Goal: Contribute content: Contribute content

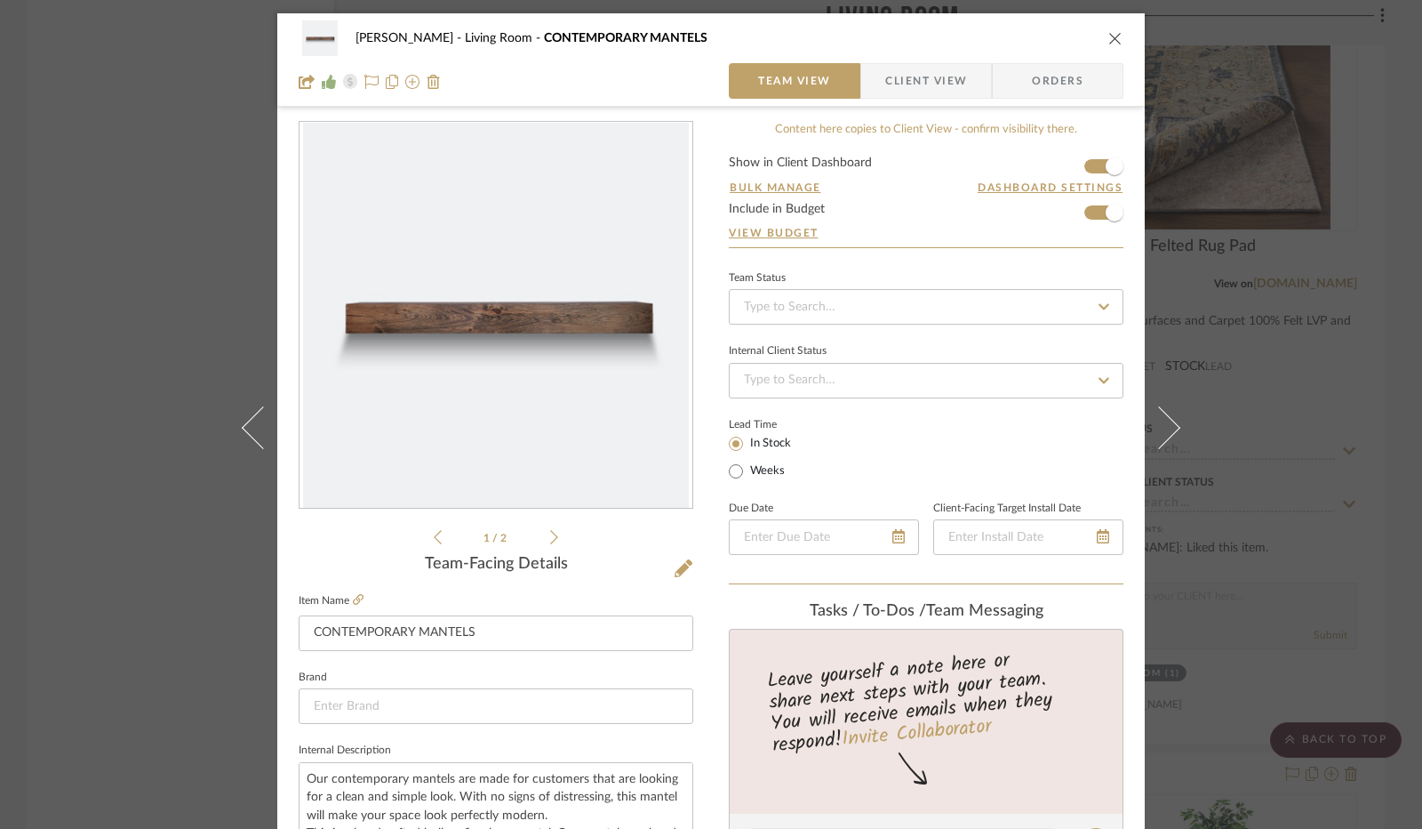
scroll to position [162, 0]
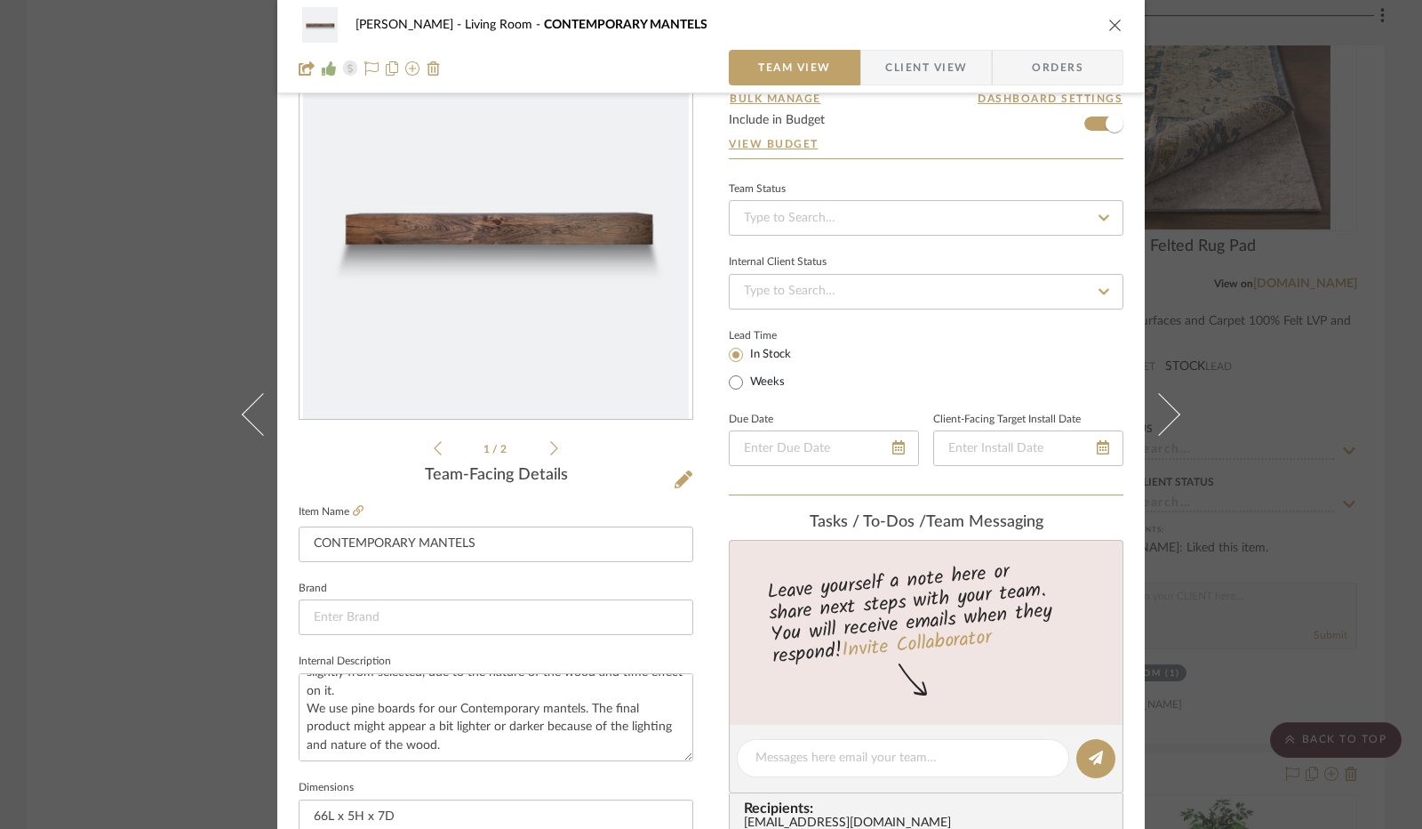
click at [1109, 28] on icon "close" at bounding box center [1116, 25] width 14 height 14
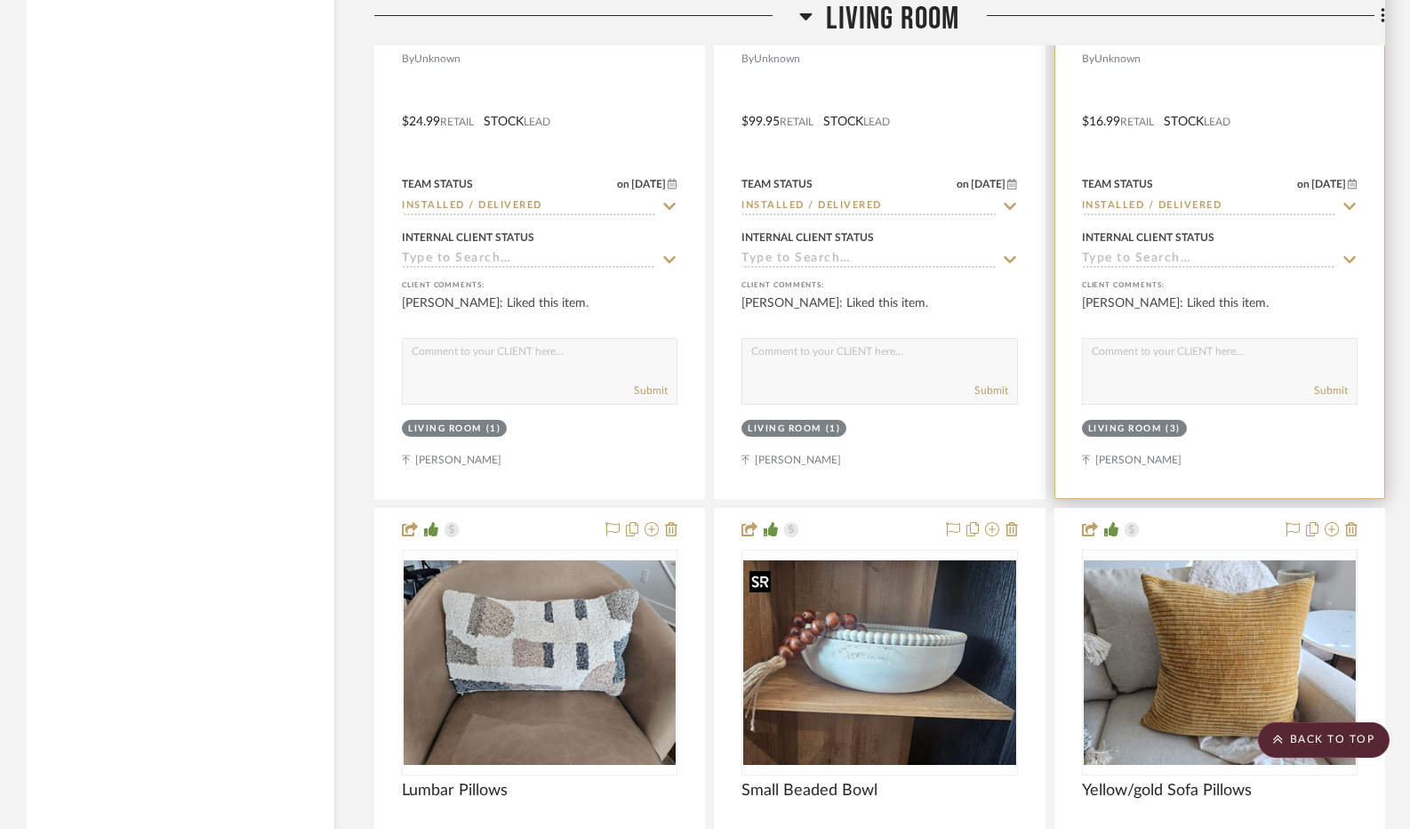
scroll to position [5245, 0]
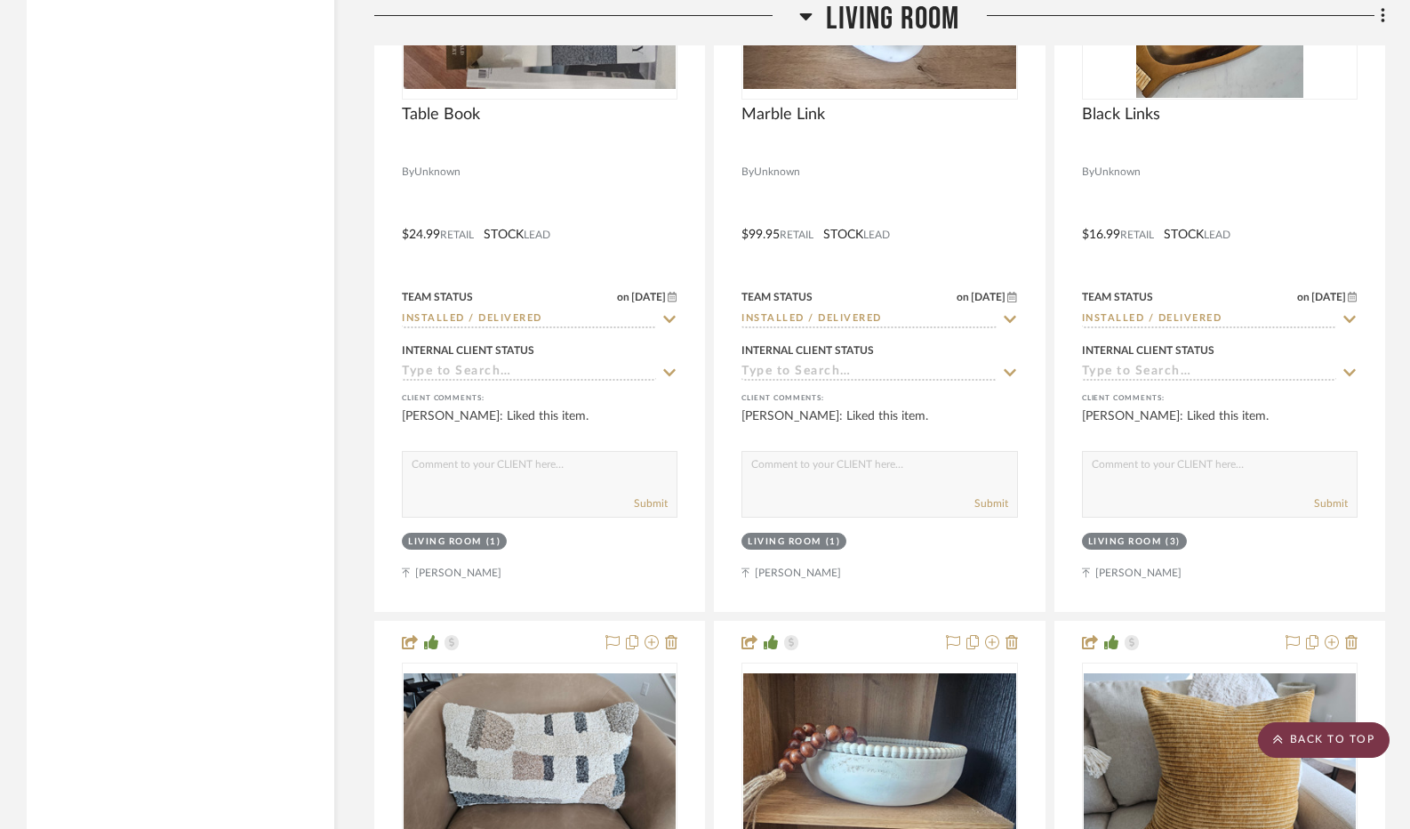
click at [1326, 740] on scroll-to-top-button "BACK TO TOP" at bounding box center [1324, 740] width 132 height 36
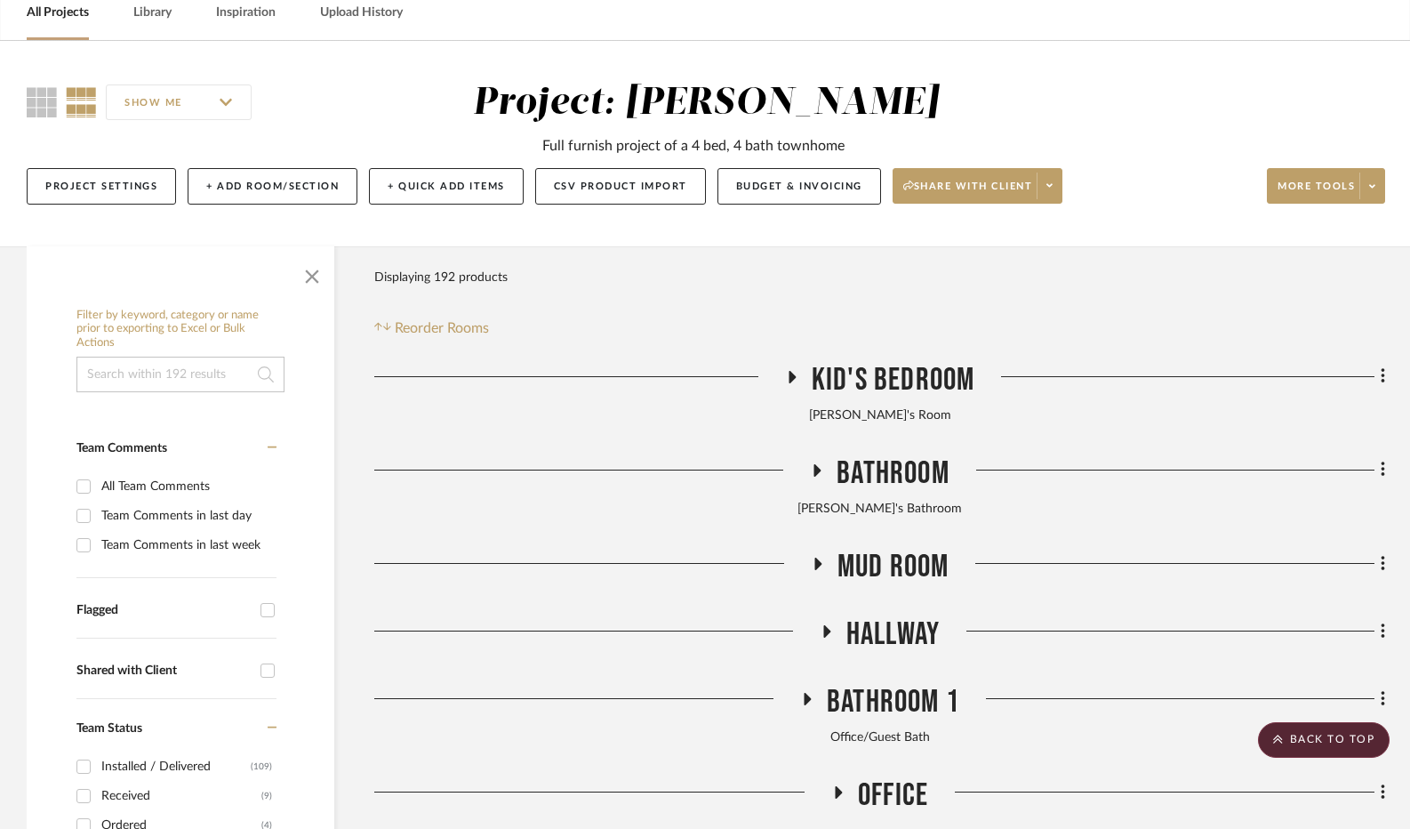
scroll to position [0, 0]
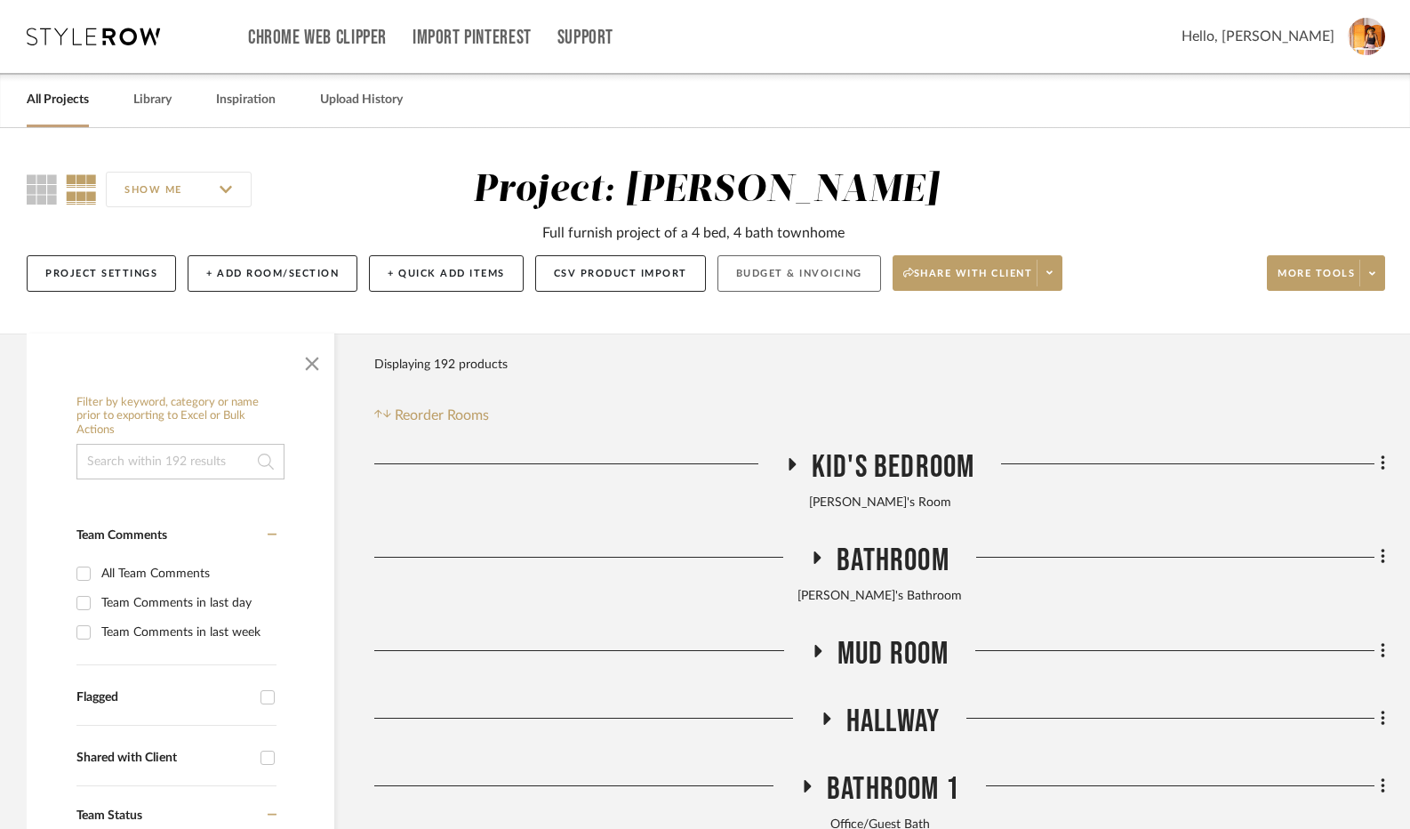
click at [865, 273] on button "Budget & Invoicing" at bounding box center [799, 273] width 164 height 36
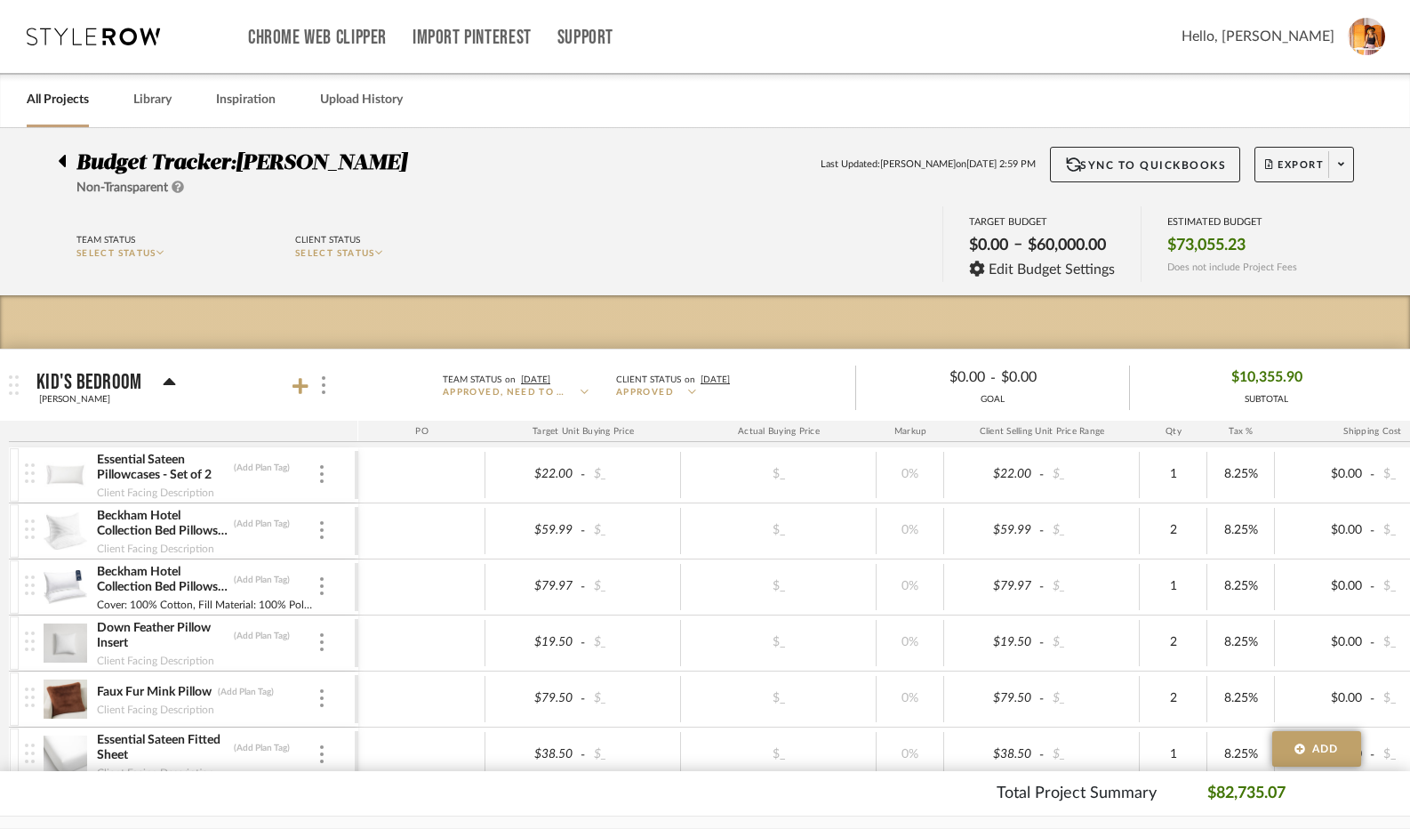
click at [170, 382] on icon at bounding box center [170, 381] width 12 height 7
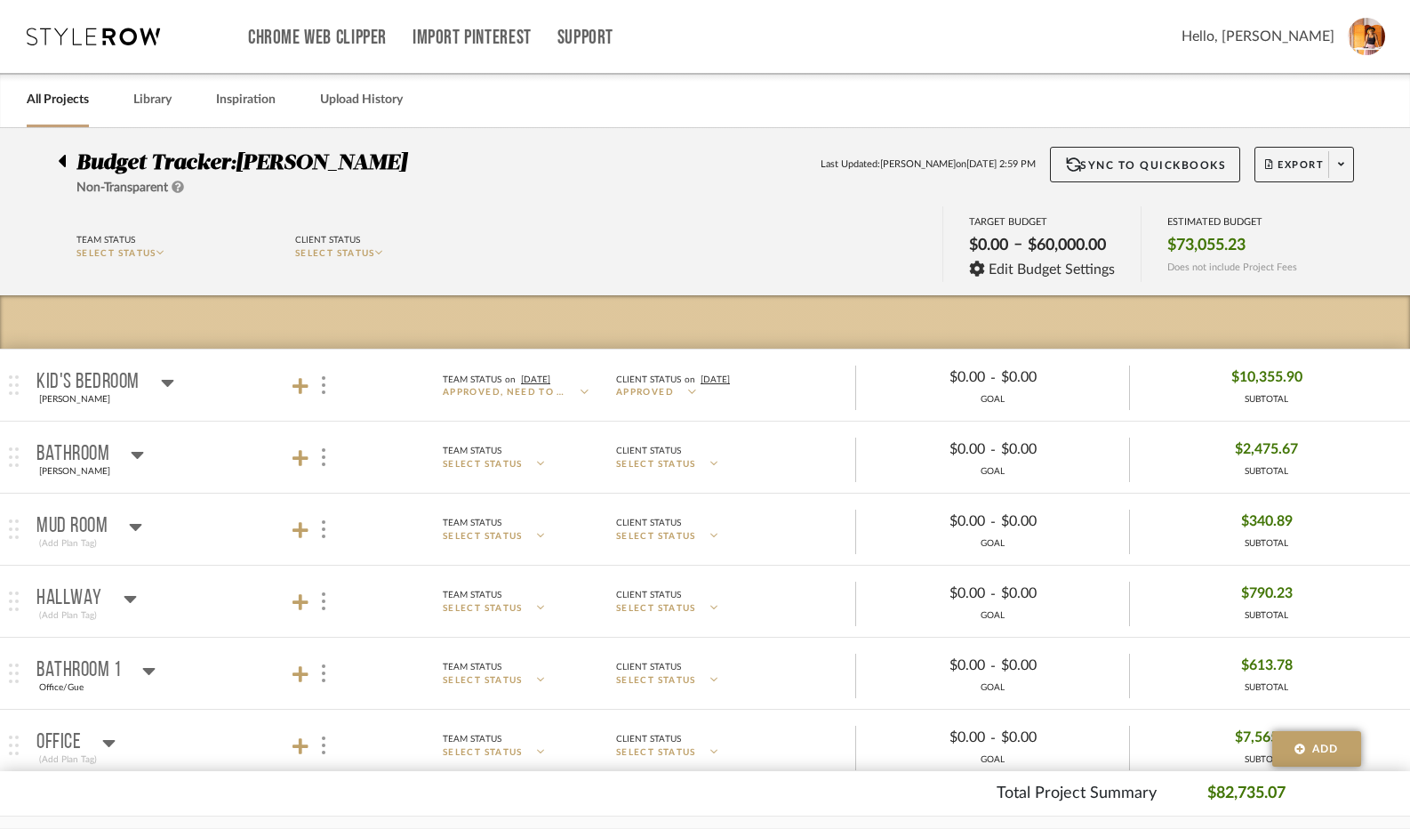
scroll to position [89, 0]
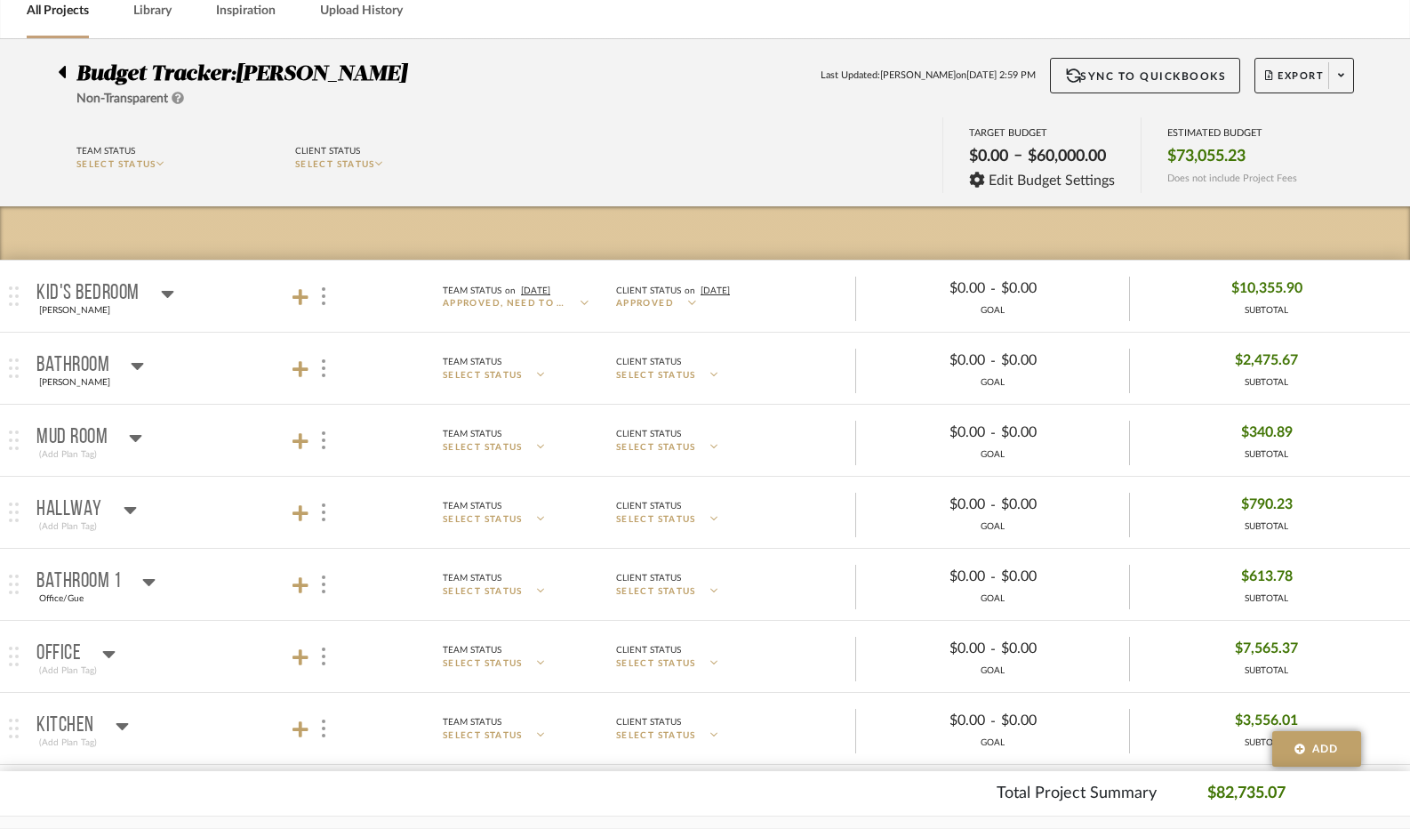
click at [139, 367] on icon at bounding box center [137, 365] width 13 height 21
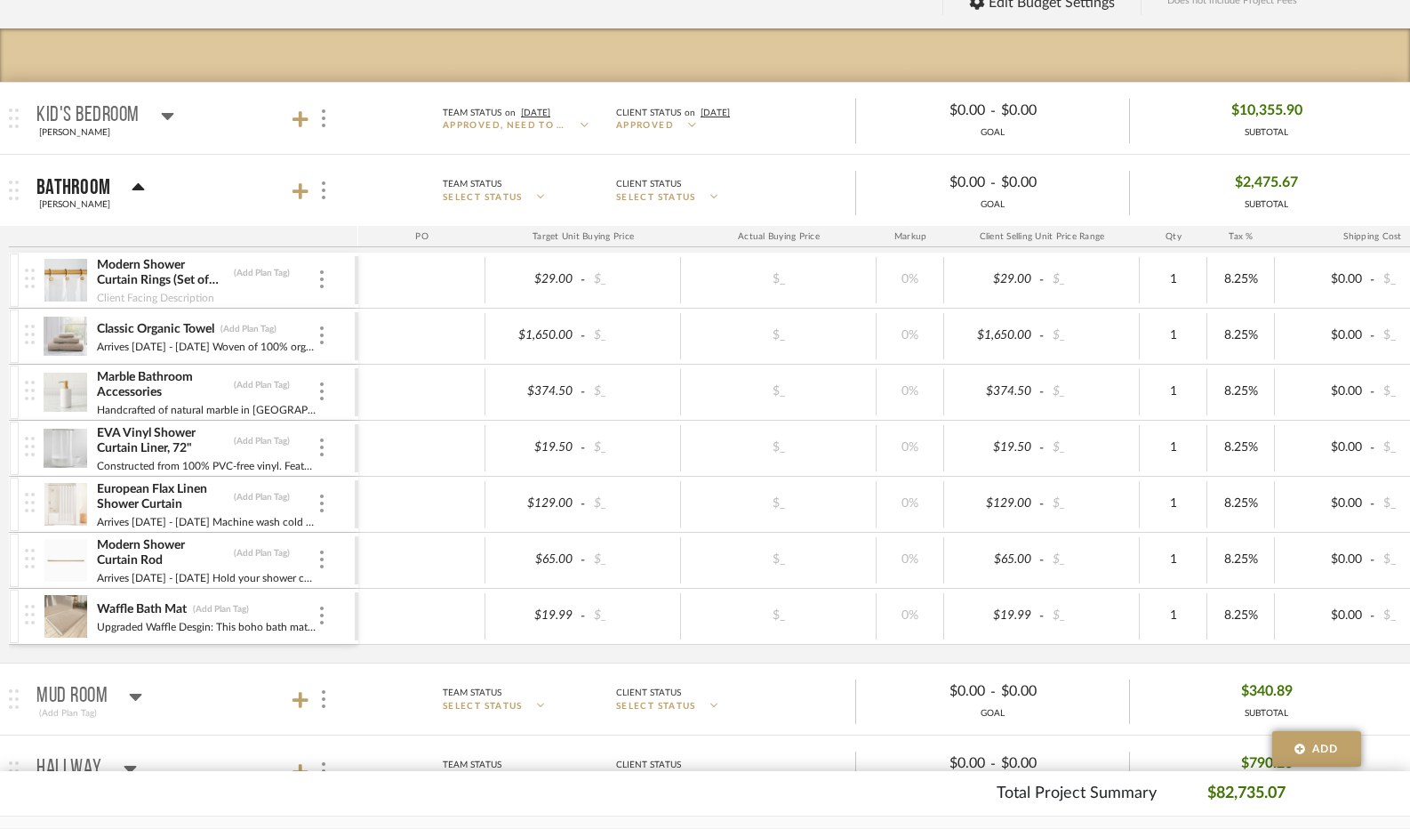
scroll to position [356, 0]
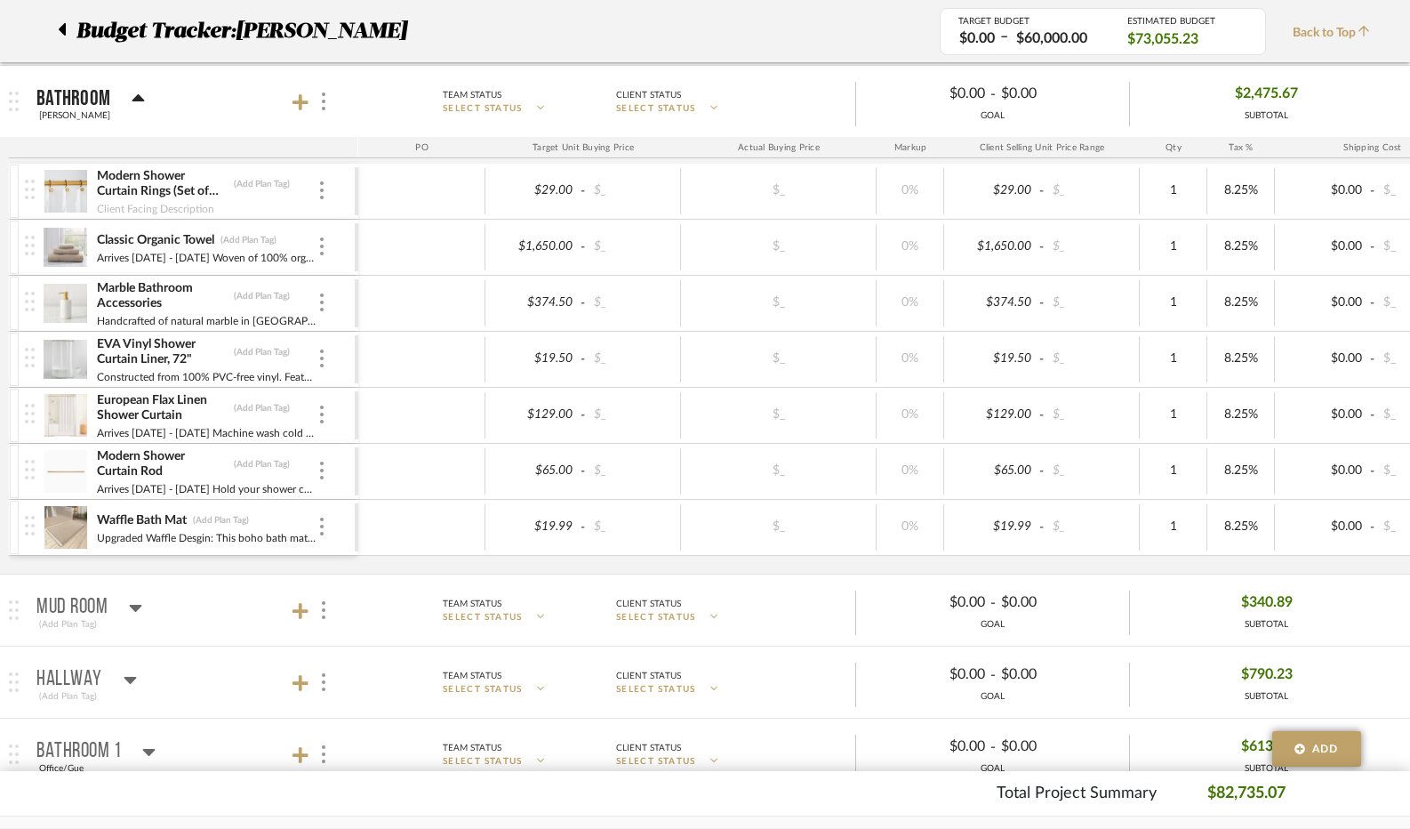
click at [143, 97] on mat-panel-title "Bathroom [PERSON_NAME]" at bounding box center [192, 102] width 313 height 44
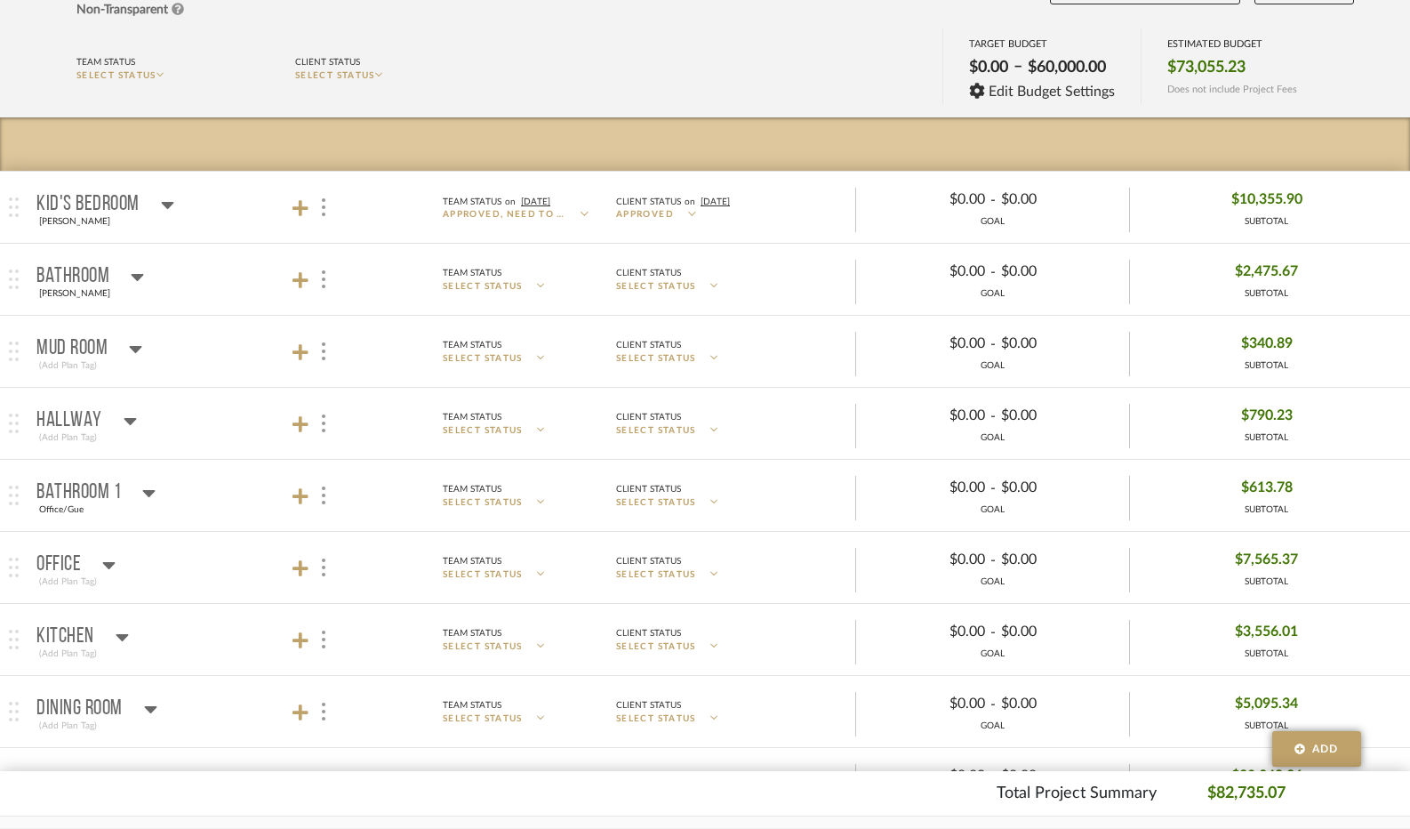
scroll to position [267, 0]
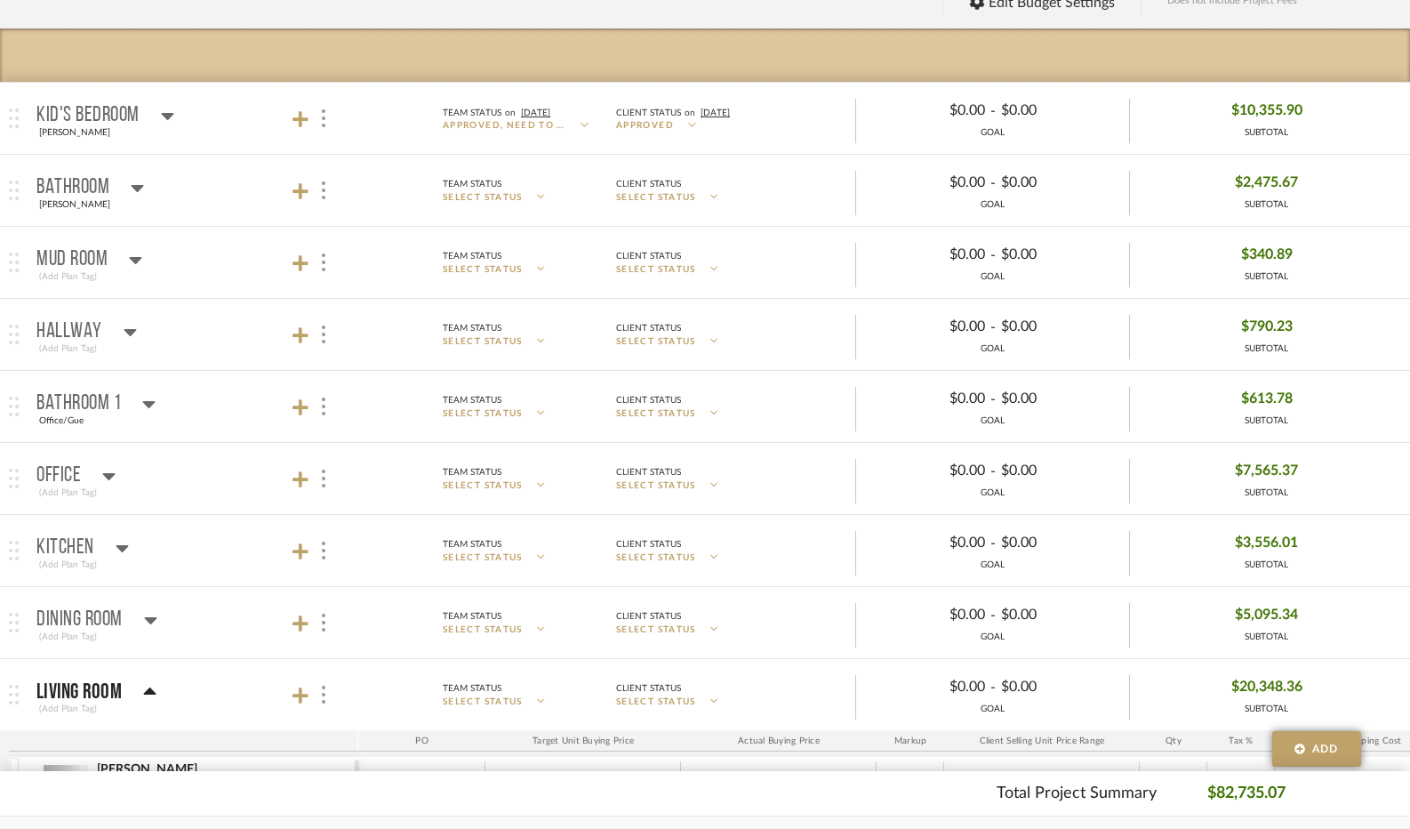
click at [132, 332] on icon at bounding box center [130, 331] width 13 height 21
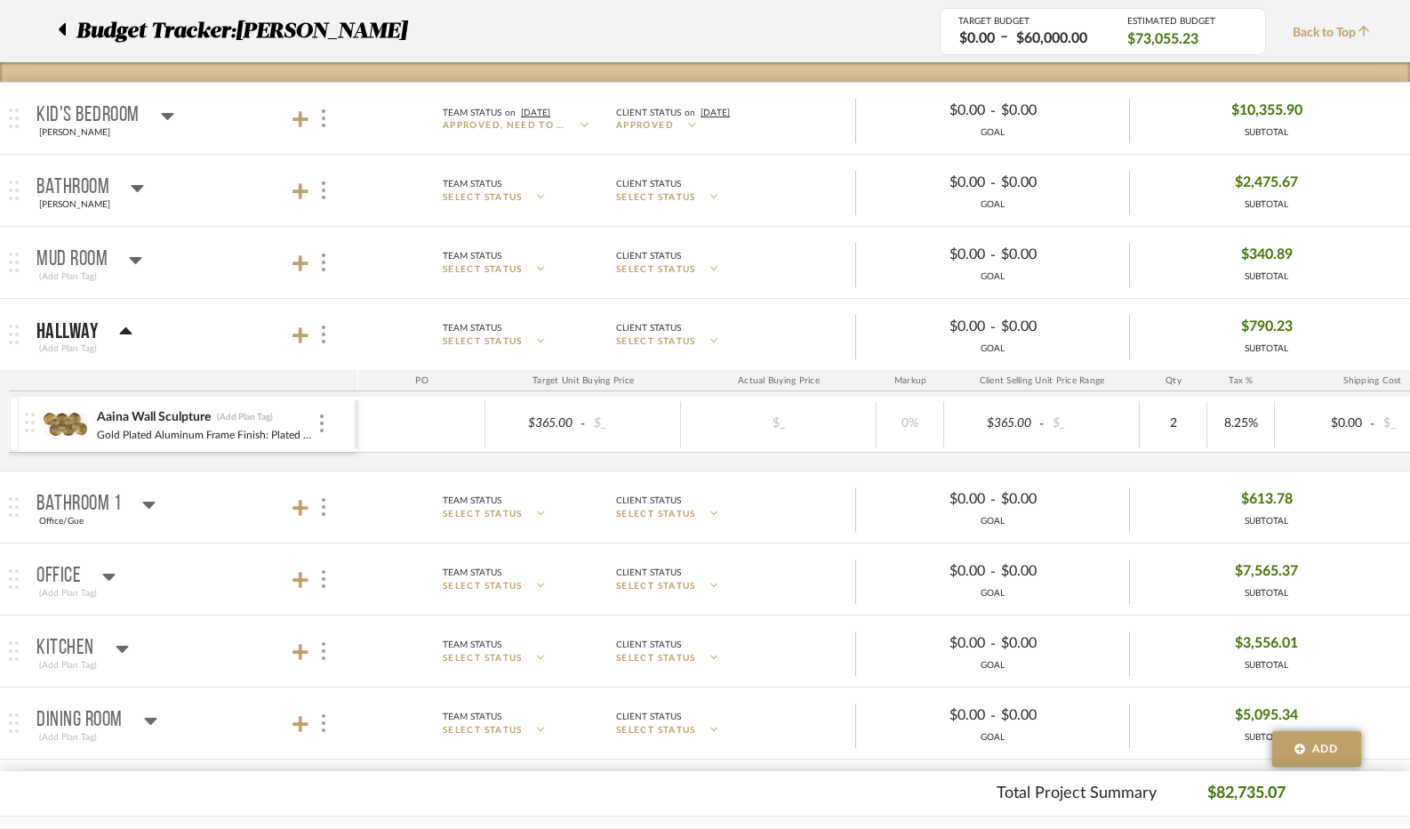
click at [132, 332] on mat-panel-title "Hallway (Add Plan Tag)" at bounding box center [192, 335] width 313 height 44
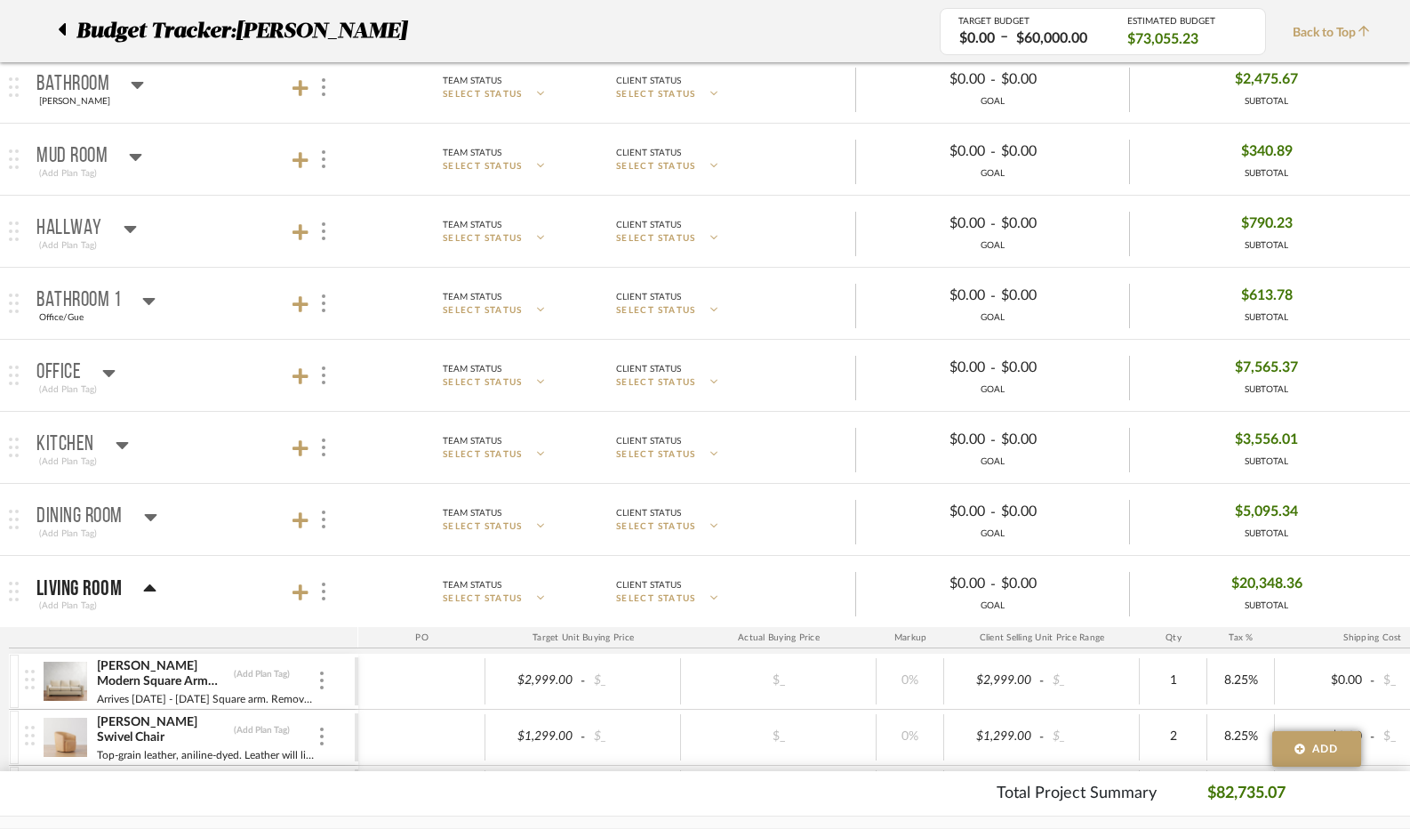
scroll to position [445, 0]
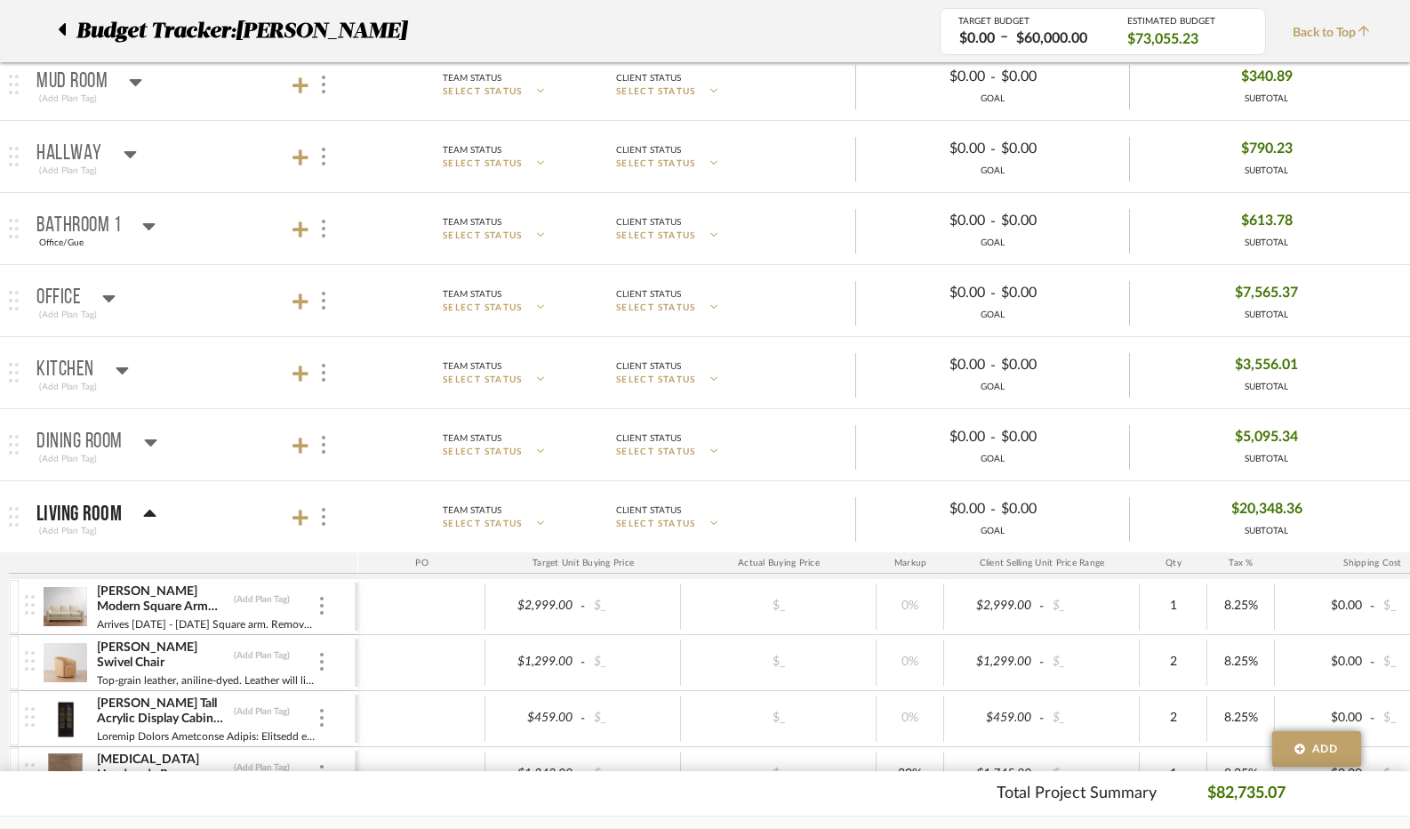
click at [108, 295] on icon at bounding box center [109, 298] width 12 height 7
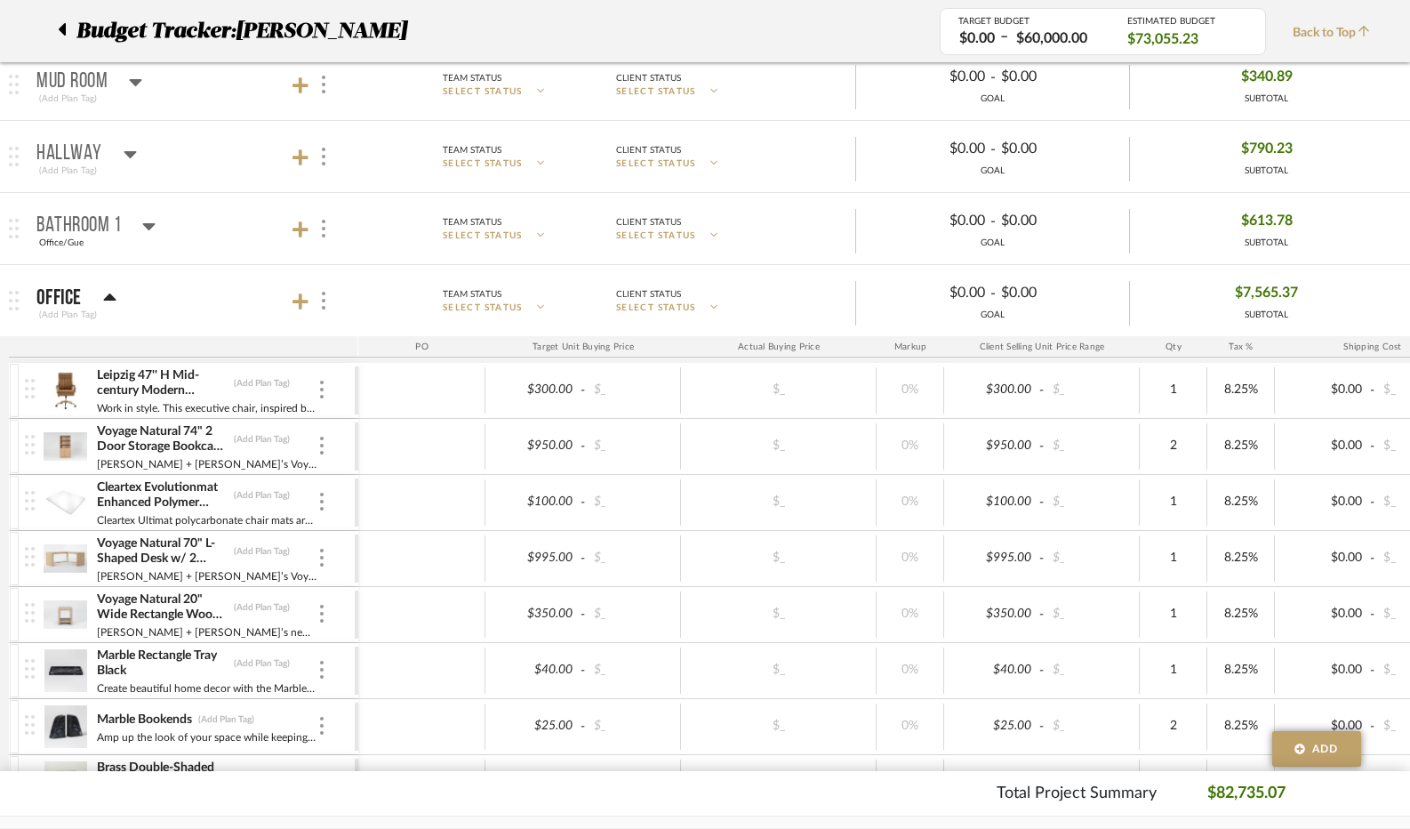
click at [106, 296] on icon at bounding box center [109, 296] width 12 height 7
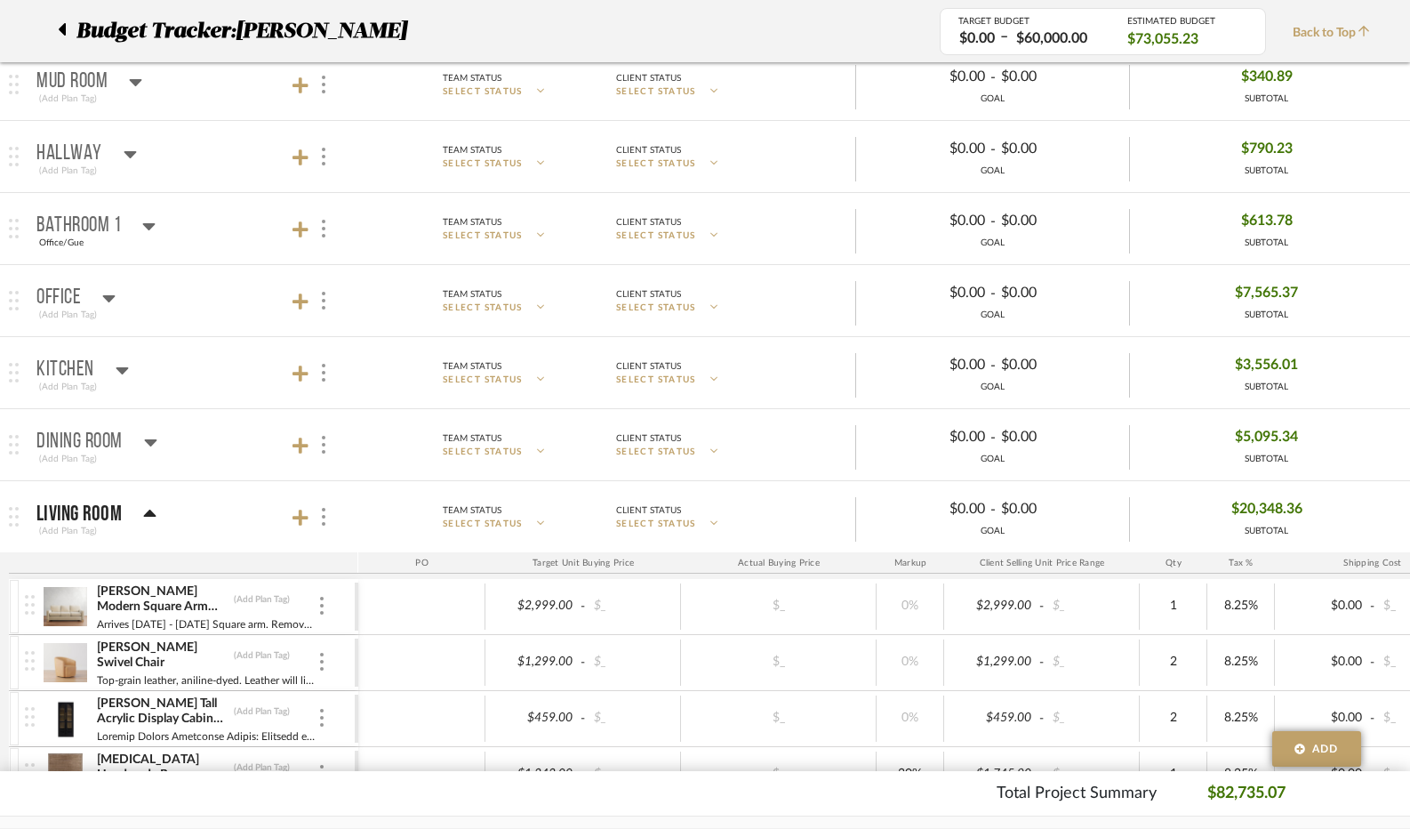
click at [112, 366] on div "Kitchen" at bounding box center [82, 369] width 92 height 21
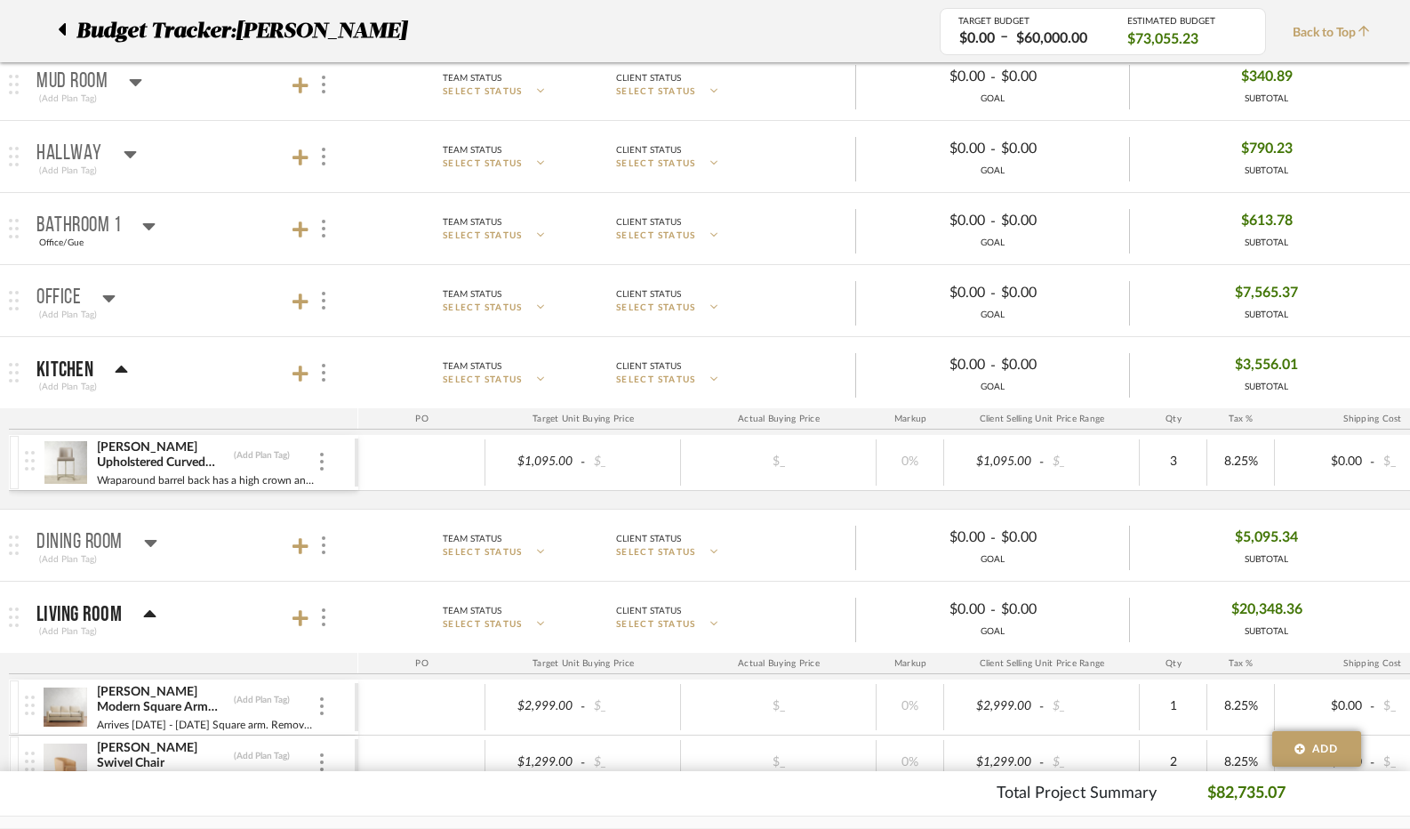
click at [112, 366] on div "Kitchen" at bounding box center [82, 369] width 92 height 21
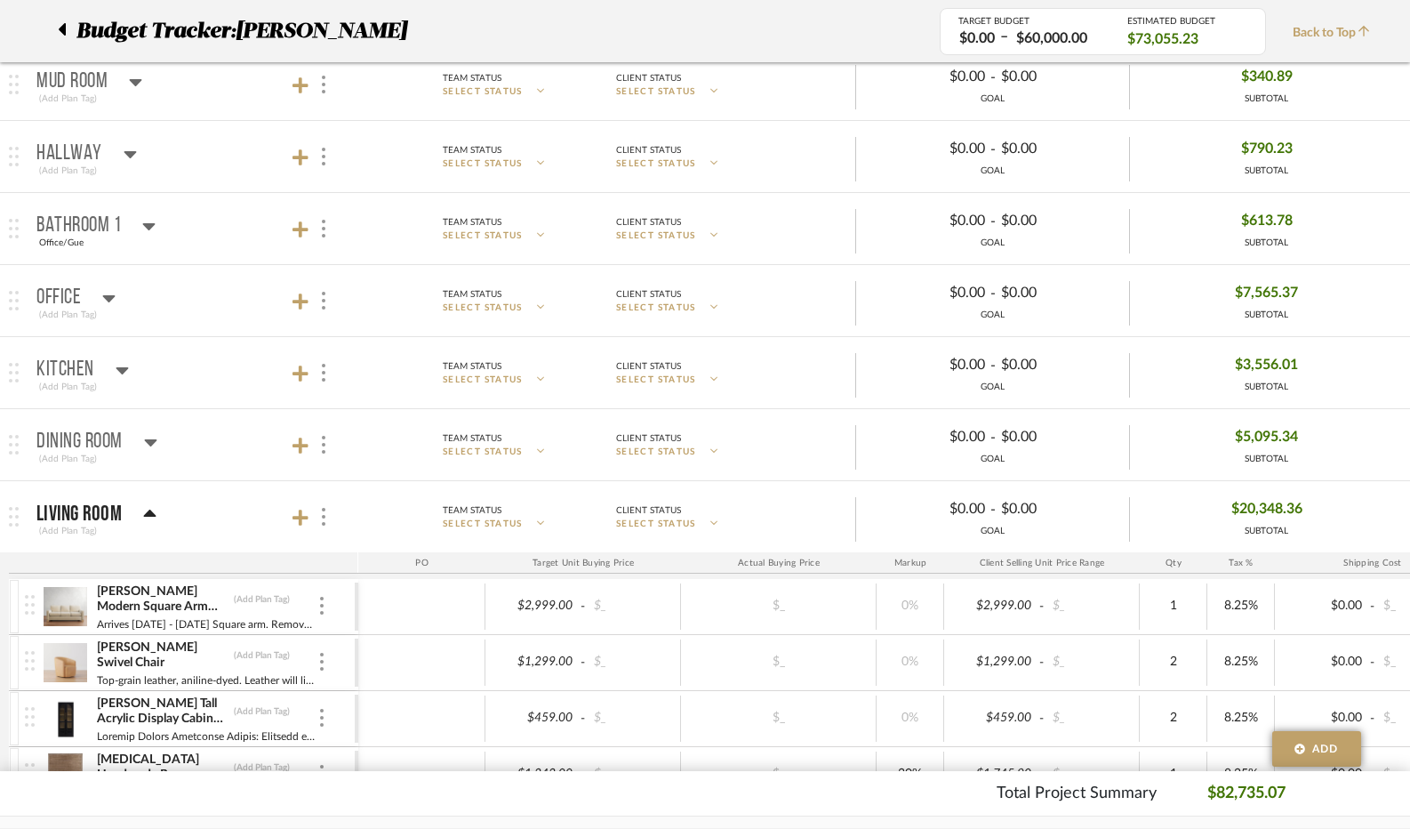
click at [150, 440] on icon at bounding box center [150, 442] width 12 height 7
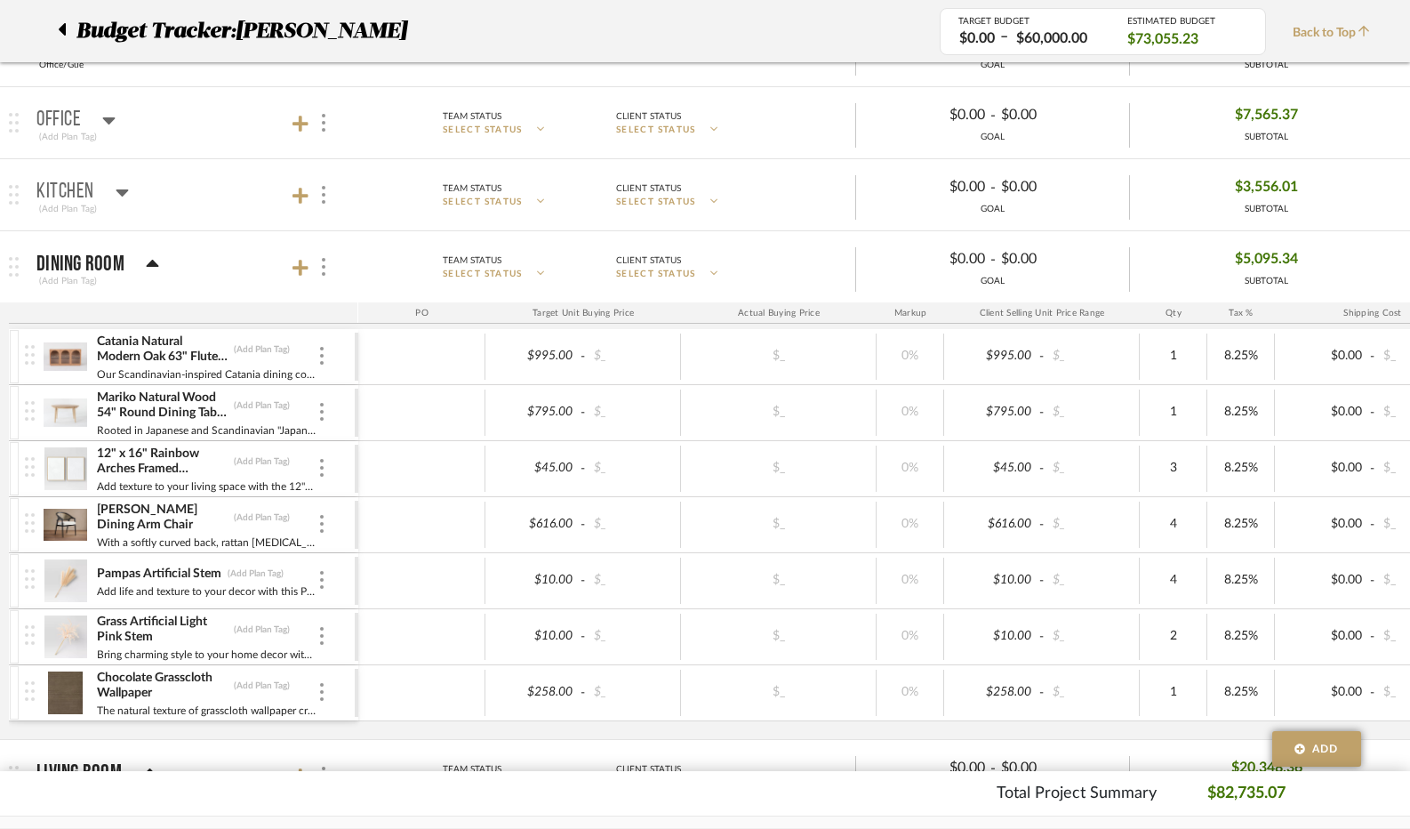
scroll to position [711, 0]
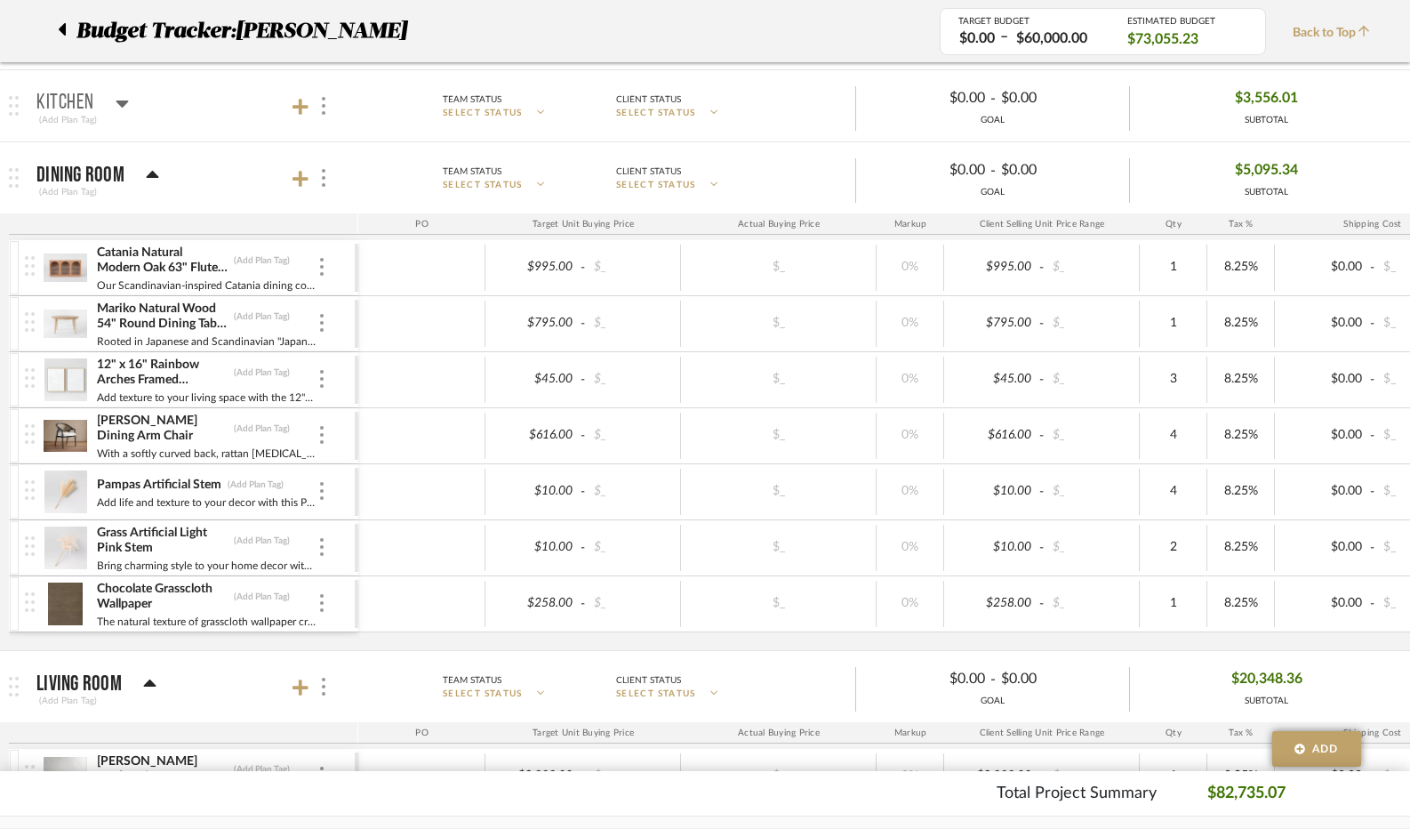
click at [151, 175] on icon at bounding box center [152, 174] width 13 height 21
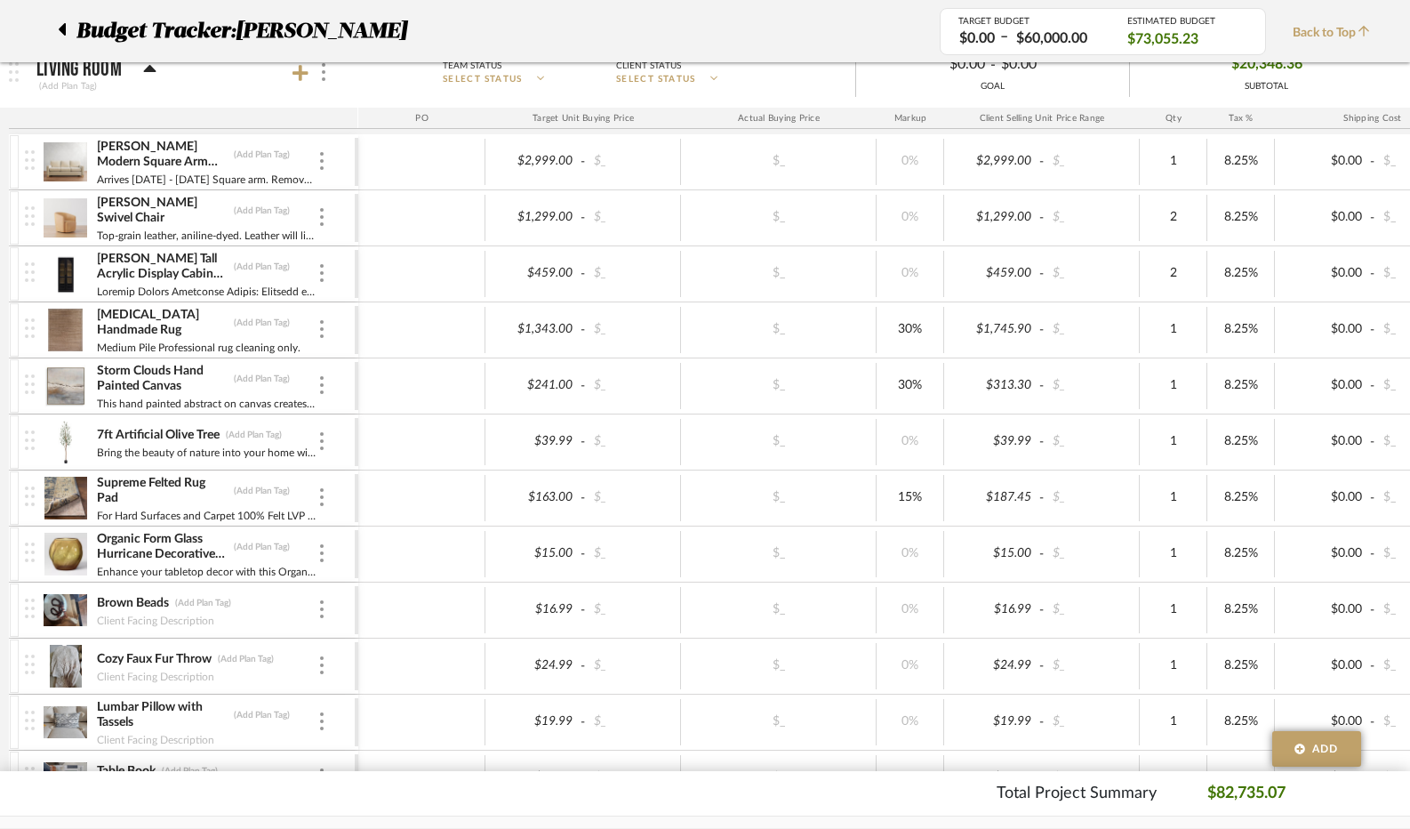
scroll to position [622, 0]
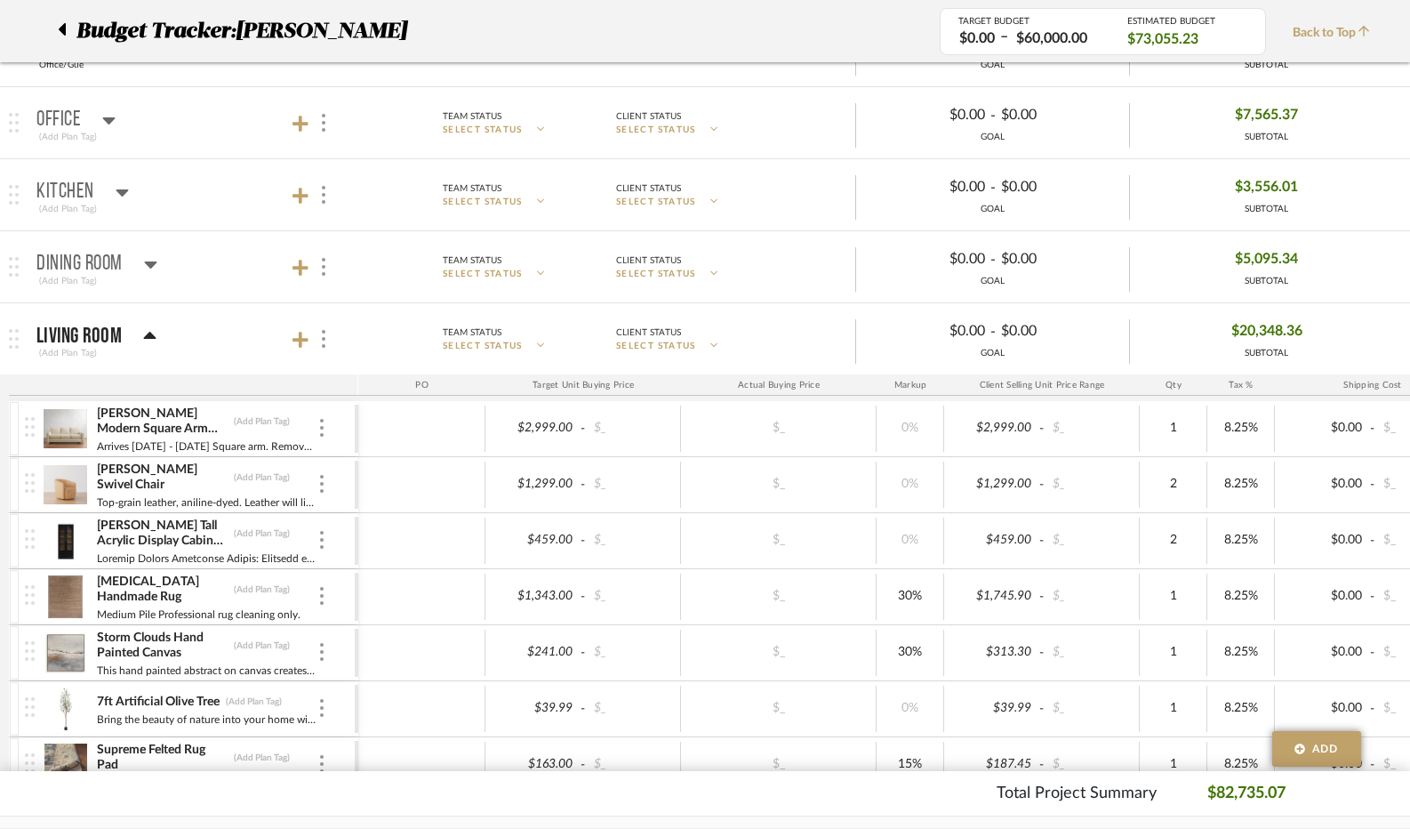
click at [140, 334] on div "Living Room" at bounding box center [96, 335] width 120 height 21
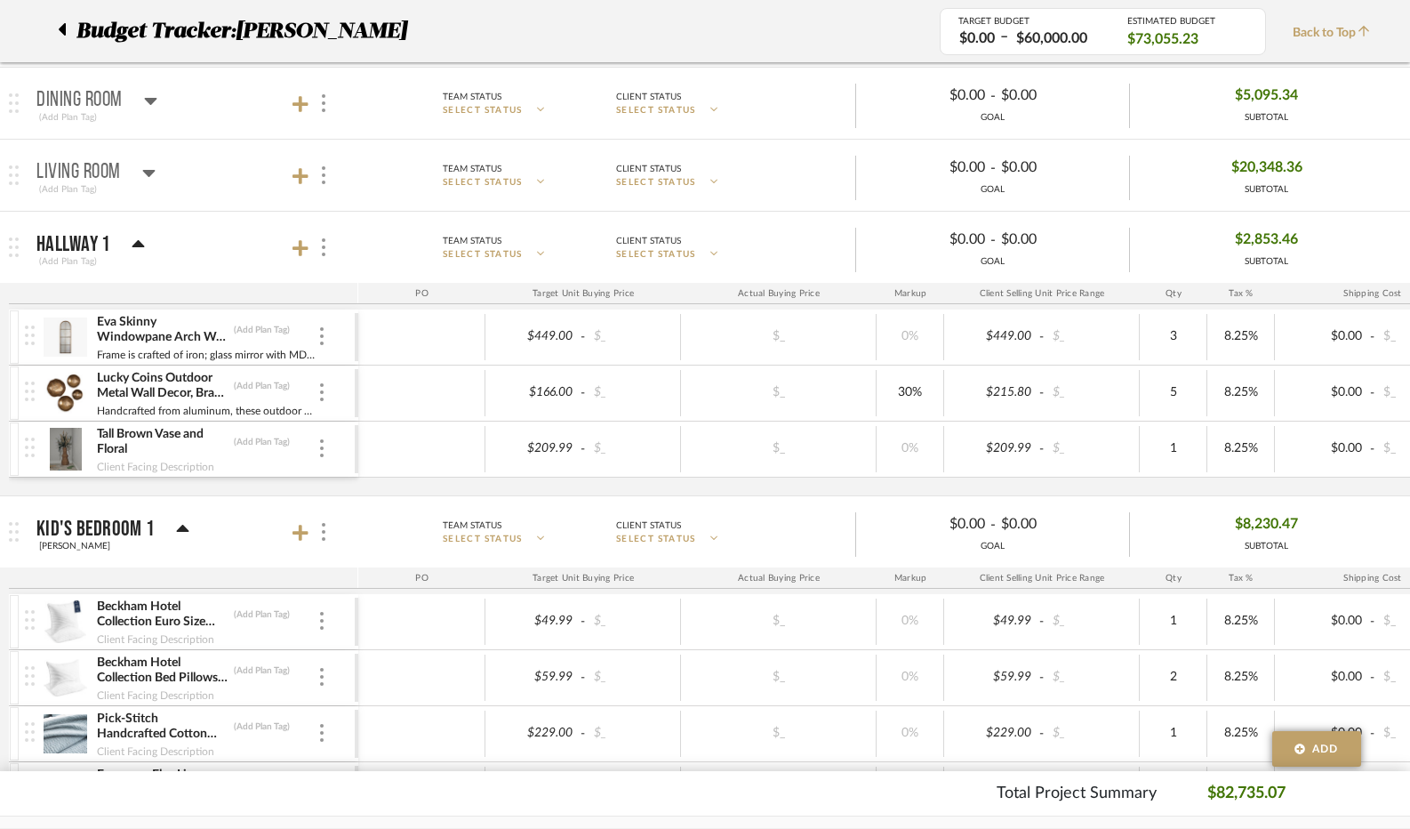
scroll to position [889, 0]
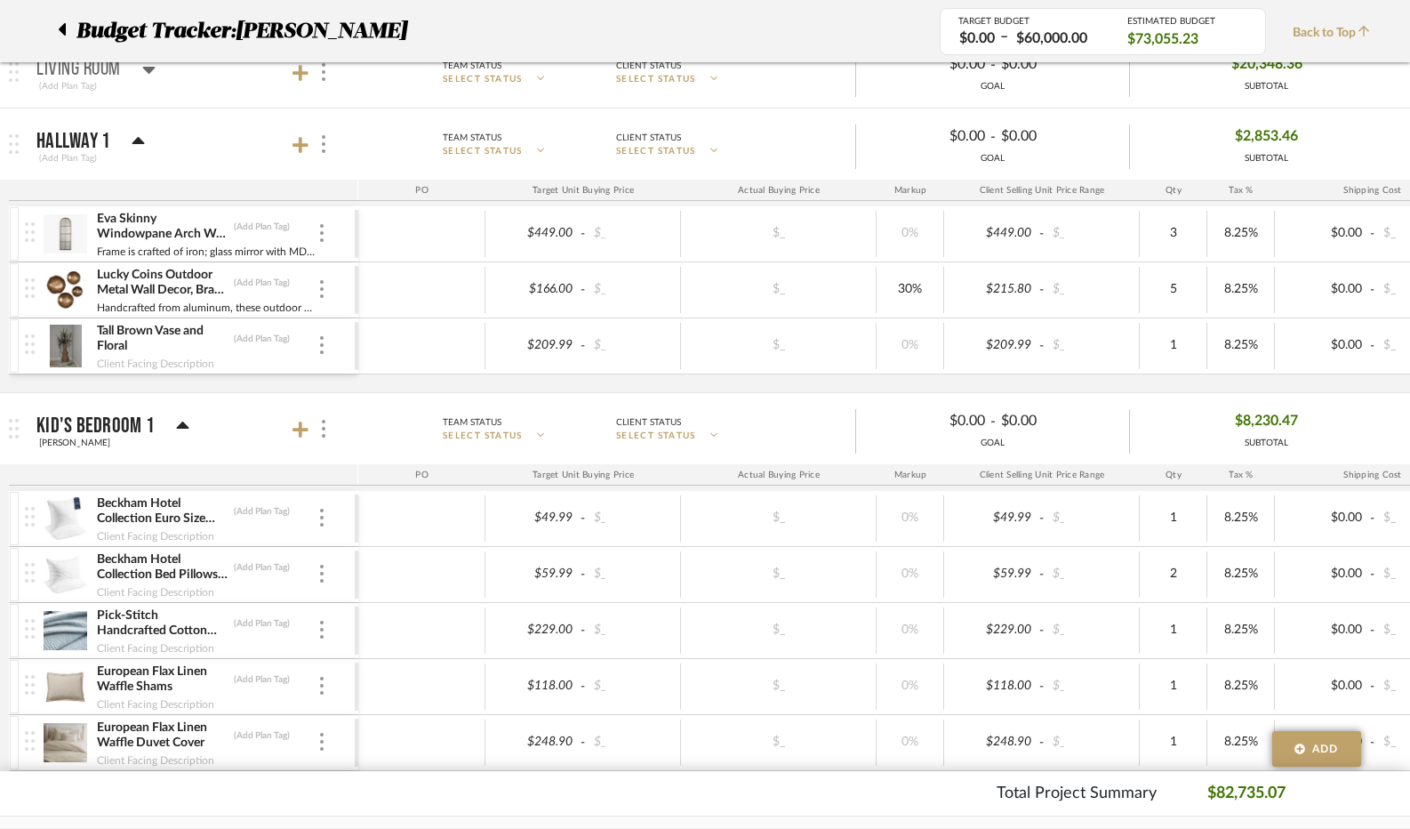
click at [144, 139] on icon at bounding box center [138, 141] width 13 height 21
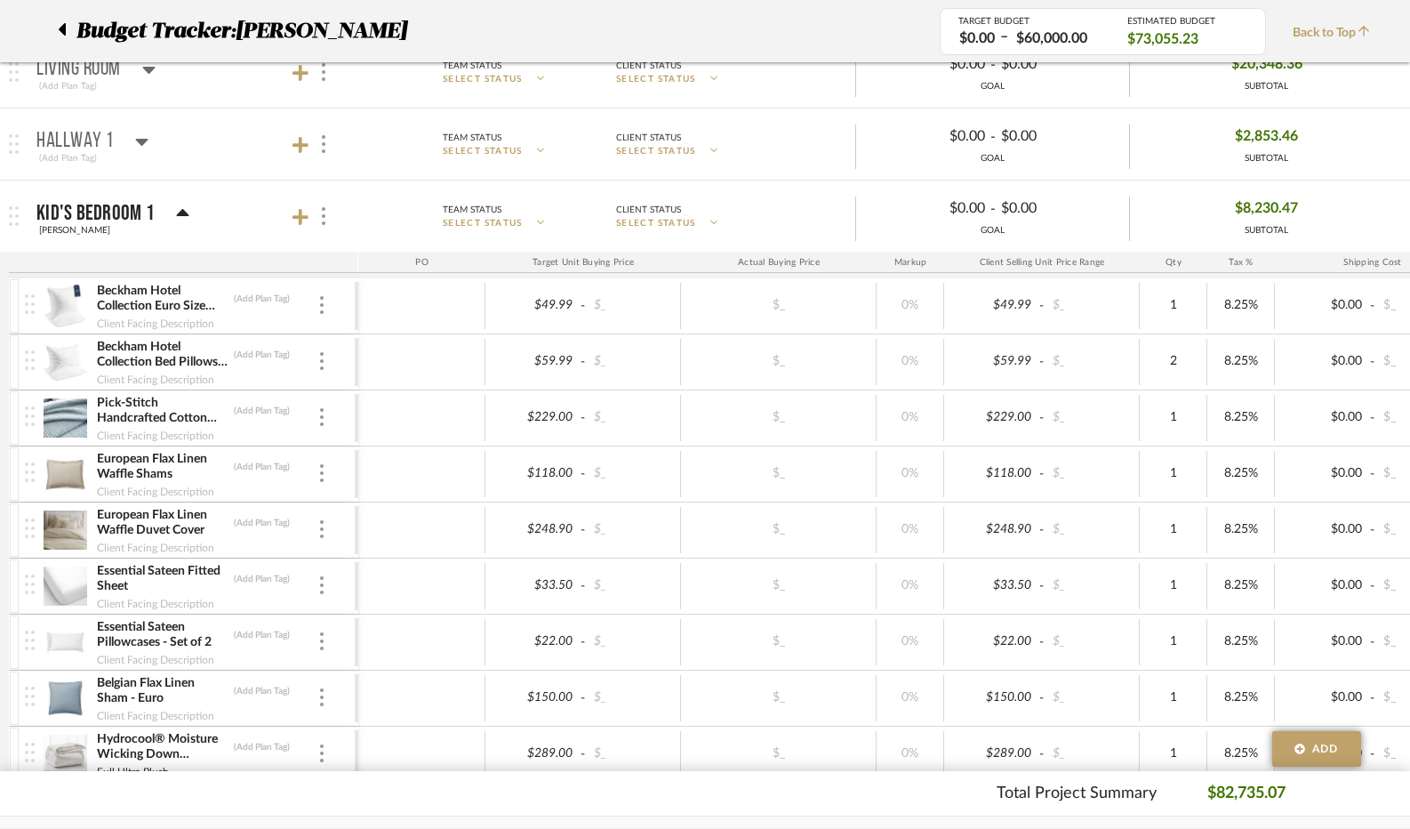
click at [186, 212] on mat-panel-title "Kid's Bedroom 1 [PERSON_NAME]" at bounding box center [192, 217] width 313 height 44
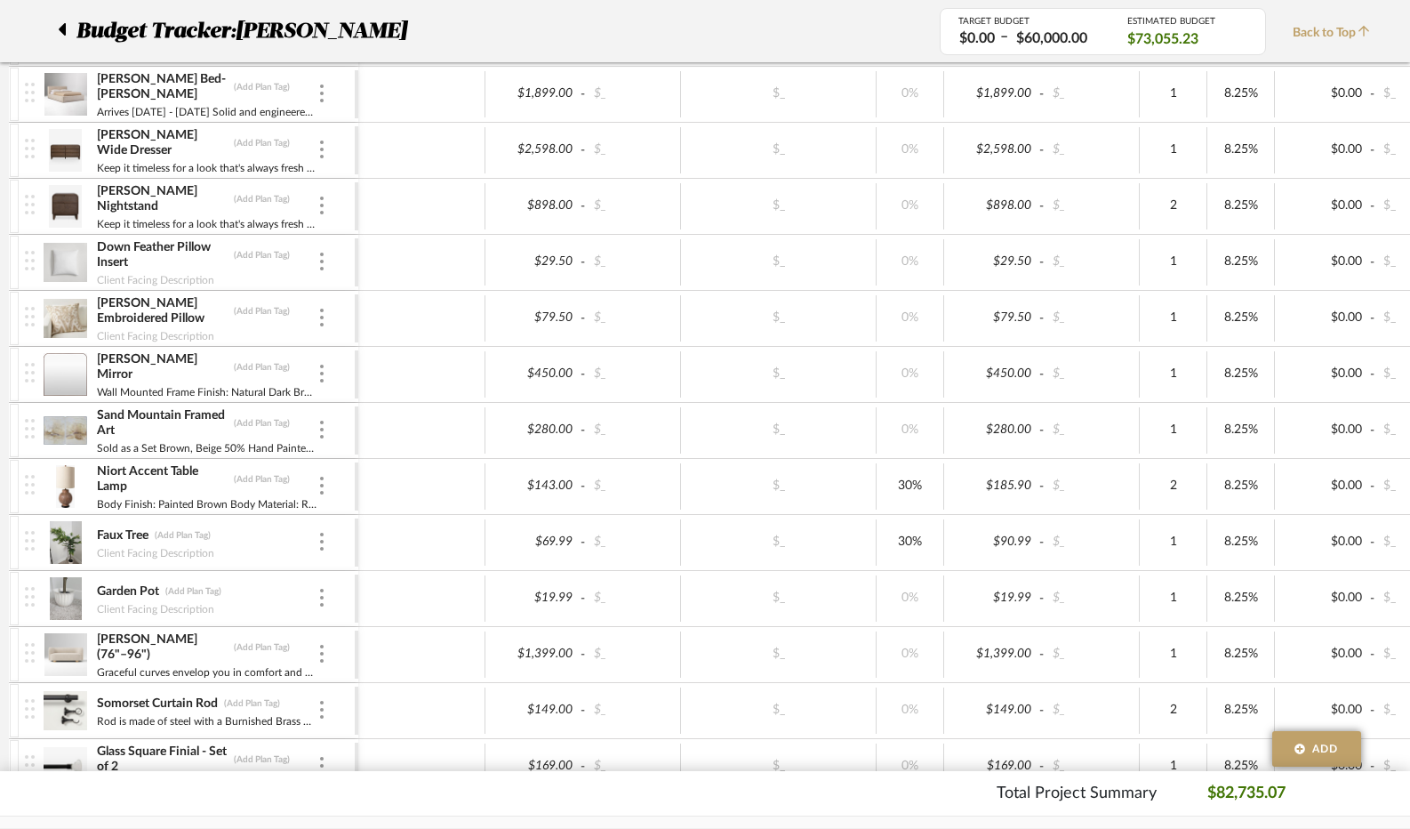
scroll to position [2134, 0]
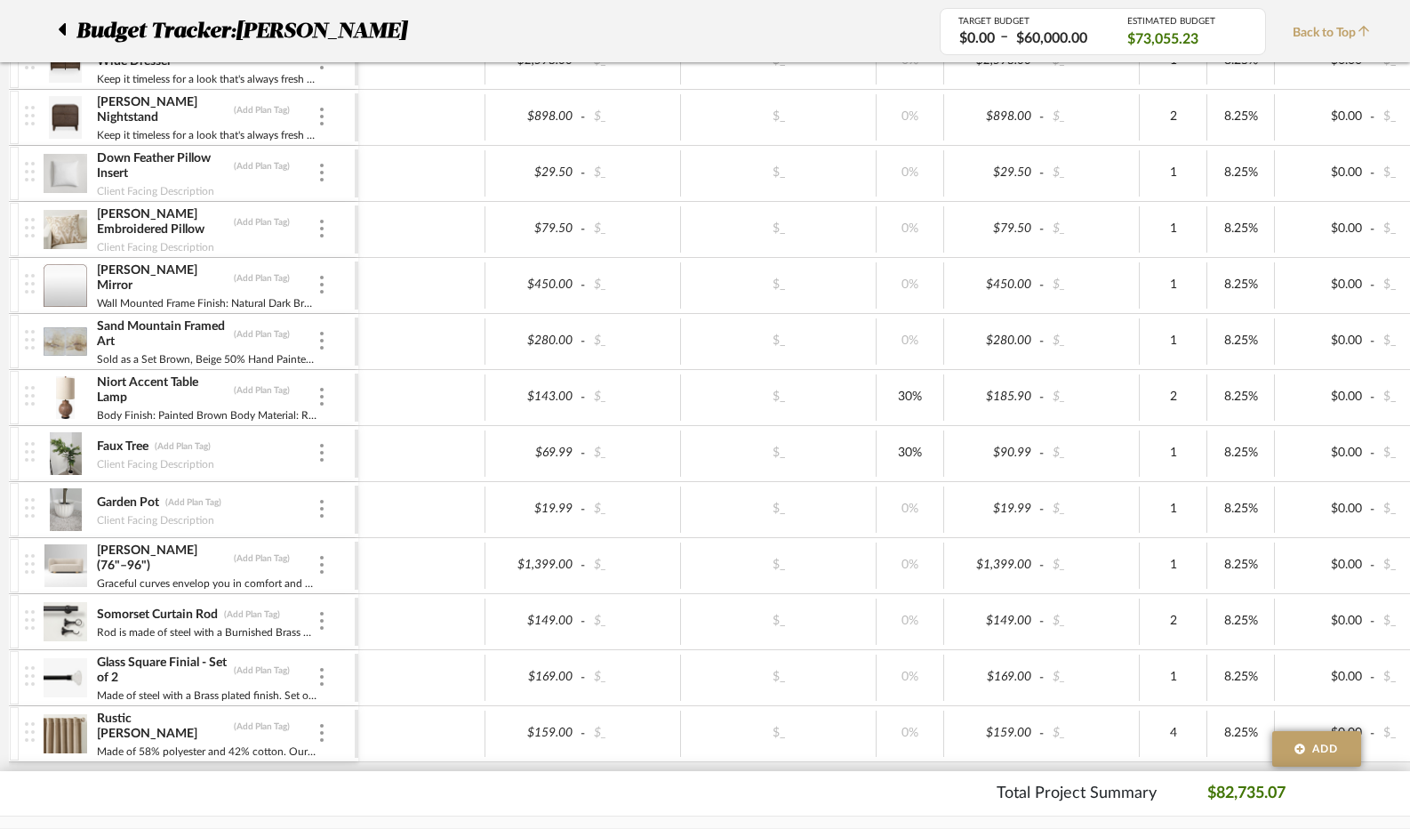
click at [82, 326] on img at bounding box center [66, 341] width 44 height 43
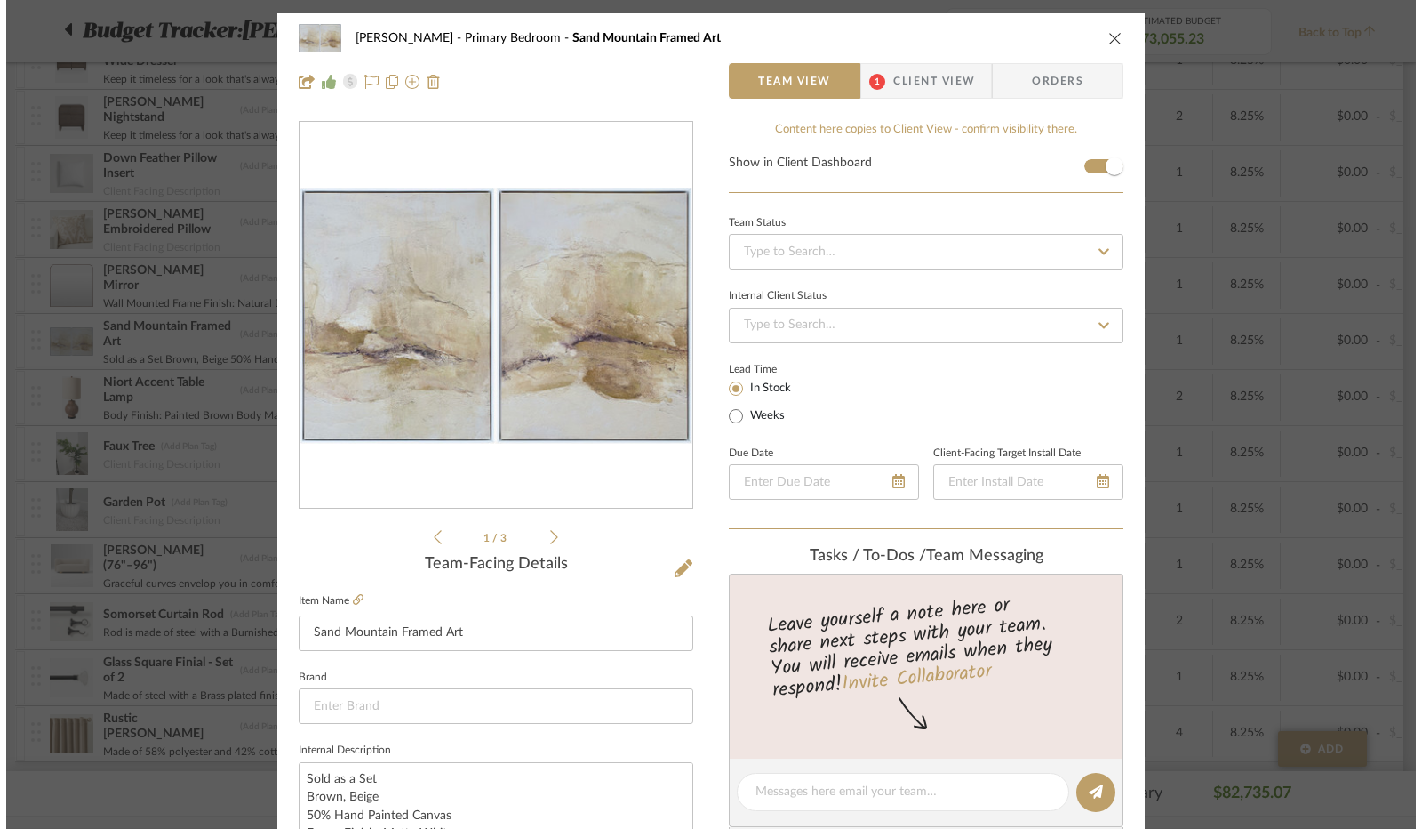
scroll to position [0, 0]
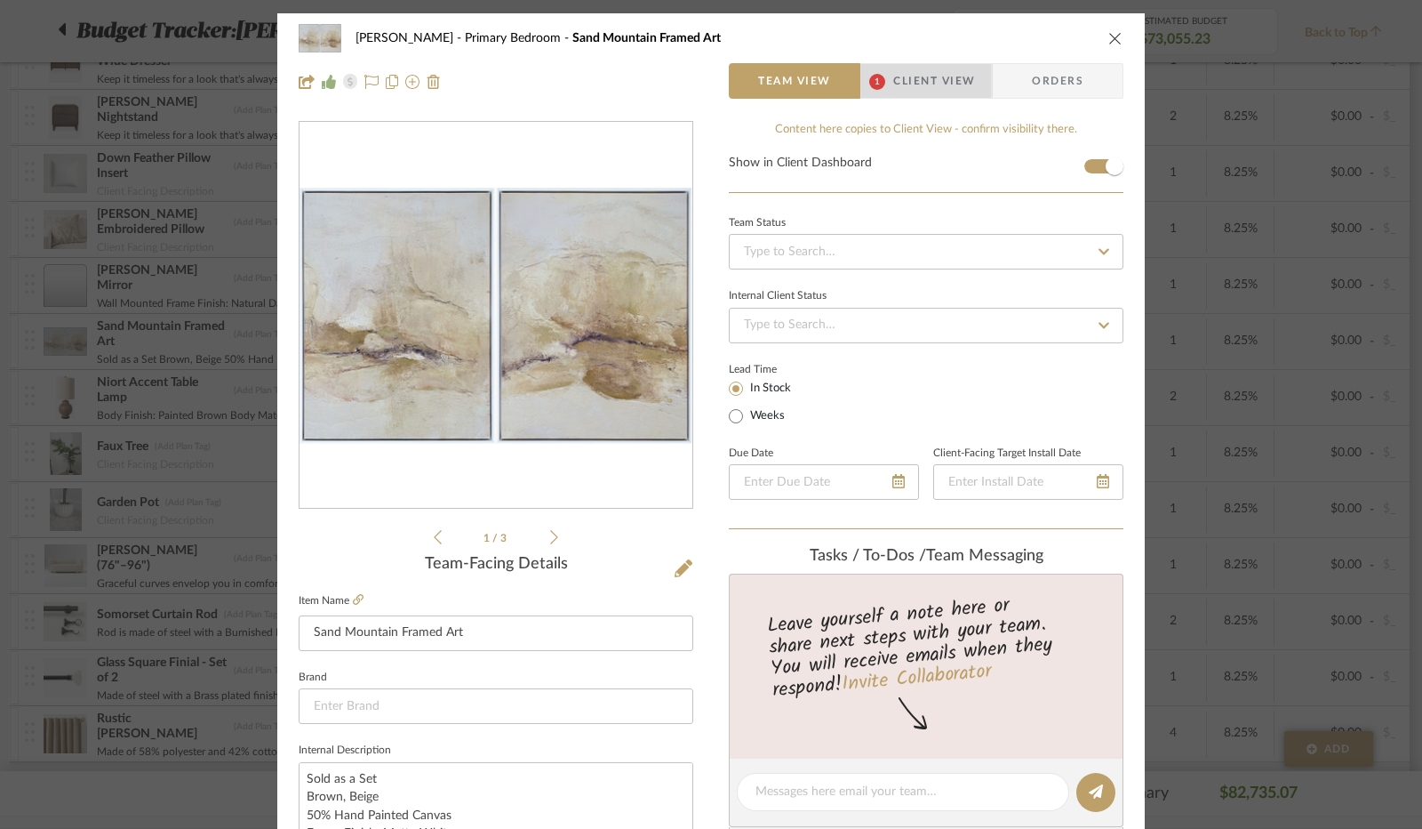
click at [923, 95] on span "Client View" at bounding box center [935, 81] width 82 height 36
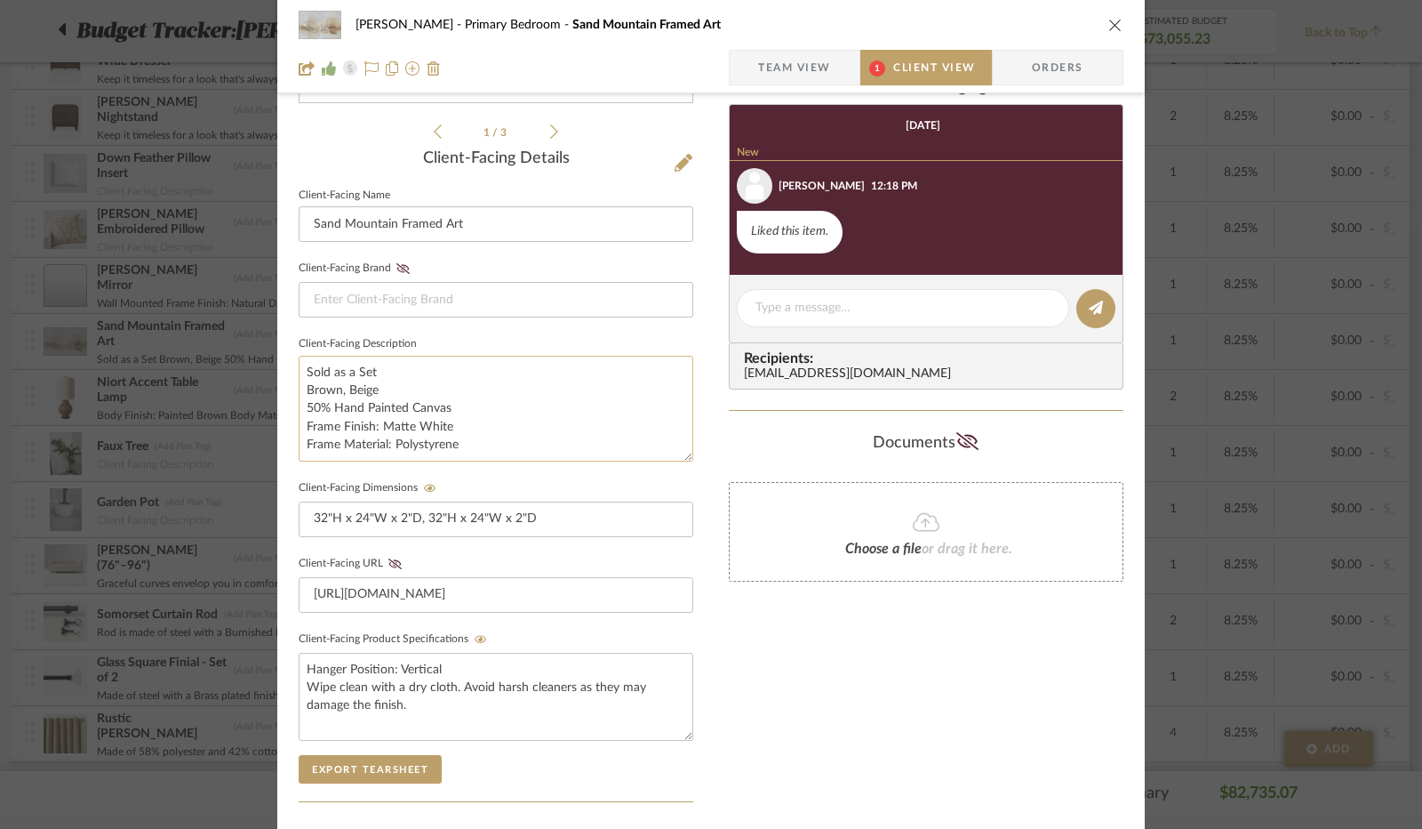
scroll to position [445, 0]
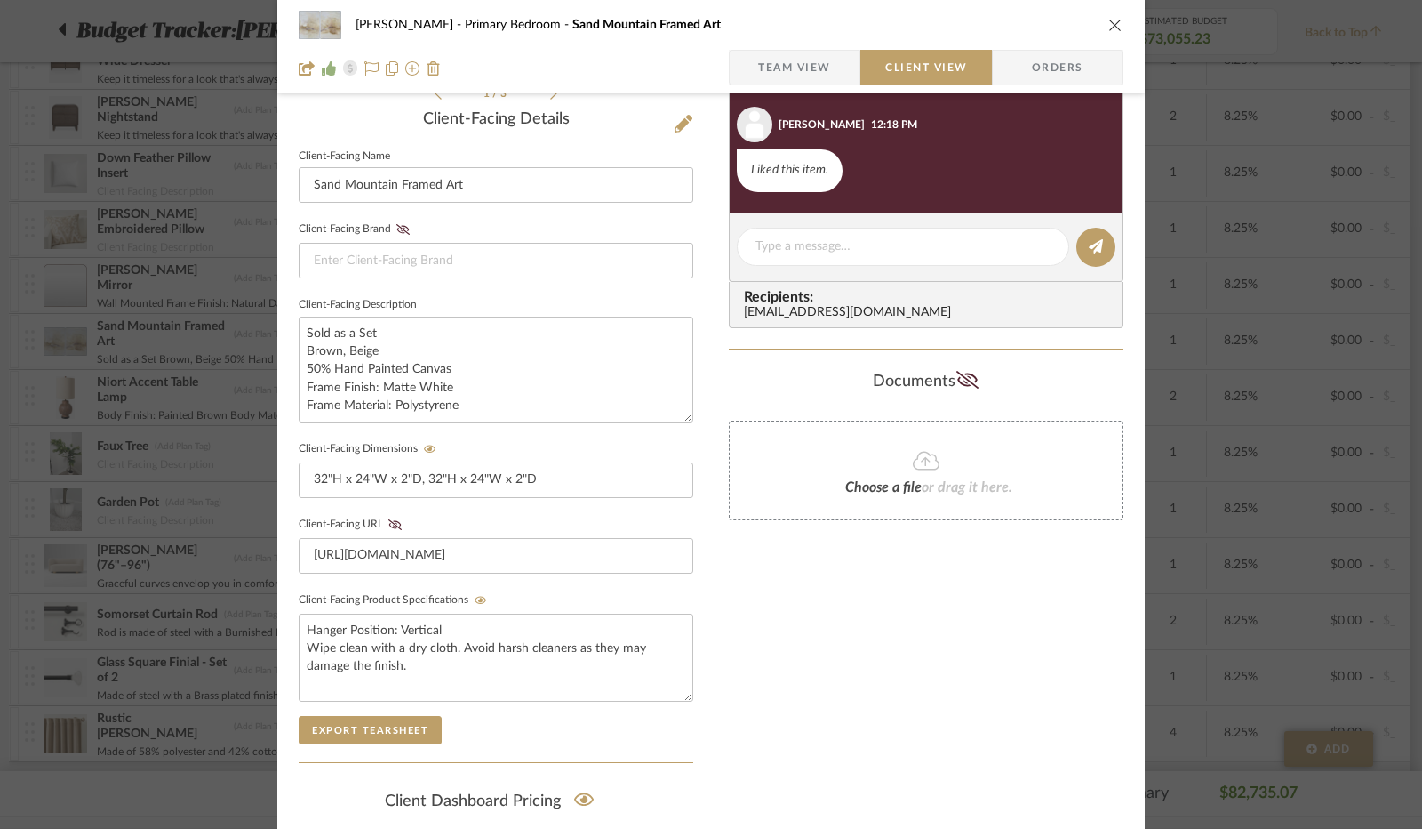
click at [252, 518] on mat-dialog-content "[PERSON_NAME] Primary Bedroom Sand Mountain Framed Art Team View Client View Or…" at bounding box center [711, 309] width 967 height 1480
click at [1109, 21] on icon "close" at bounding box center [1116, 25] width 14 height 14
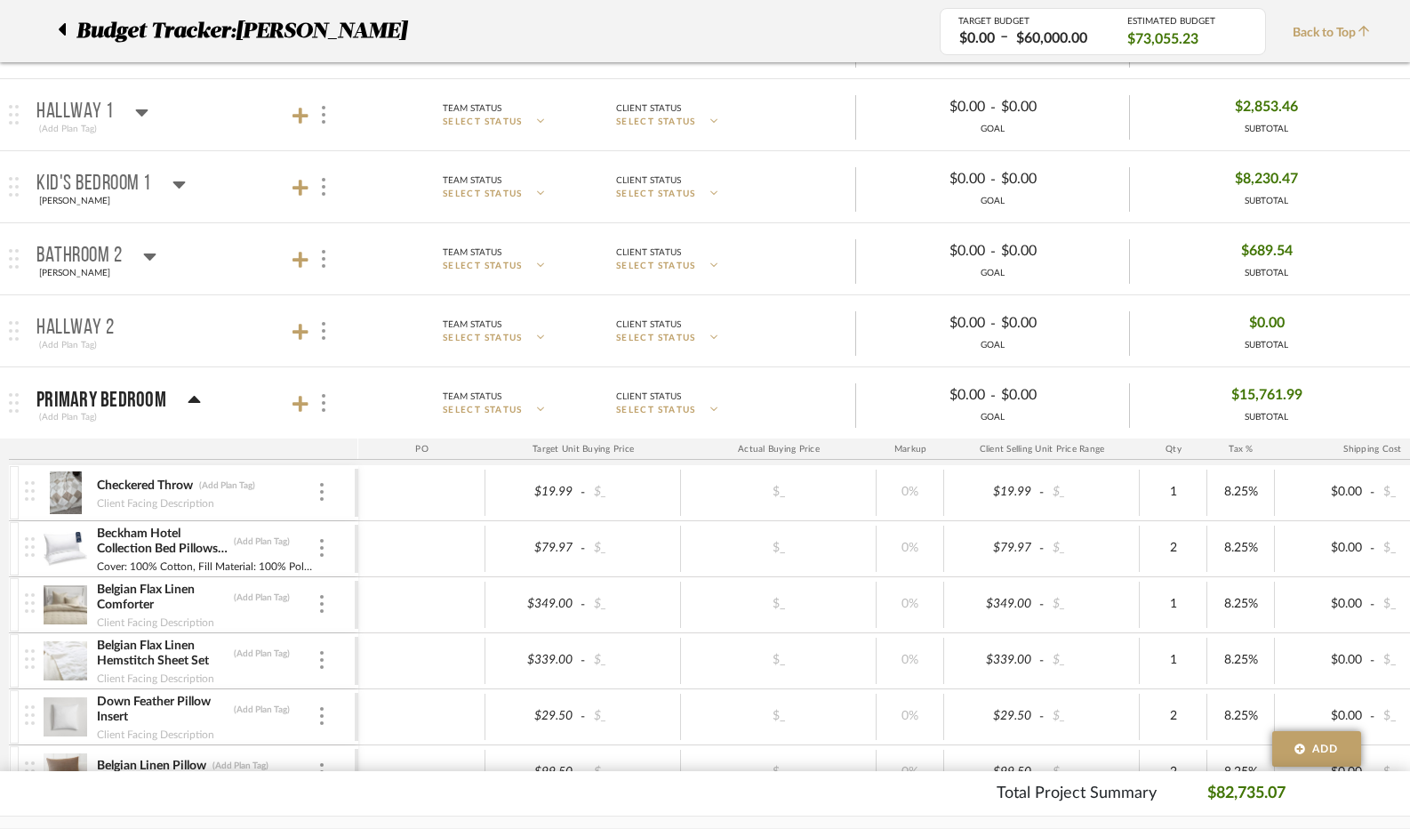
scroll to position [711, 0]
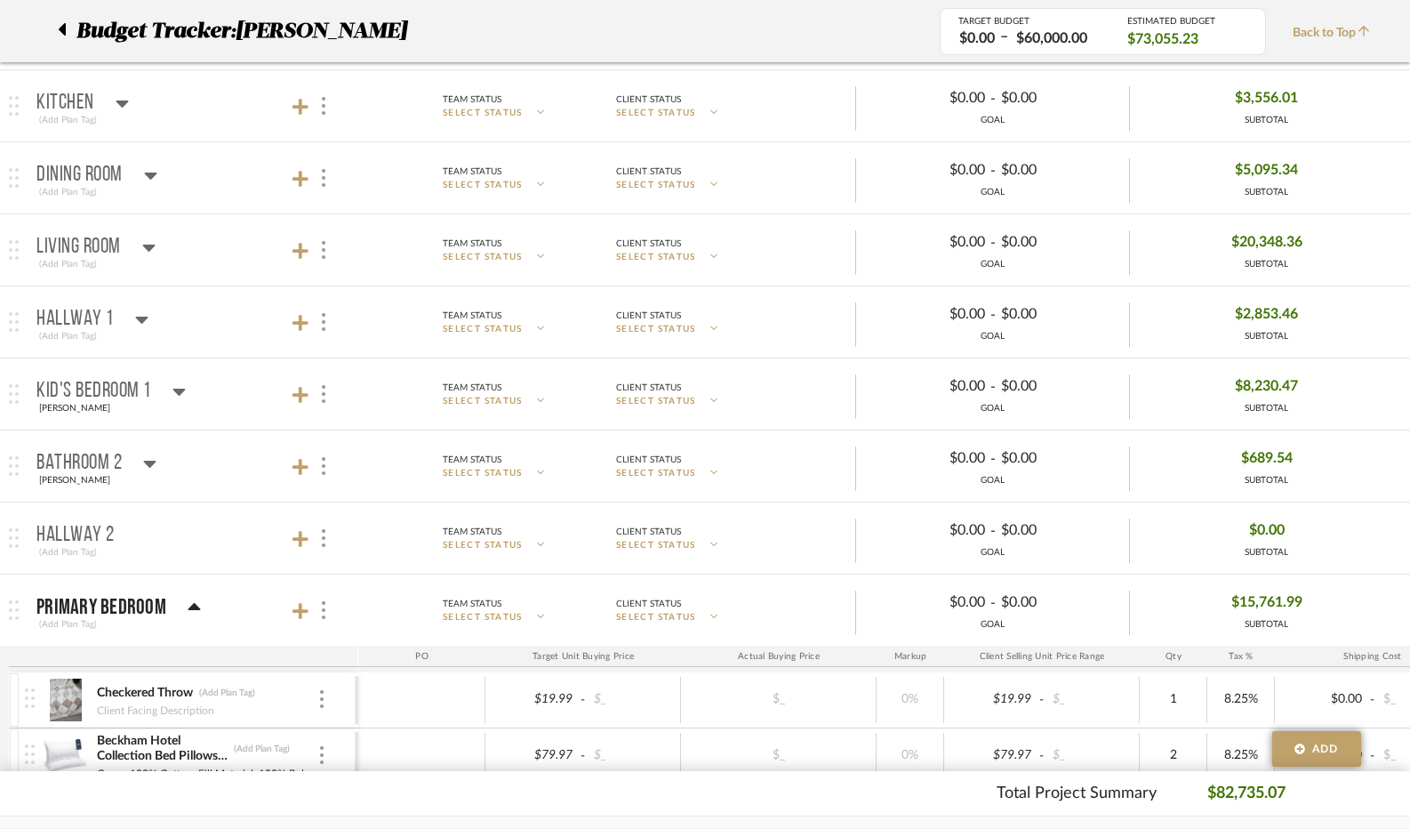
click at [188, 597] on icon at bounding box center [194, 607] width 13 height 21
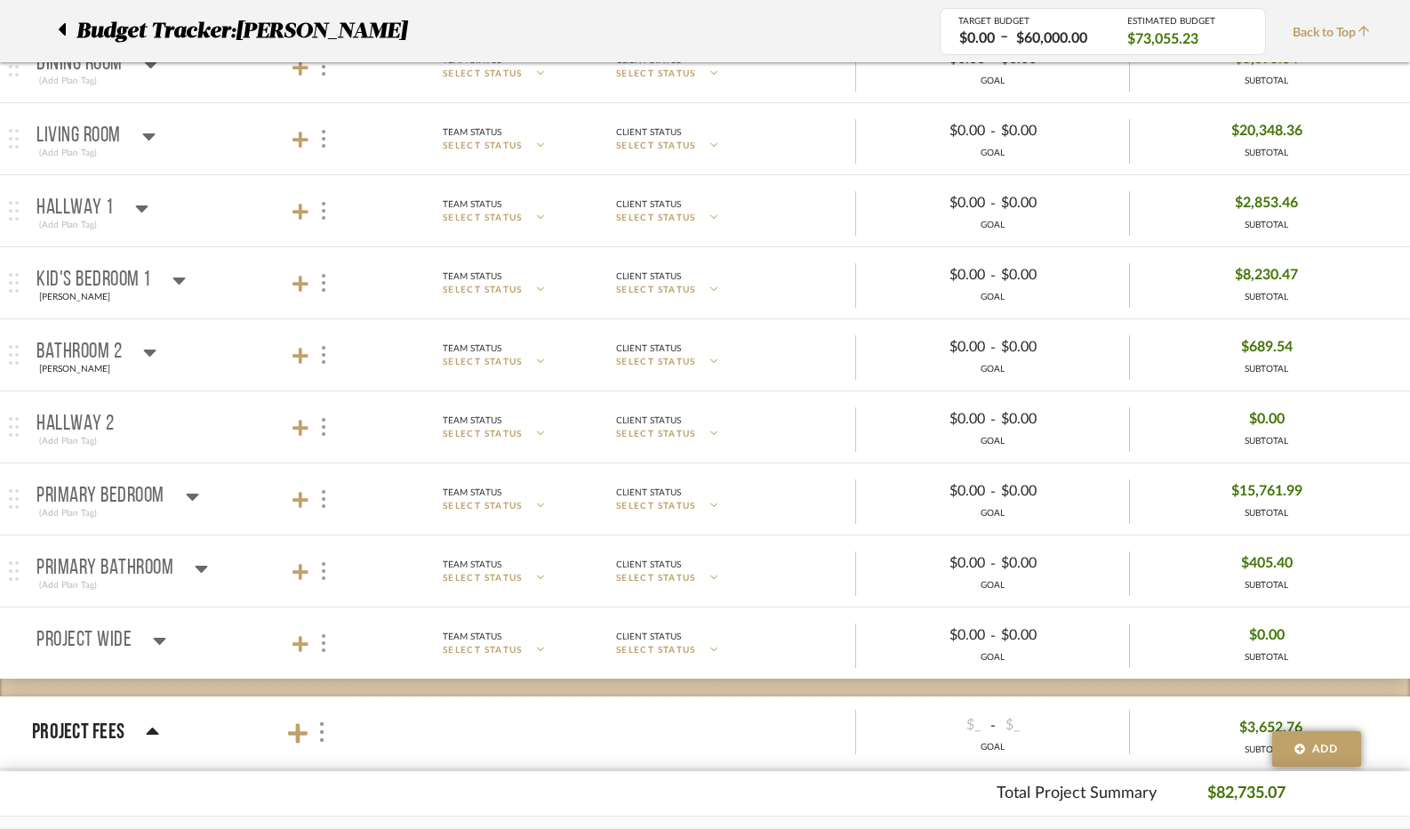
scroll to position [978, 0]
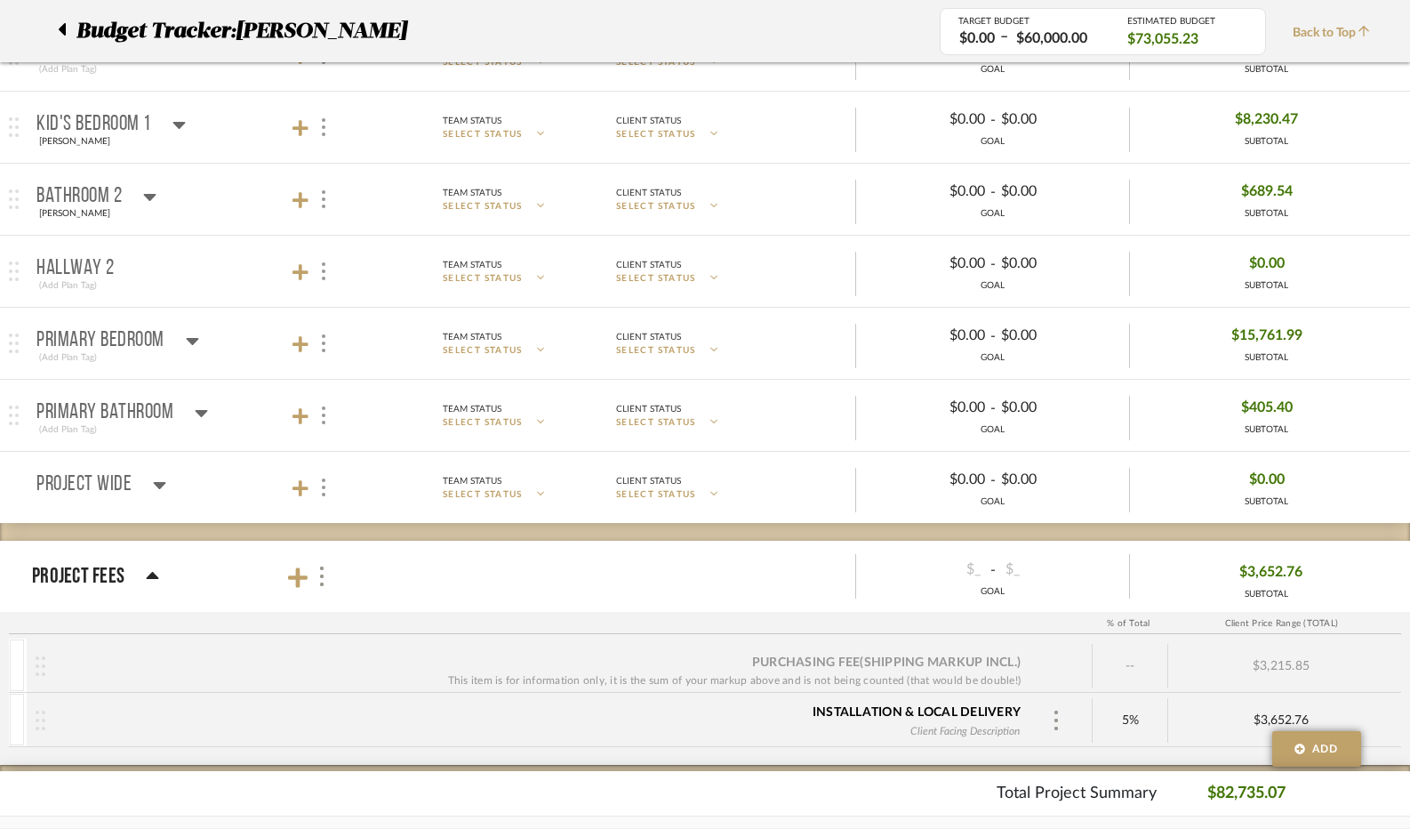
click at [66, 29] on div at bounding box center [67, 31] width 19 height 32
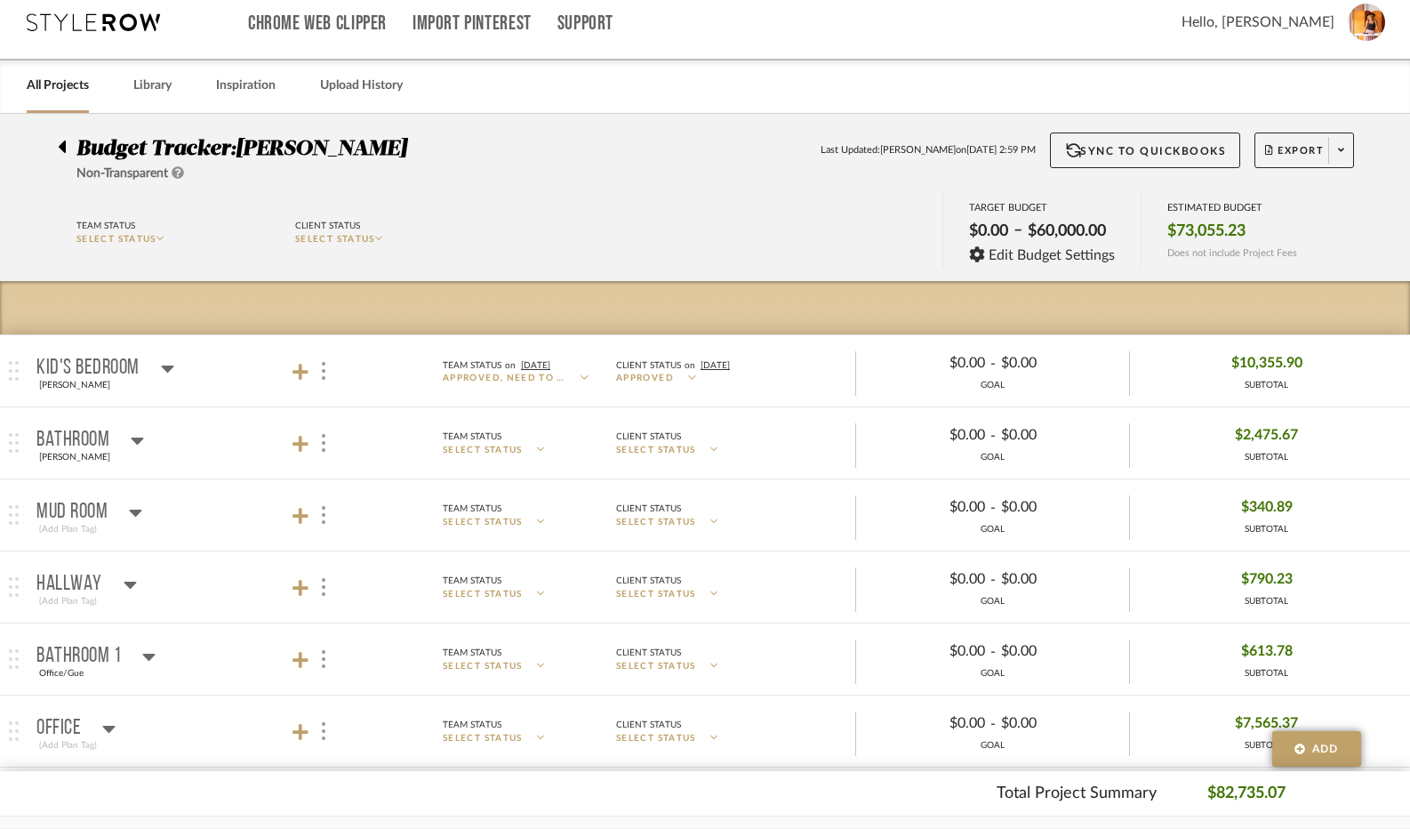
scroll to position [0, 0]
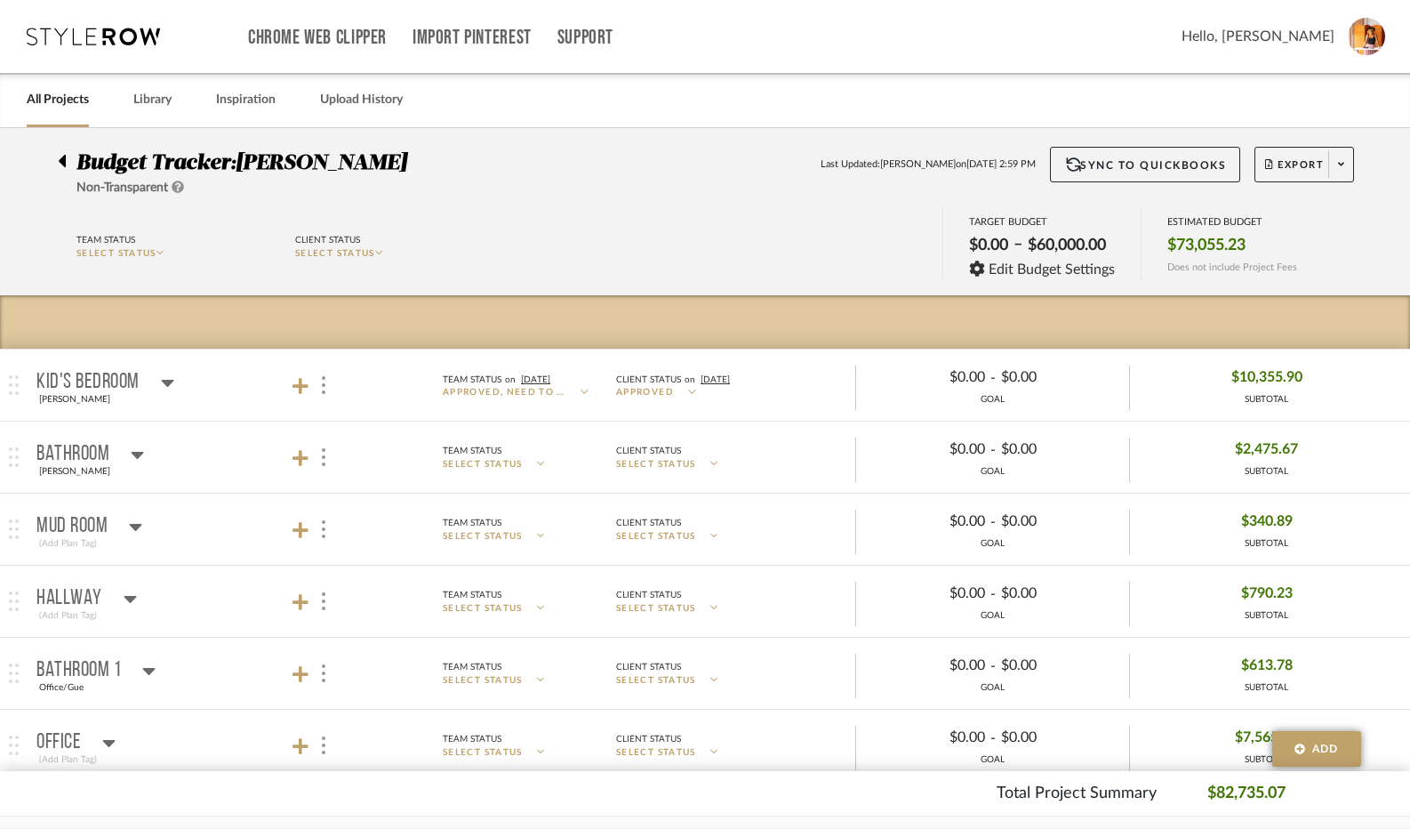
click at [63, 164] on icon at bounding box center [62, 161] width 7 height 12
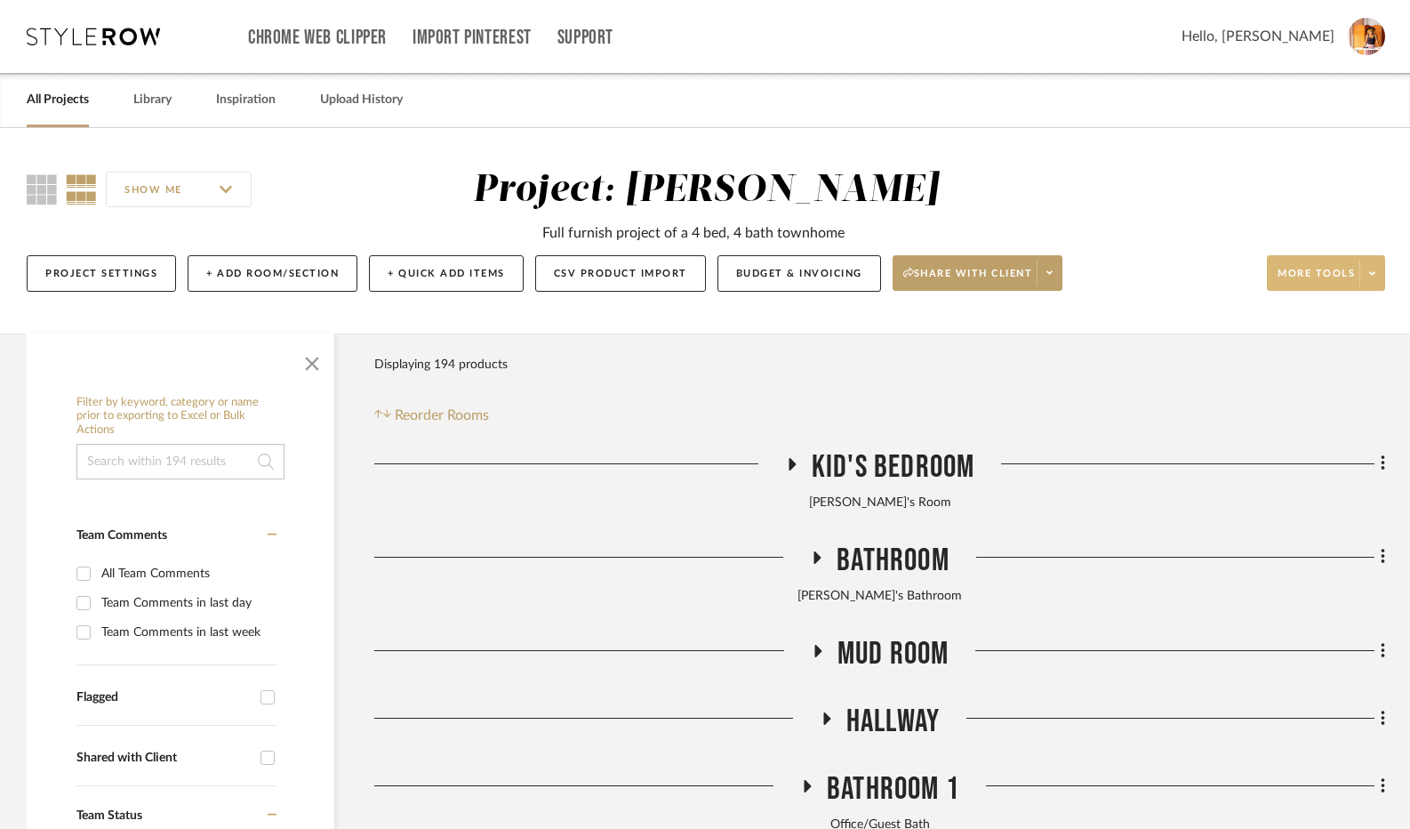
click at [1368, 278] on span at bounding box center [1371, 273] width 25 height 27
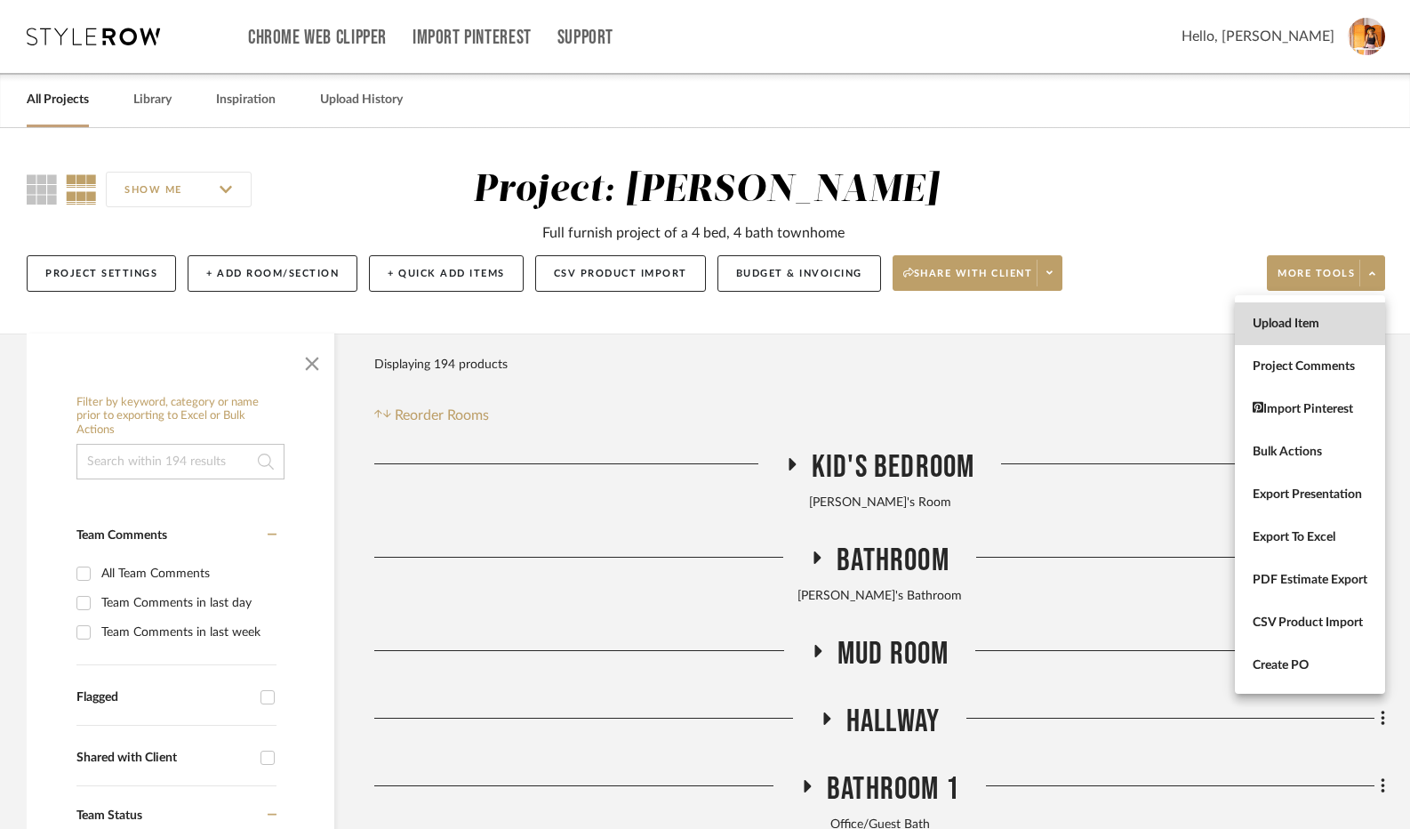
click at [1303, 328] on span "Upload Item" at bounding box center [1310, 324] width 115 height 15
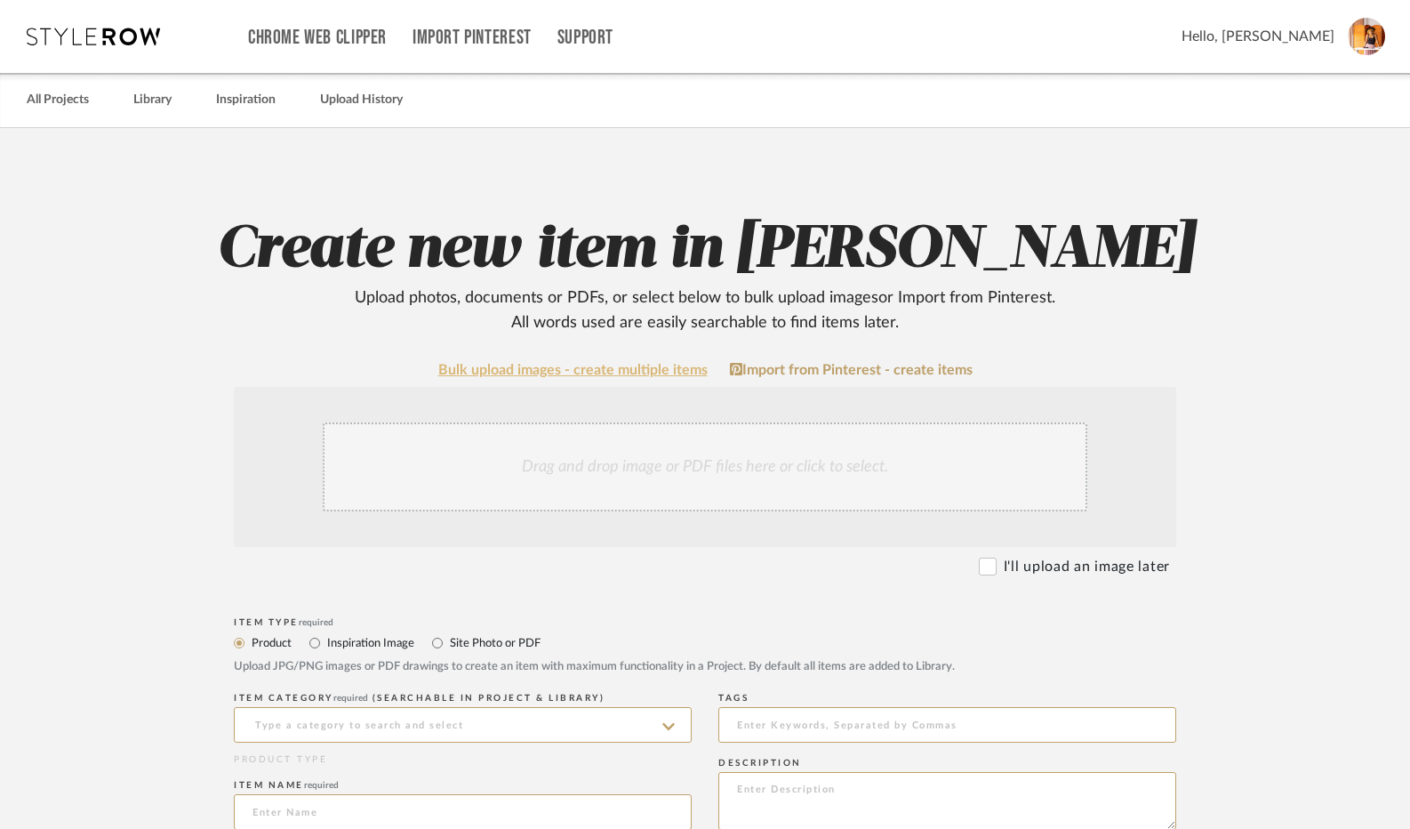
click at [615, 367] on link "Bulk upload images - create multiple items" at bounding box center [572, 370] width 269 height 15
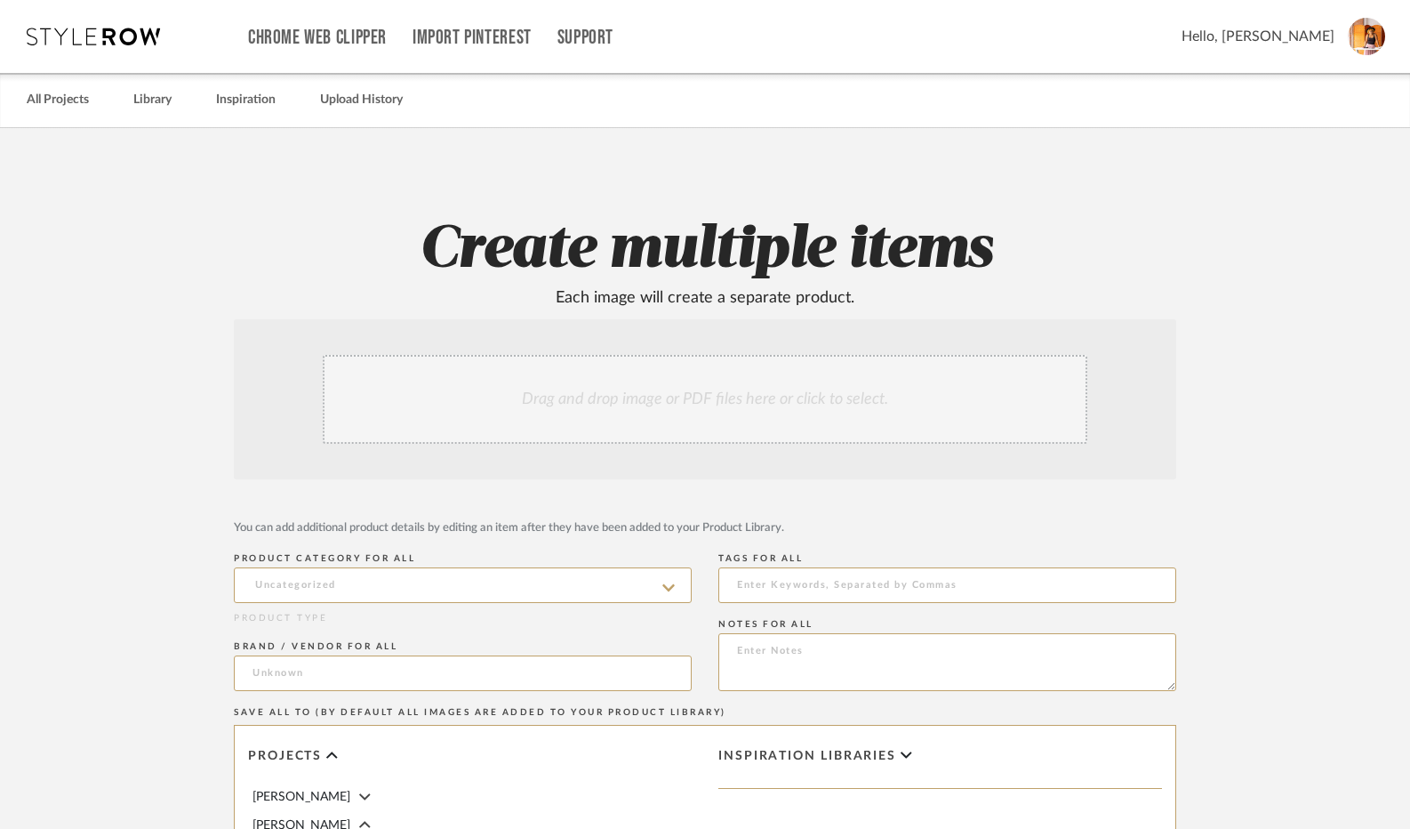
click at [619, 405] on div "Drag and drop image or PDF files here or click to select." at bounding box center [705, 399] width 765 height 89
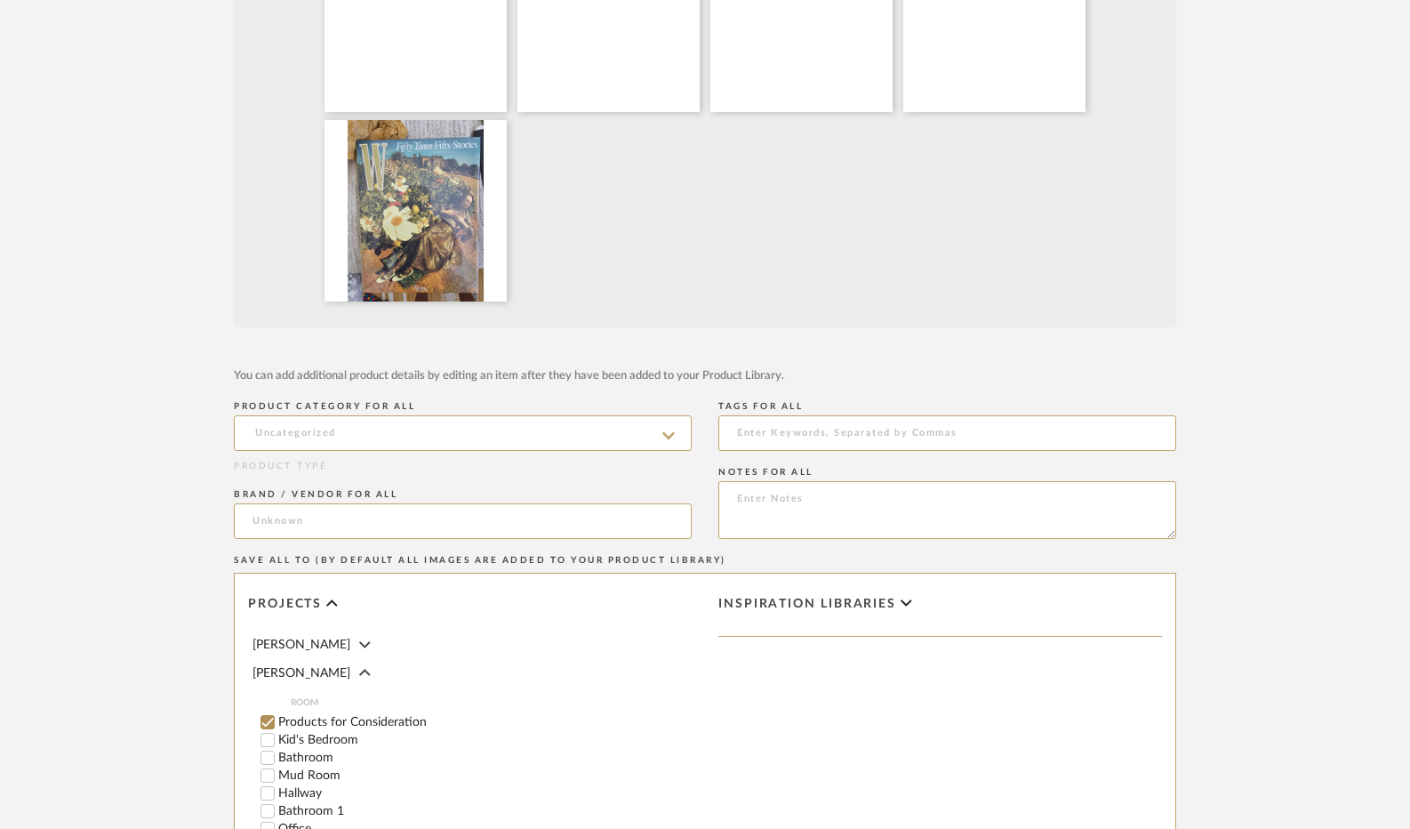
scroll to position [533, 0]
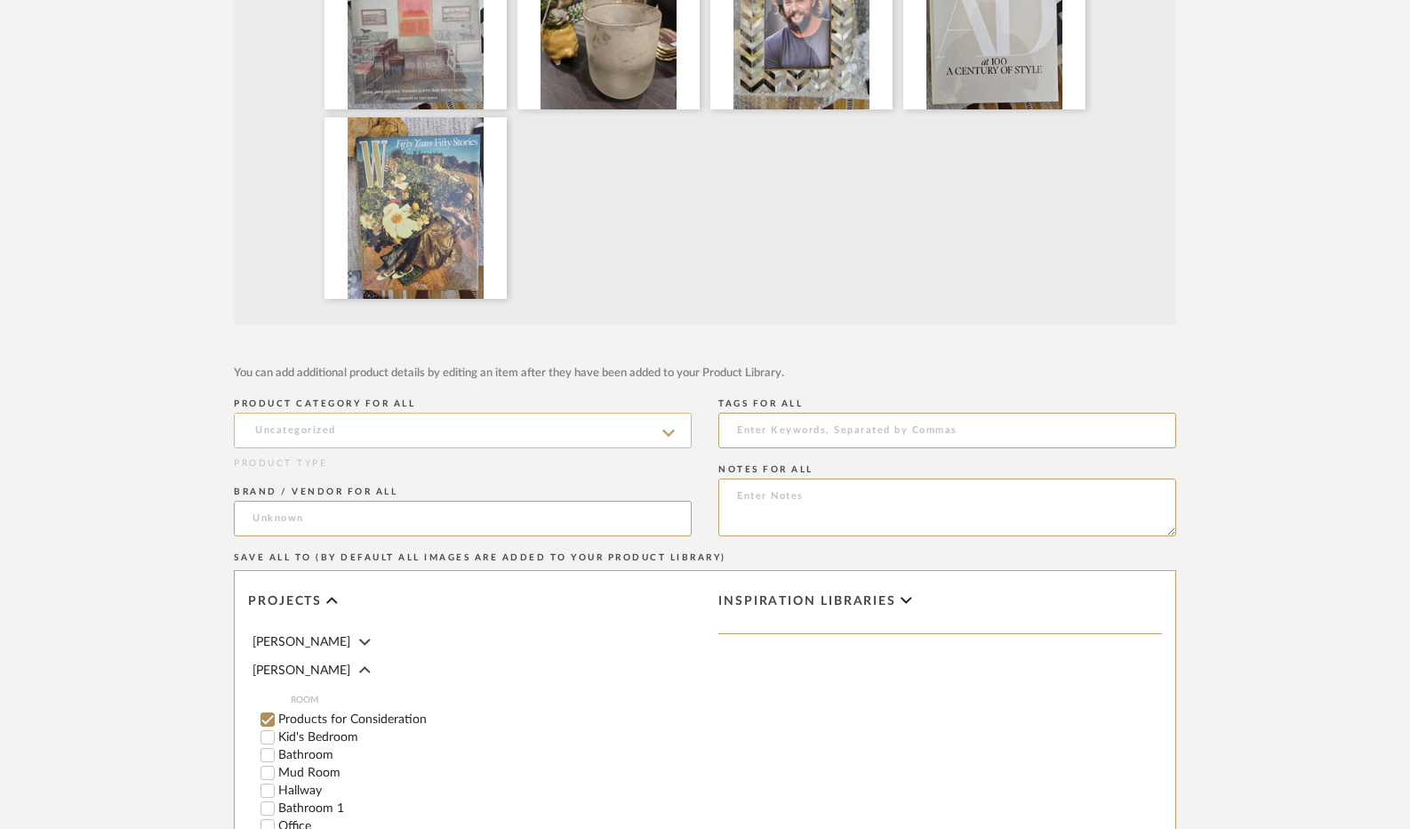
click at [445, 424] on input at bounding box center [463, 431] width 458 height 36
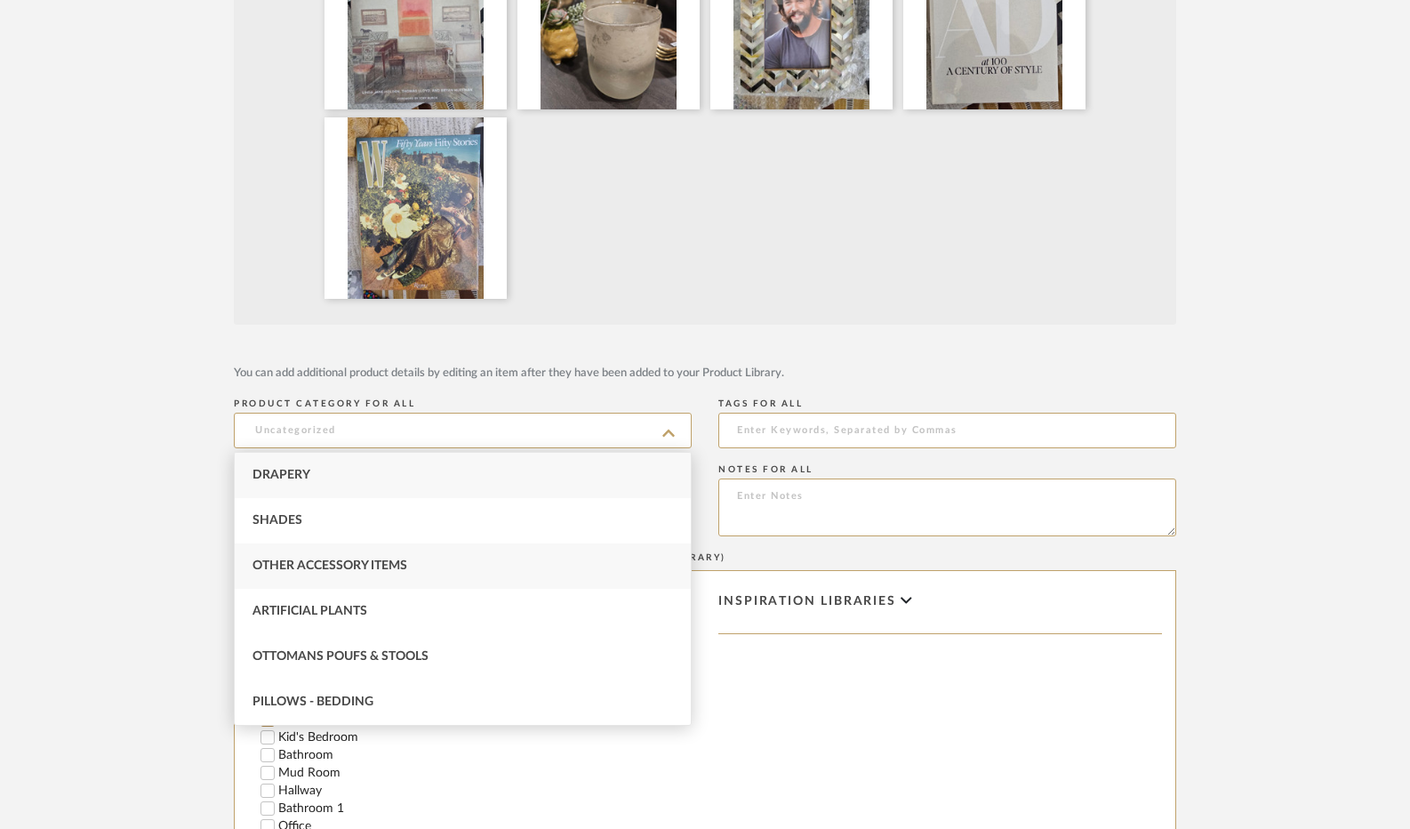
click at [380, 557] on div "Other Accessory Items" at bounding box center [463, 565] width 456 height 45
type input "Other Accessory Items"
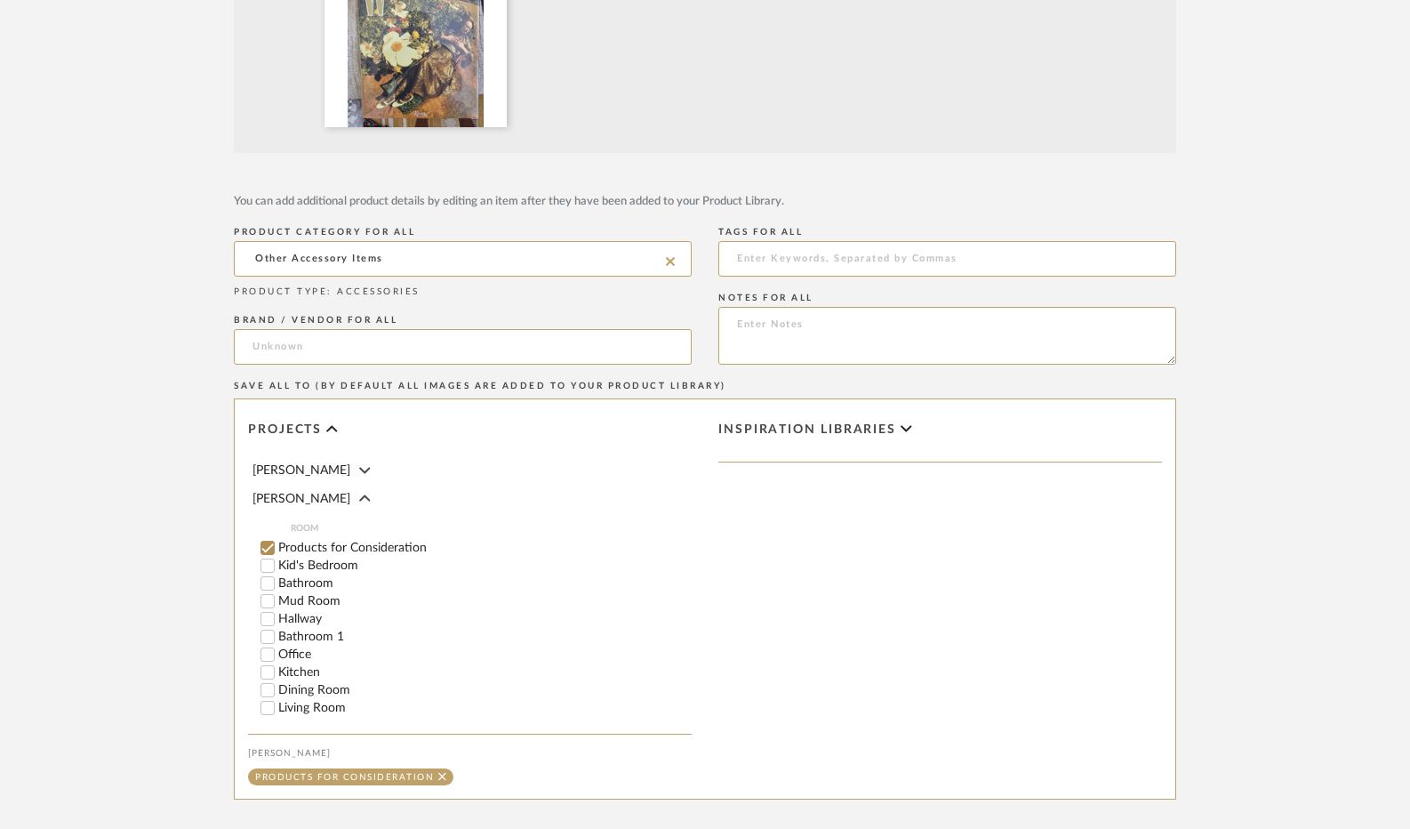
scroll to position [711, 0]
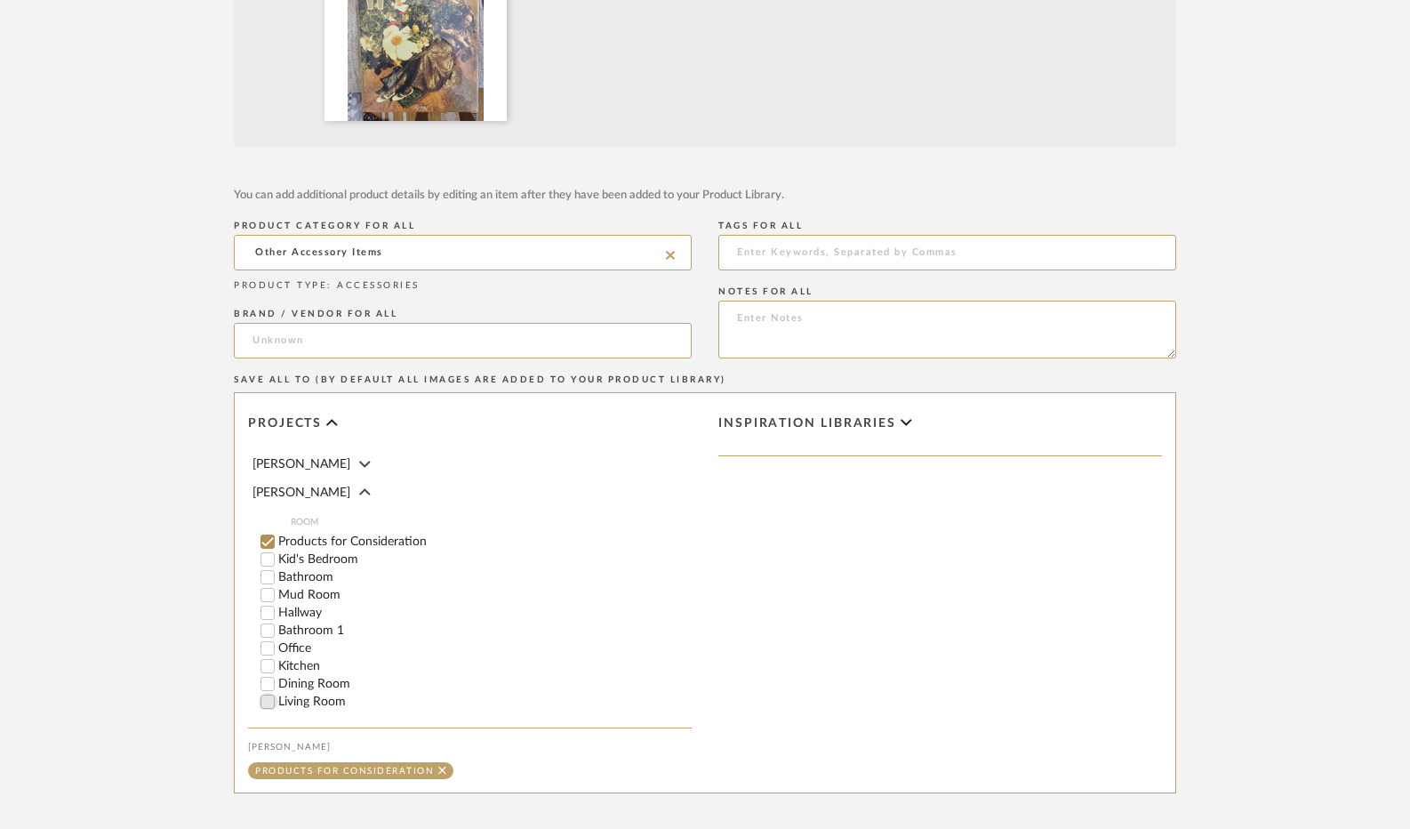
click at [266, 698] on input "Living Room" at bounding box center [268, 702] width 18 height 18
checkbox input "false"
click at [267, 643] on input "Office" at bounding box center [268, 648] width 18 height 18
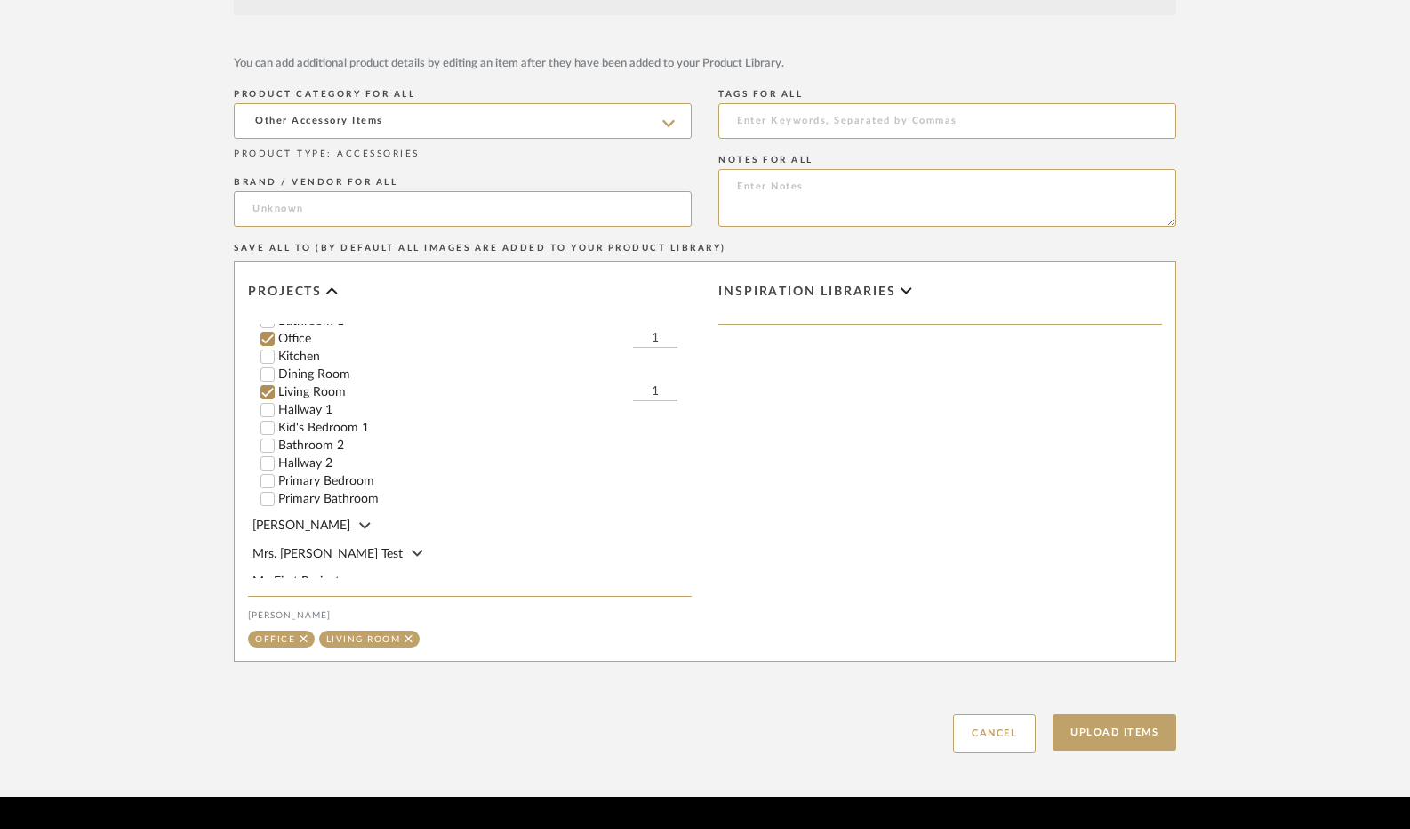
scroll to position [891, 0]
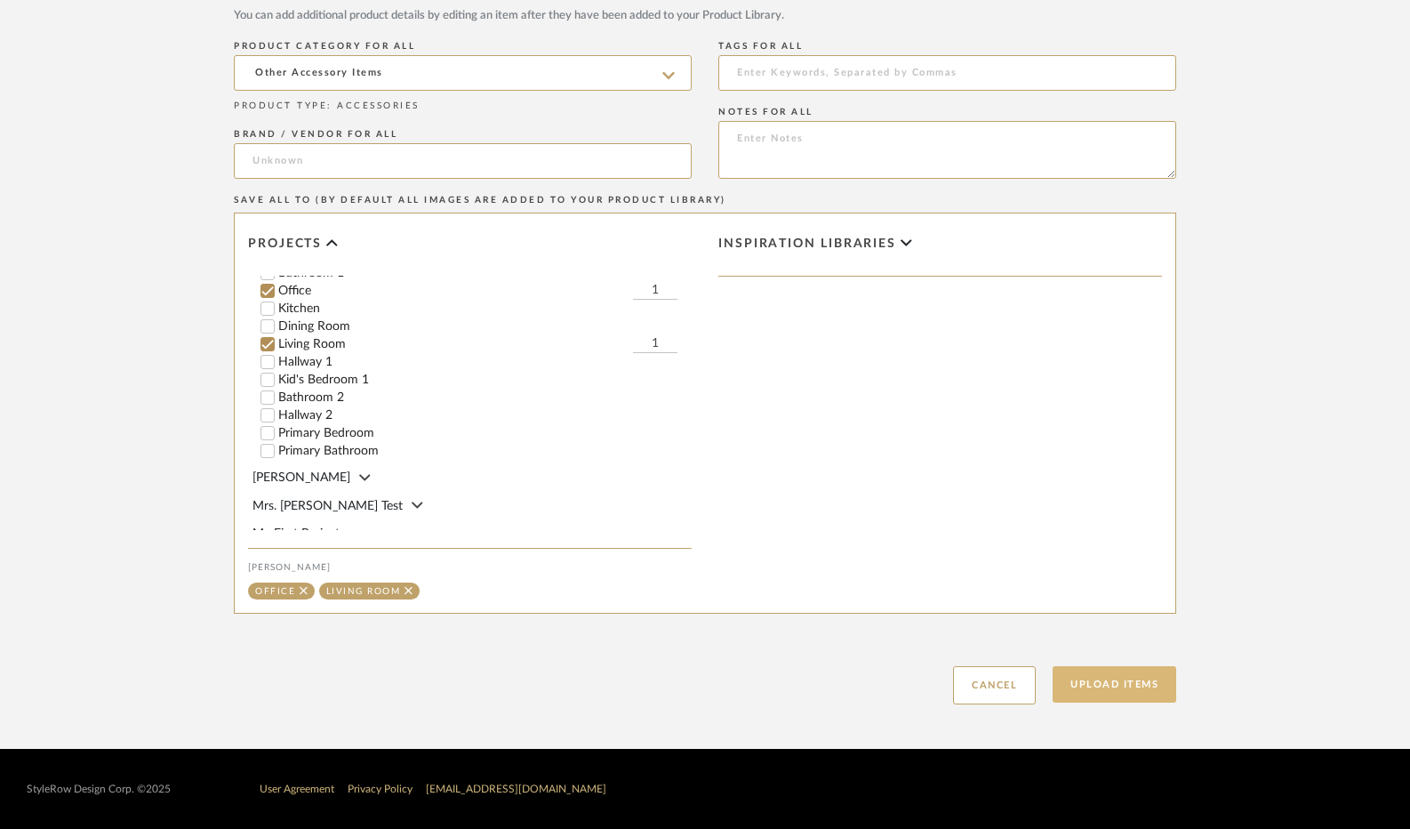
click at [1088, 686] on button "Upload Items" at bounding box center [1115, 684] width 124 height 36
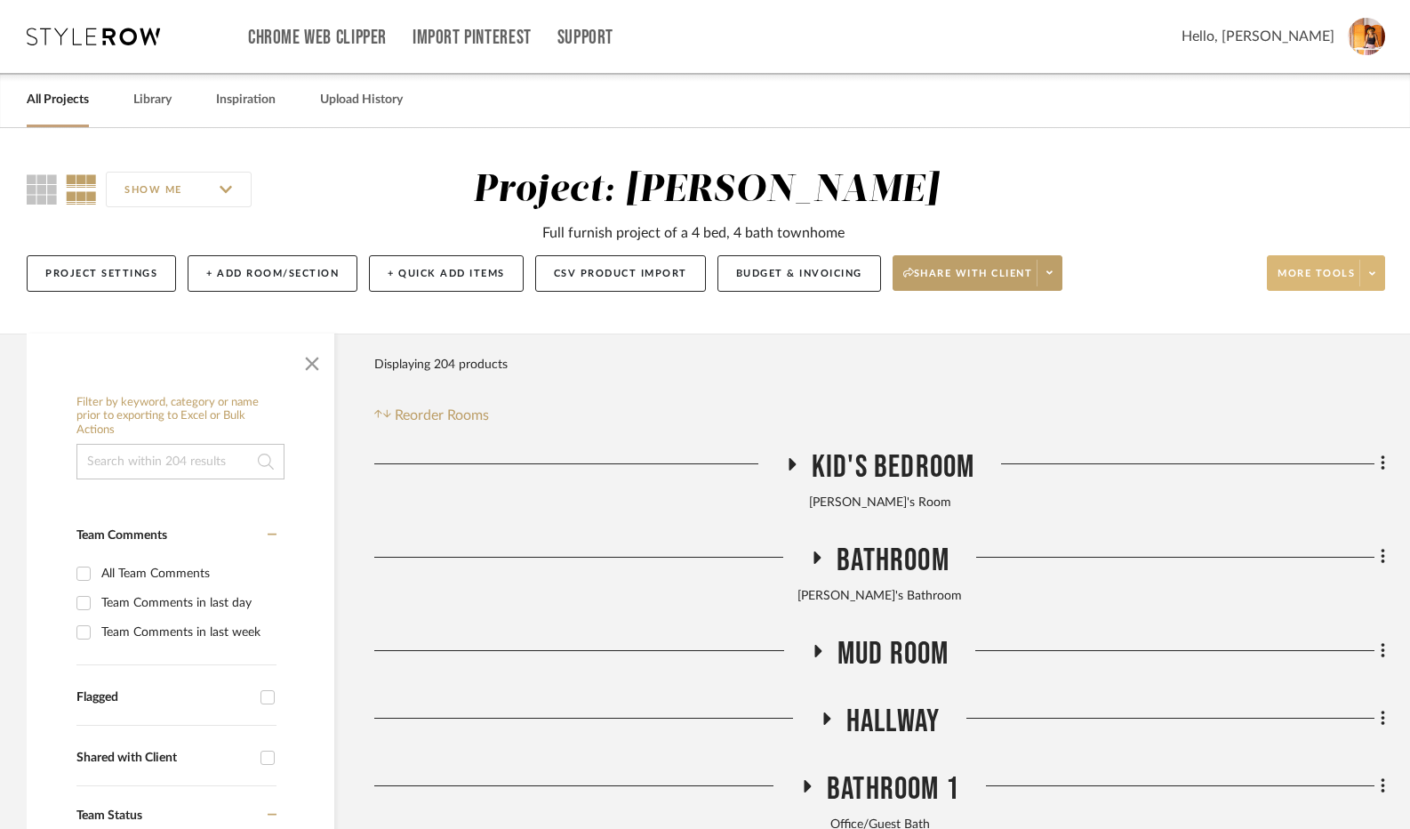
click at [1374, 276] on icon at bounding box center [1372, 273] width 6 height 10
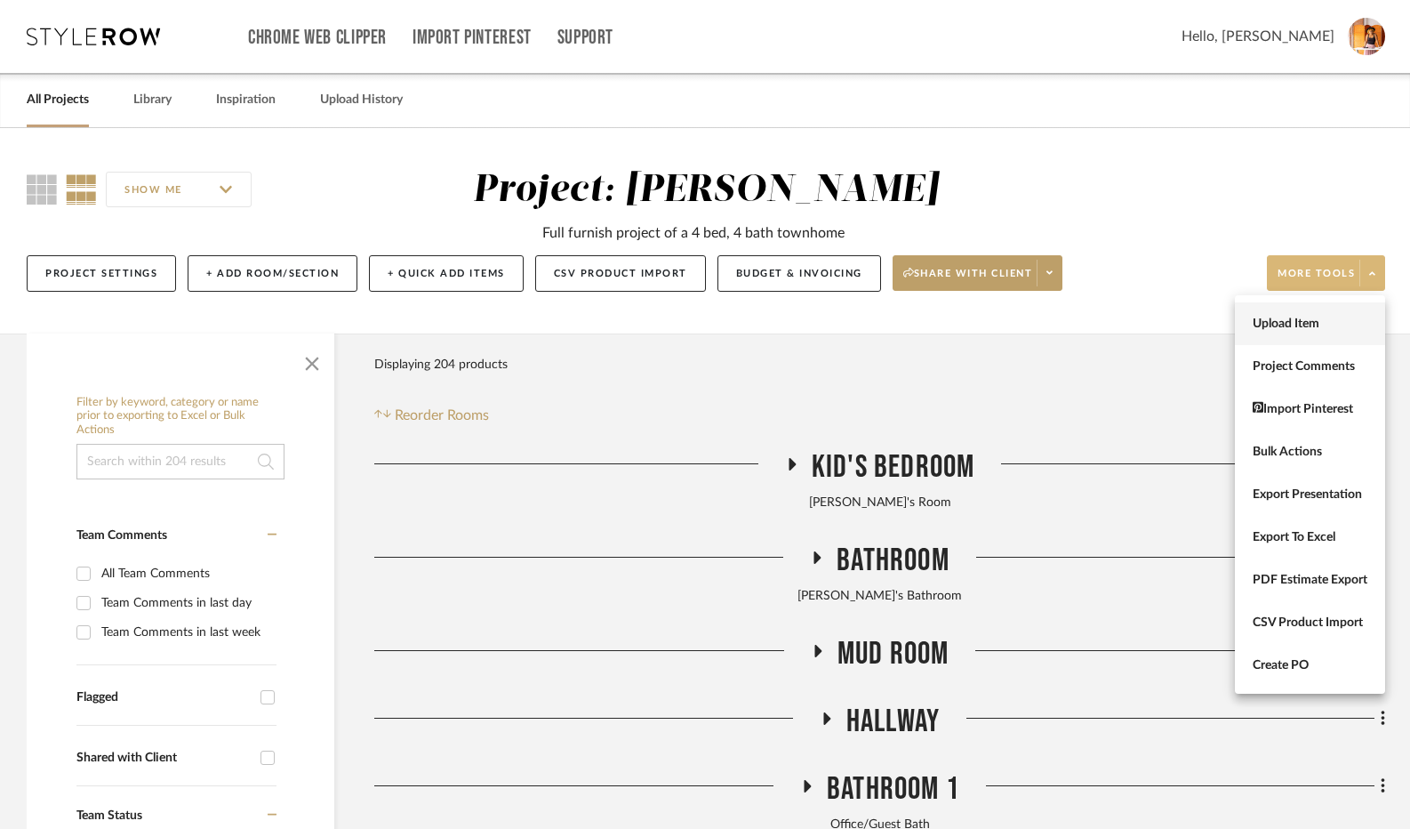
click at [1326, 330] on span "Upload Item" at bounding box center [1310, 324] width 115 height 15
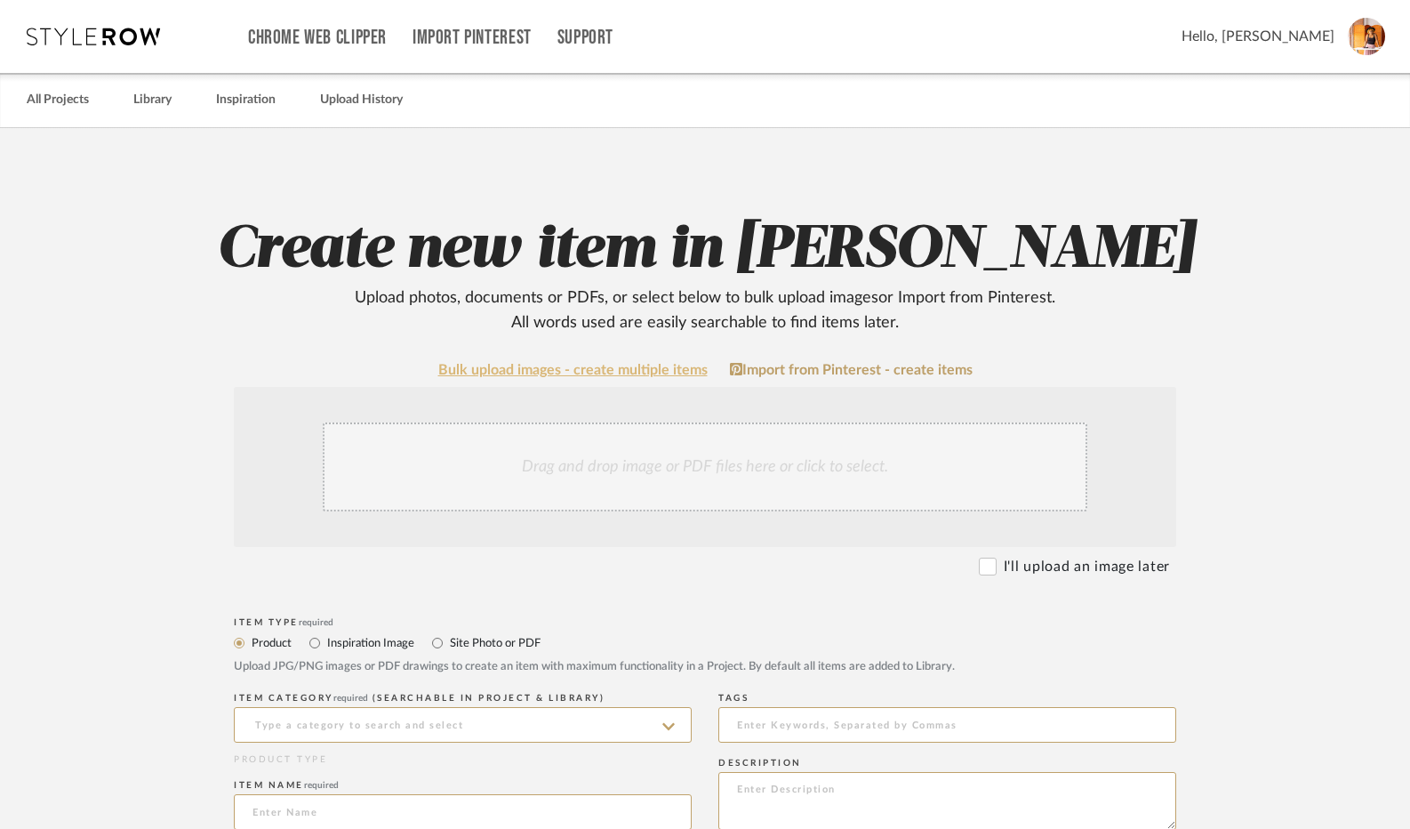
click at [667, 374] on link "Bulk upload images - create multiple items" at bounding box center [572, 370] width 269 height 15
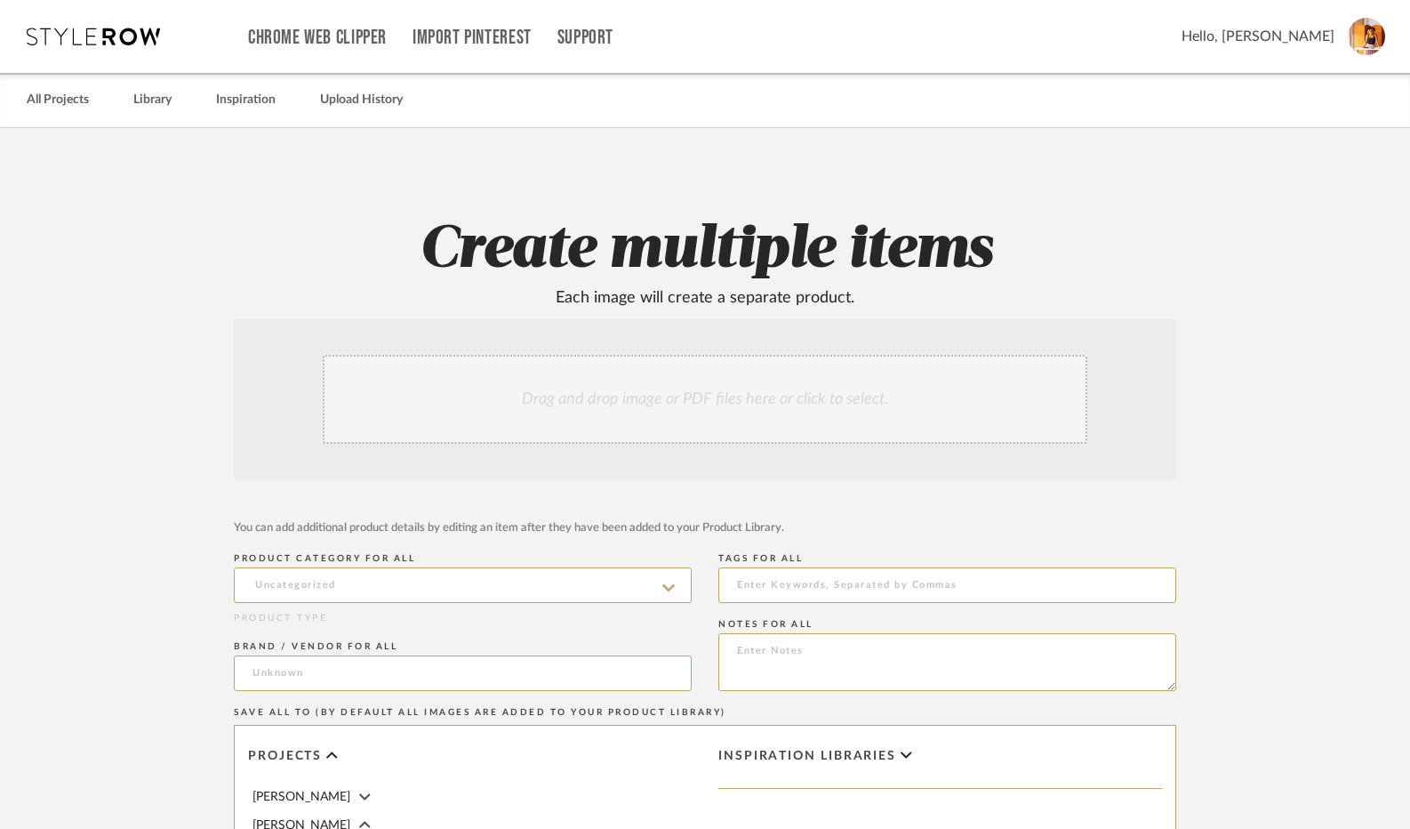
click at [670, 408] on div "Drag and drop image or PDF files here or click to select." at bounding box center [705, 399] width 765 height 89
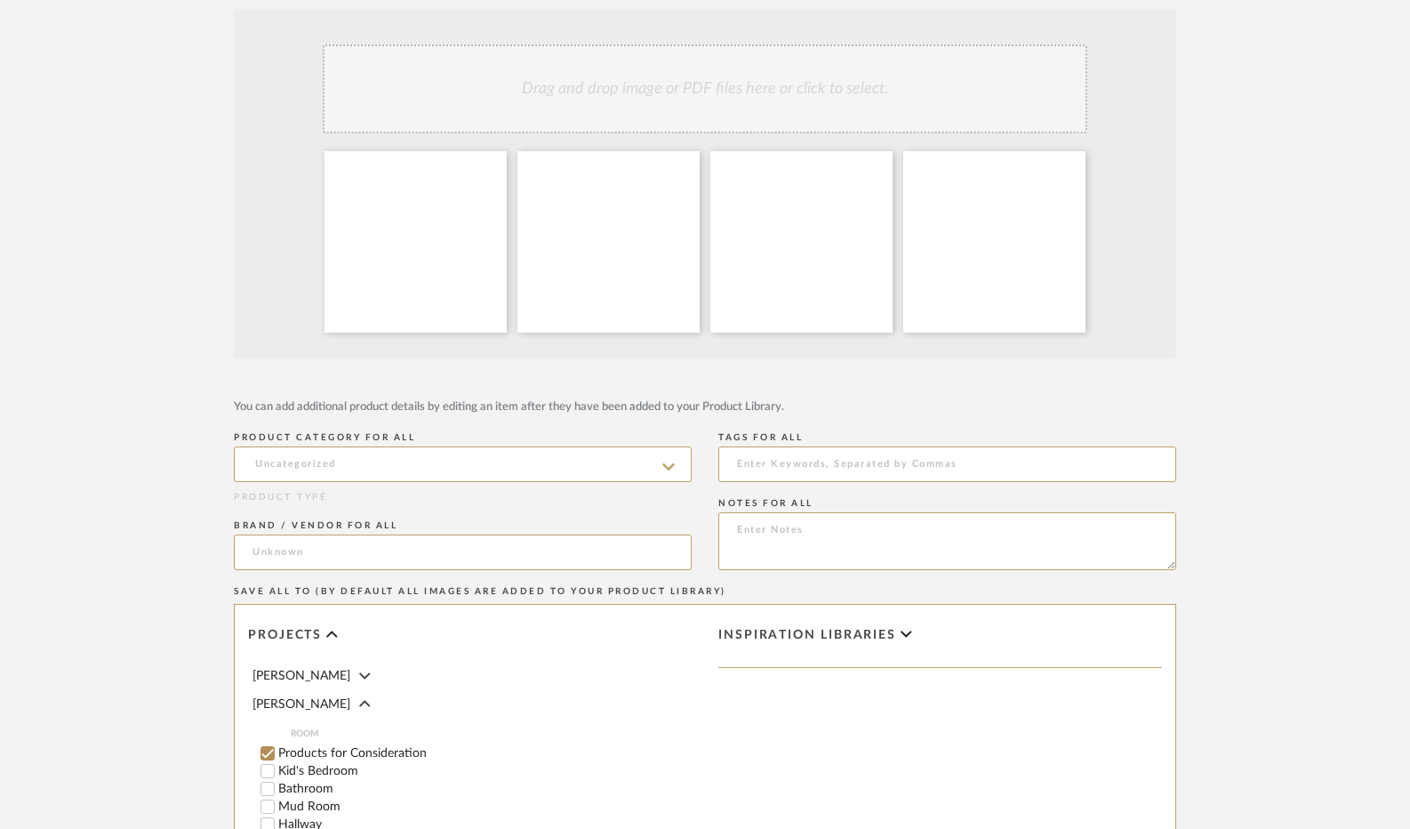
scroll to position [356, 0]
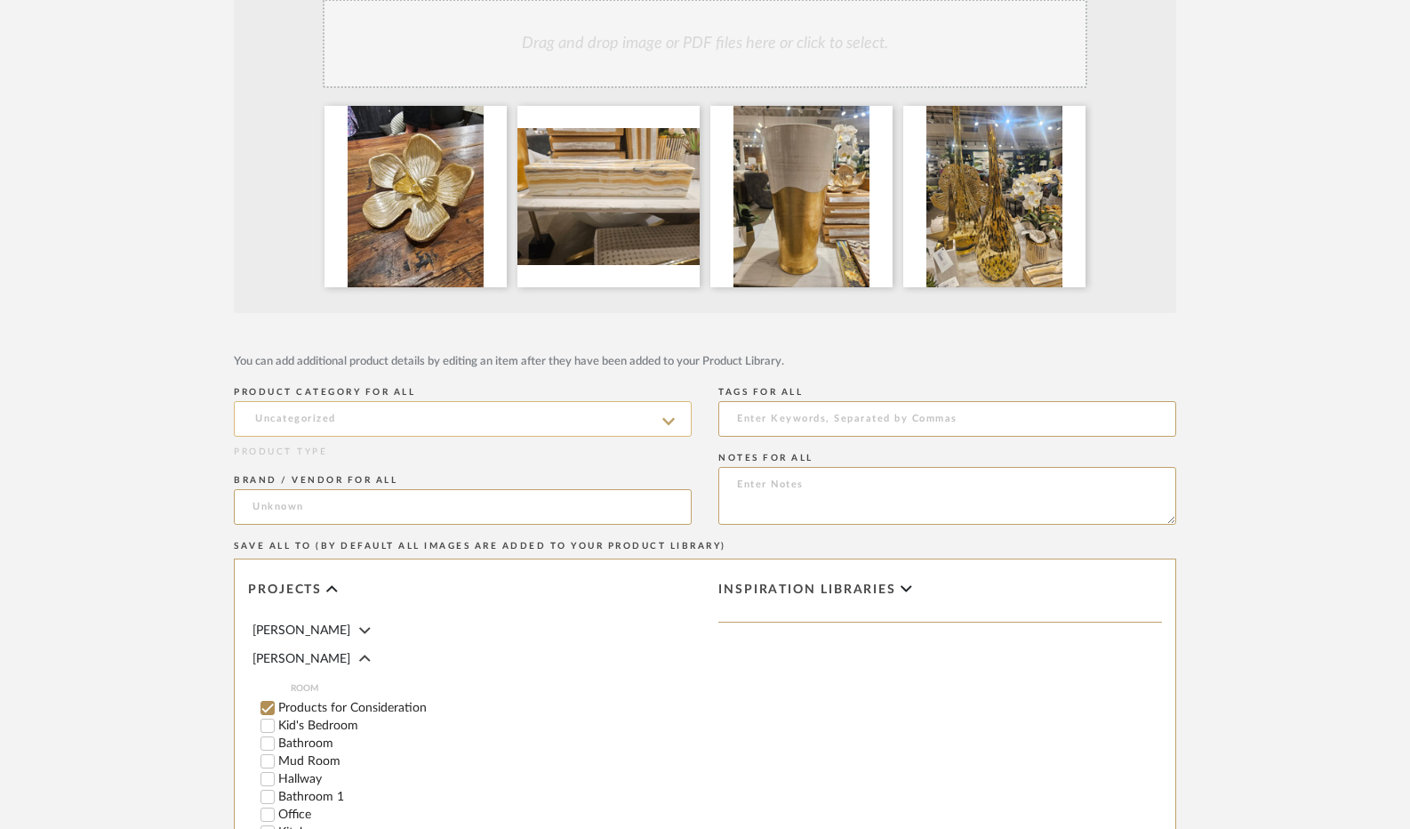
click at [333, 412] on input at bounding box center [463, 419] width 458 height 36
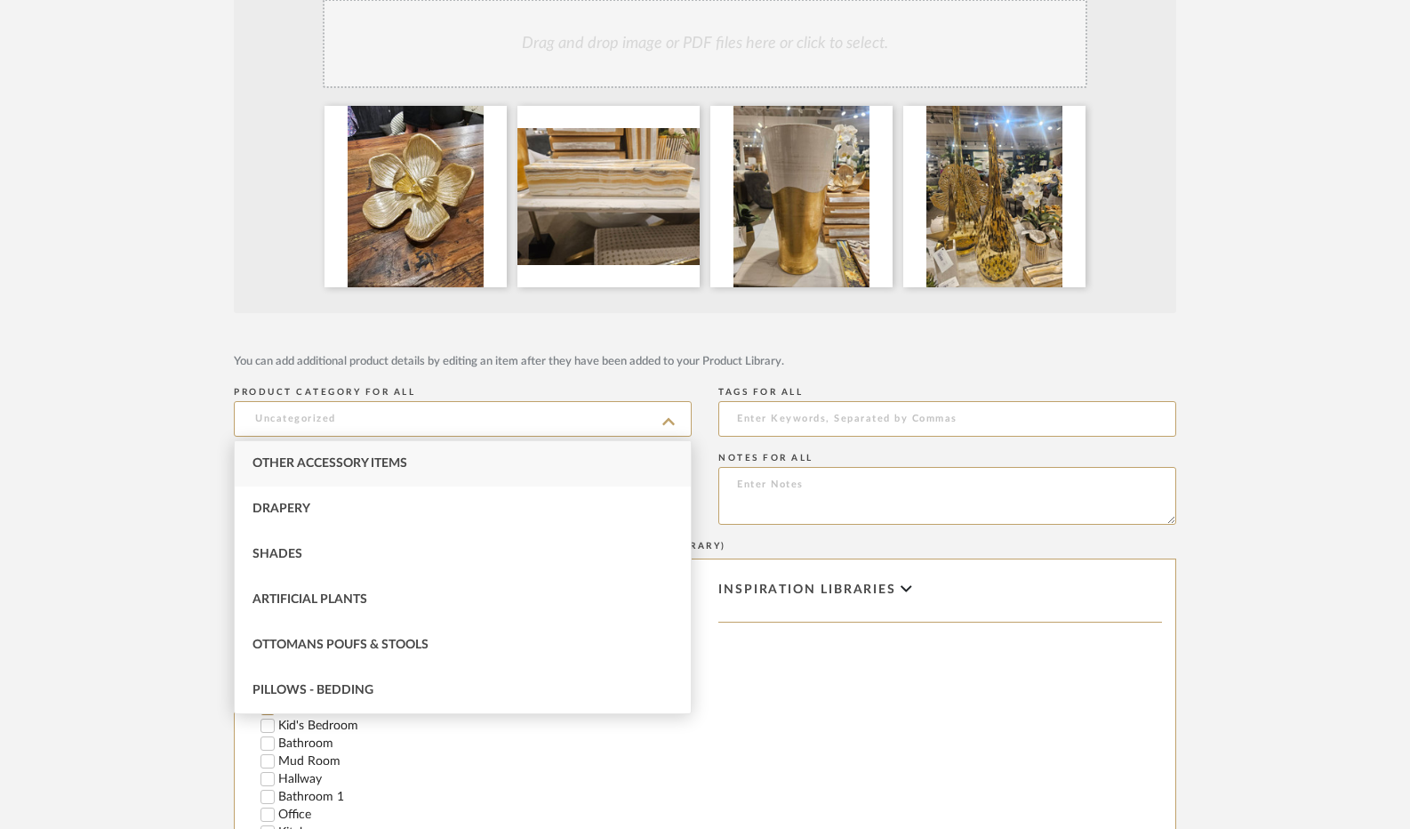
click at [317, 467] on span "Other Accessory Items" at bounding box center [329, 463] width 155 height 12
type input "Other Accessory Items"
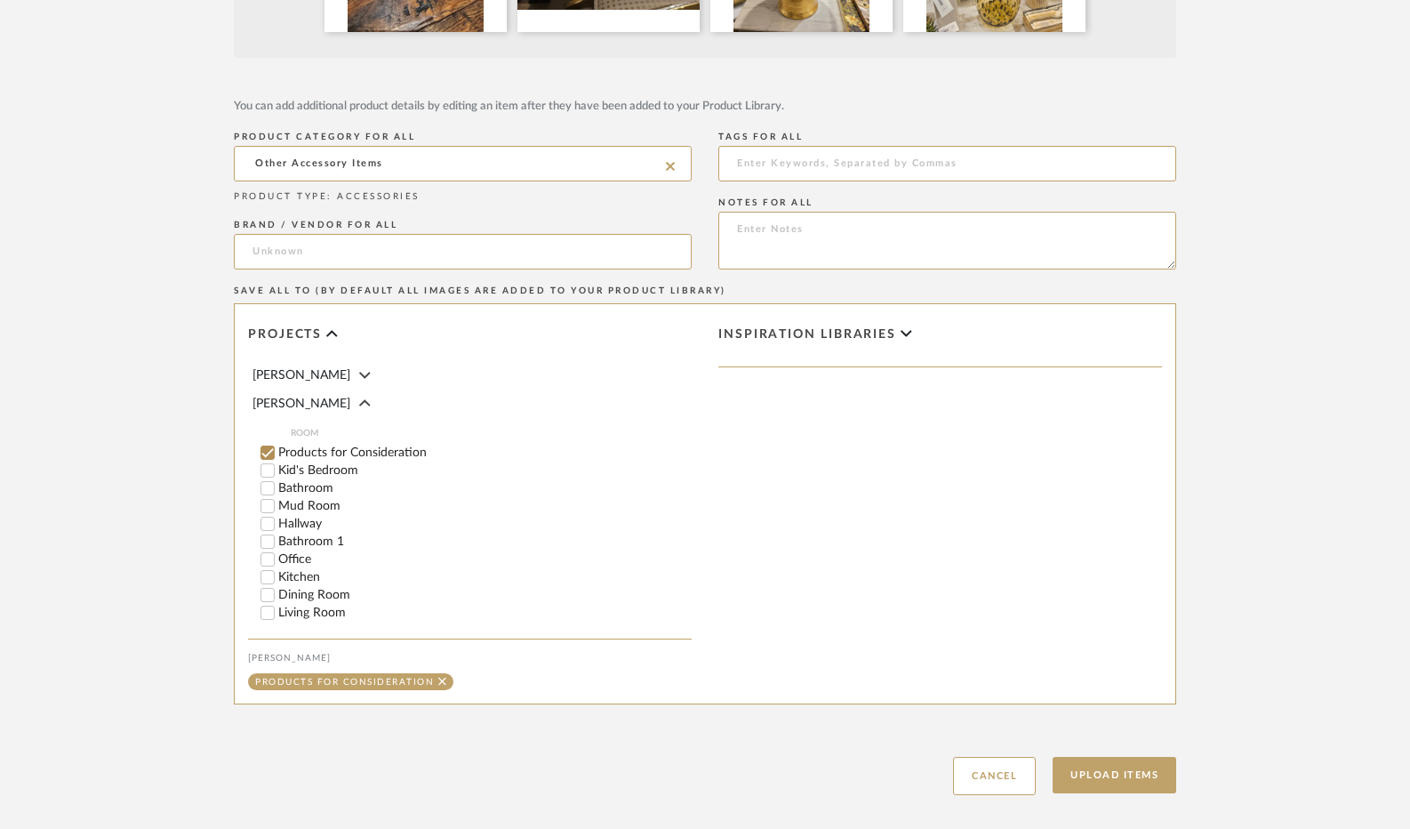
scroll to position [622, 0]
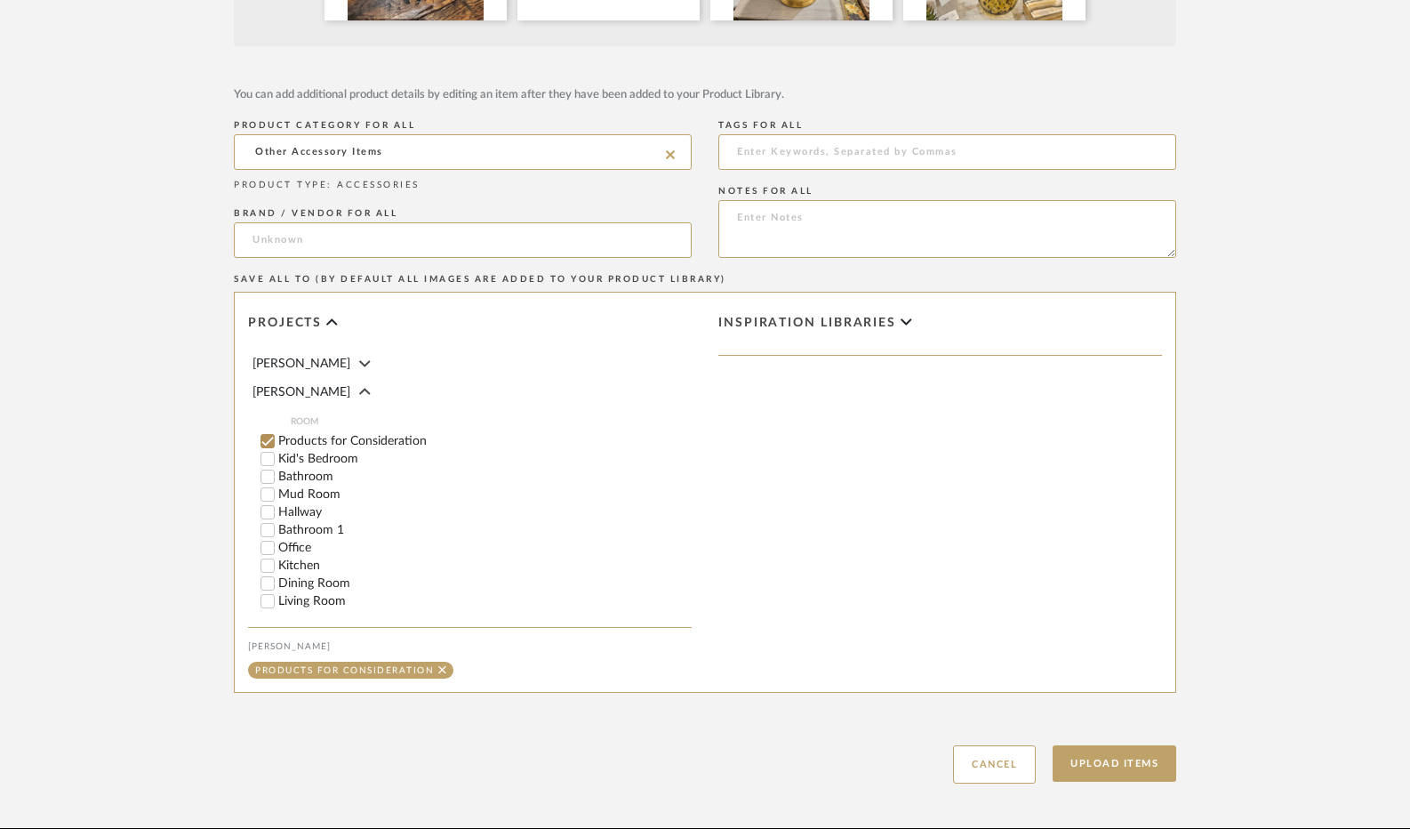
click at [265, 545] on input "Office" at bounding box center [268, 548] width 18 height 18
checkbox input "false"
click at [267, 599] on input "Living Room" at bounding box center [268, 601] width 18 height 18
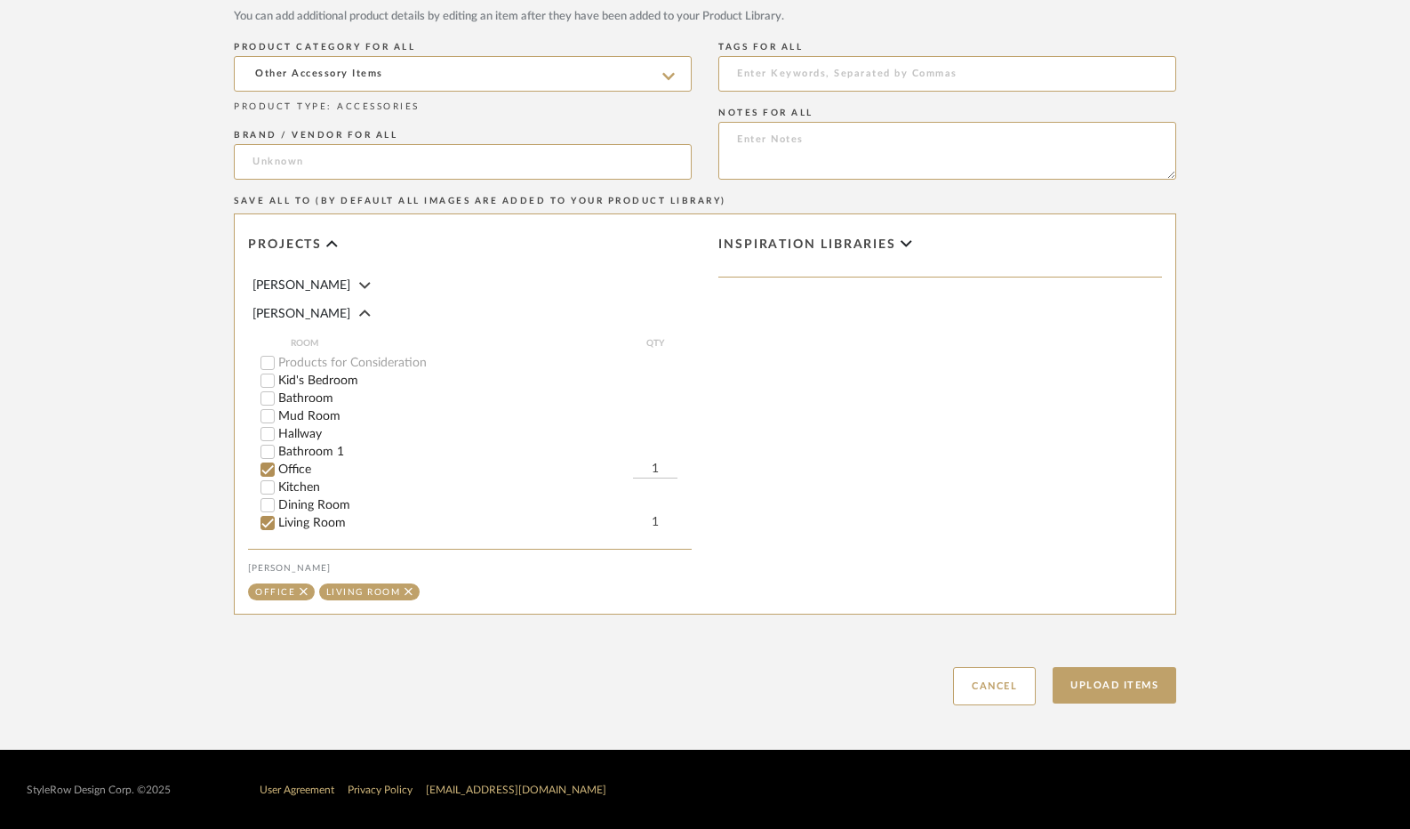
scroll to position [701, 0]
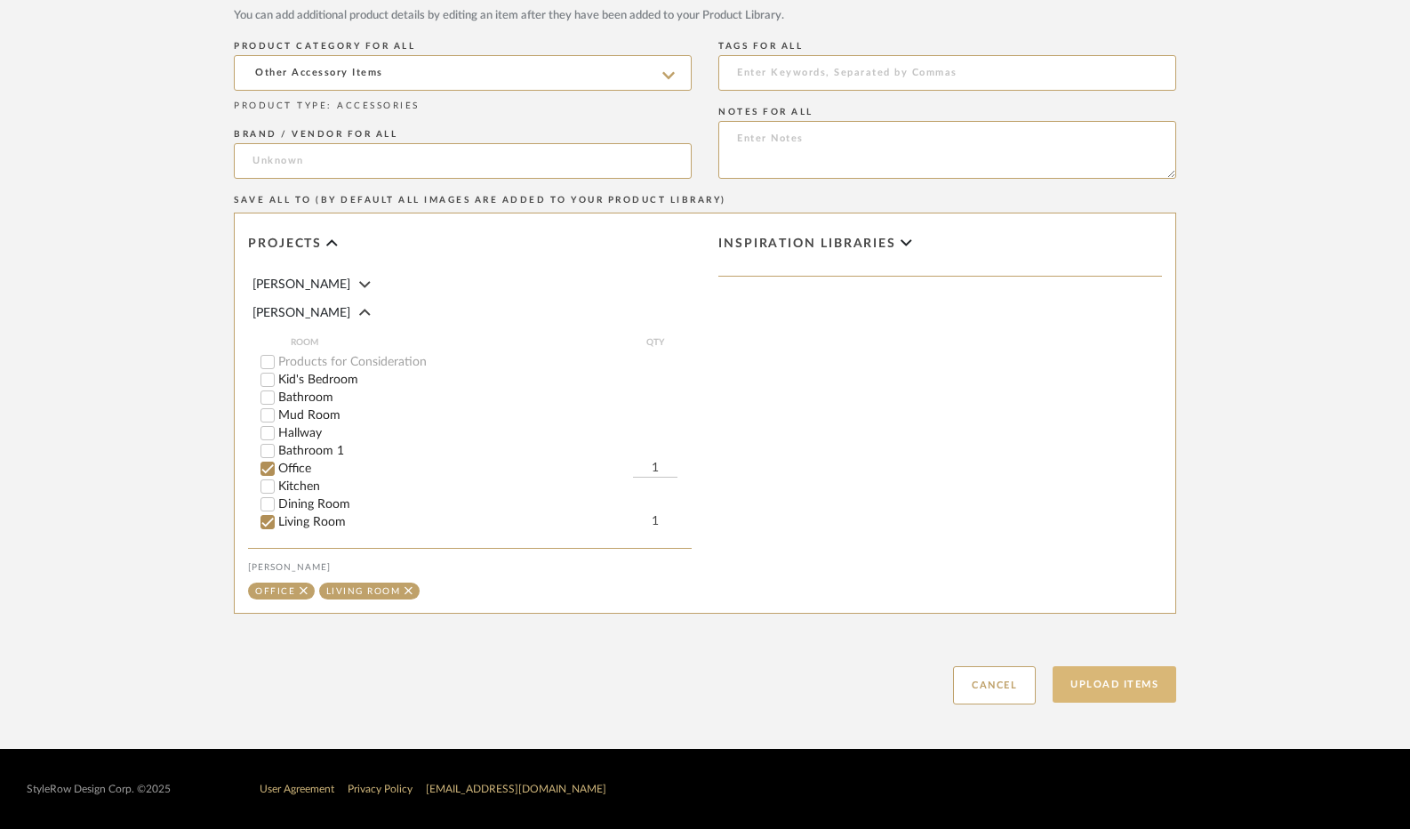
click at [1127, 668] on button "Upload Items" at bounding box center [1115, 684] width 124 height 36
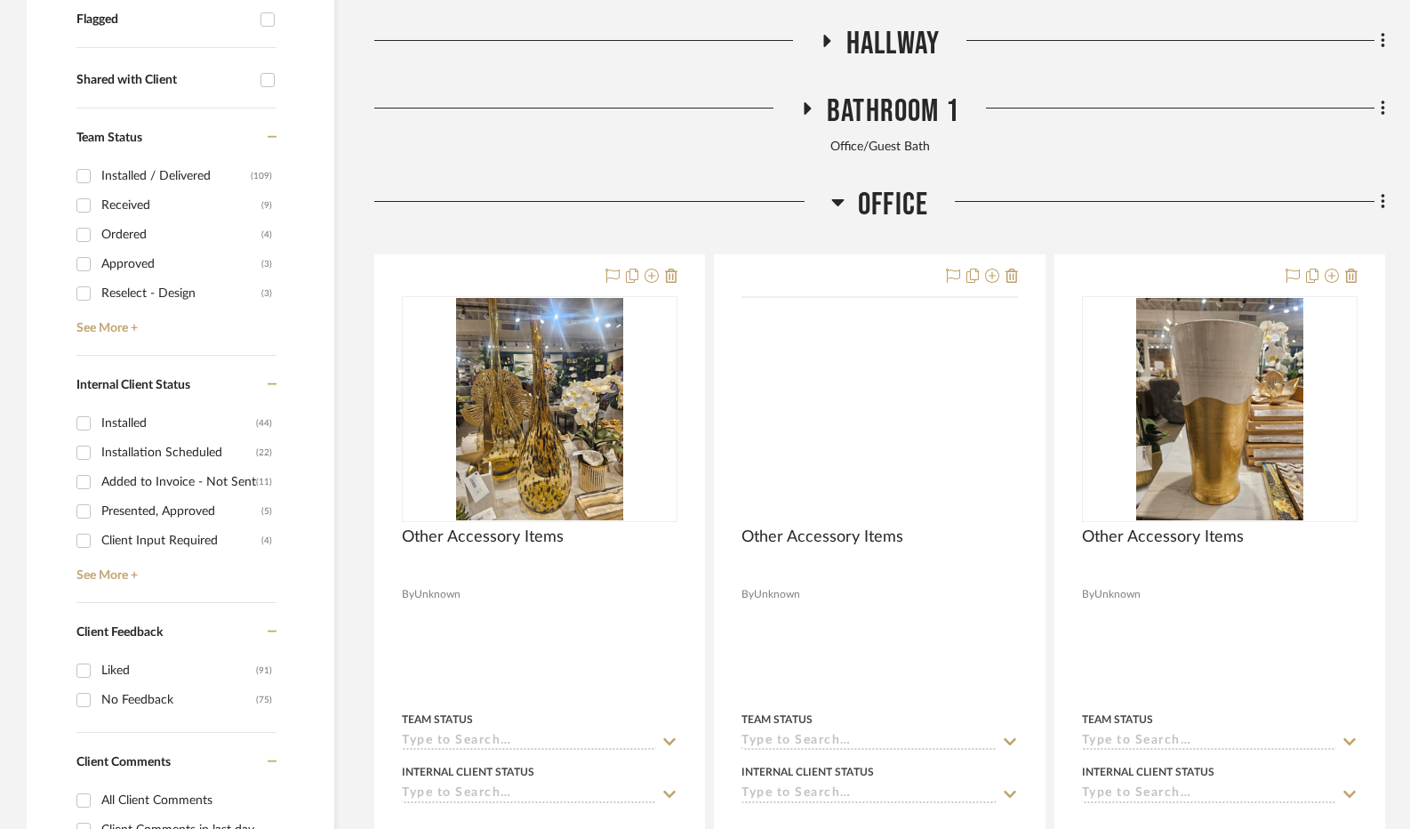
scroll to position [864, 0]
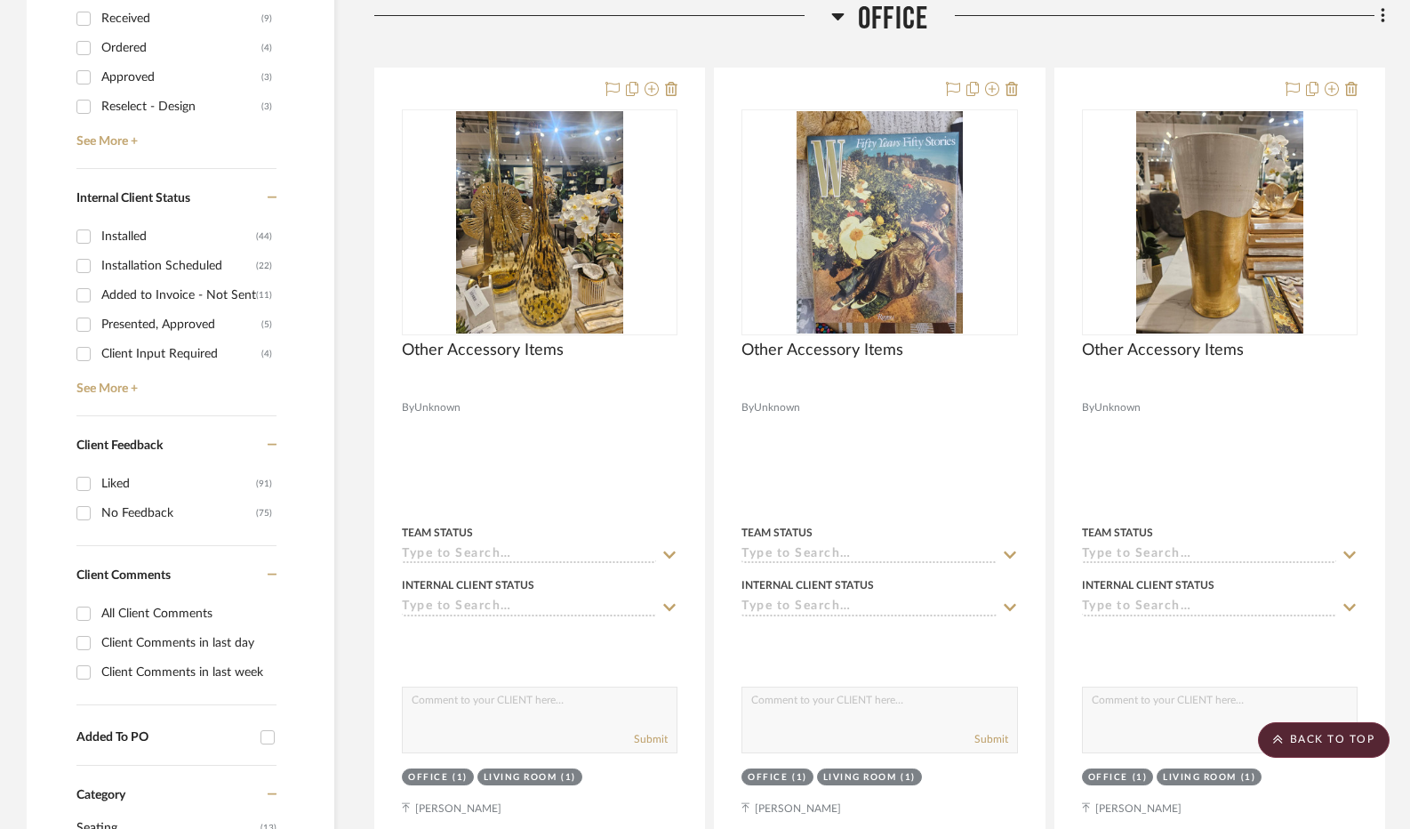
click at [838, 19] on icon at bounding box center [837, 16] width 12 height 7
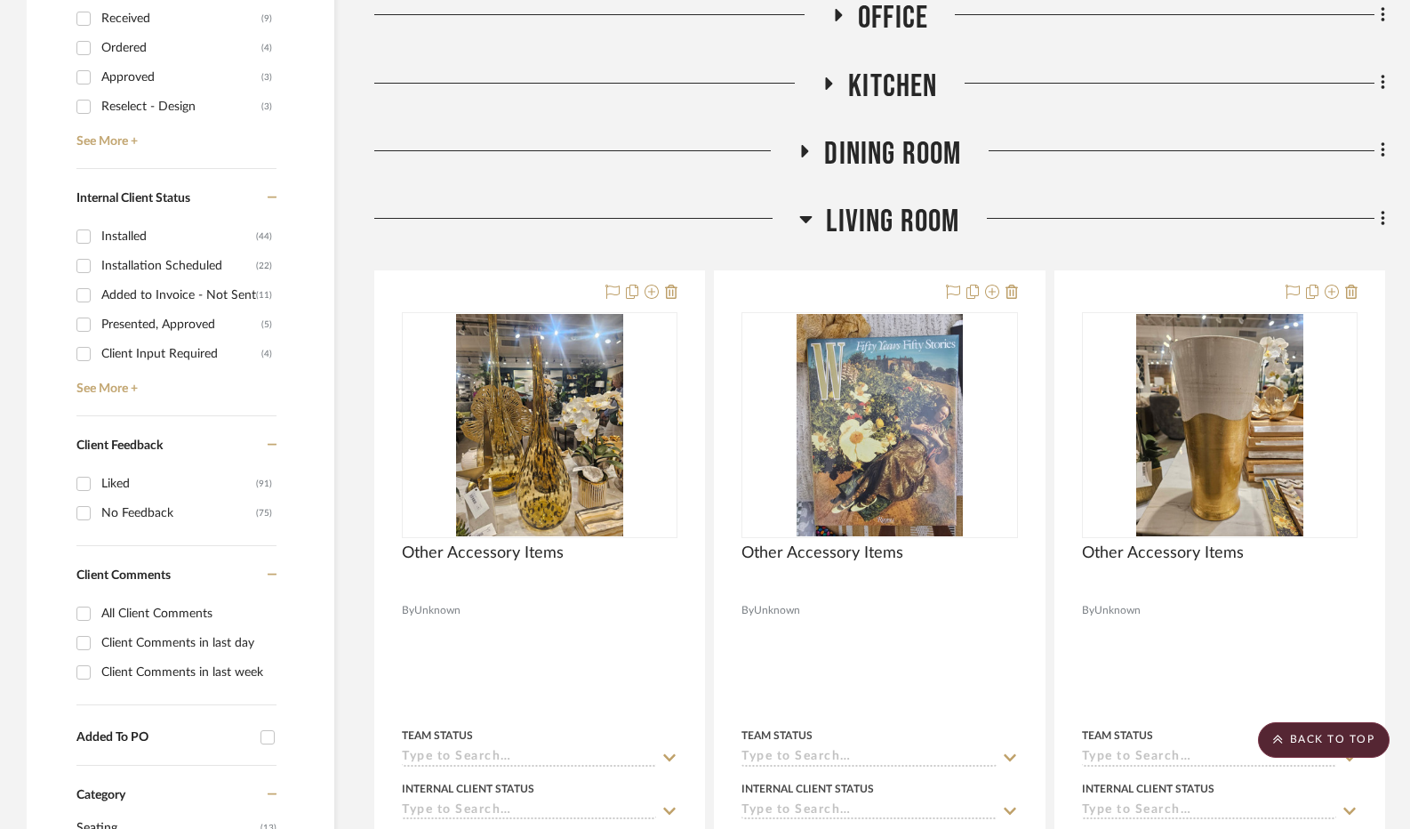
click at [810, 218] on icon at bounding box center [806, 219] width 12 height 7
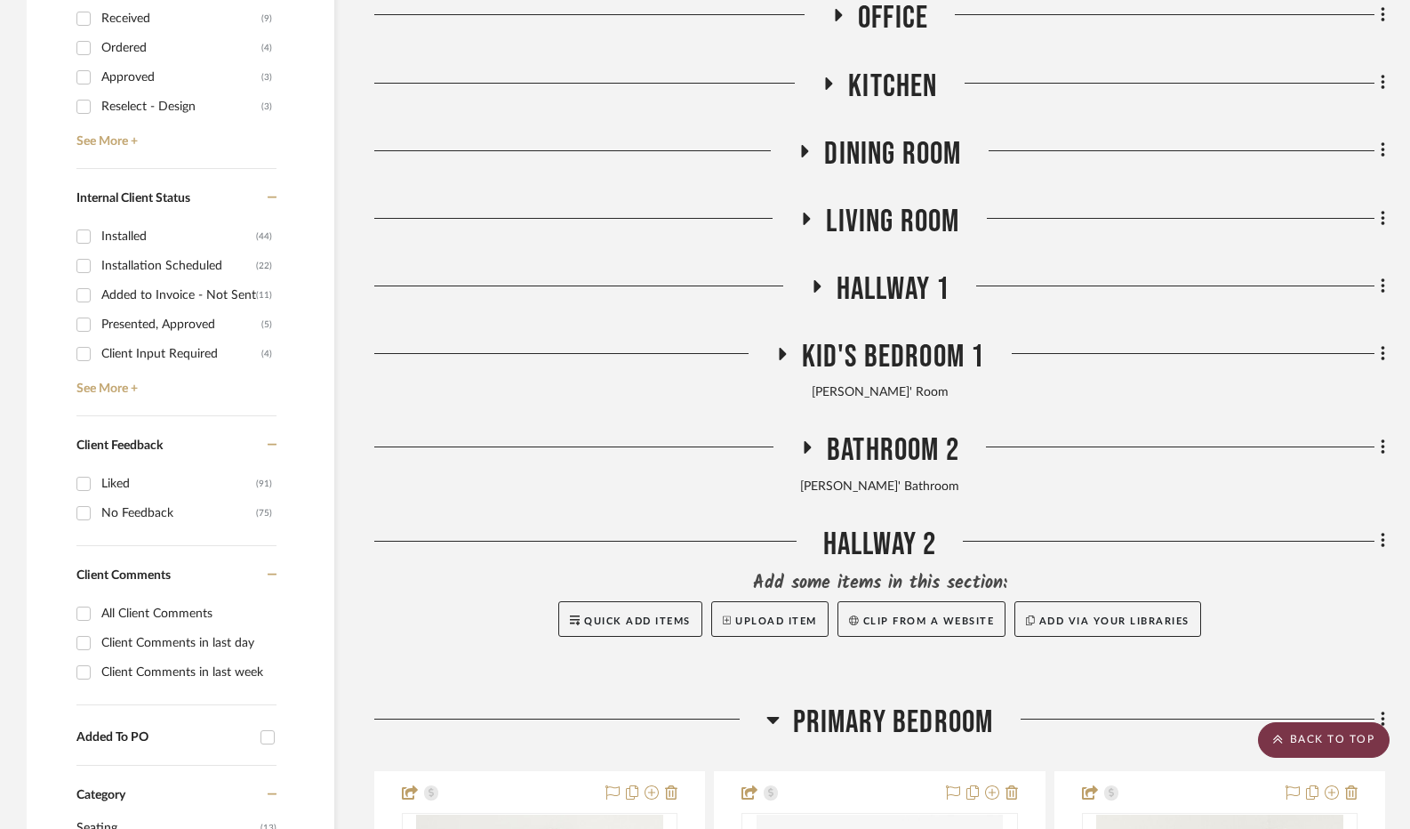
click at [1312, 732] on scroll-to-top-button "BACK TO TOP" at bounding box center [1324, 740] width 132 height 36
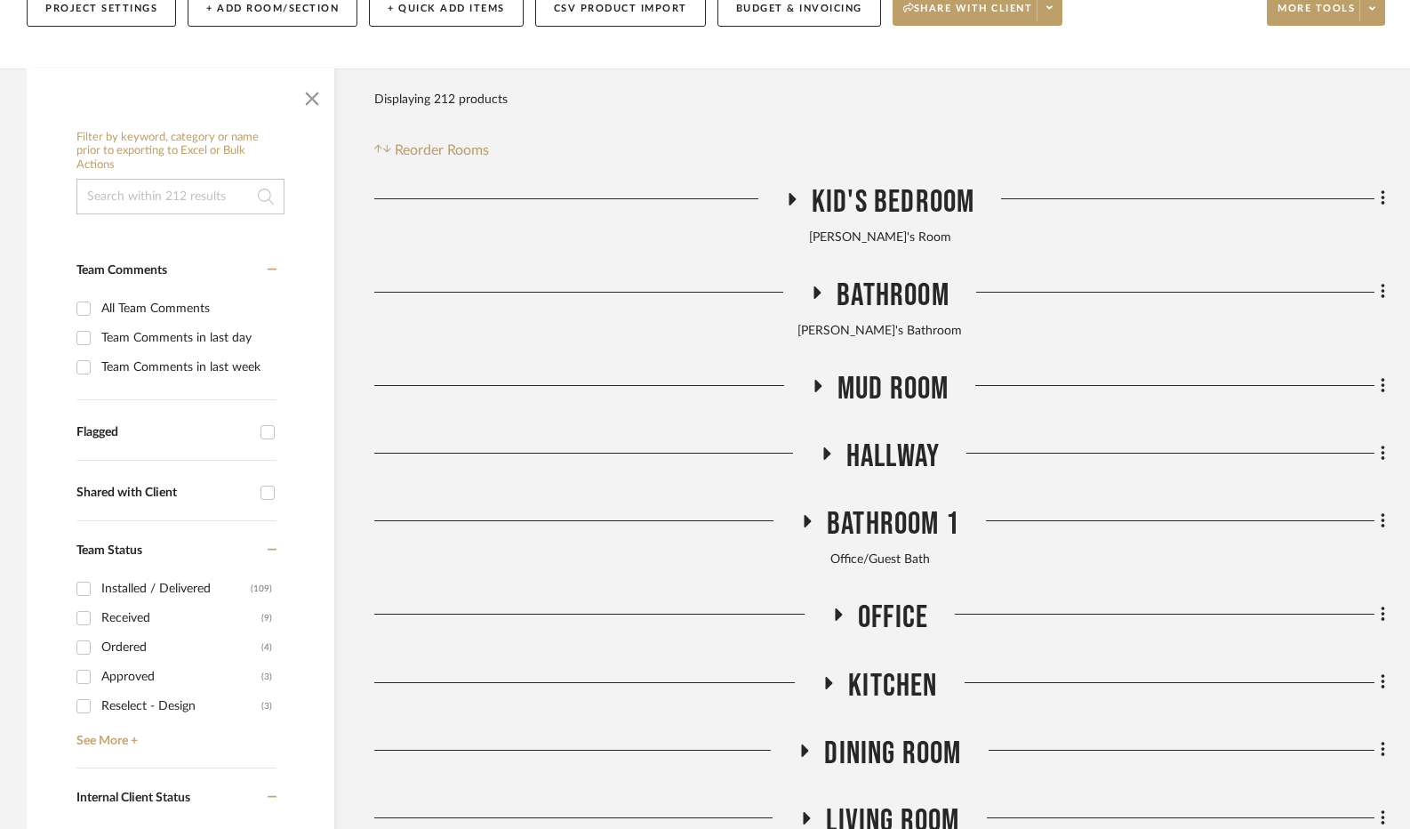
scroll to position [267, 0]
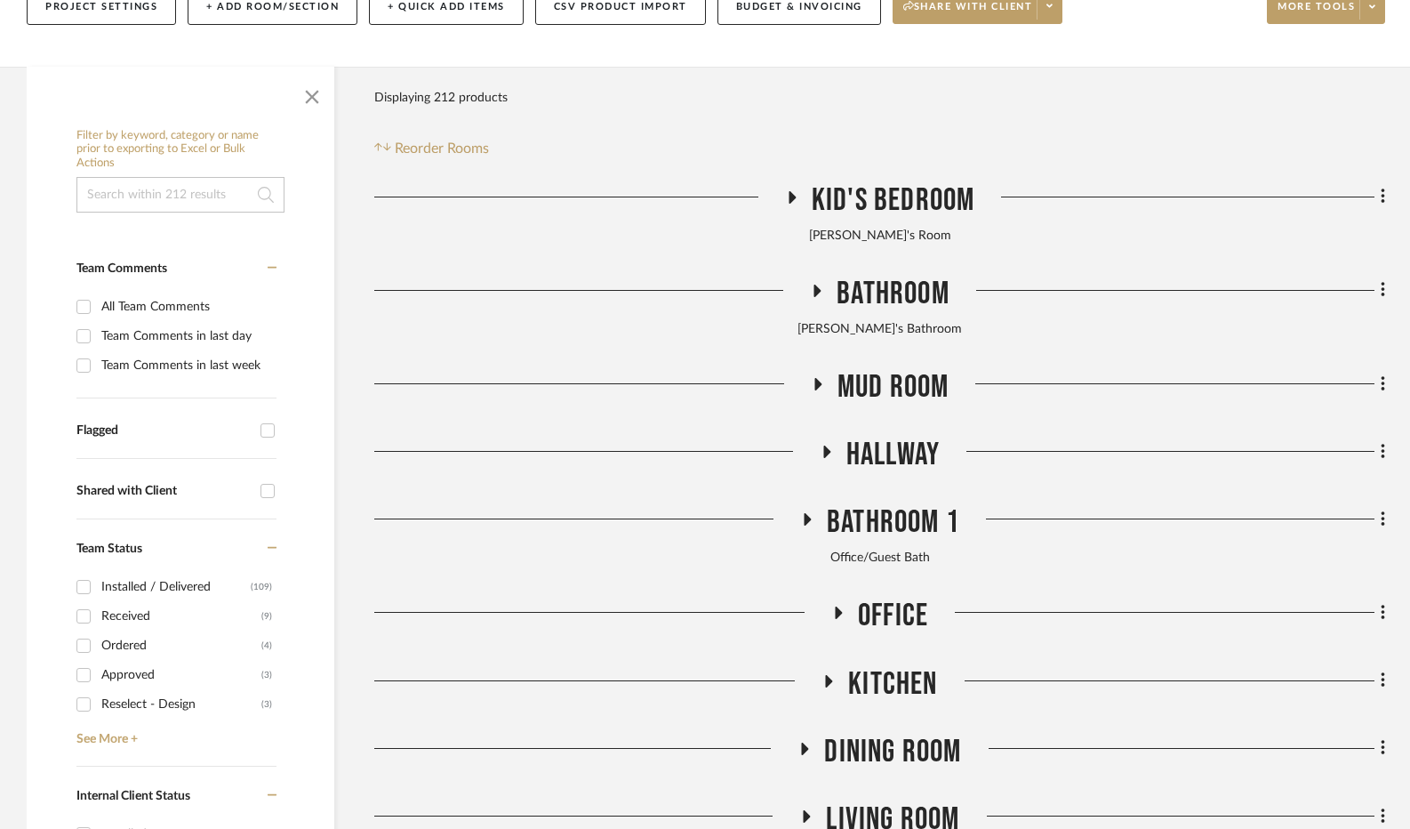
click at [813, 381] on icon at bounding box center [816, 383] width 21 height 13
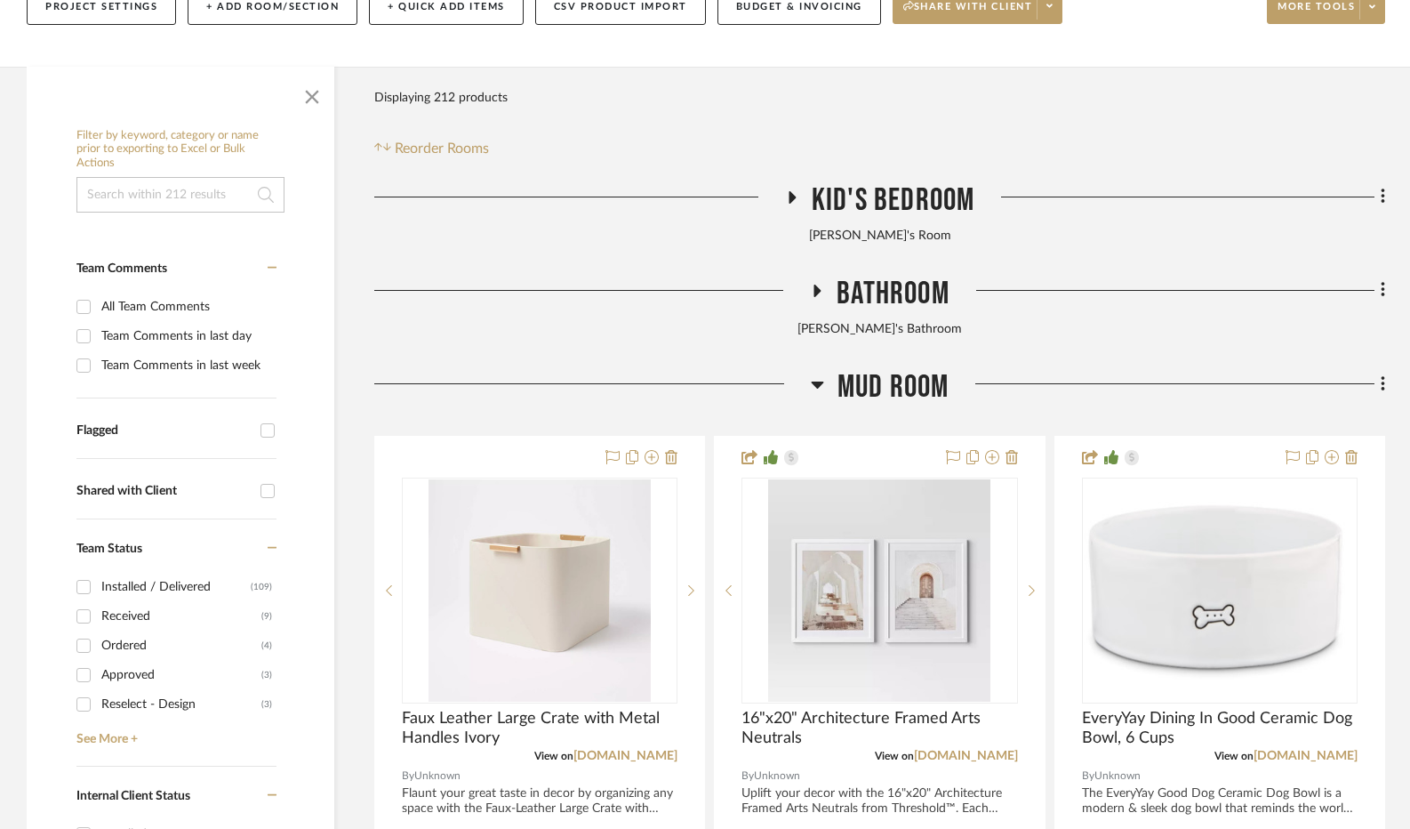
scroll to position [445, 0]
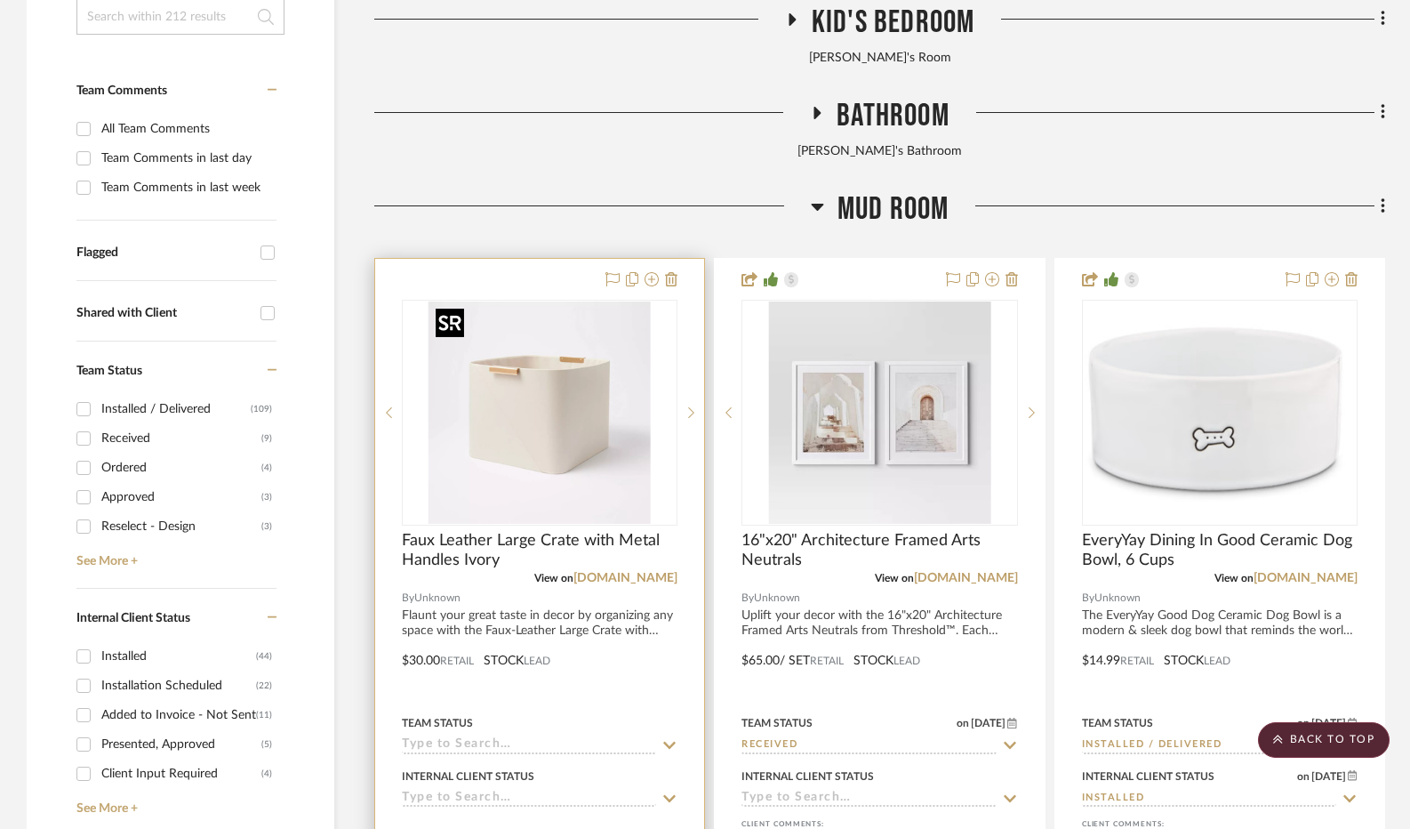
click at [532, 413] on img "0" at bounding box center [540, 412] width 222 height 222
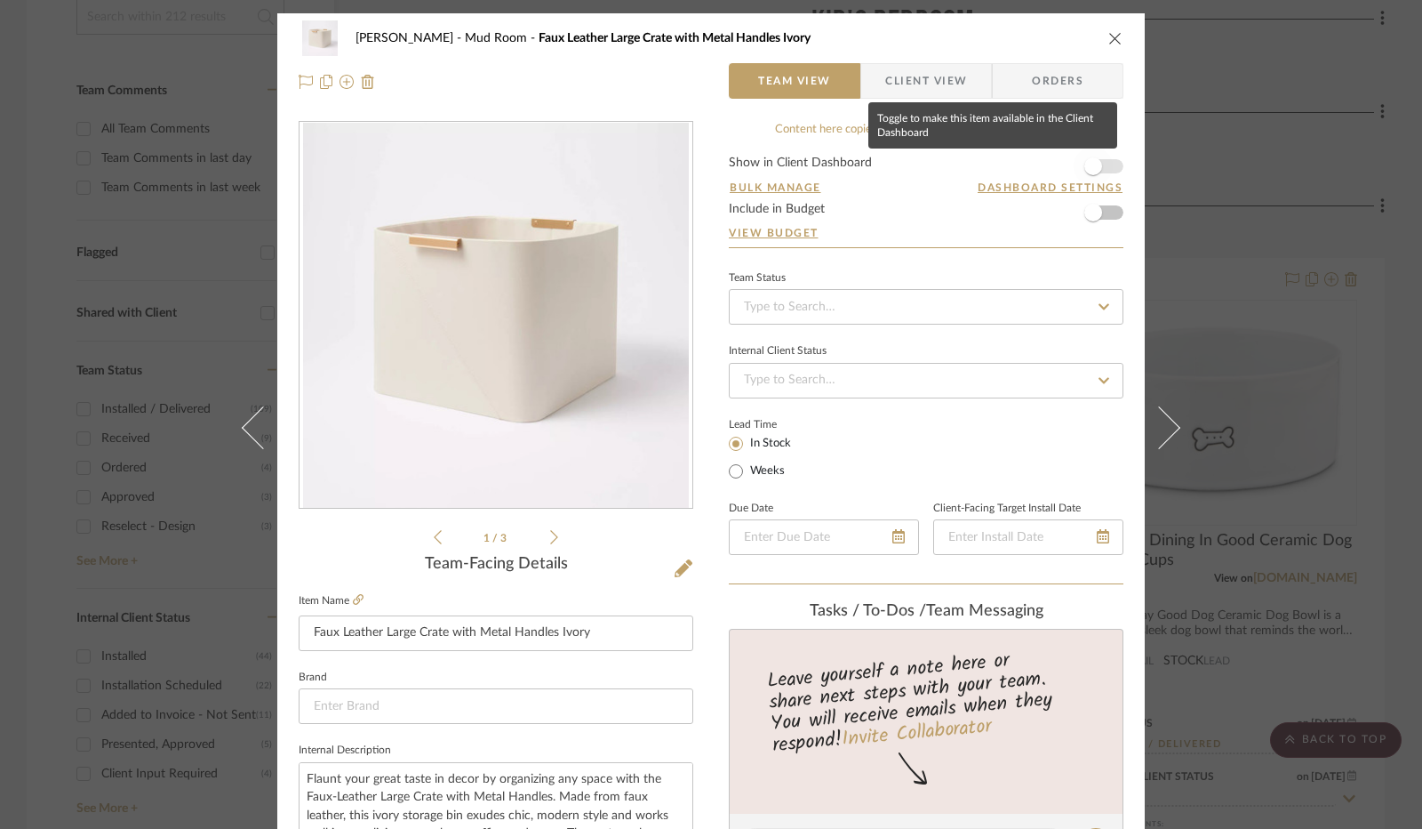
click at [1094, 172] on span "button" at bounding box center [1094, 166] width 18 height 18
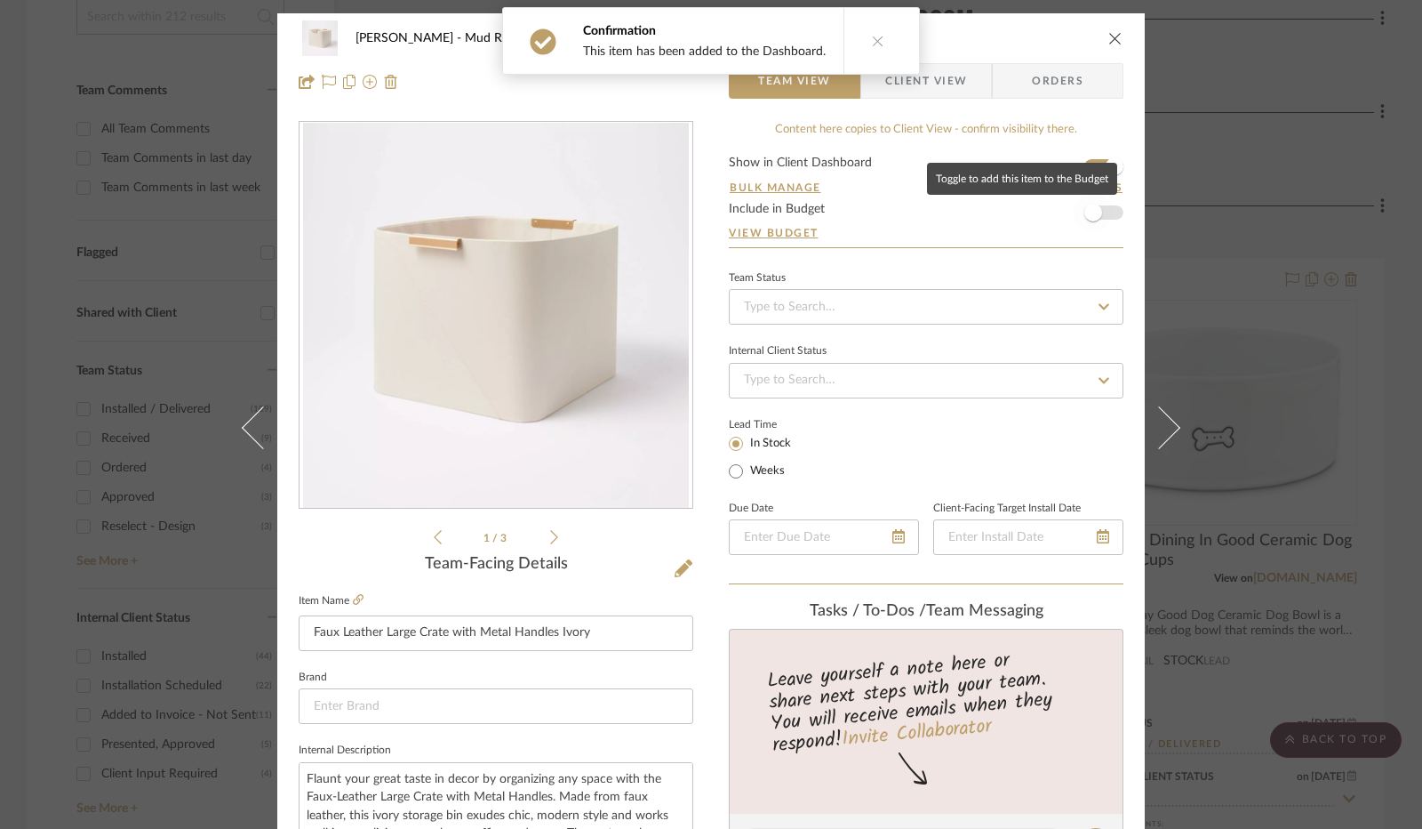
click at [1091, 212] on span "button" at bounding box center [1094, 213] width 18 height 18
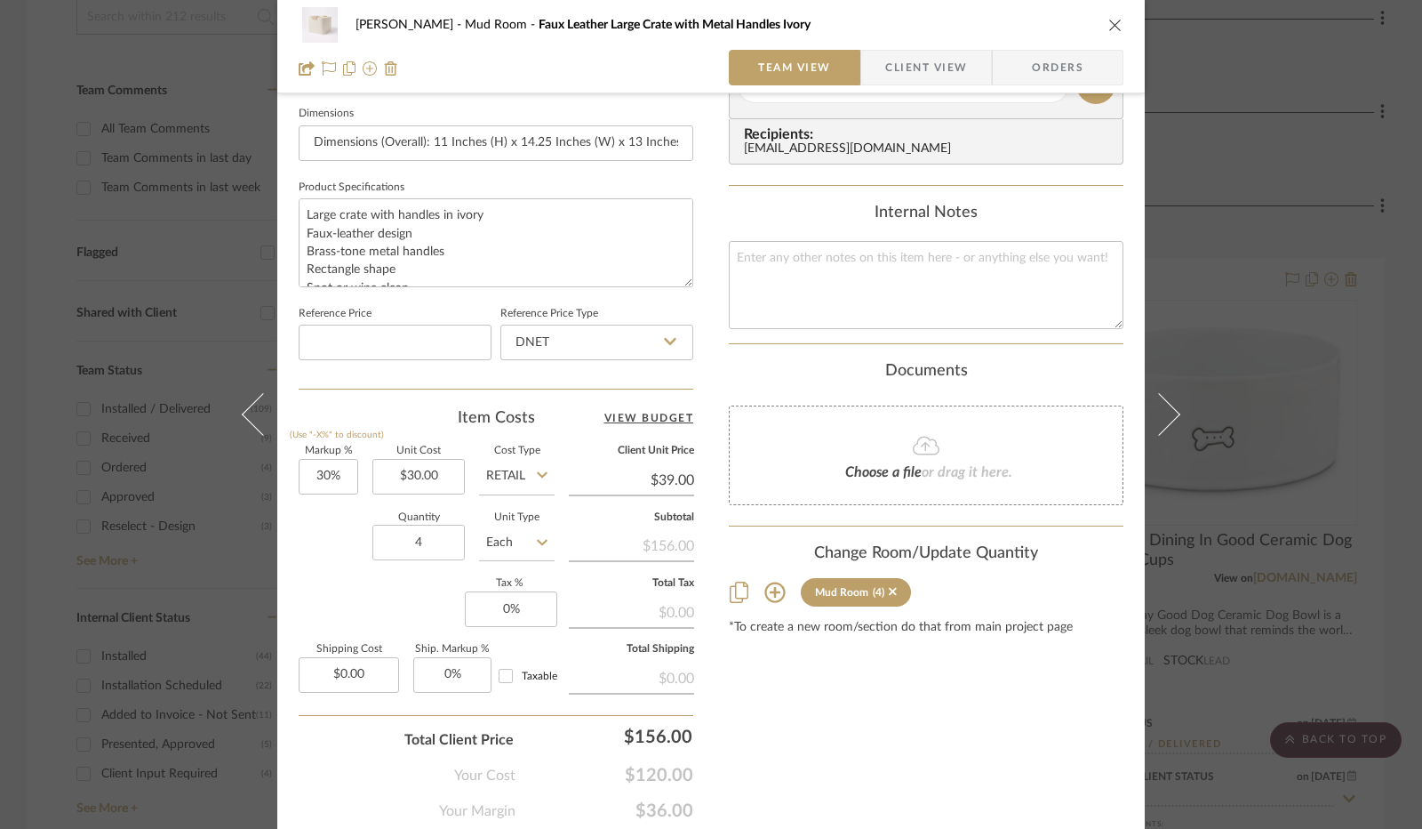
scroll to position [800, 0]
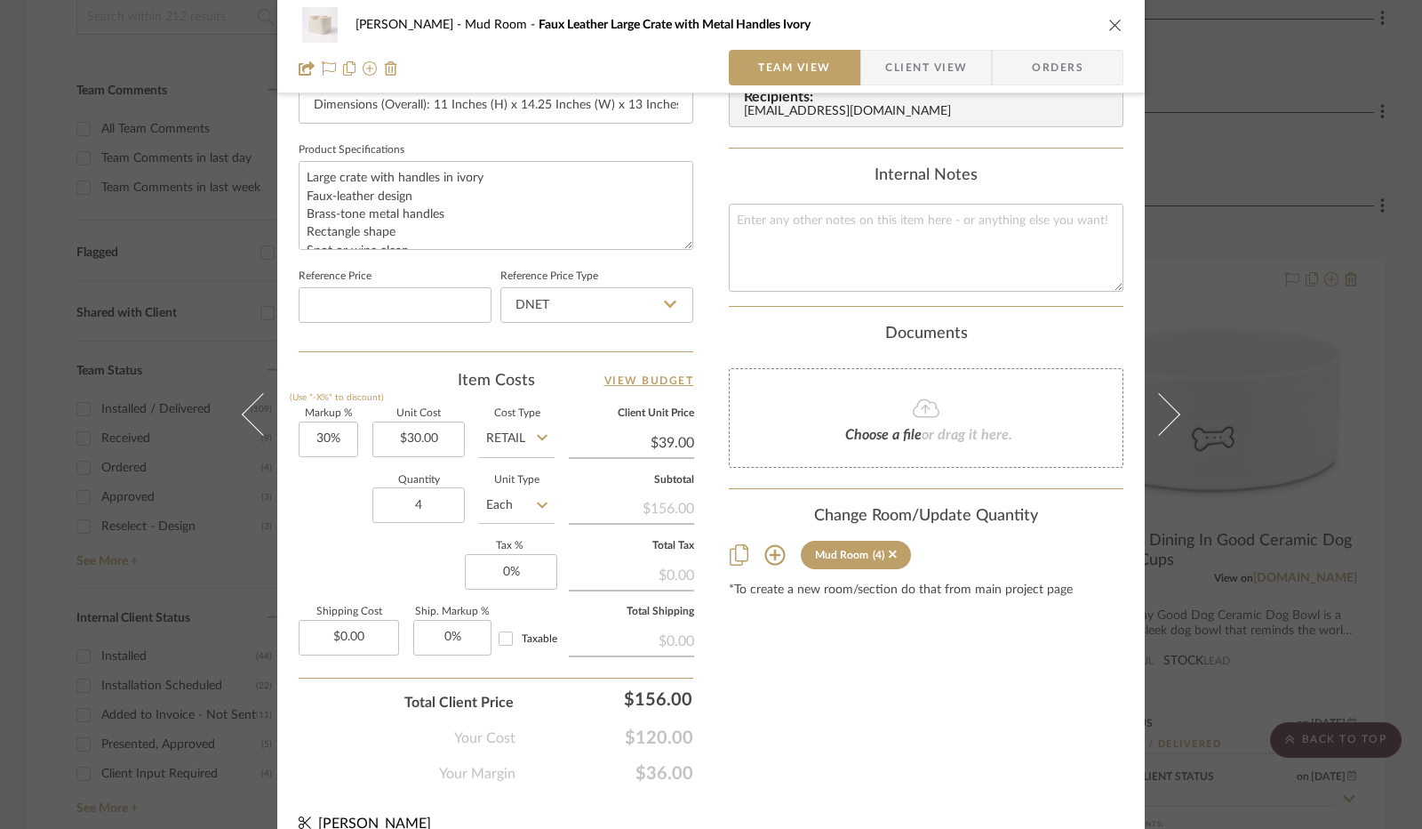
click at [664, 307] on icon at bounding box center [670, 304] width 12 height 14
click at [578, 392] on div "Retail" at bounding box center [605, 393] width 220 height 45
type input "Retail"
click at [332, 432] on input "30" at bounding box center [329, 439] width 60 height 36
type input "0%"
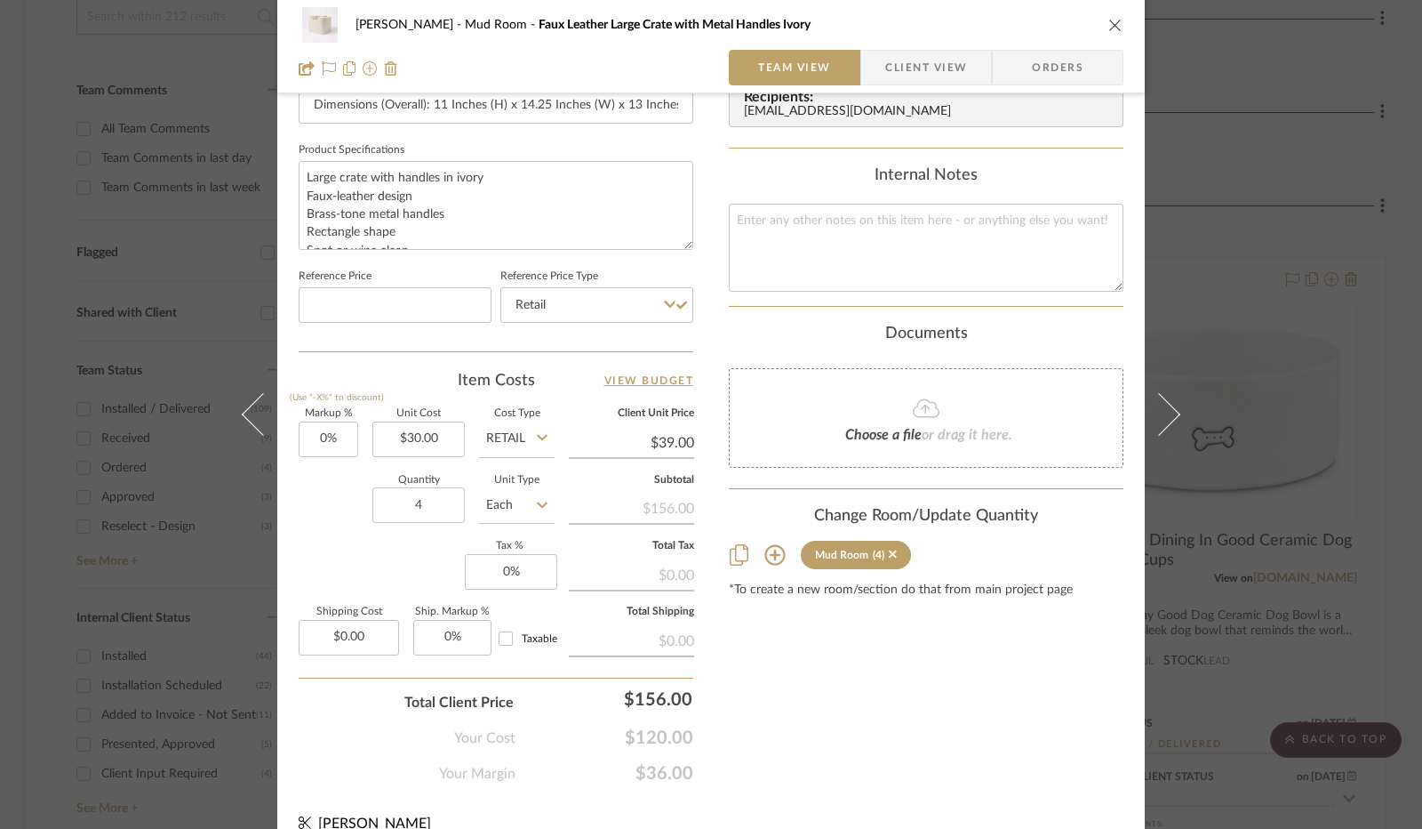
click at [325, 496] on div "Quantity 4 Unit Type Each" at bounding box center [427, 507] width 256 height 63
type input "$30.00"
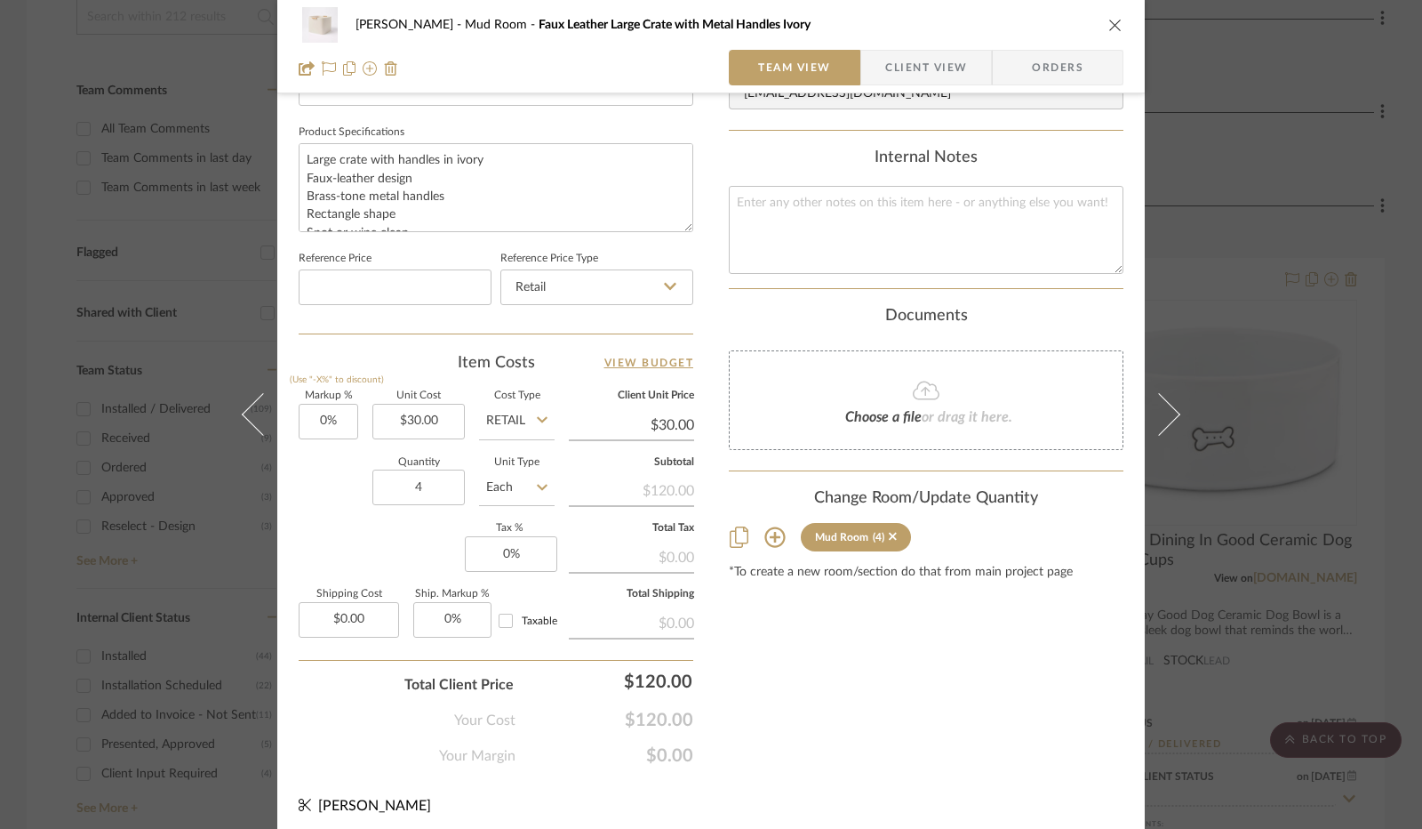
scroll to position [823, 0]
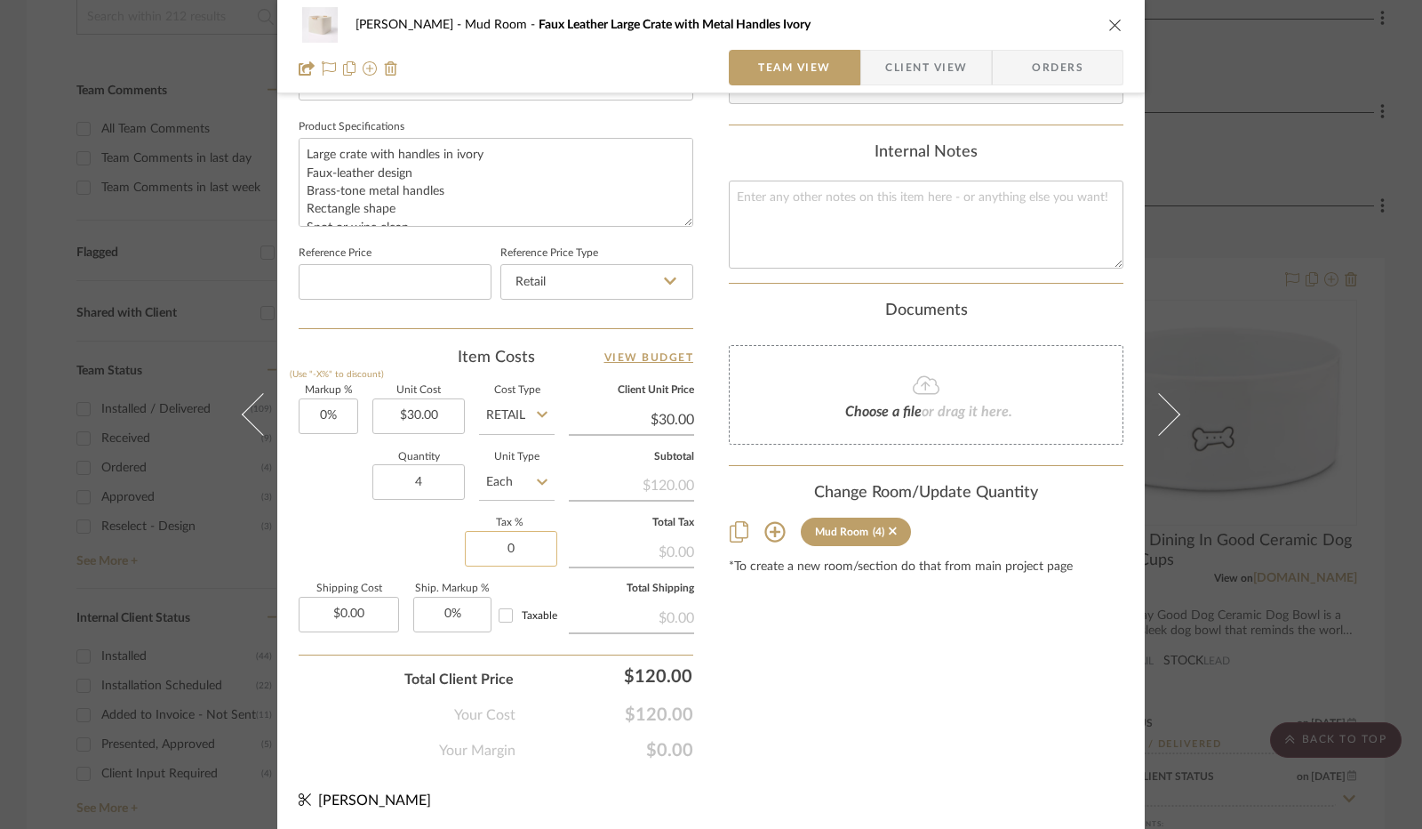
click at [503, 544] on input "0" at bounding box center [511, 549] width 92 height 36
type input "8.25%"
click at [429, 531] on div "Markup % (Use "-X%" to discount) 0% Unit Cost $30.00 Cost Type Retail Client Un…" at bounding box center [496, 516] width 395 height 260
click at [910, 69] on span "Client View" at bounding box center [927, 68] width 82 height 36
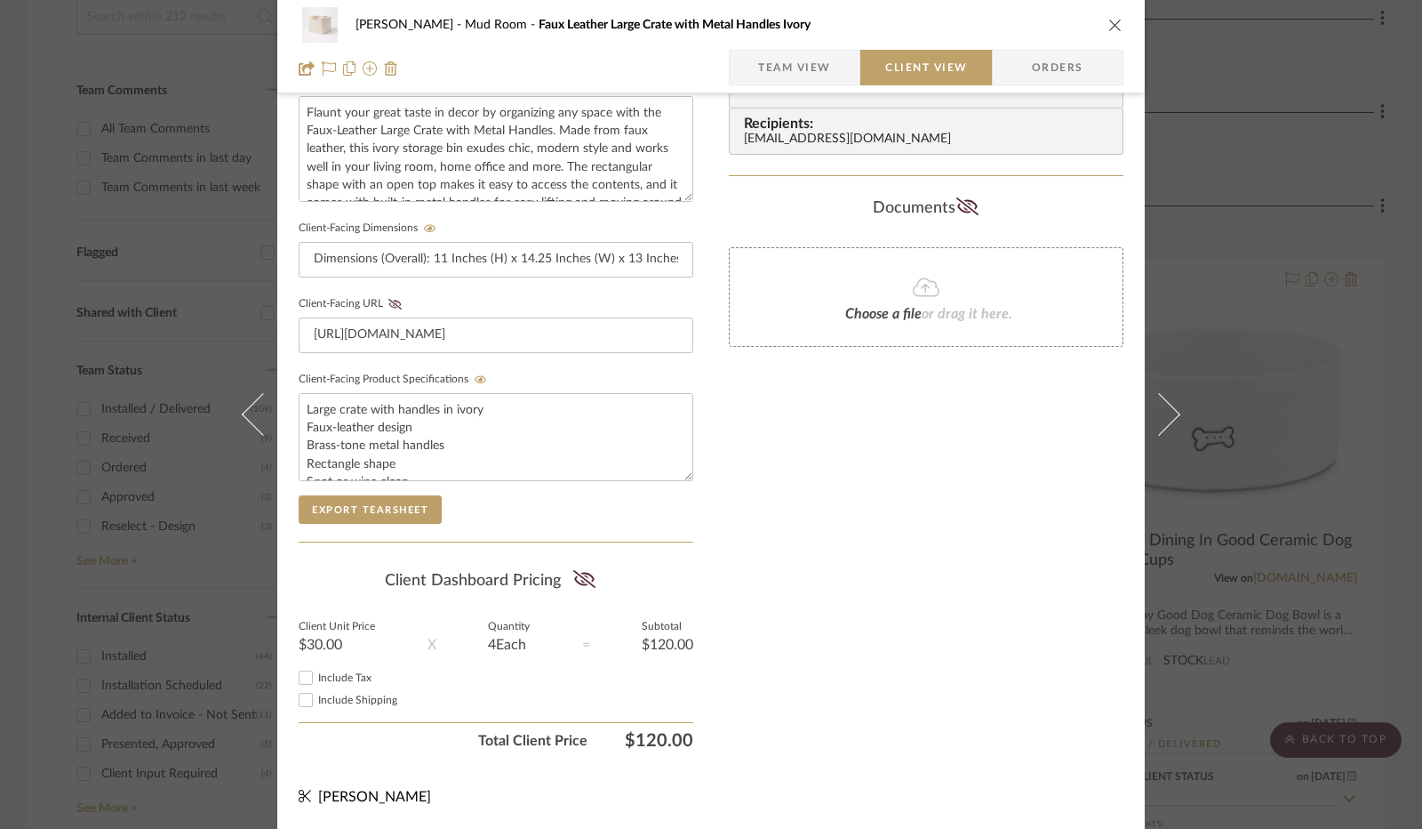
scroll to position [658, 0]
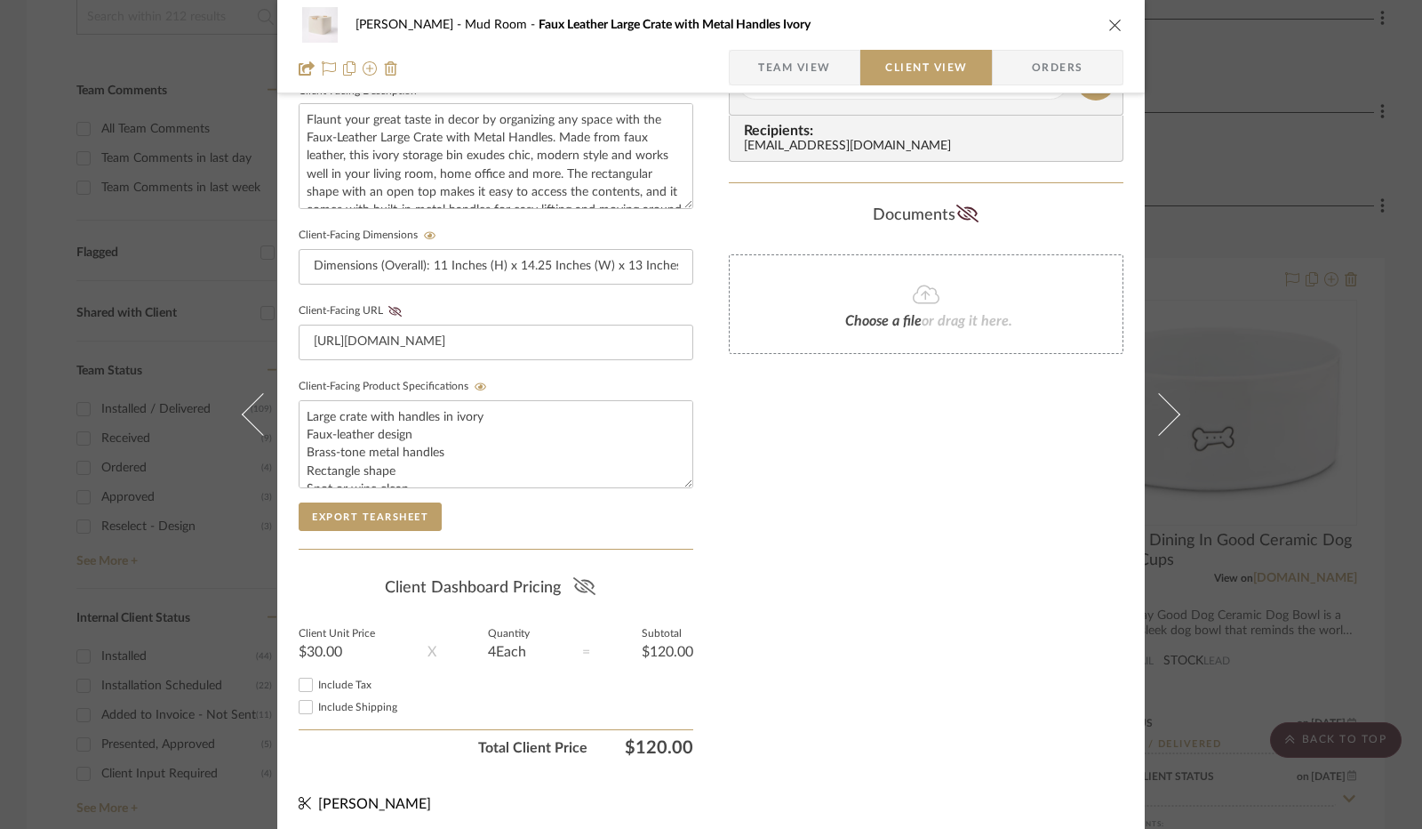
click at [575, 577] on icon at bounding box center [584, 586] width 22 height 18
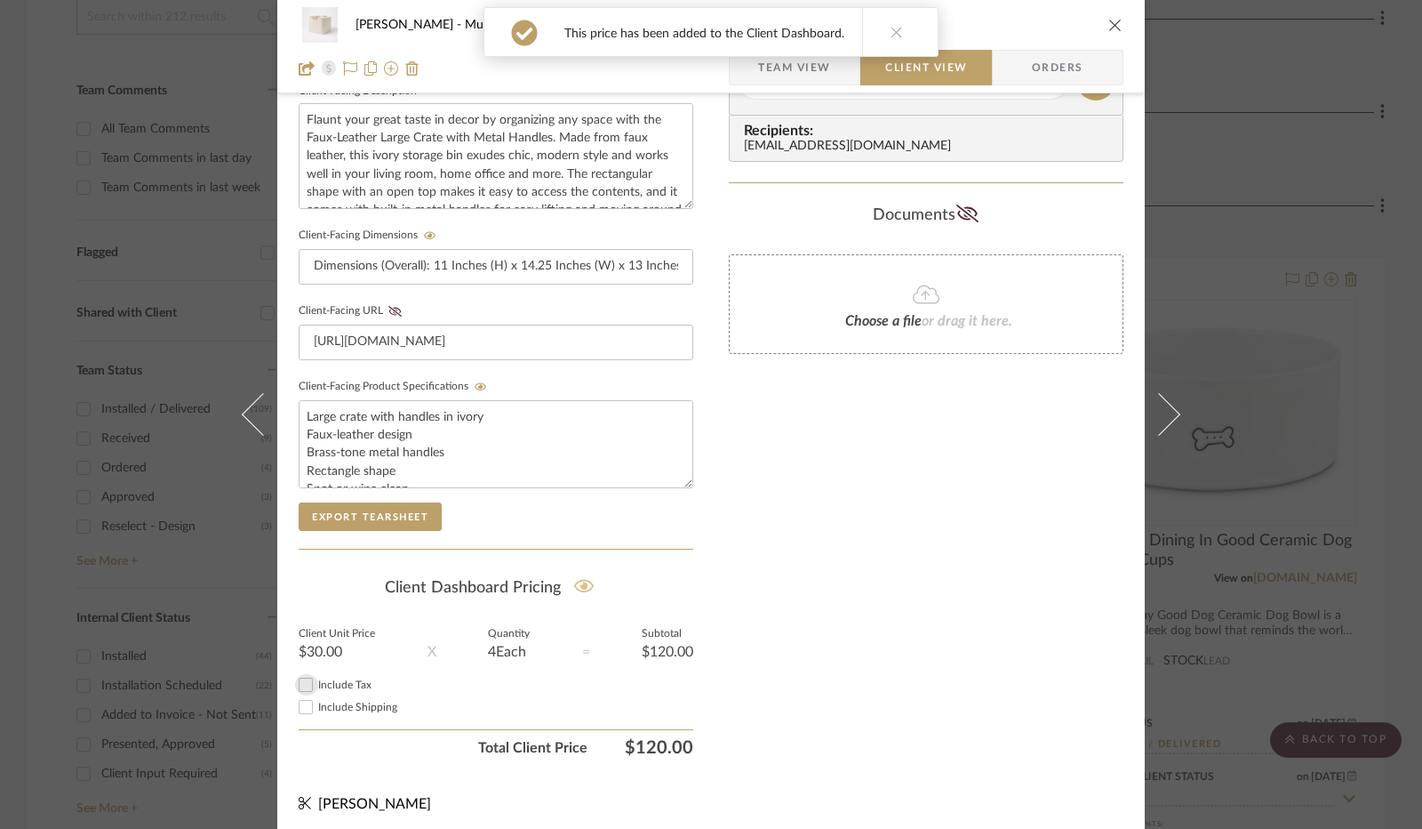
click at [301, 677] on input "Include Tax" at bounding box center [305, 684] width 21 height 21
checkbox input "true"
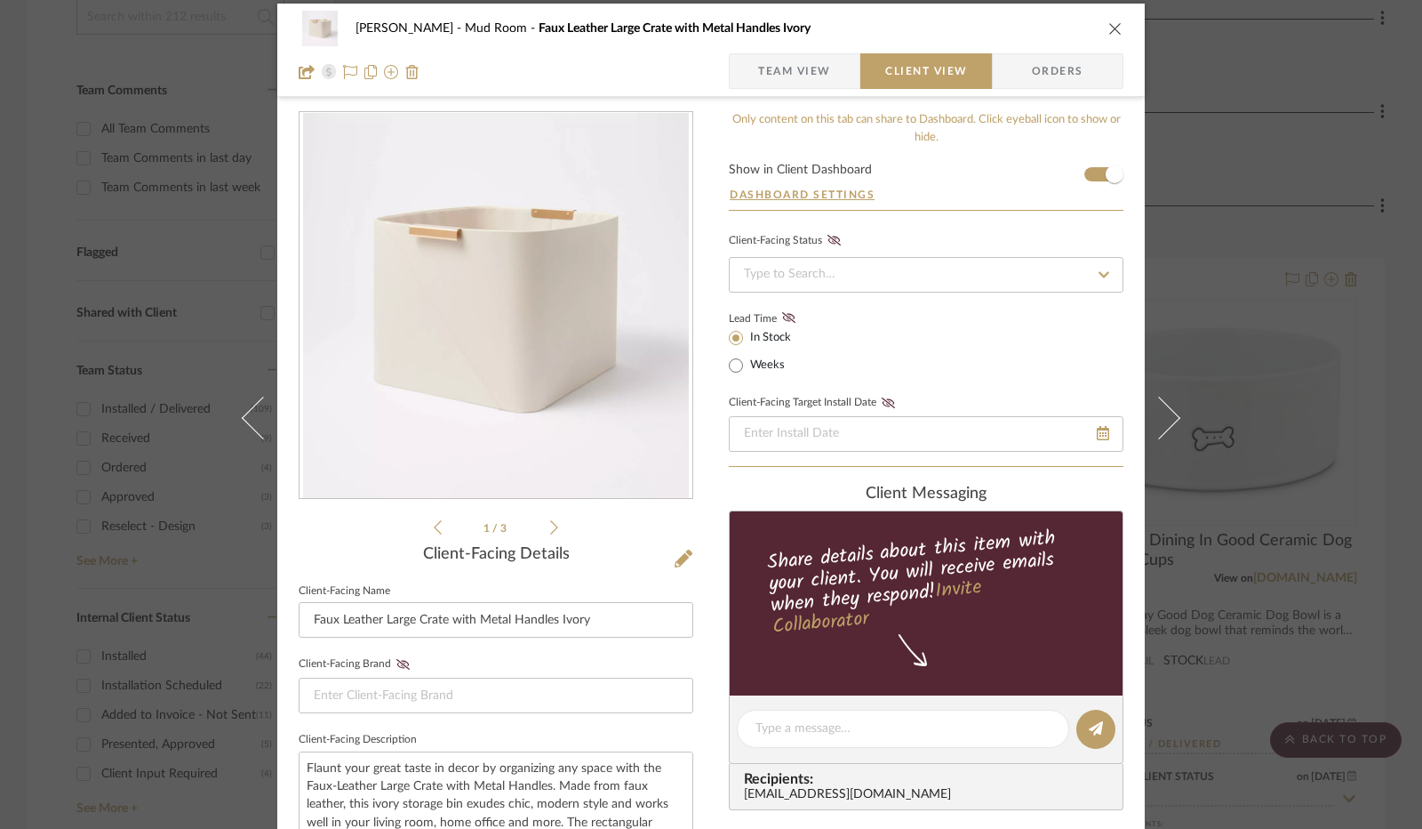
scroll to position [0, 0]
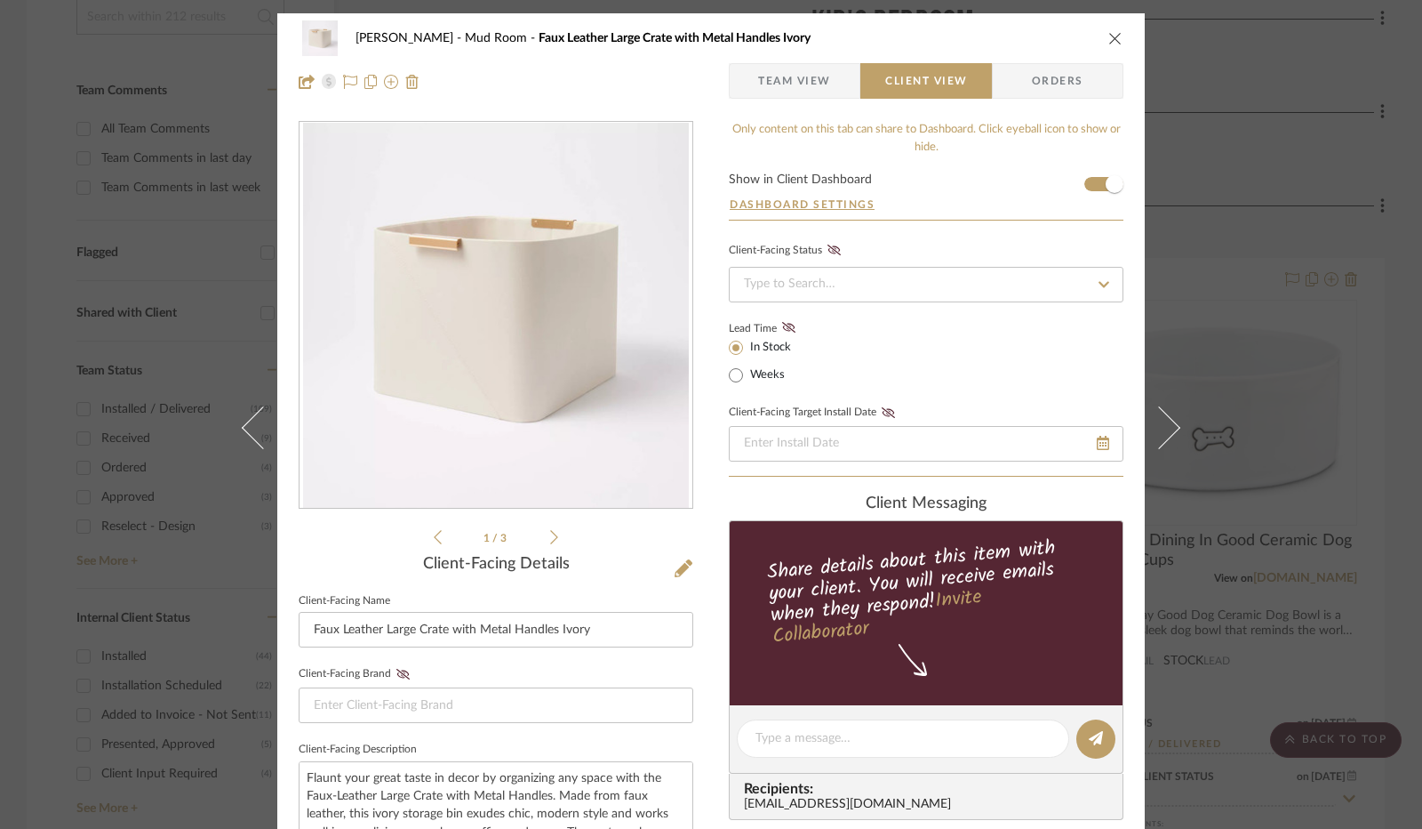
click at [1111, 40] on icon "close" at bounding box center [1116, 38] width 14 height 14
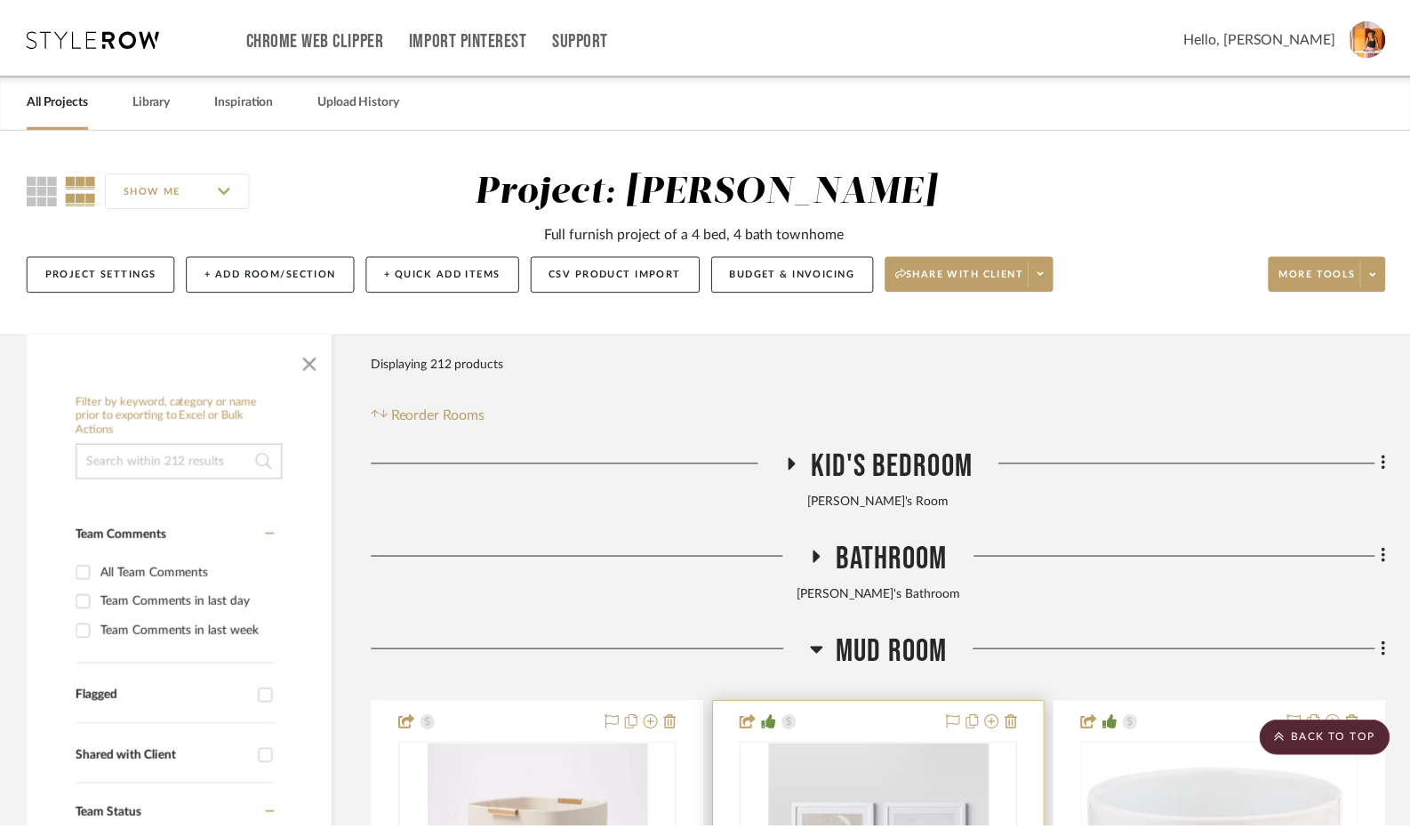
scroll to position [445, 0]
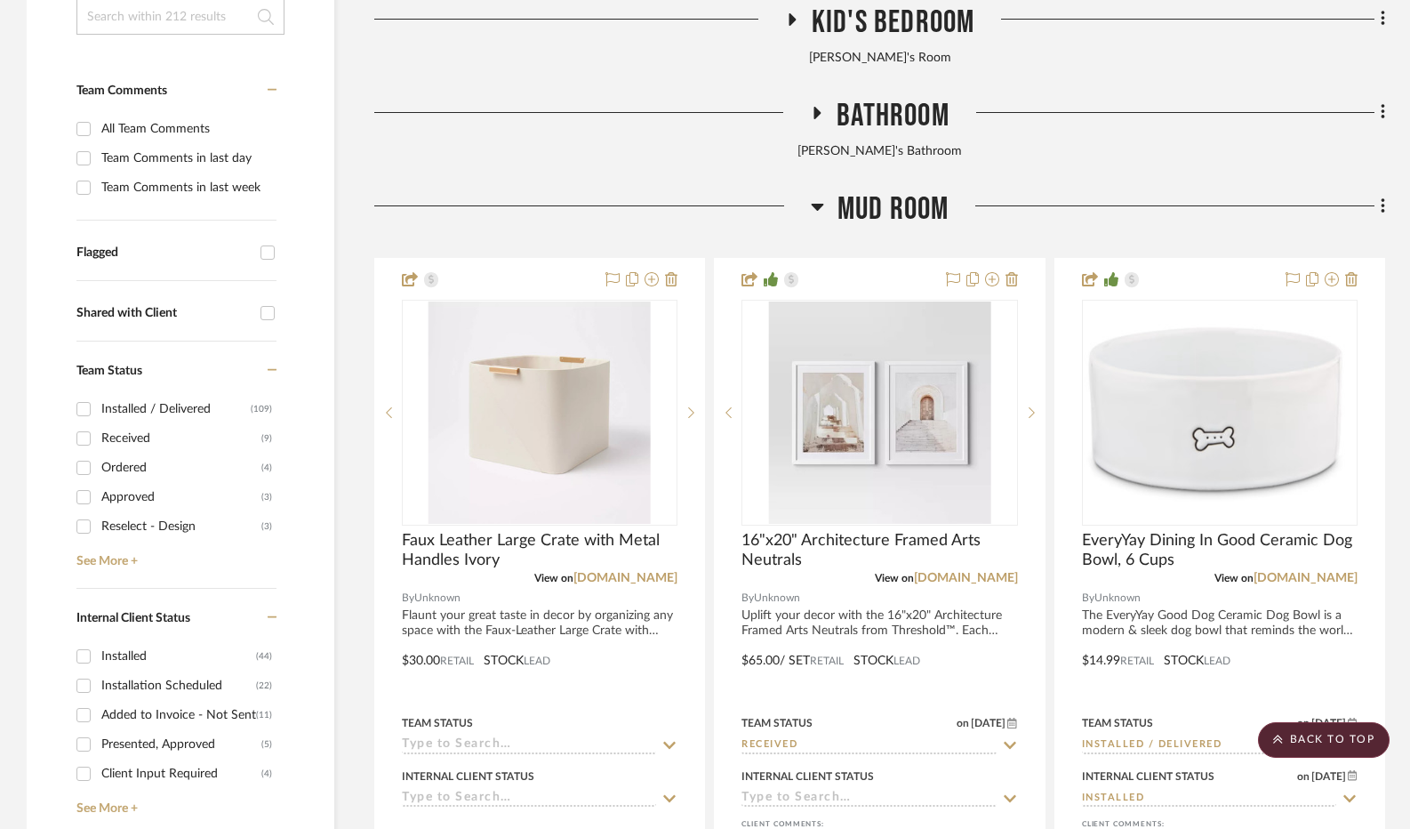
click at [814, 205] on icon at bounding box center [817, 207] width 12 height 7
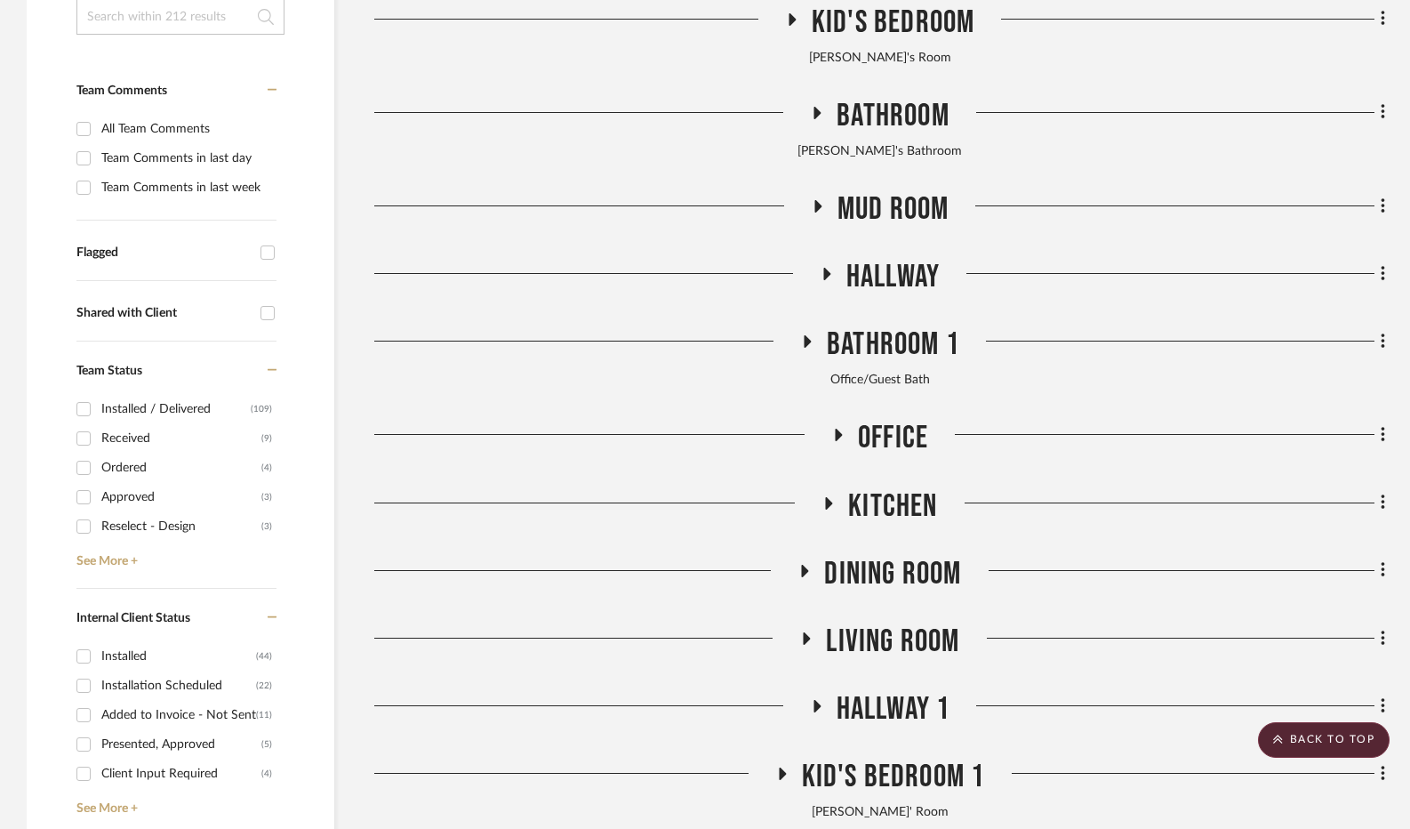
scroll to position [533, 0]
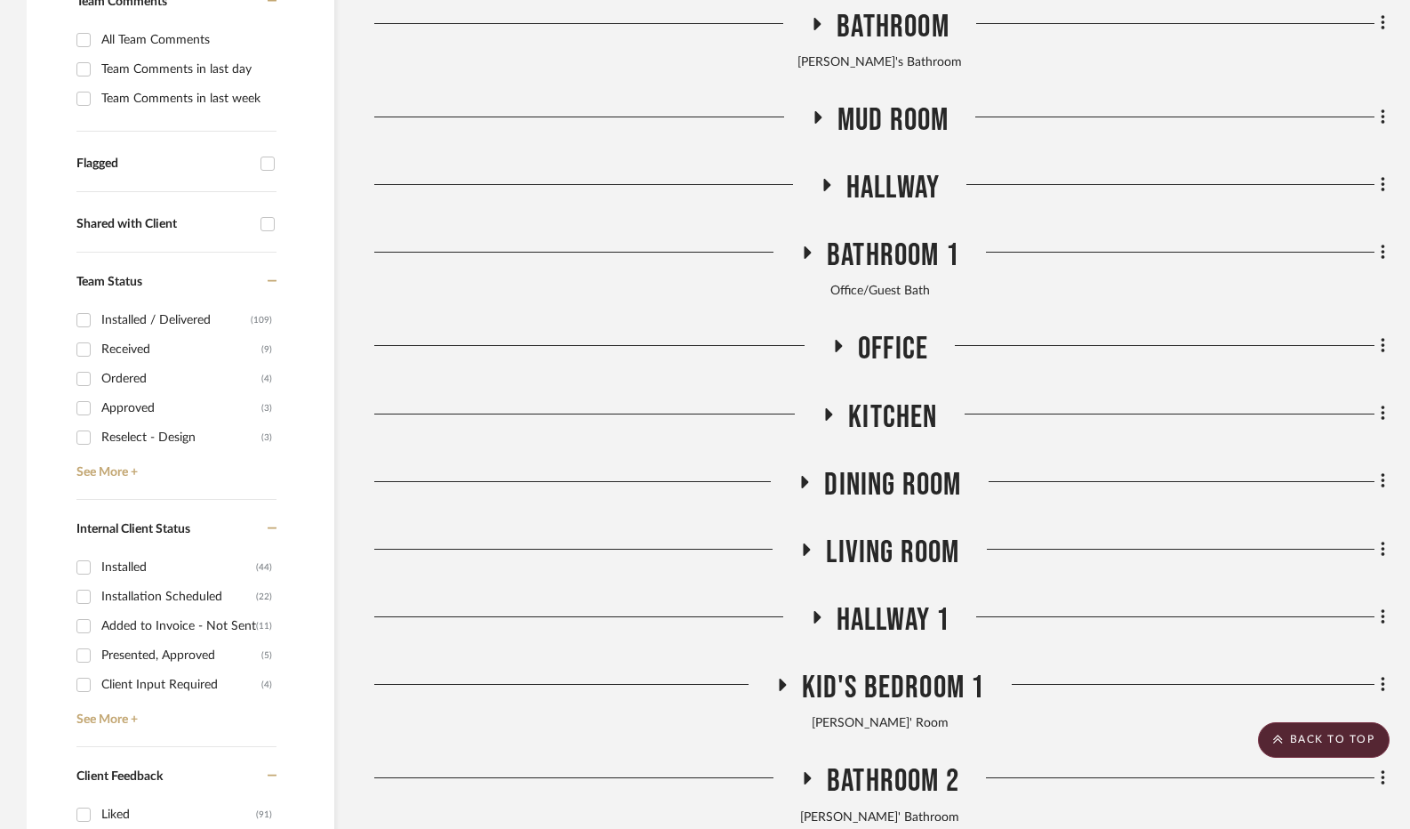
drag, startPoint x: 834, startPoint y: 348, endPoint x: 738, endPoint y: 382, distance: 102.1
click at [834, 348] on icon at bounding box center [837, 346] width 21 height 13
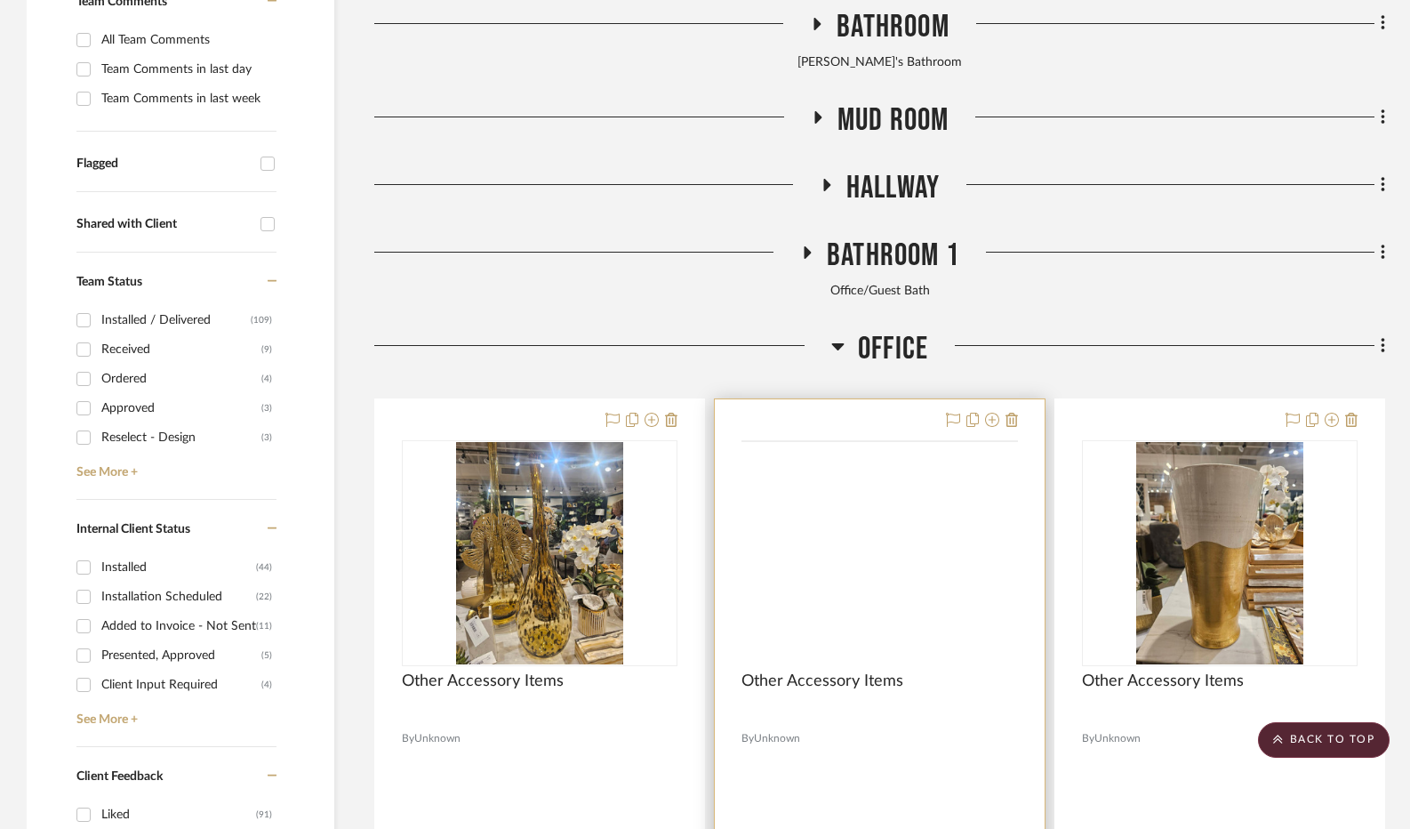
scroll to position [800, 0]
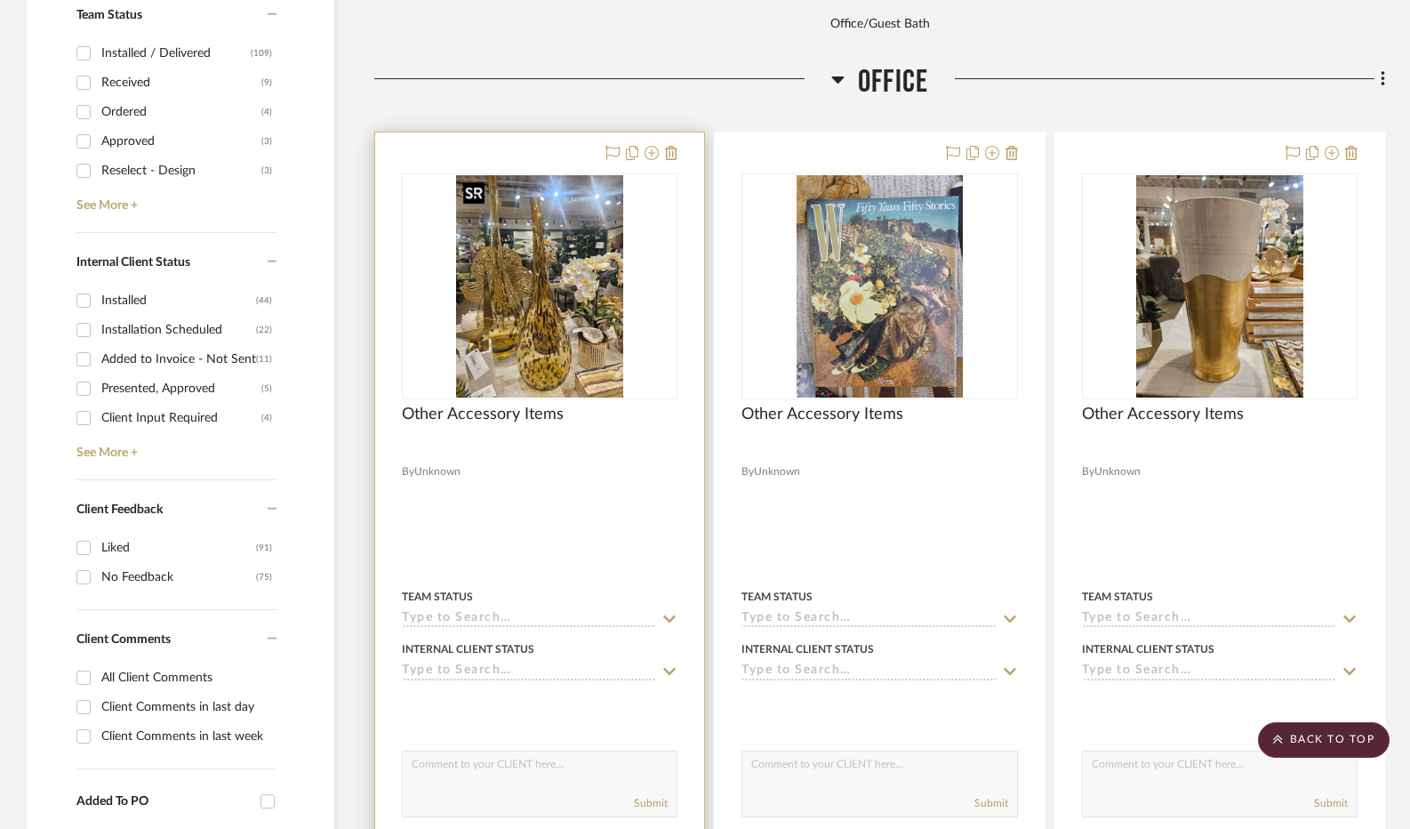
click at [562, 335] on img "0" at bounding box center [539, 286] width 167 height 222
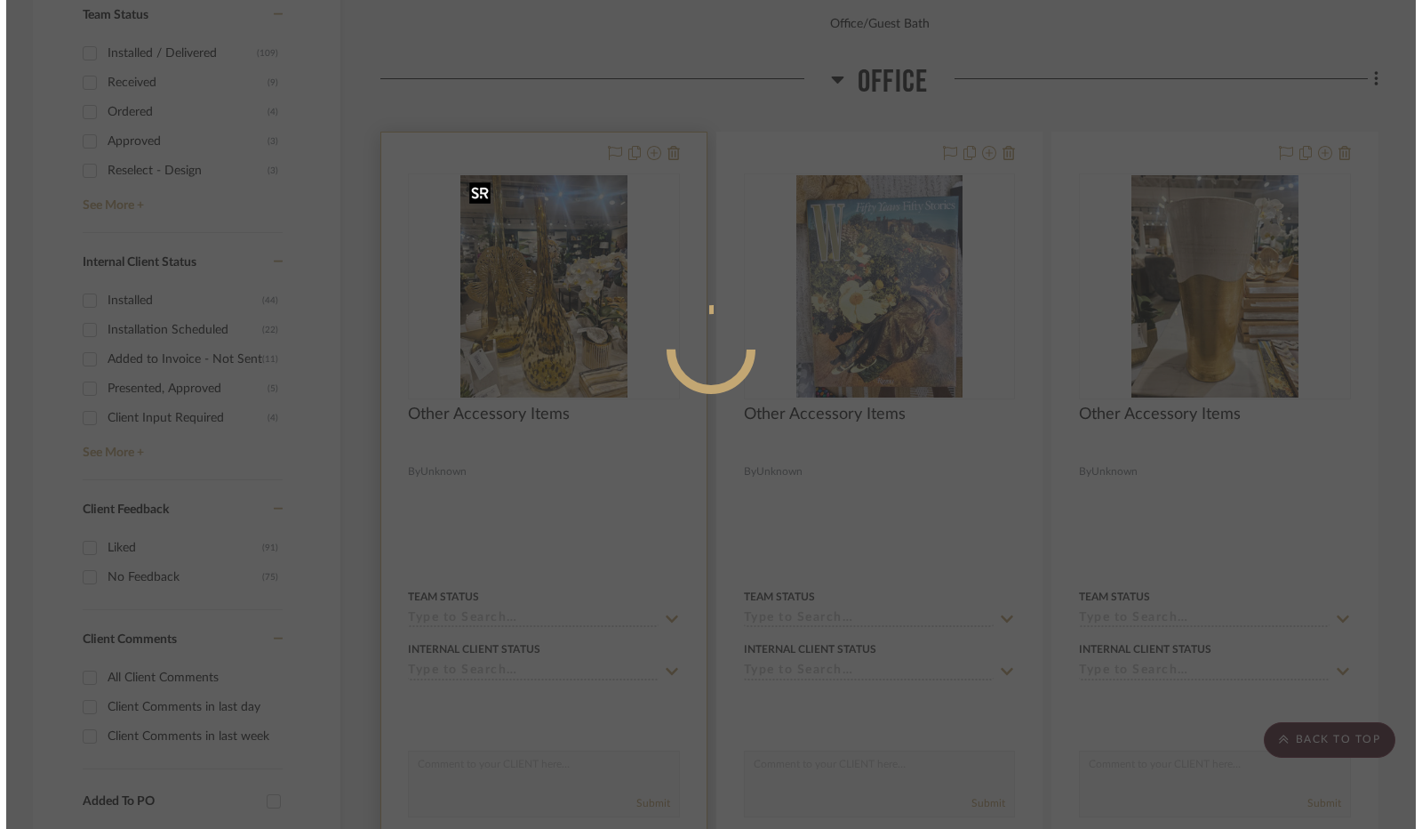
scroll to position [0, 0]
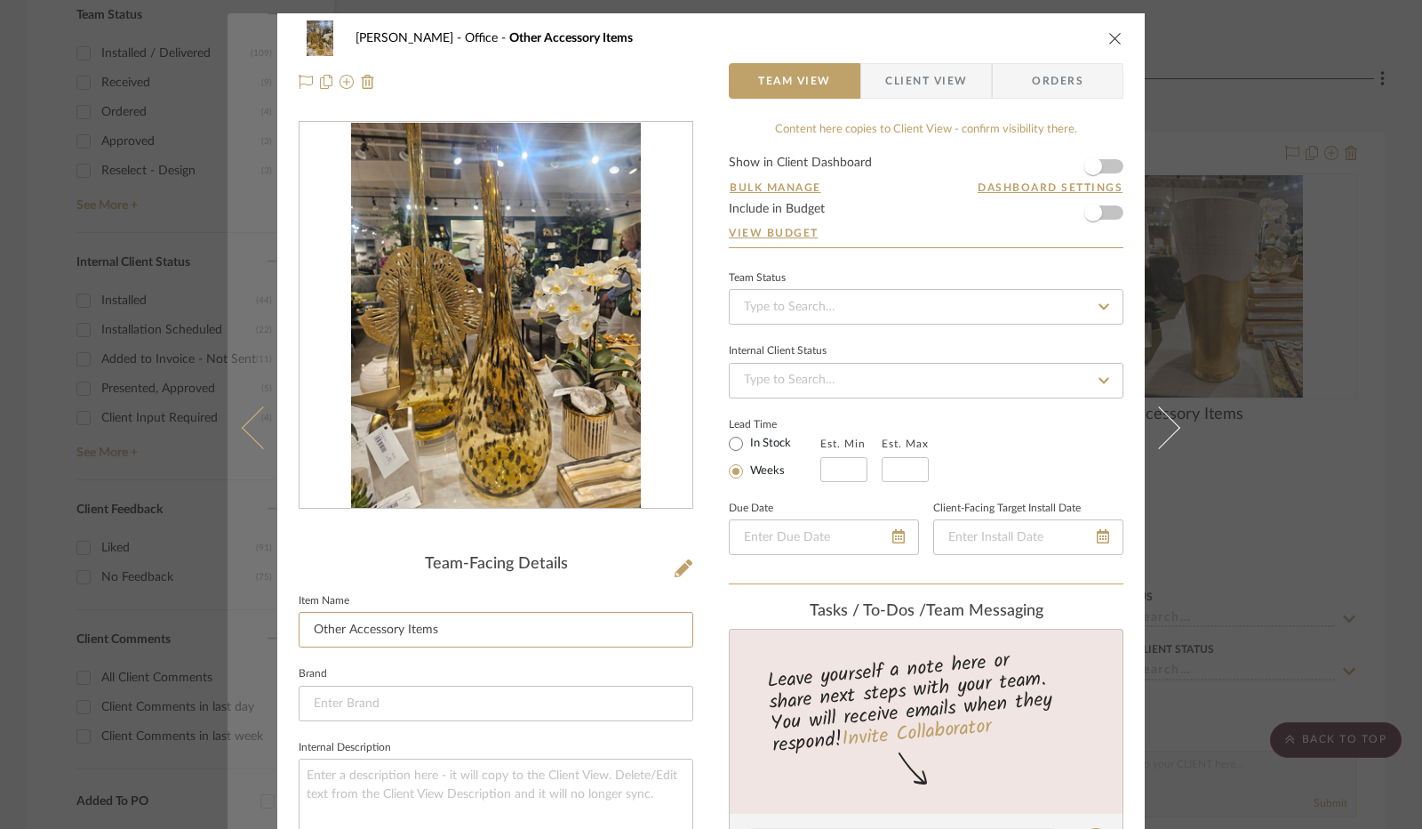
drag, startPoint x: 446, startPoint y: 628, endPoint x: 263, endPoint y: 631, distance: 183.2
click at [263, 631] on mat-dialog-content "[PERSON_NAME] Office Other Accessory Items Team View Client View Orders Team-Fa…" at bounding box center [711, 832] width 967 height 1639
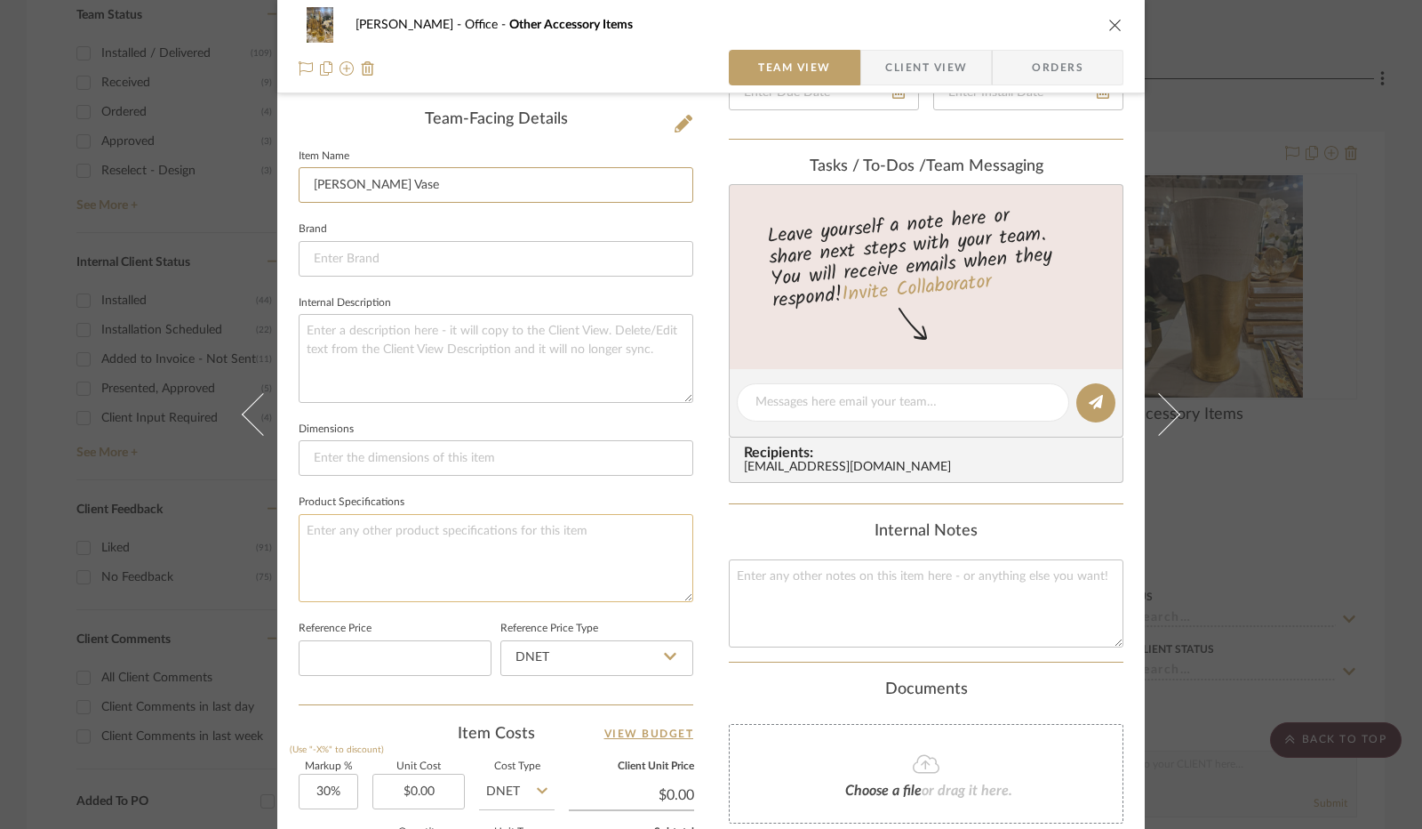
scroll to position [533, 0]
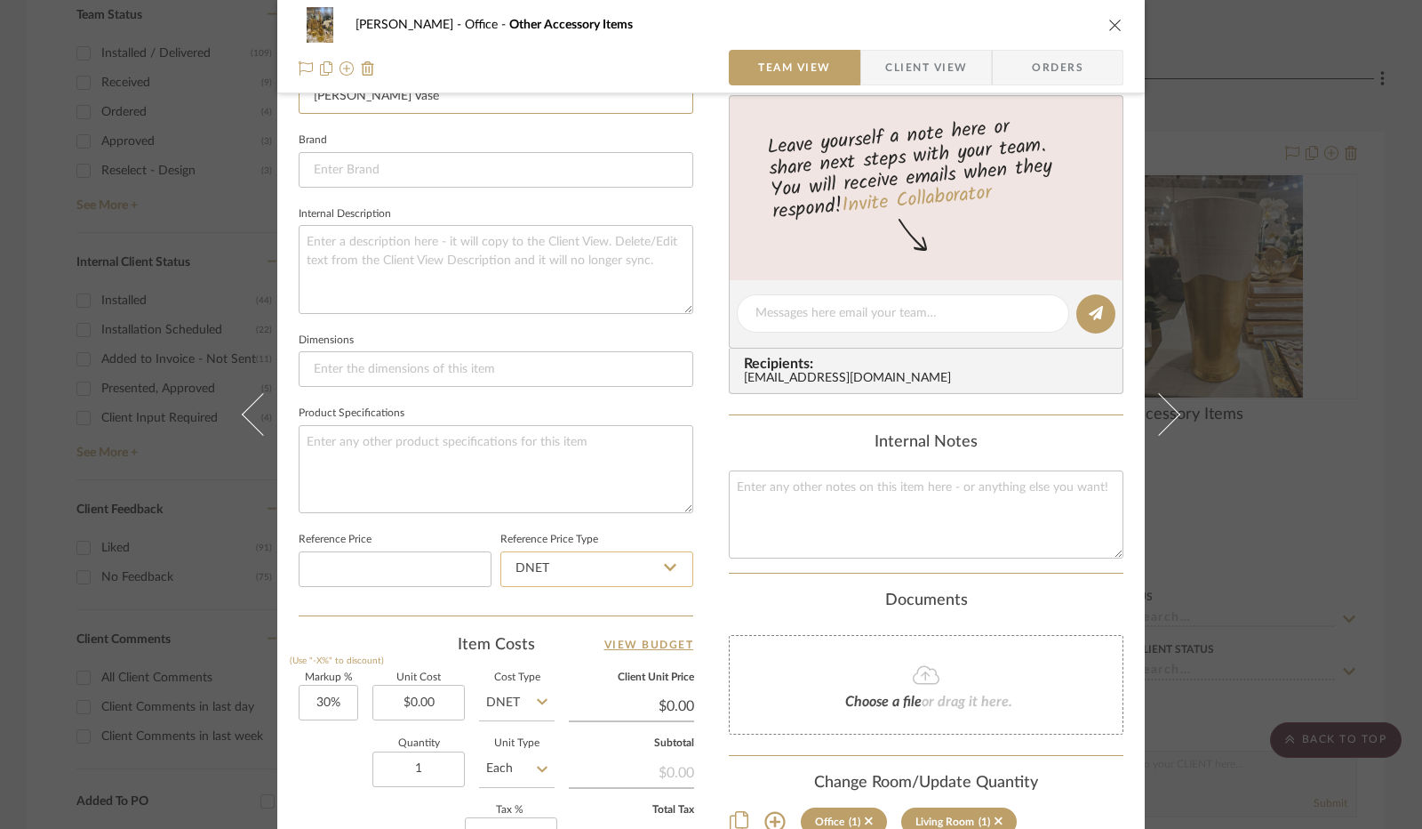
type input "[PERSON_NAME] Vase"
click at [537, 566] on input "DNET" at bounding box center [597, 569] width 193 height 36
click at [549, 609] on div "DNET" at bounding box center [605, 611] width 220 height 45
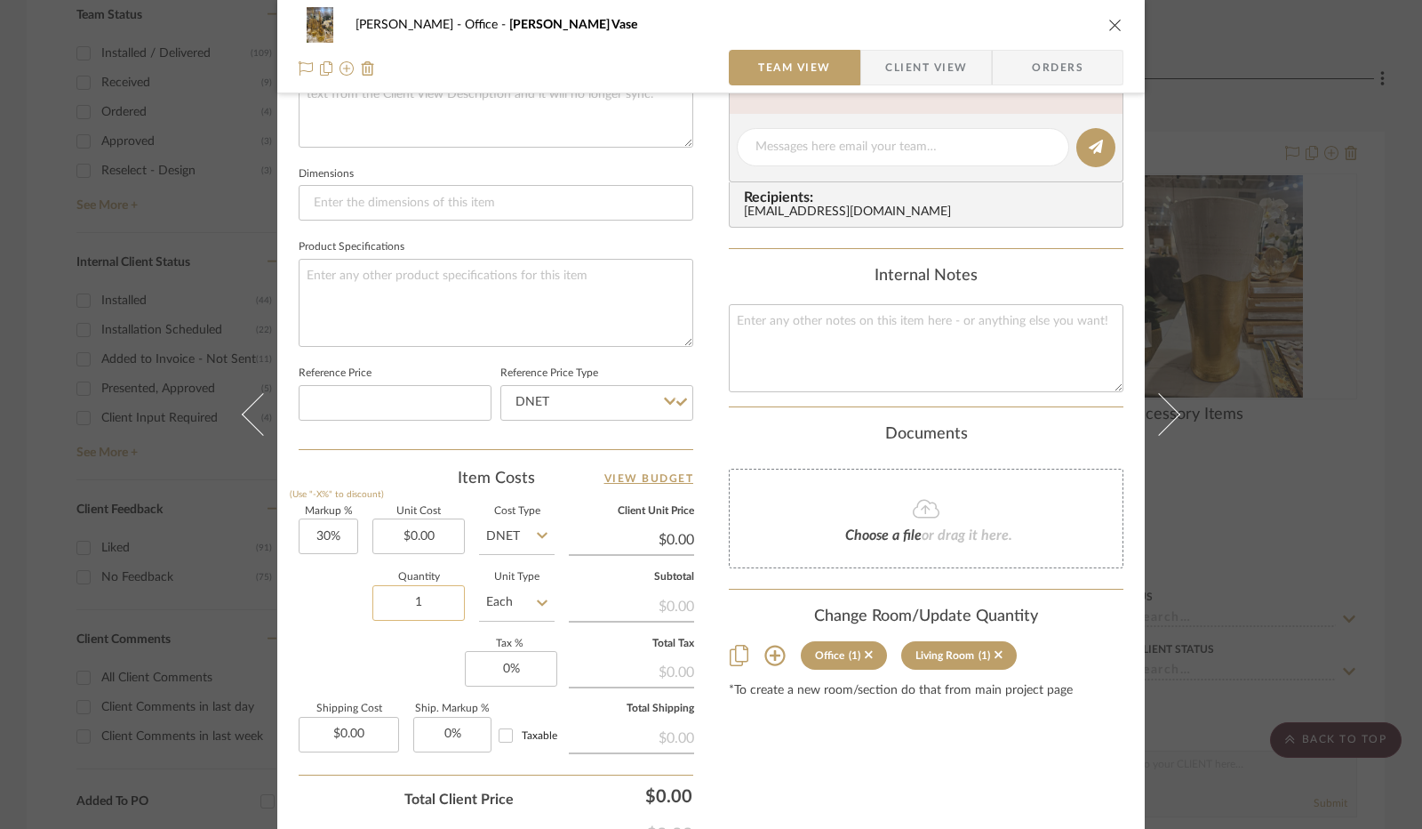
scroll to position [711, 0]
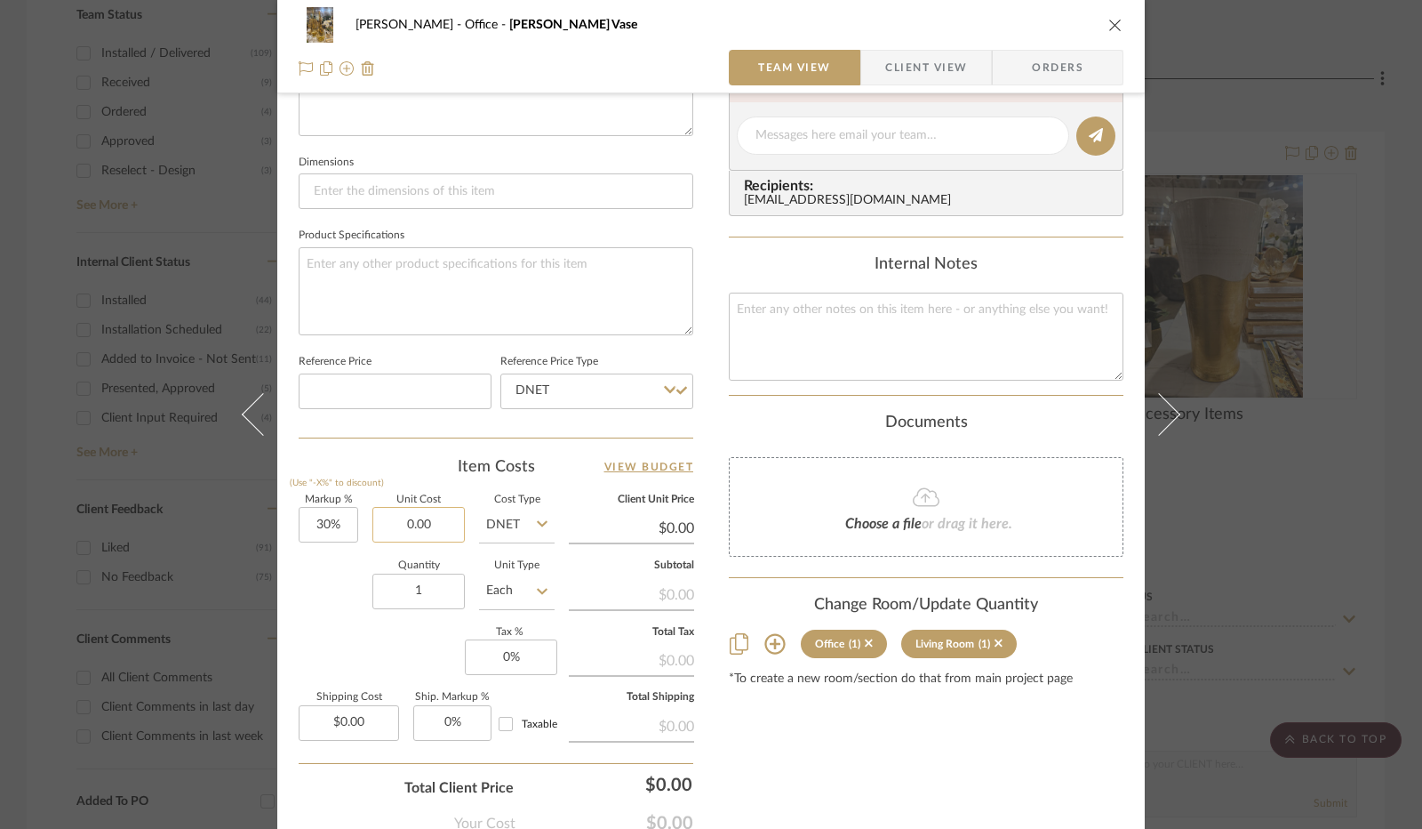
click at [423, 519] on input "0.00" at bounding box center [419, 525] width 92 height 36
type input "$159.00"
click at [336, 570] on div "Quantity 1 Unit Type Each" at bounding box center [427, 592] width 256 height 63
type input "$206.70"
click at [494, 657] on input "0" at bounding box center [511, 657] width 92 height 36
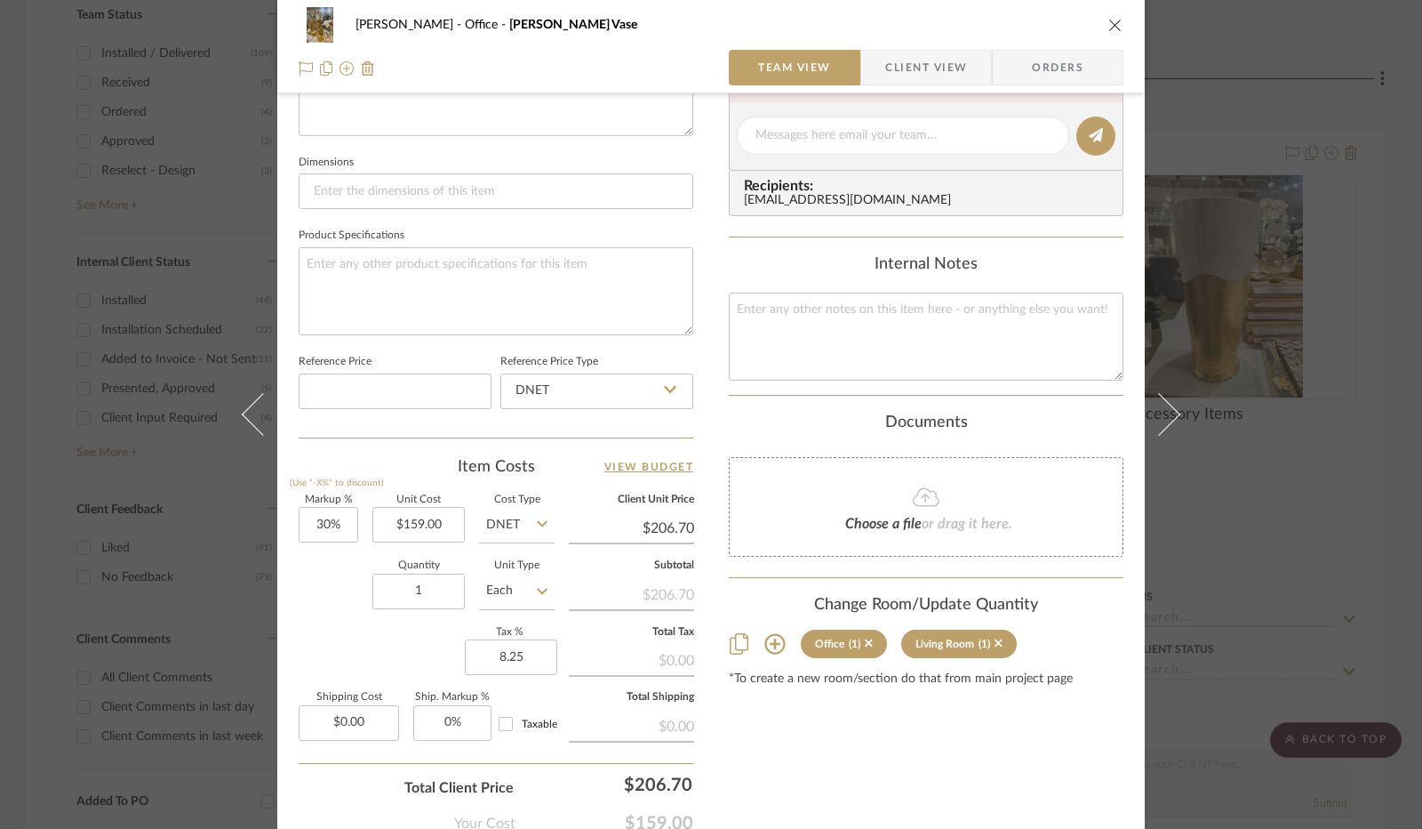
type input "8.25%"
click at [413, 632] on div "Markup % (Use "-X%" to discount) 30% Unit Cost $159.00 Cost Type DNET Client Un…" at bounding box center [496, 625] width 395 height 260
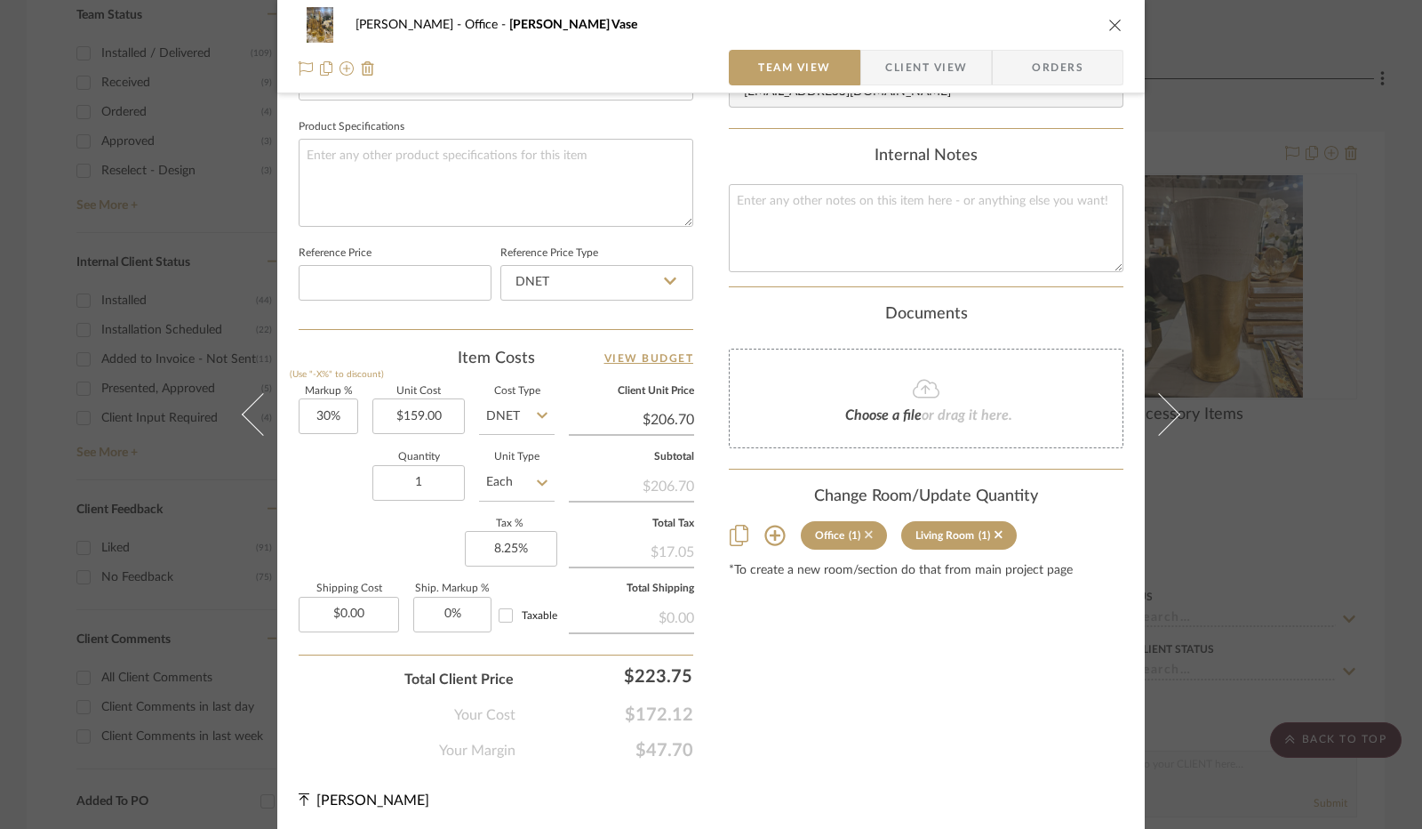
click at [865, 531] on icon at bounding box center [869, 535] width 8 height 8
type input "0%"
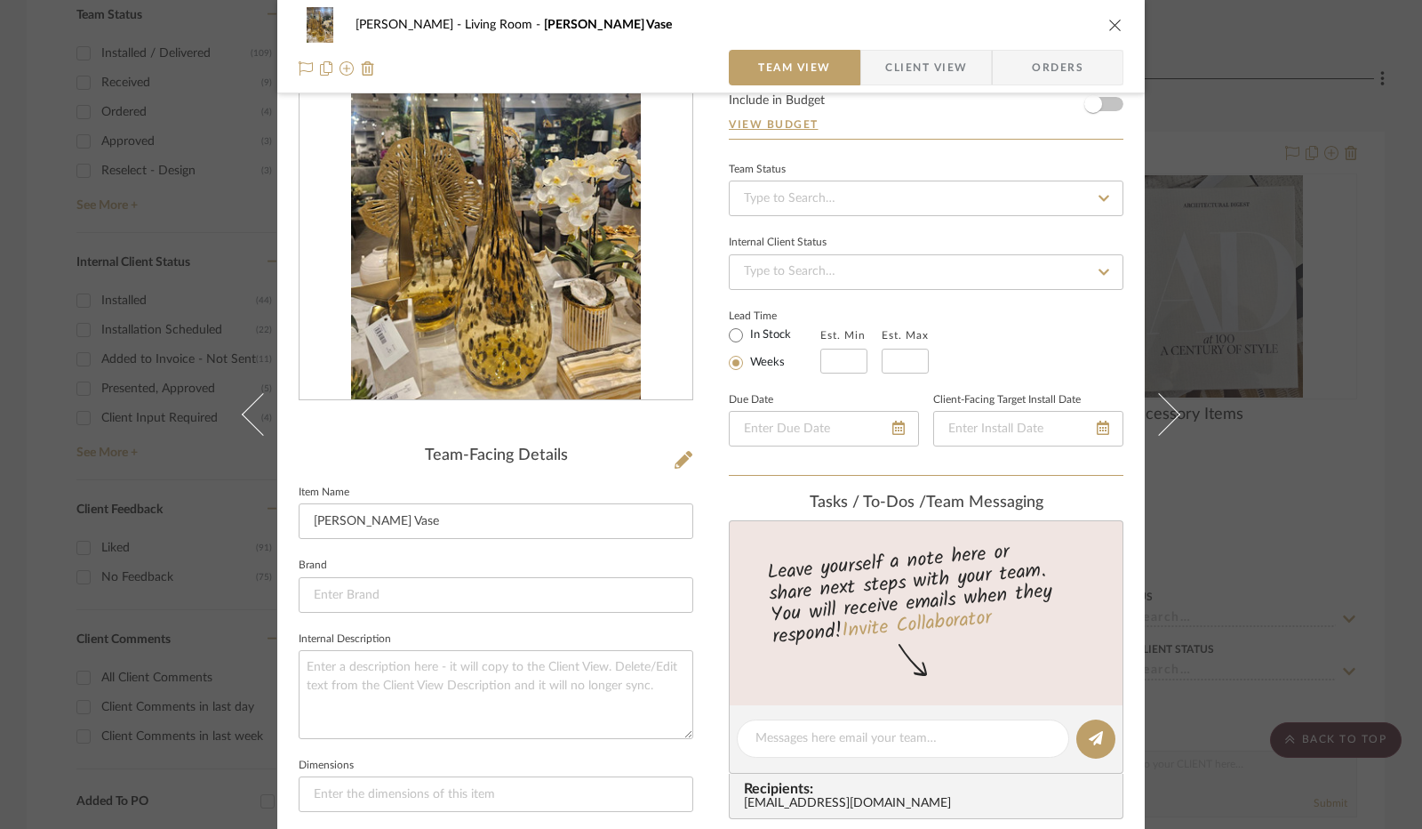
scroll to position [0, 0]
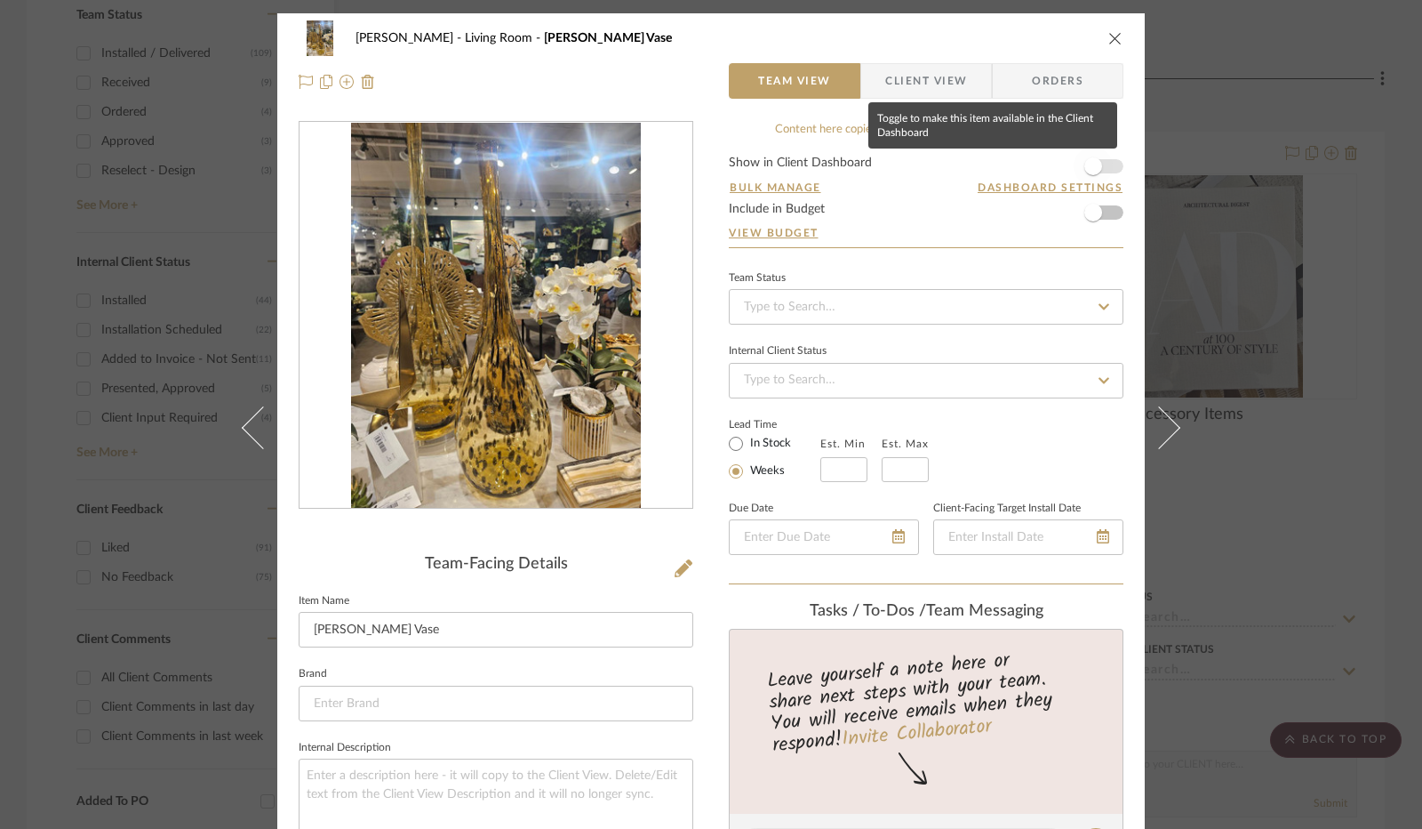
click at [1096, 156] on span "button" at bounding box center [1093, 166] width 39 height 39
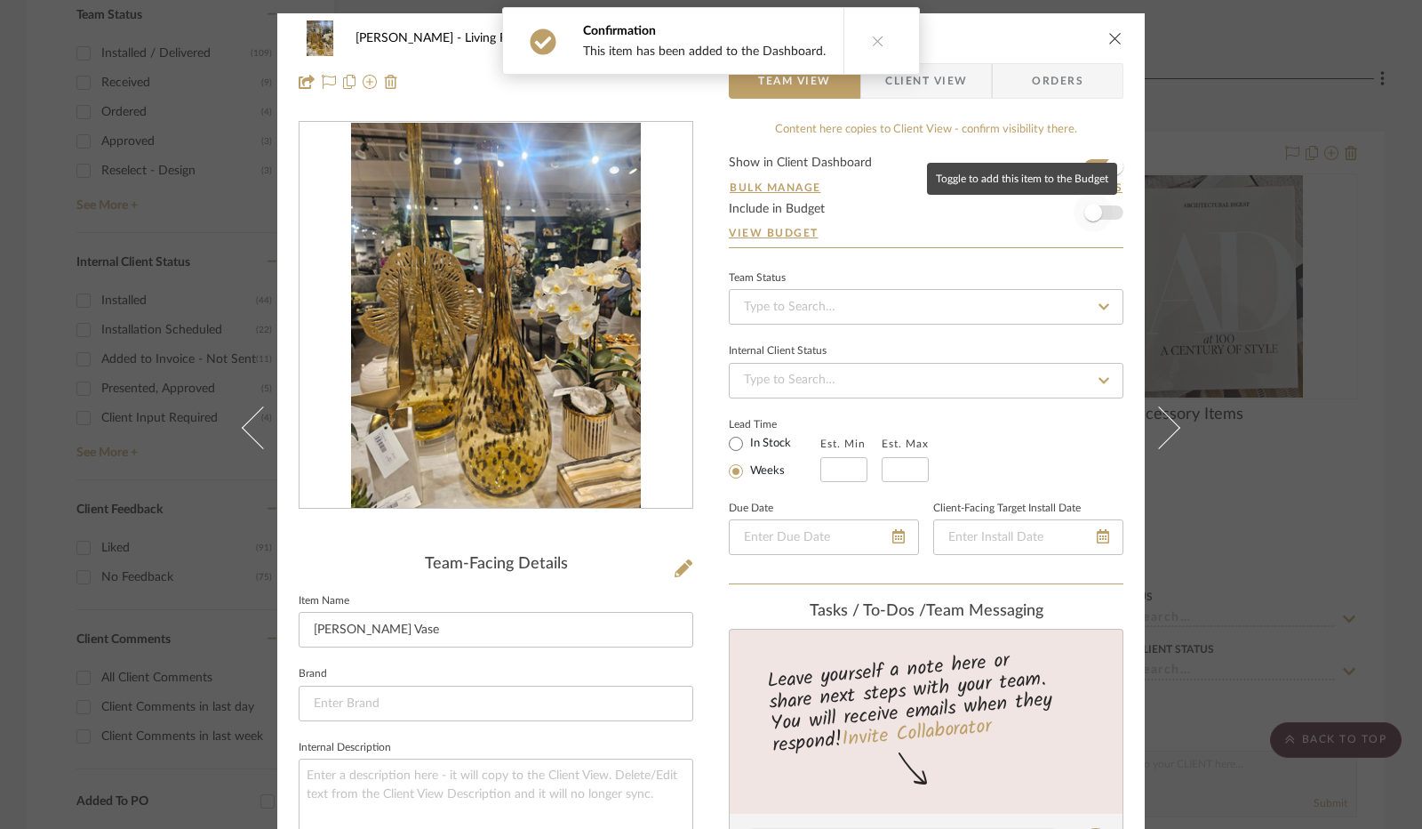
click at [1091, 211] on span "button" at bounding box center [1094, 213] width 18 height 18
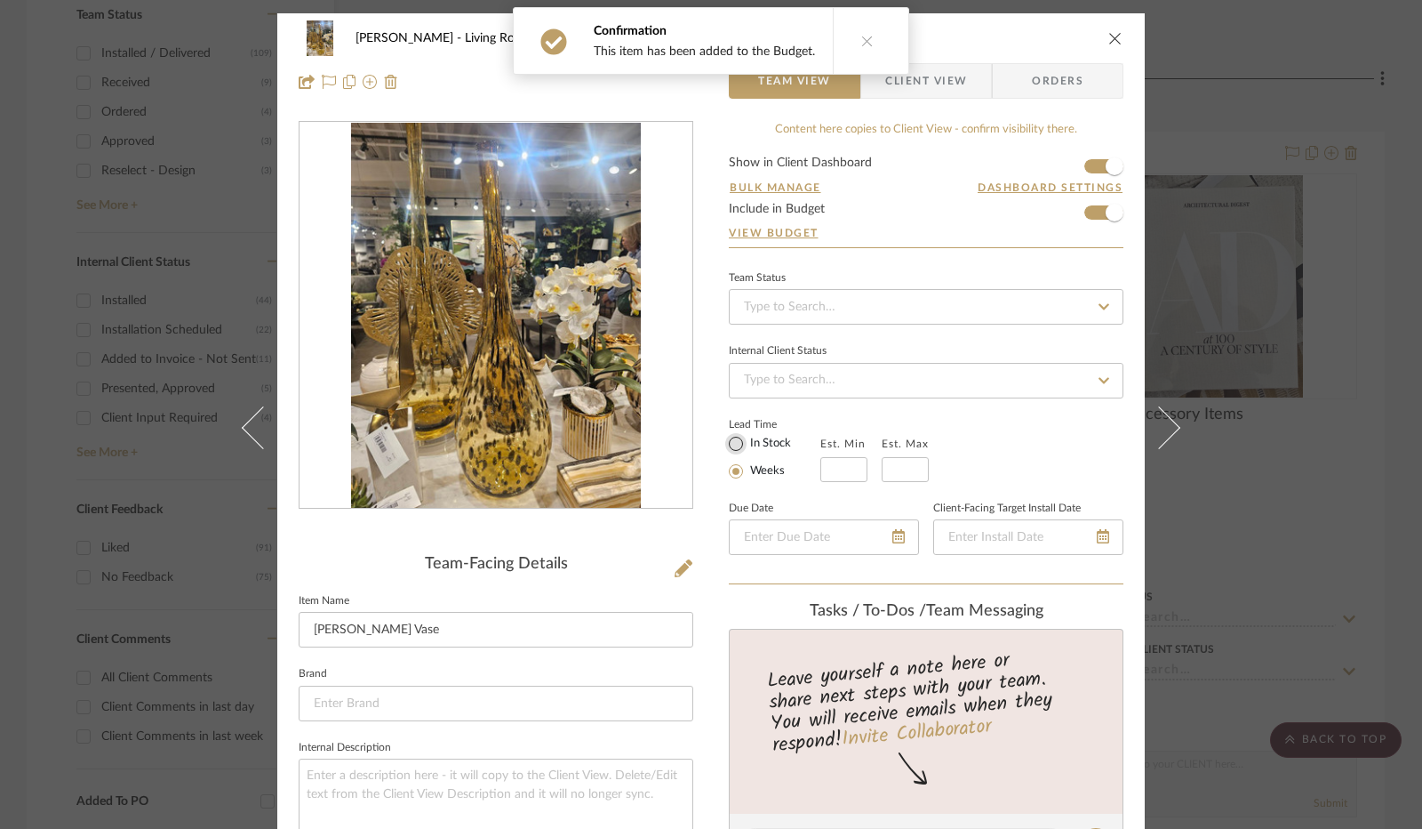
click at [727, 443] on input "In Stock" at bounding box center [735, 443] width 21 height 21
radio input "true"
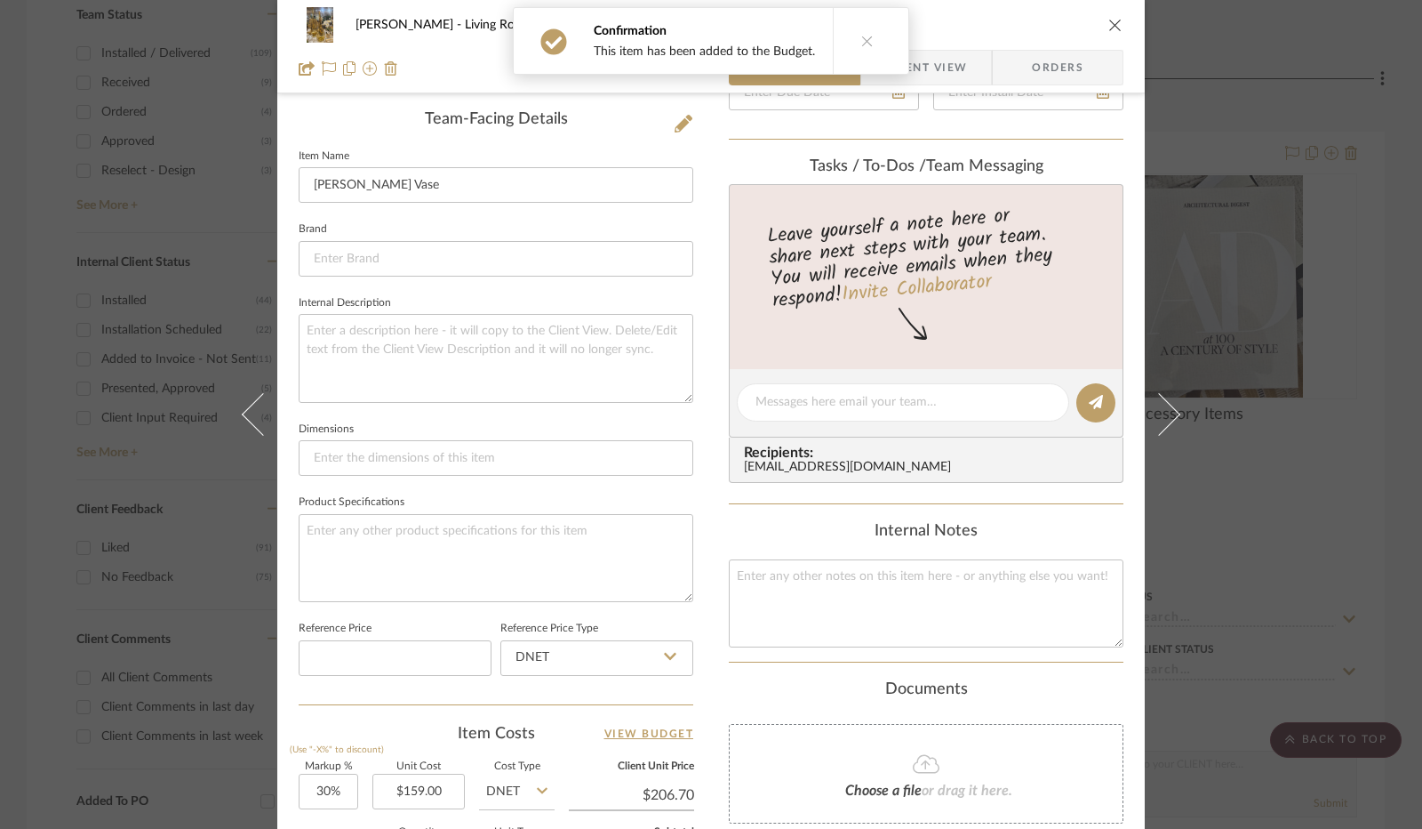
scroll to position [820, 0]
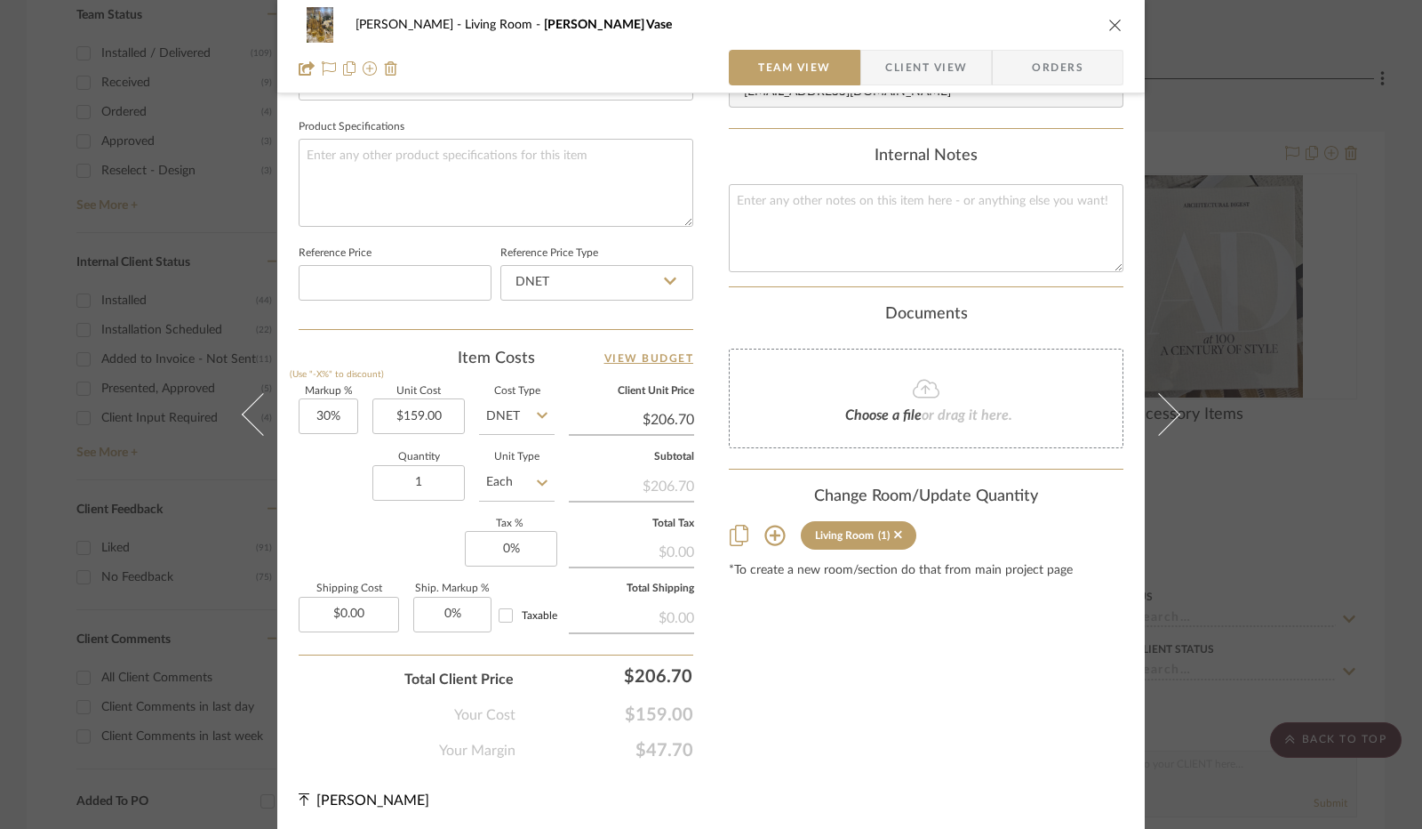
click at [944, 79] on span "Client View" at bounding box center [927, 68] width 82 height 36
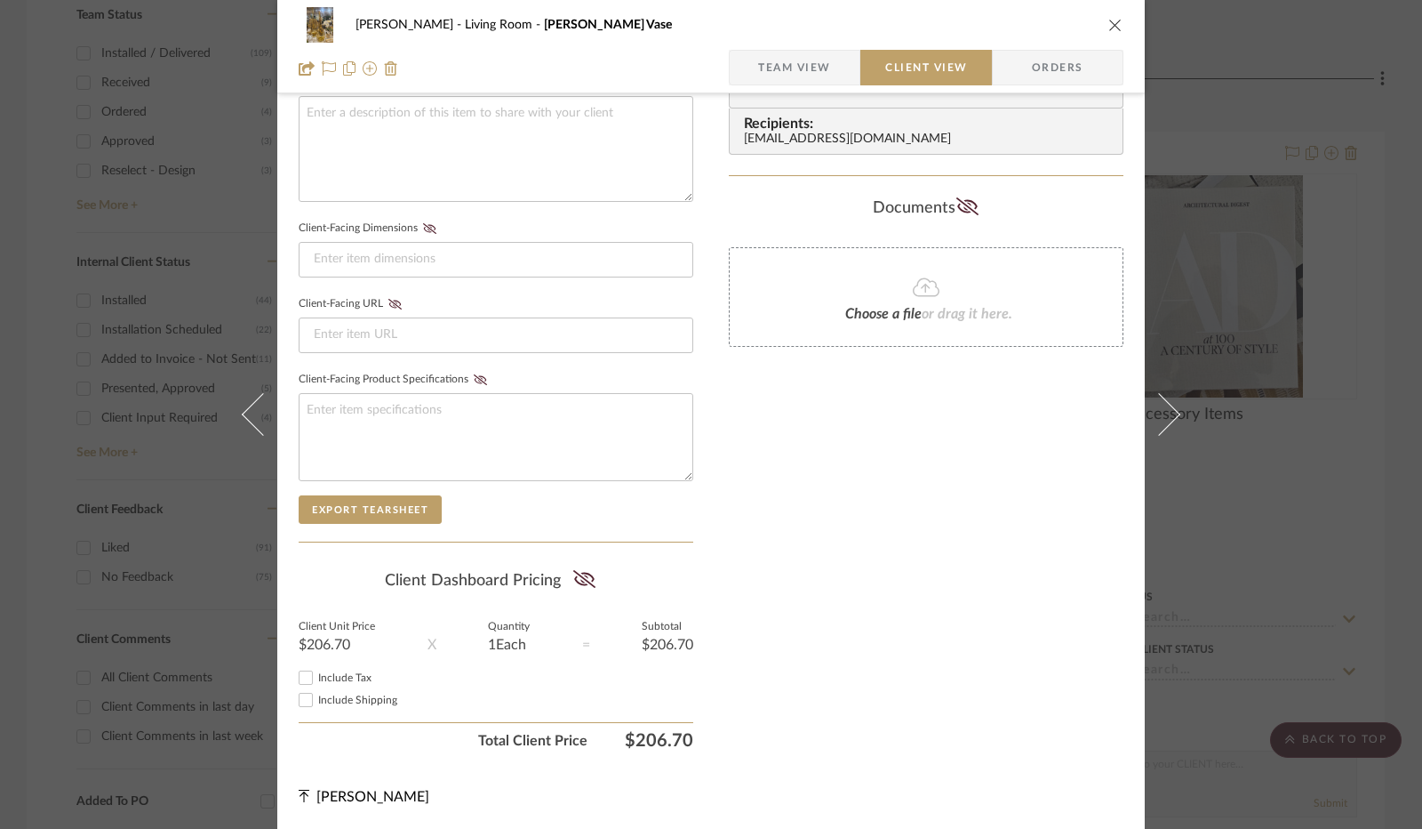
scroll to position [658, 0]
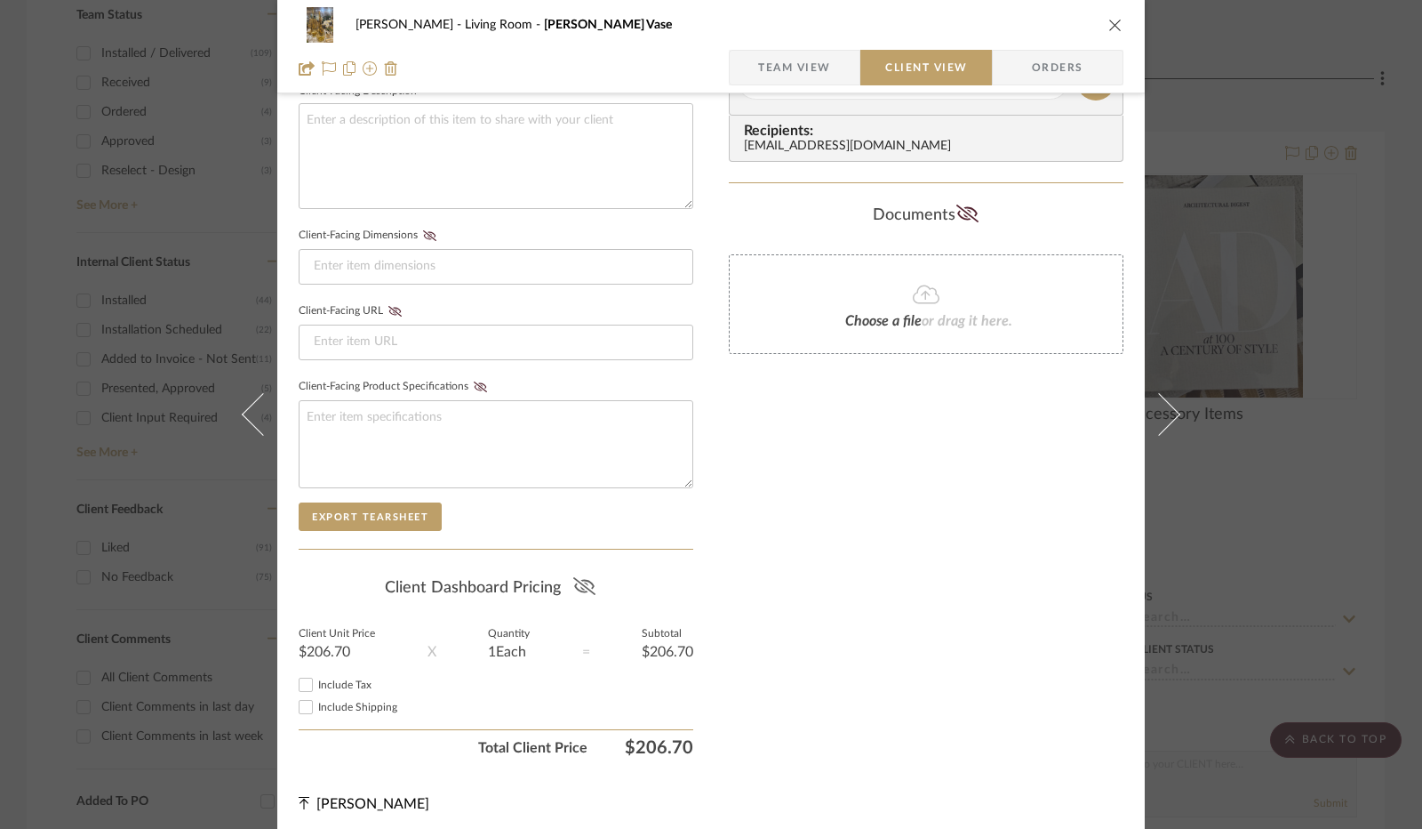
click at [573, 581] on icon at bounding box center [584, 586] width 22 height 18
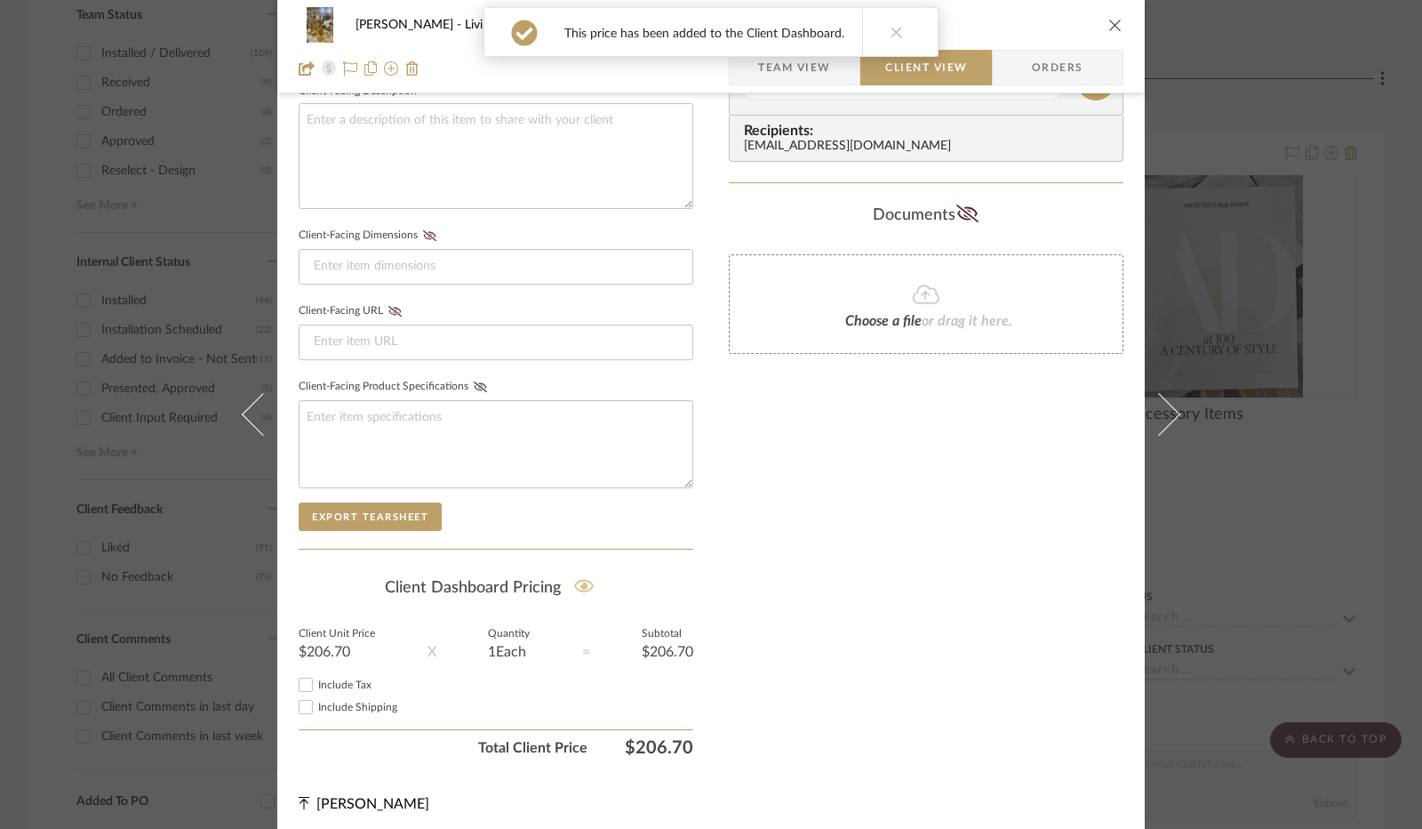
click at [301, 683] on input "Include Tax" at bounding box center [305, 684] width 21 height 21
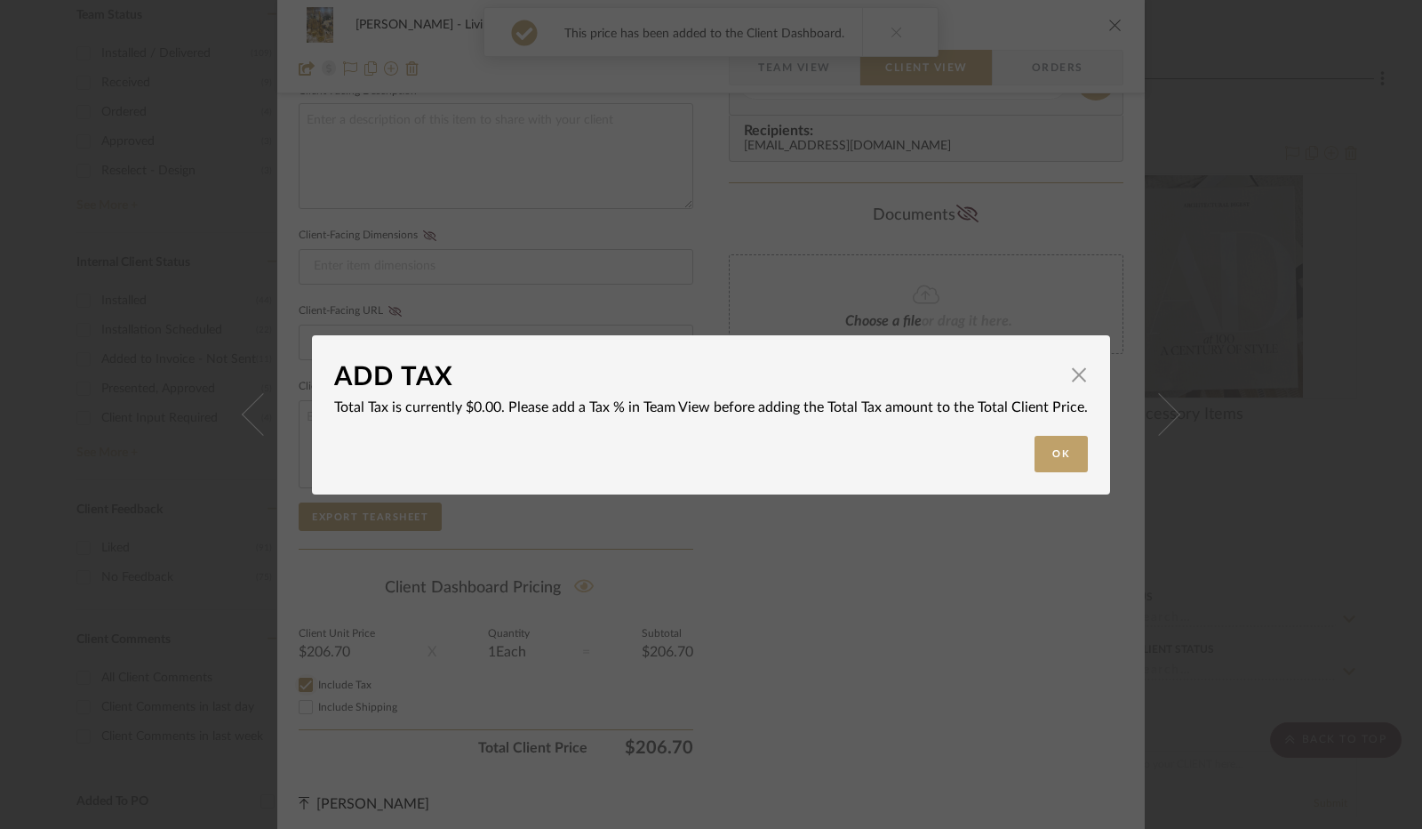
checkbox input "false"
drag, startPoint x: 1035, startPoint y: 454, endPoint x: 980, endPoint y: 307, distance: 157.5
click at [1035, 453] on button "Ok" at bounding box center [1061, 454] width 53 height 36
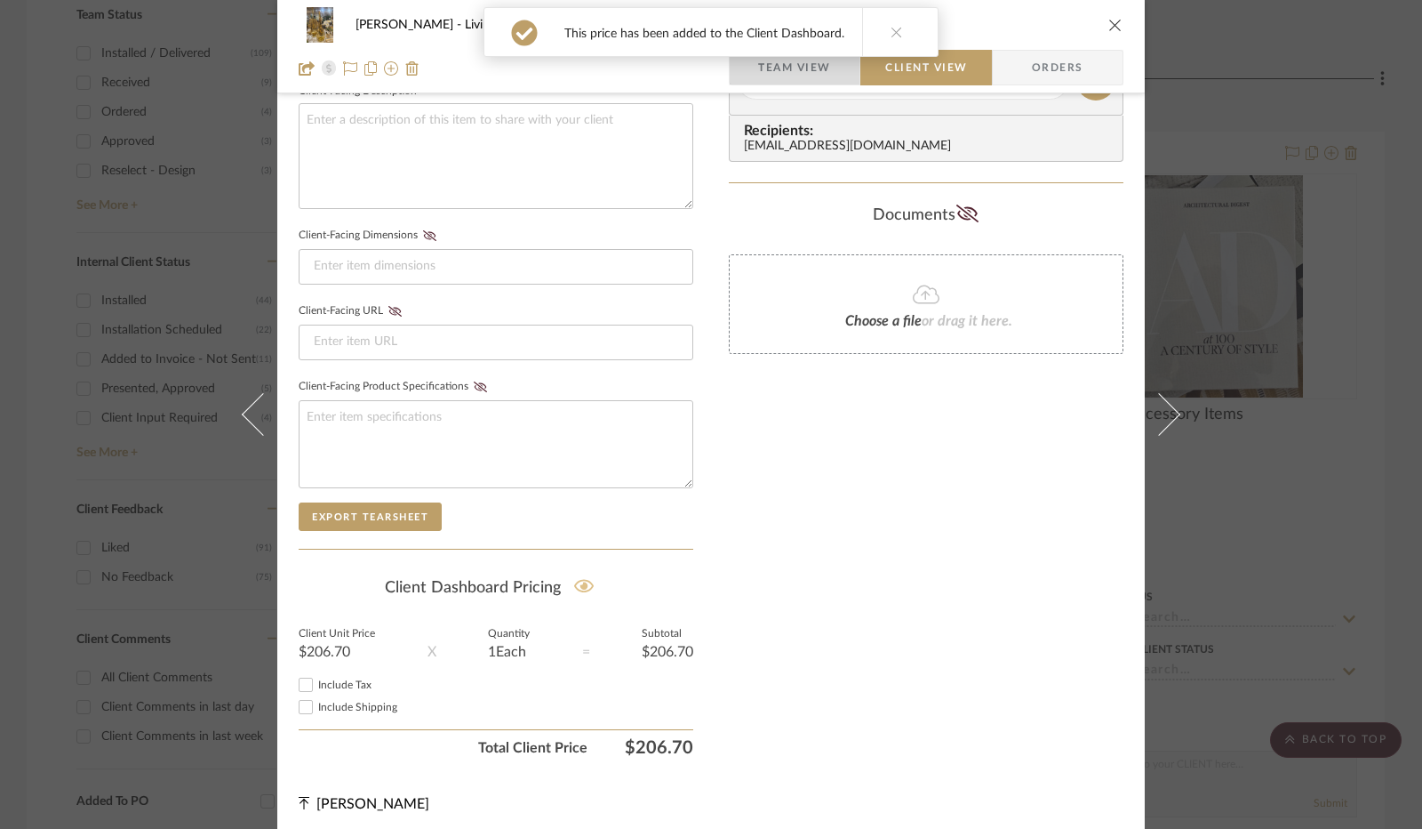
click at [805, 68] on span "Team View" at bounding box center [794, 68] width 73 height 36
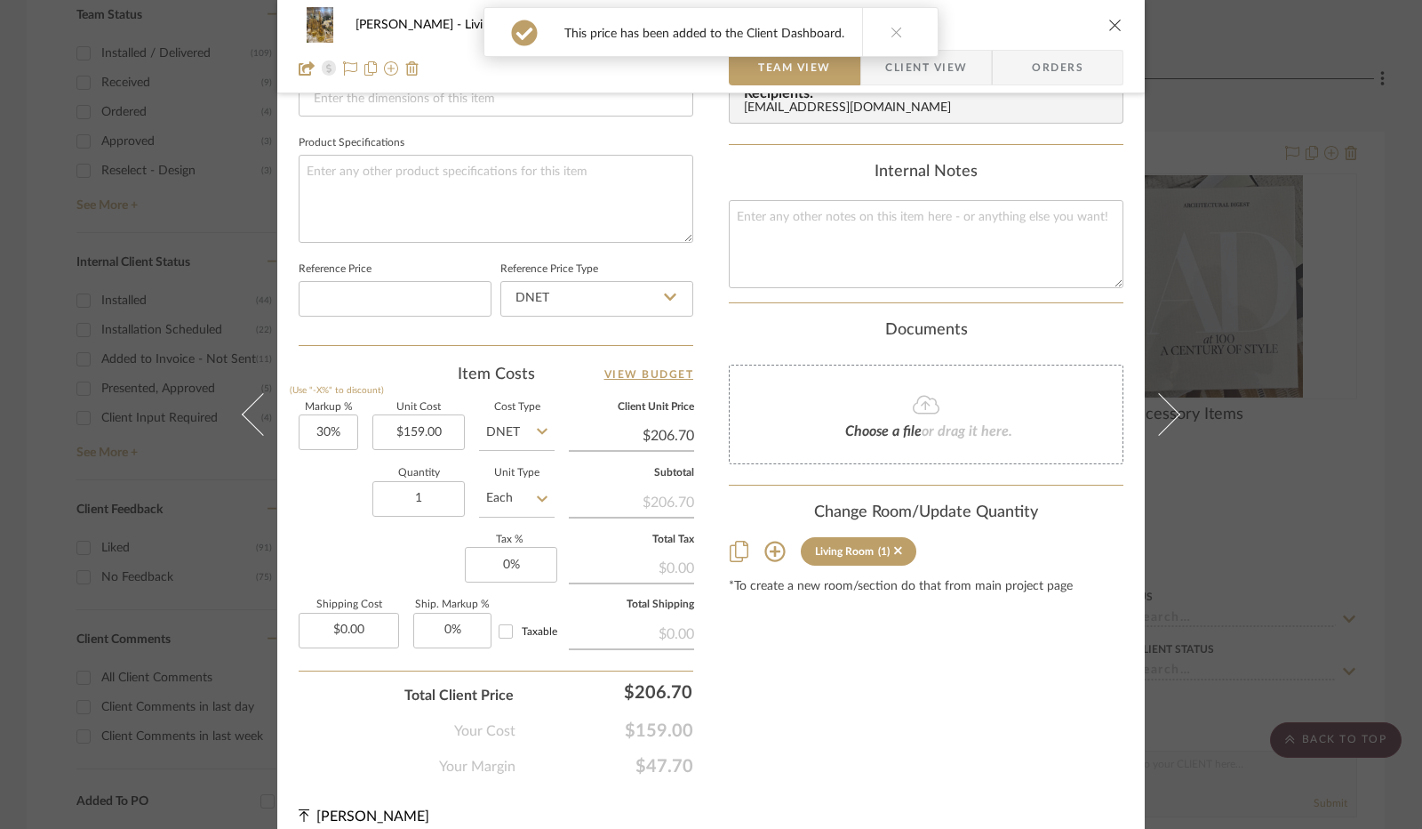
scroll to position [820, 0]
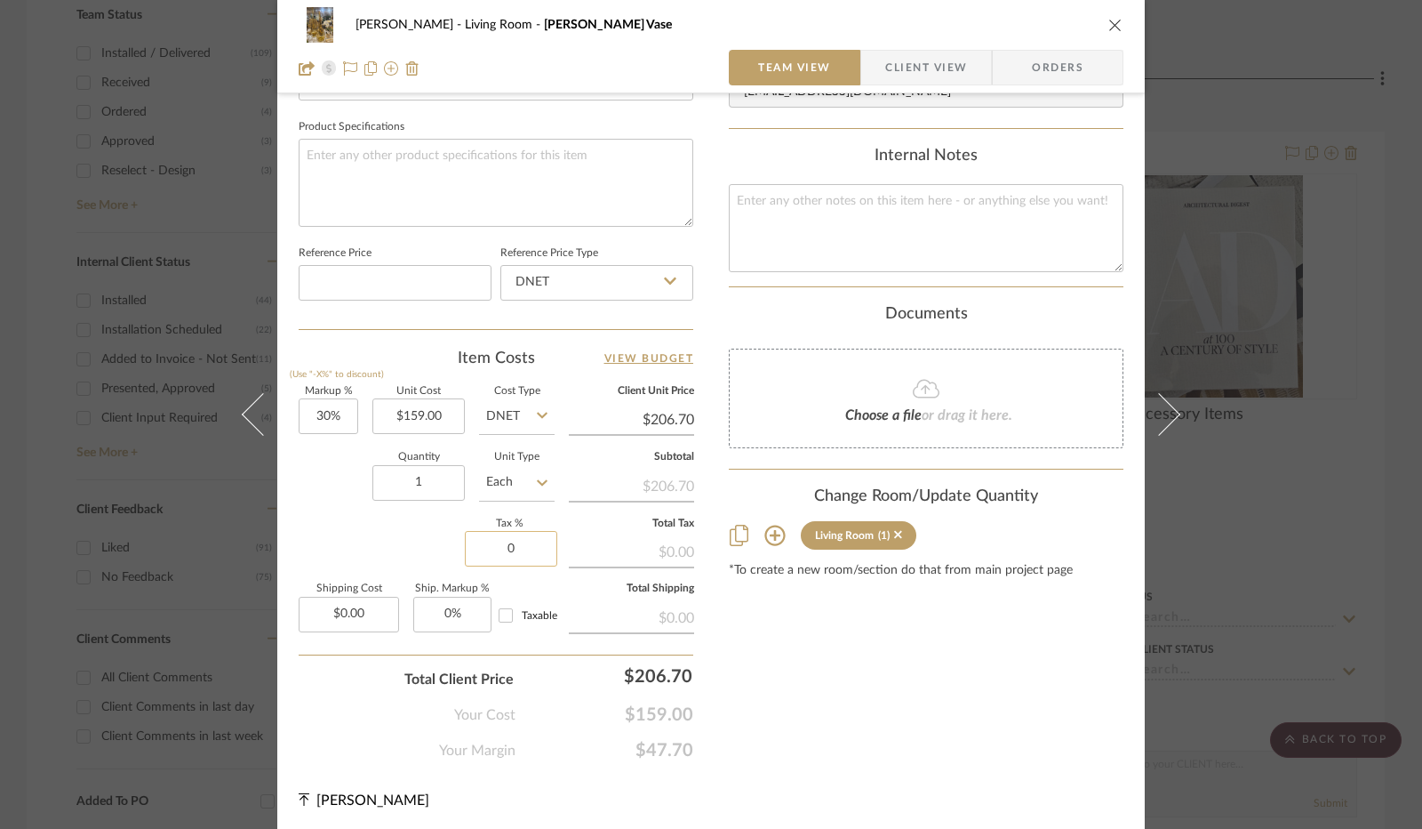
click at [517, 536] on input "0" at bounding box center [511, 549] width 92 height 36
type input "8.25%"
click at [786, 646] on div "Content here copies to Client View - confirm visibility there. Show in Client D…" at bounding box center [926, 31] width 395 height 1460
drag, startPoint x: 871, startPoint y: 70, endPoint x: 857, endPoint y: 124, distance: 56.1
click at [871, 70] on span "button" at bounding box center [873, 68] width 24 height 36
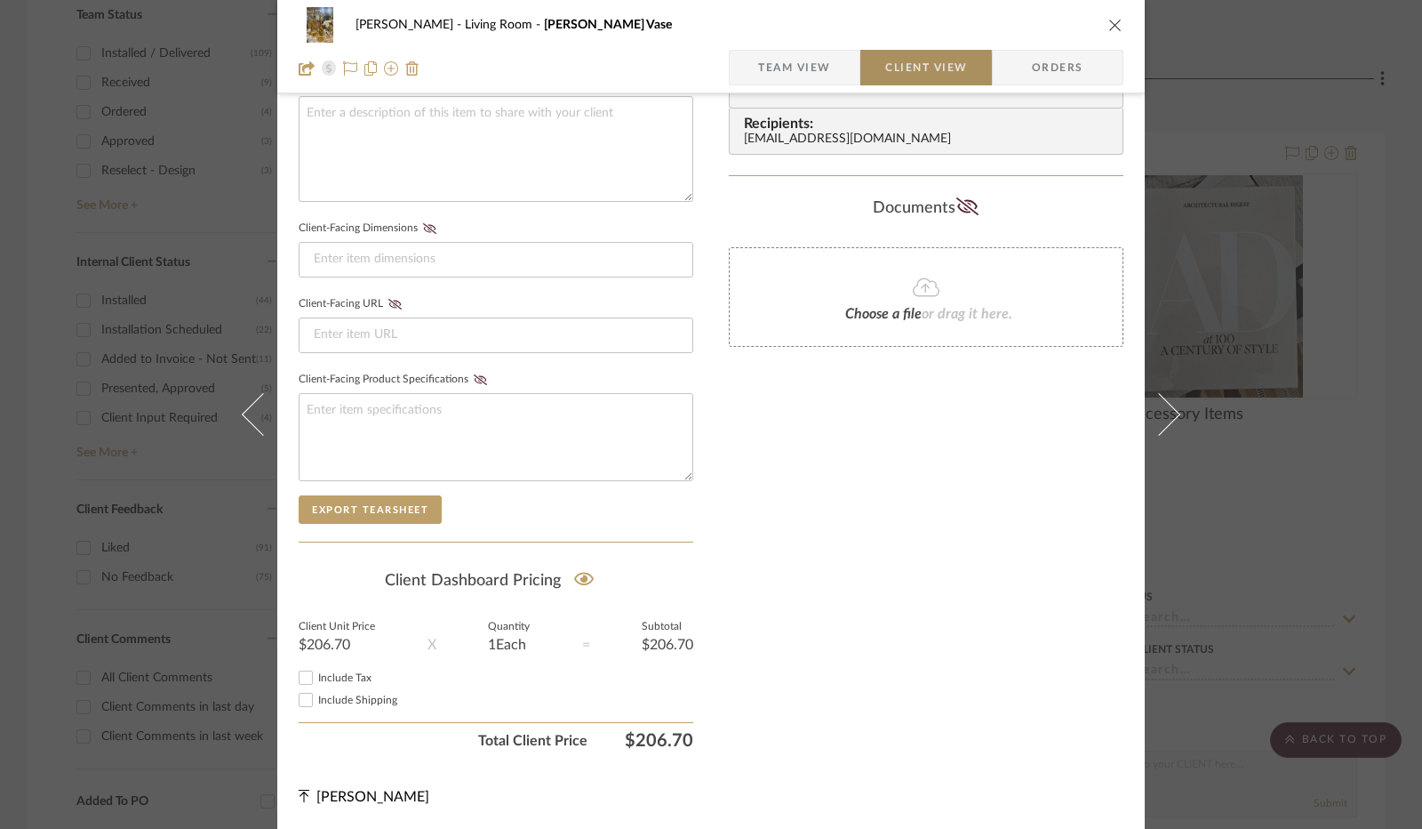
scroll to position [658, 0]
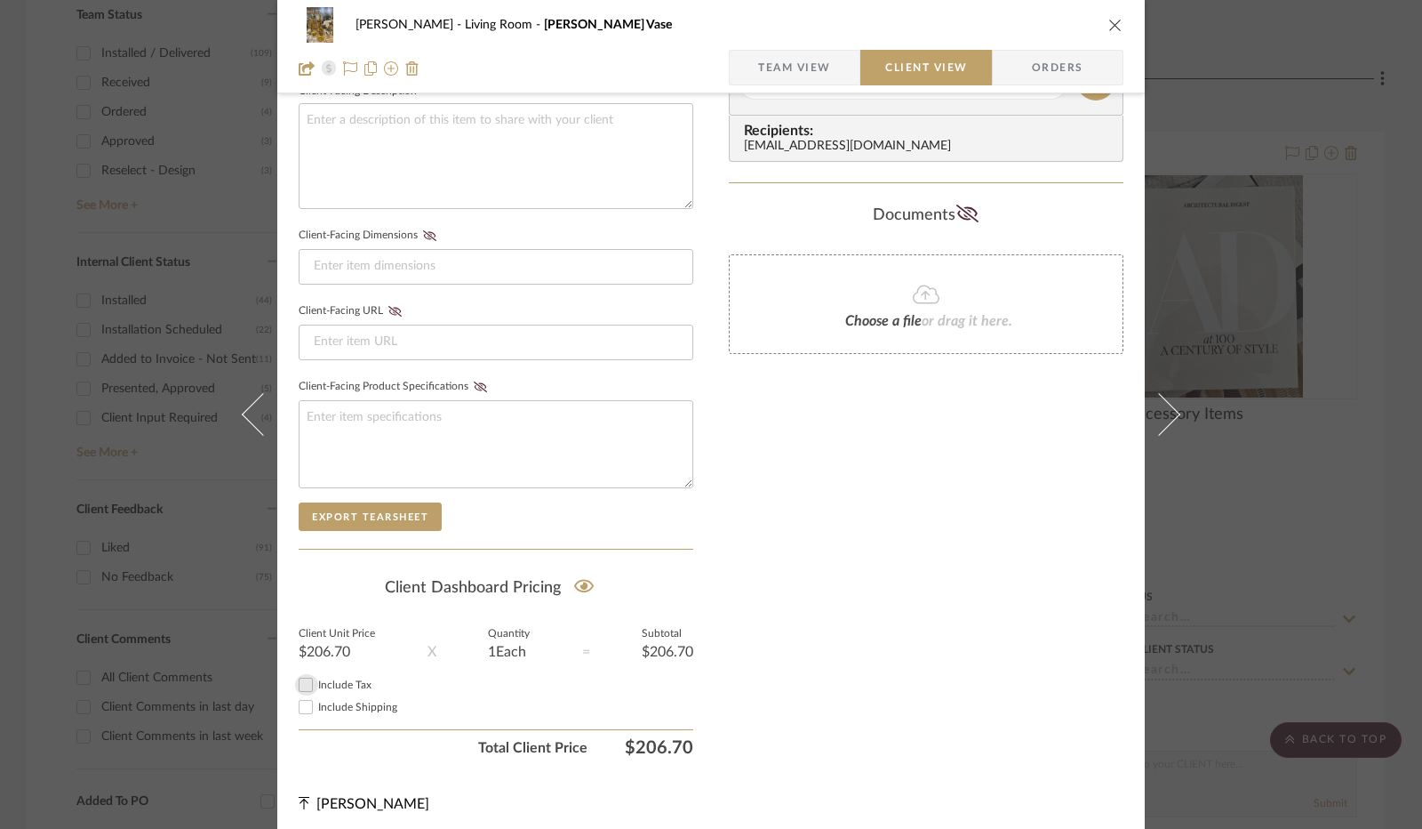
click at [301, 684] on input "Include Tax" at bounding box center [305, 684] width 21 height 21
checkbox input "true"
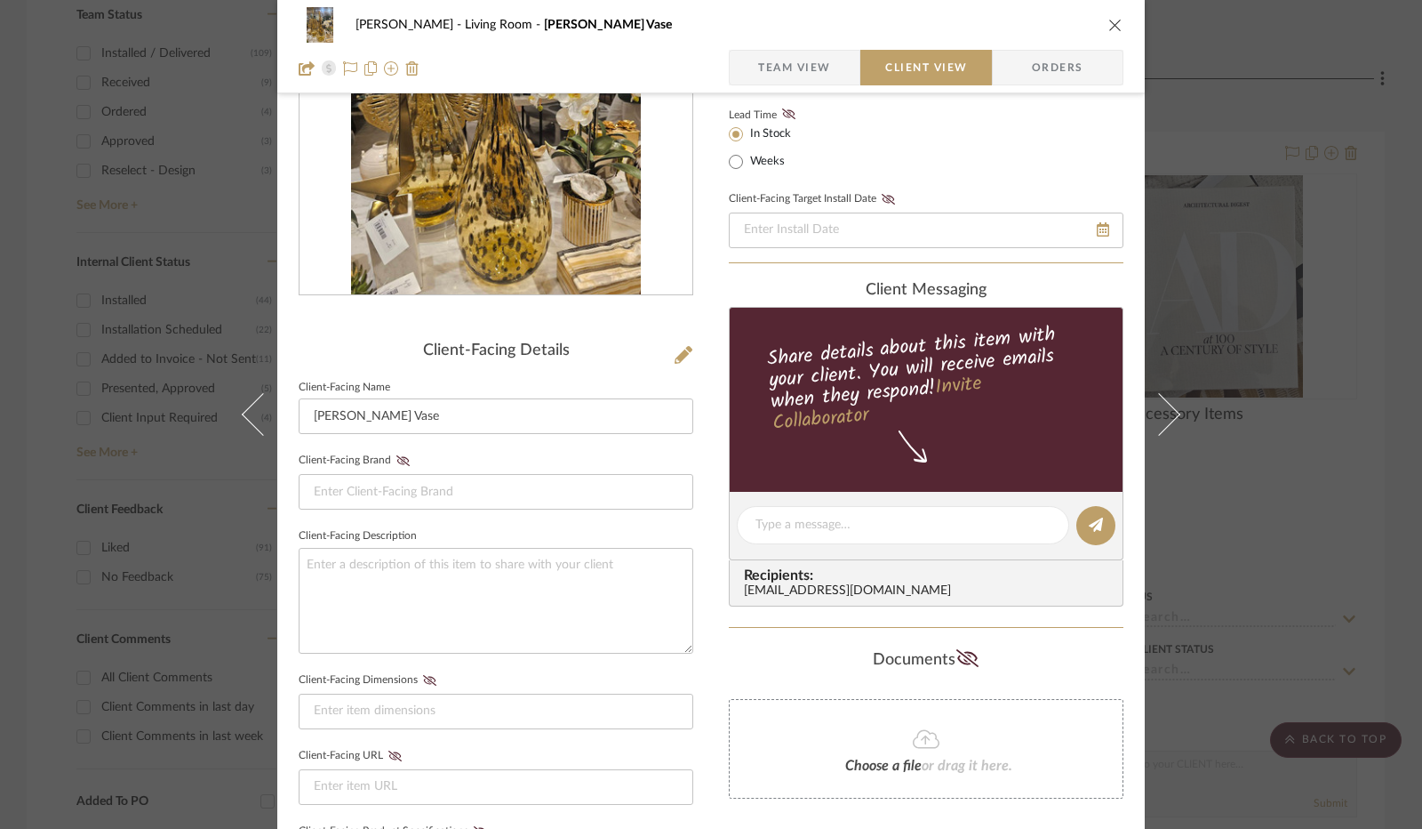
scroll to position [0, 0]
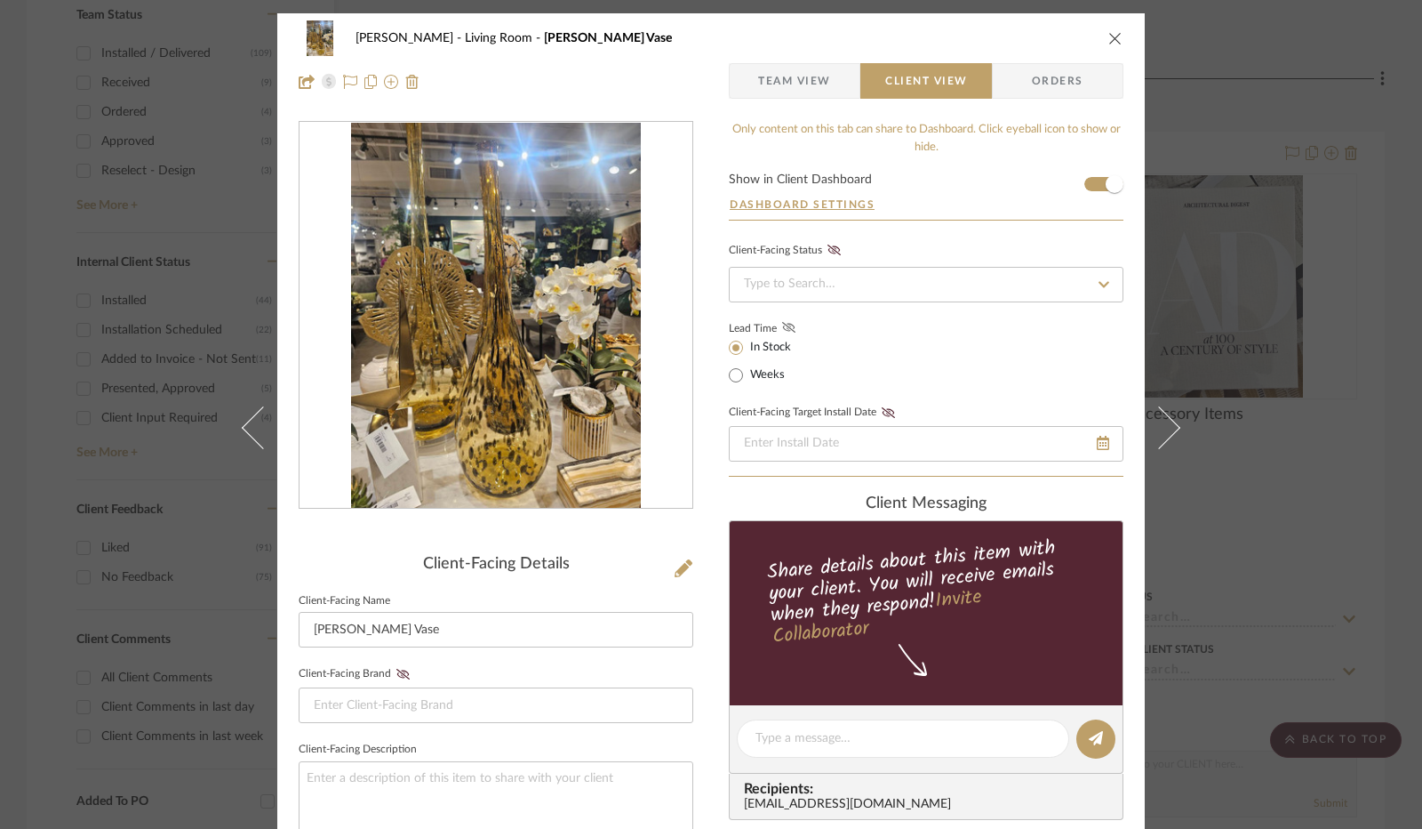
click at [782, 325] on icon at bounding box center [788, 327] width 13 height 11
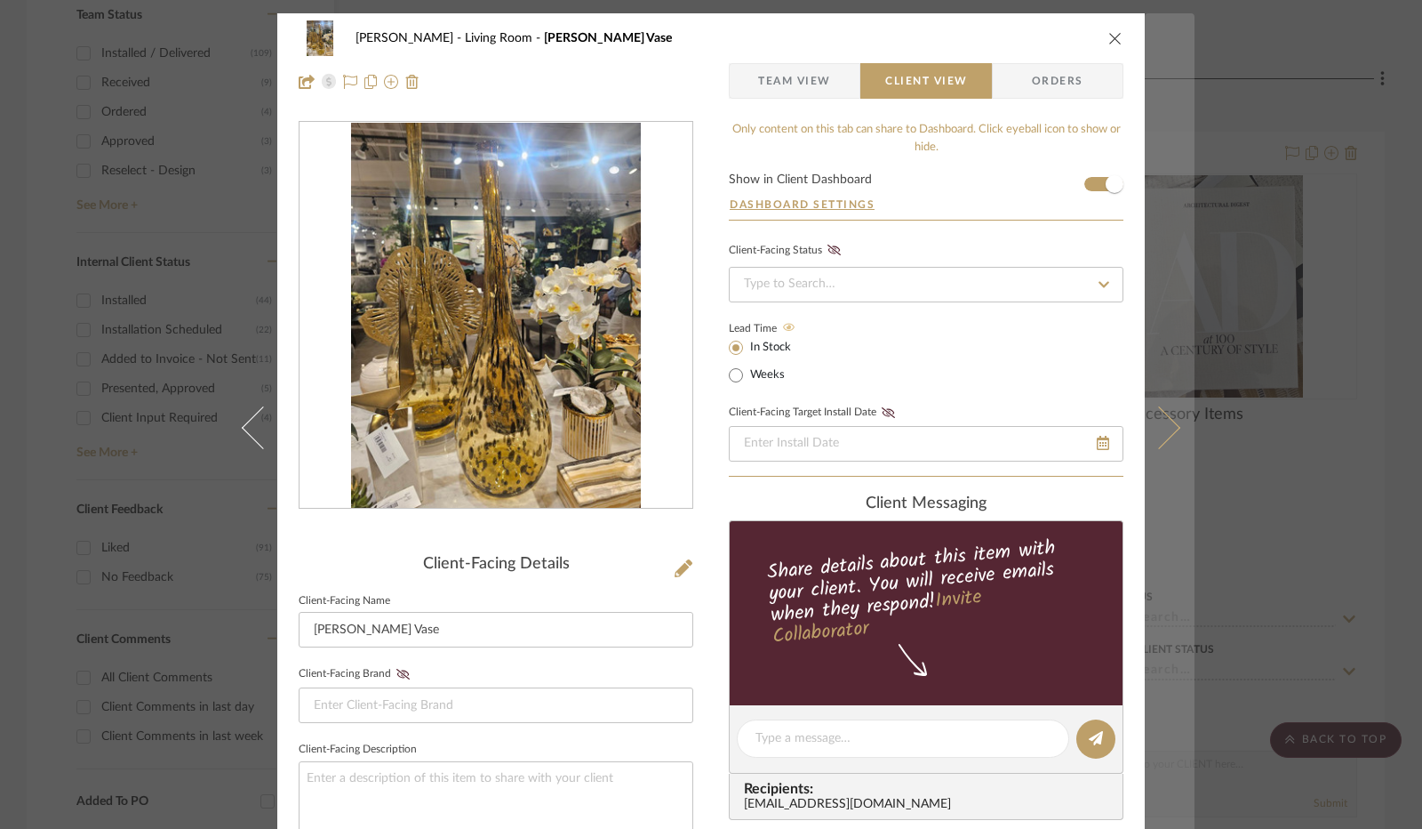
click at [1154, 426] on icon at bounding box center [1159, 427] width 43 height 43
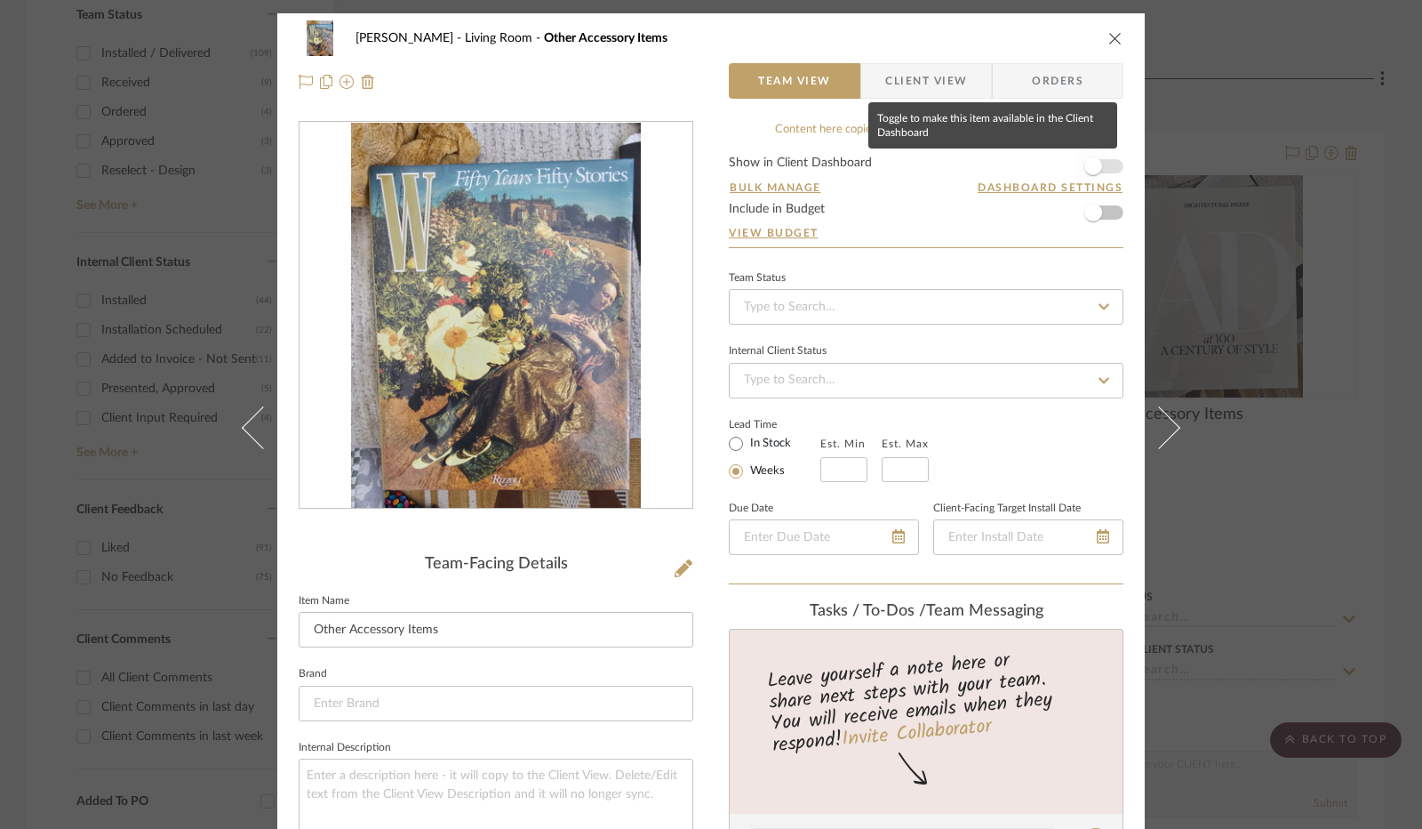
click at [1090, 171] on span "button" at bounding box center [1094, 166] width 18 height 18
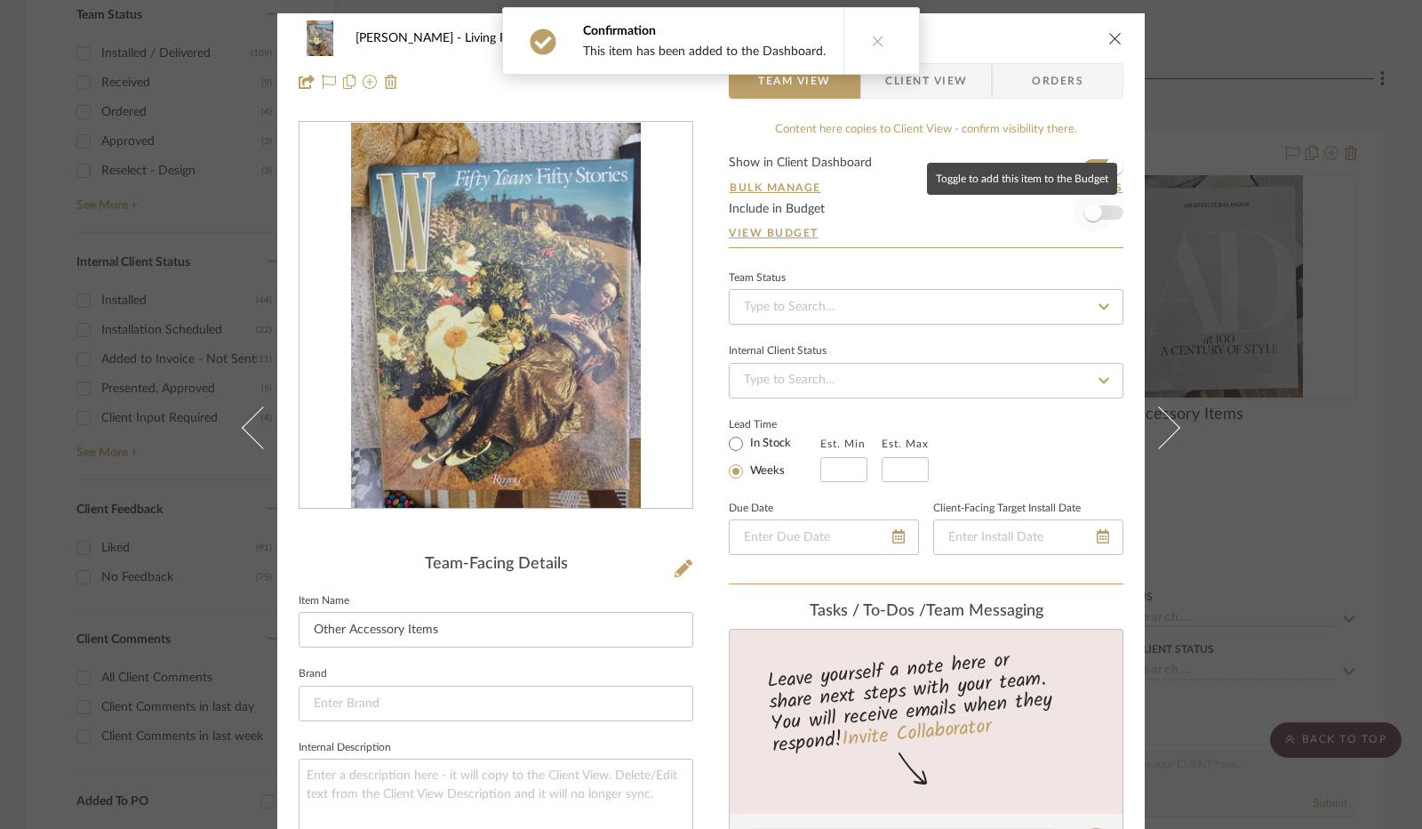
click at [1095, 214] on span "button" at bounding box center [1093, 212] width 39 height 39
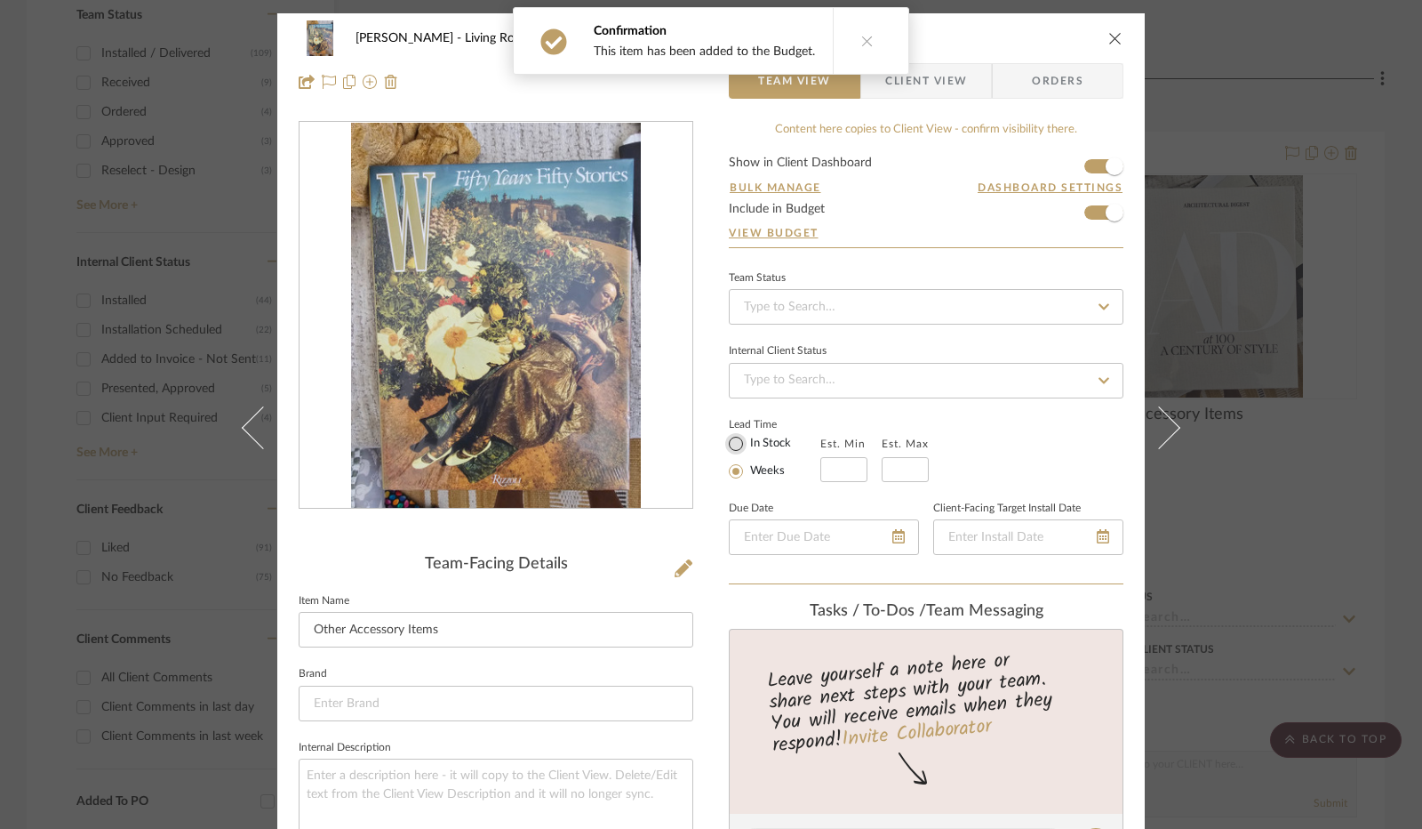
click at [736, 441] on input "In Stock" at bounding box center [735, 443] width 21 height 21
radio input "true"
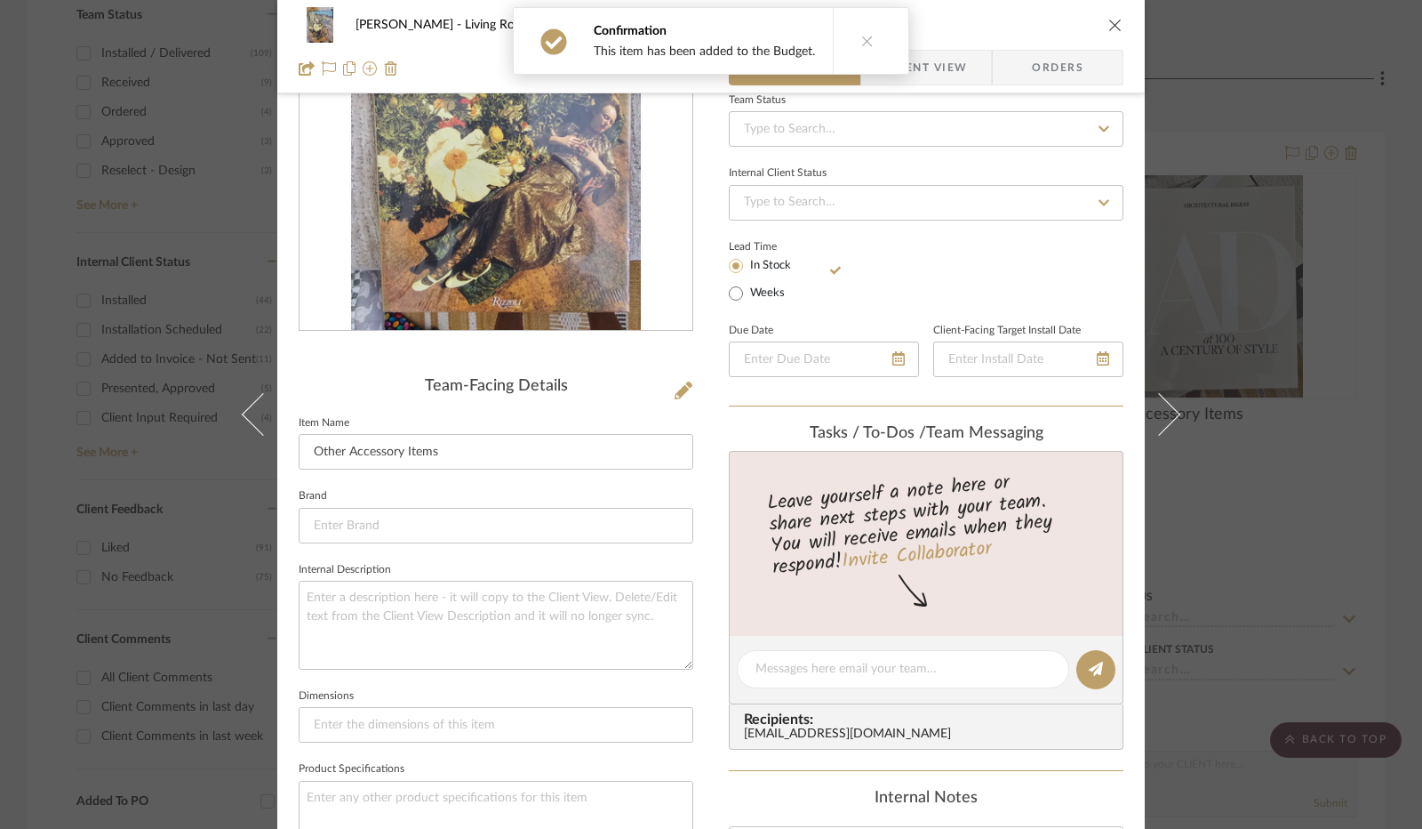
scroll to position [267, 0]
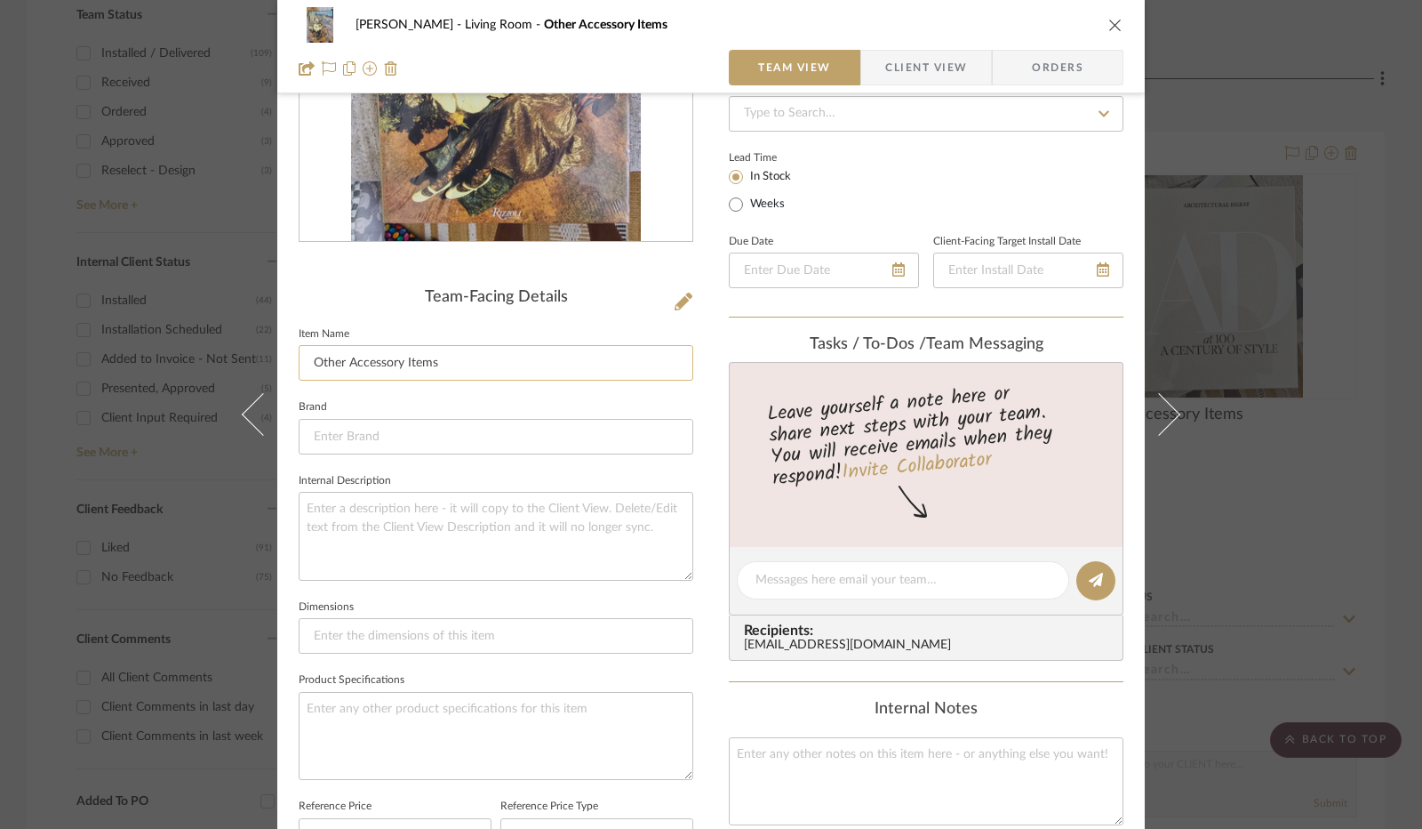
drag, startPoint x: 482, startPoint y: 371, endPoint x: 473, endPoint y: 374, distance: 9.6
click at [461, 369] on input "Other Accessory Items" at bounding box center [496, 363] width 395 height 36
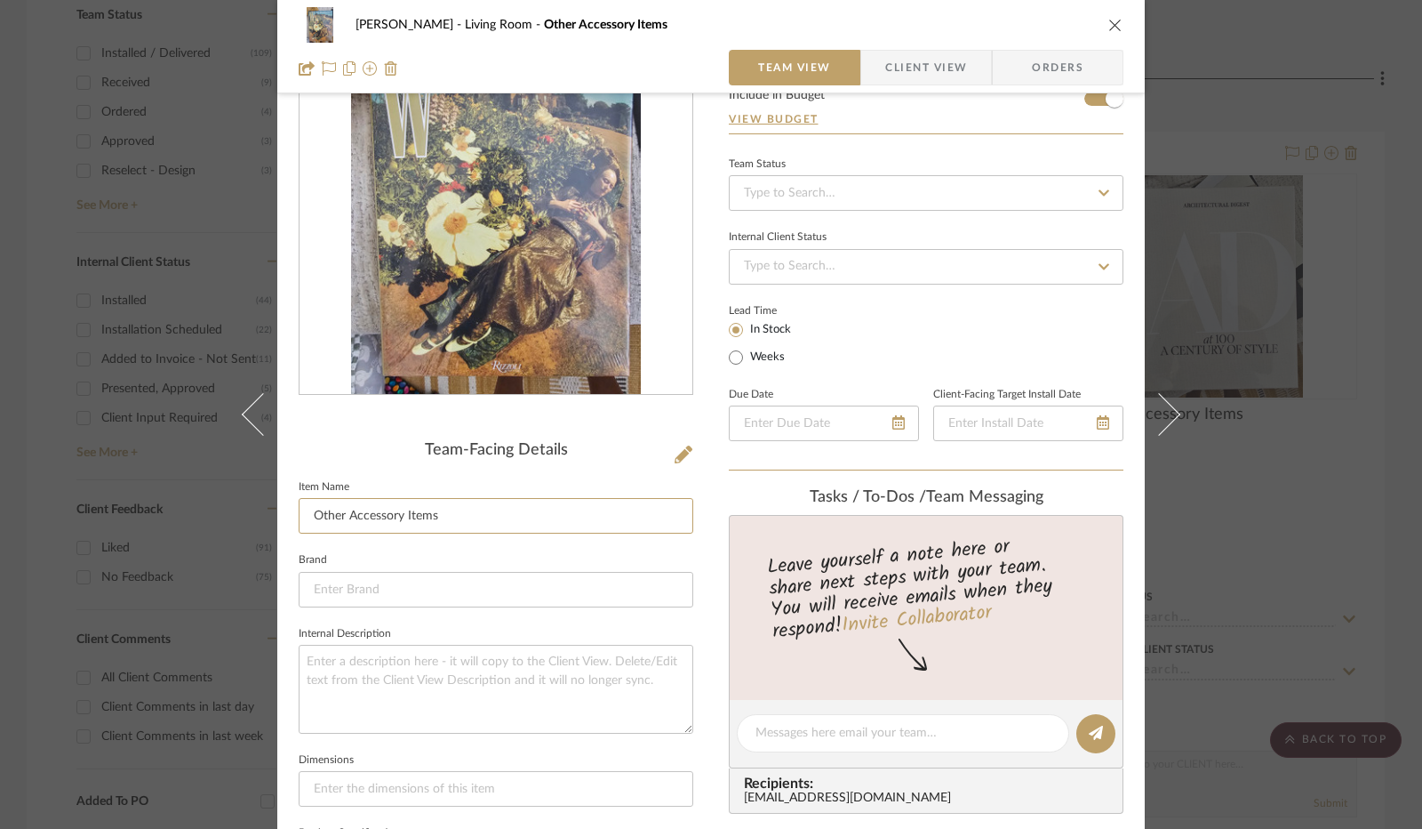
scroll to position [0, 0]
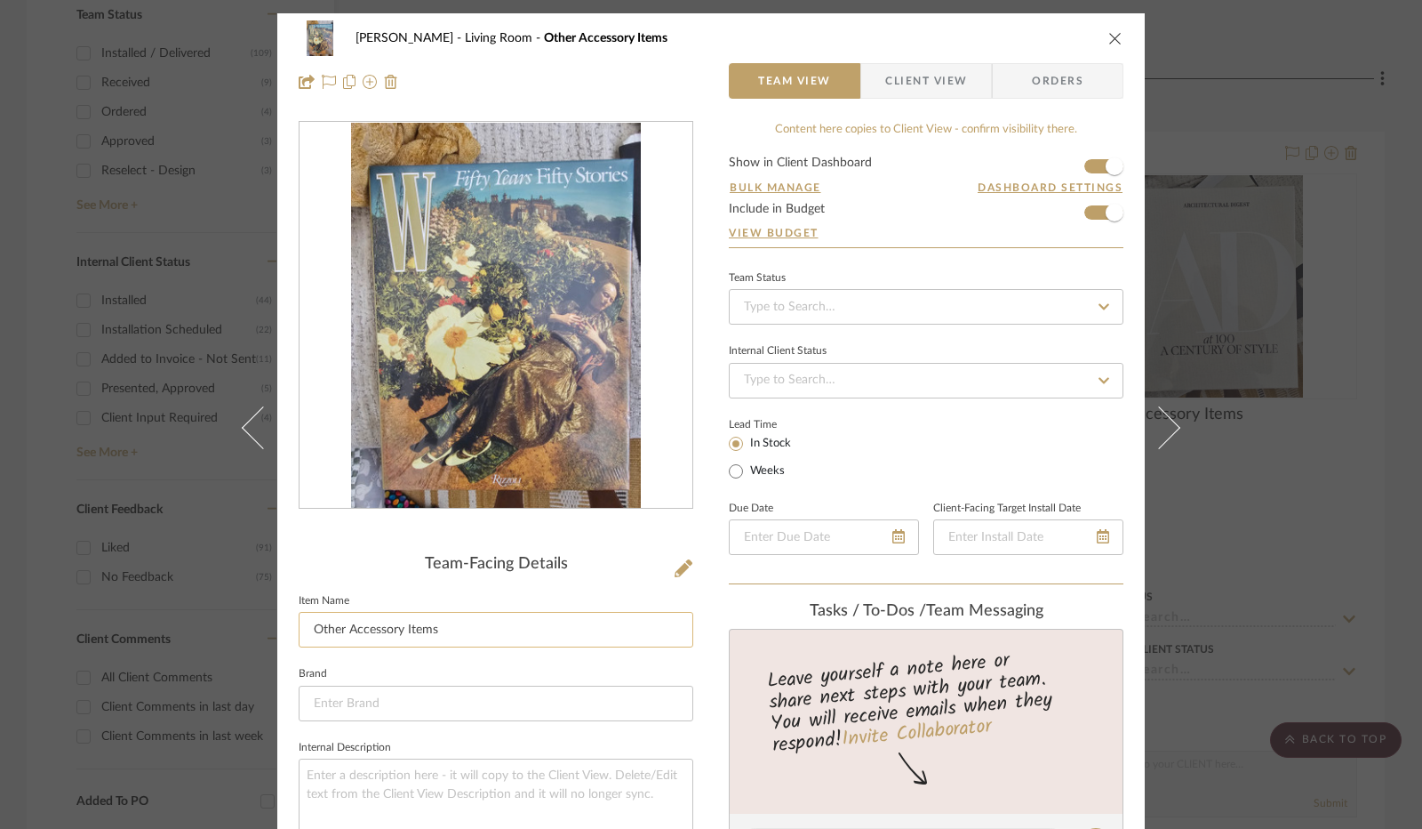
drag, startPoint x: 434, startPoint y: 629, endPoint x: 309, endPoint y: 632, distance: 125.4
click at [309, 632] on input "Other Accessory Items" at bounding box center [496, 630] width 395 height 36
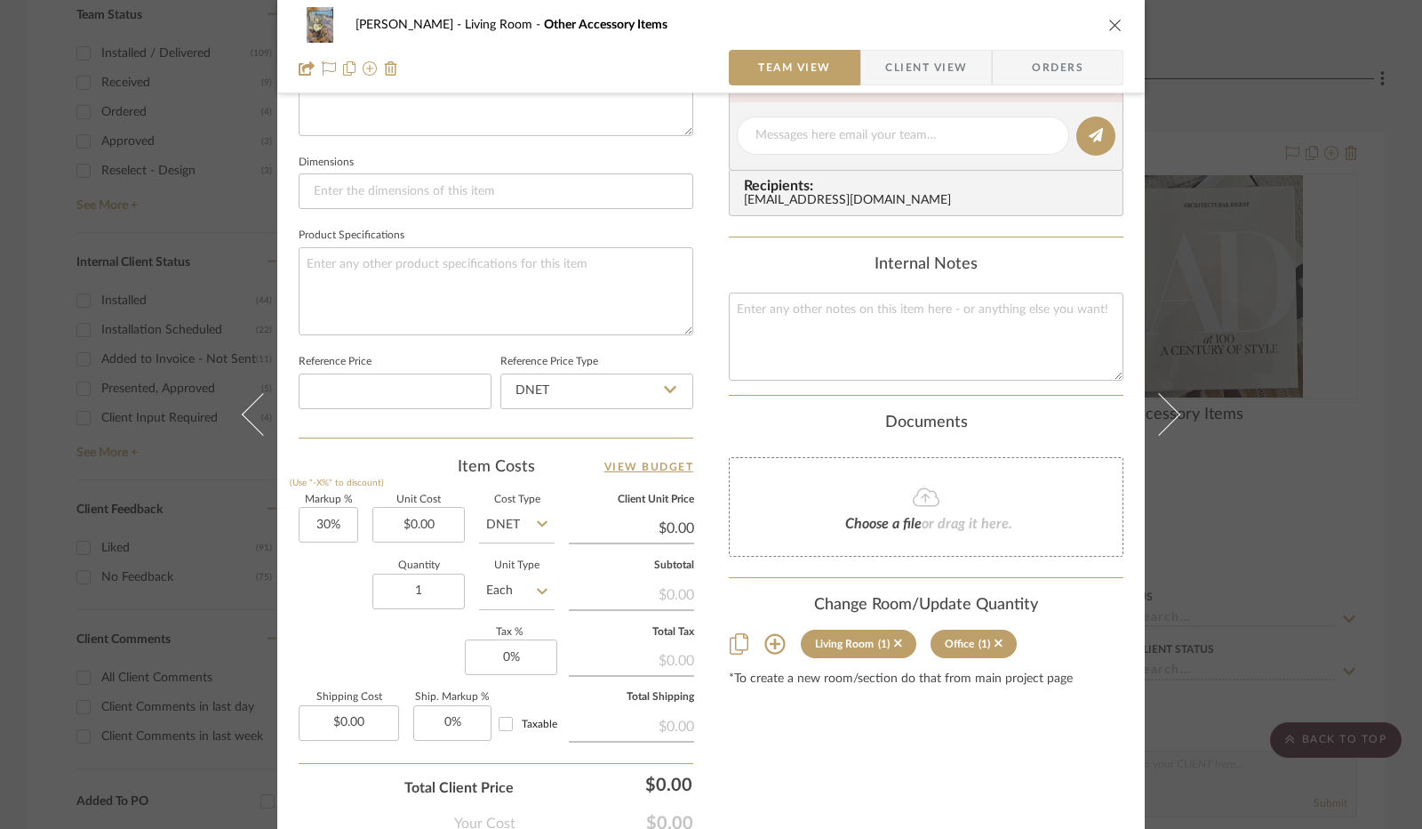
scroll to position [800, 0]
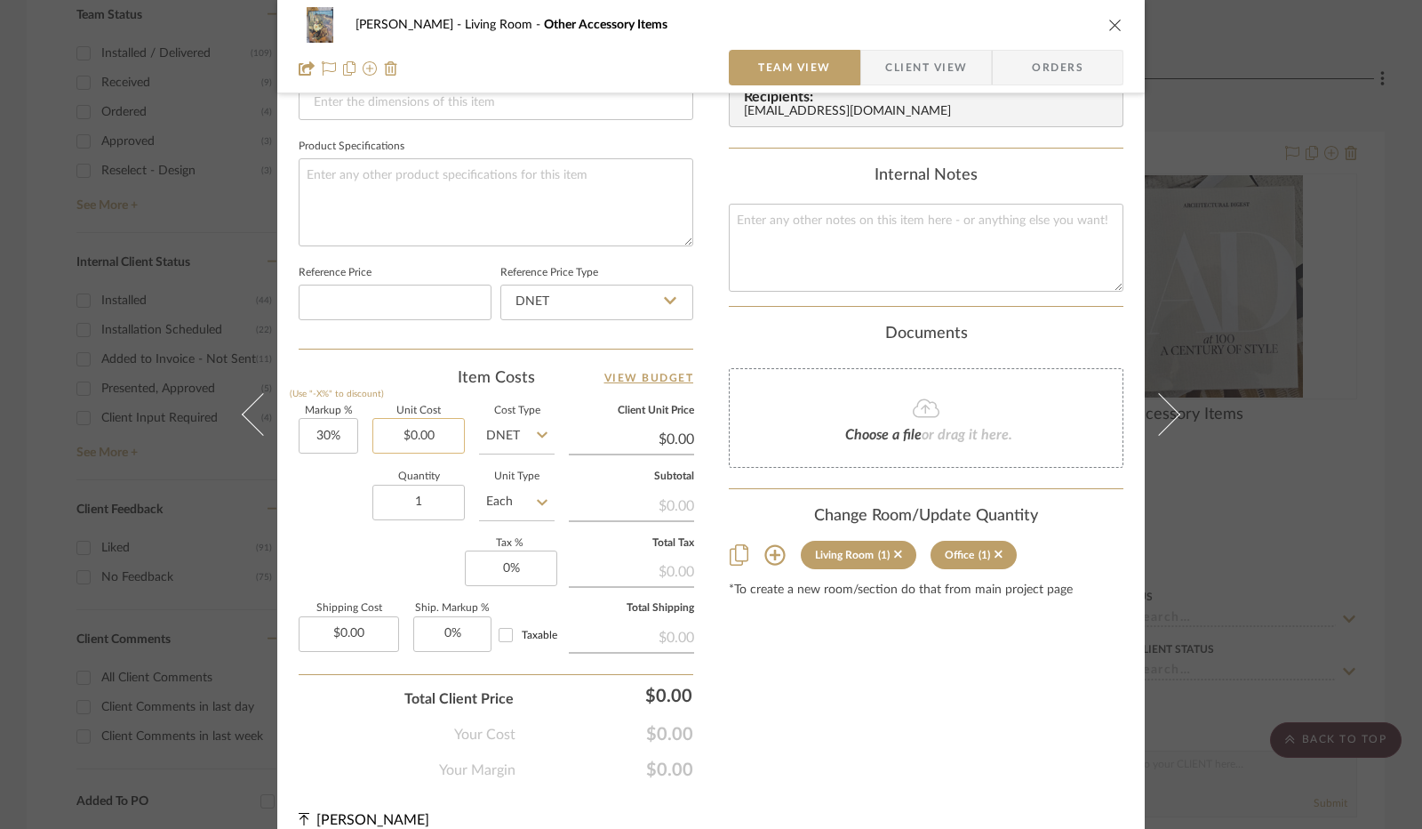
type input "Fifty Years Fifty Stories Table Book"
type input "0.00"
click at [415, 433] on input "0.00" at bounding box center [419, 436] width 92 height 36
type input "$75.00"
click at [349, 473] on div "Quantity 1 Unit Type Each" at bounding box center [427, 503] width 256 height 63
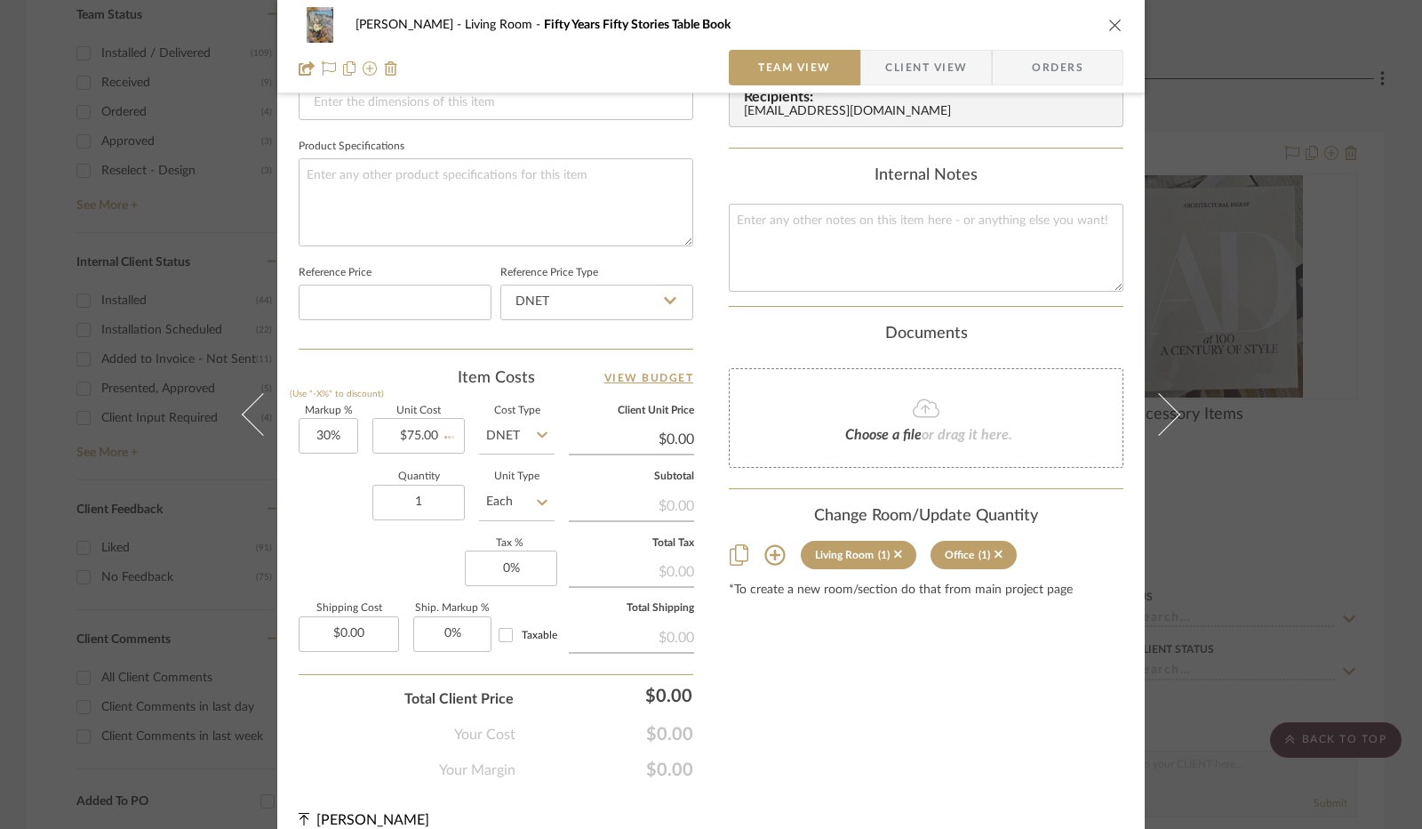
type input "$97.50"
click at [505, 567] on input "0" at bounding box center [511, 568] width 92 height 36
type input "8.25%"
click at [427, 549] on div "Markup % (Use "-X%" to discount) 30% Unit Cost $75.00 Cost Type DNET Client Uni…" at bounding box center [496, 536] width 395 height 260
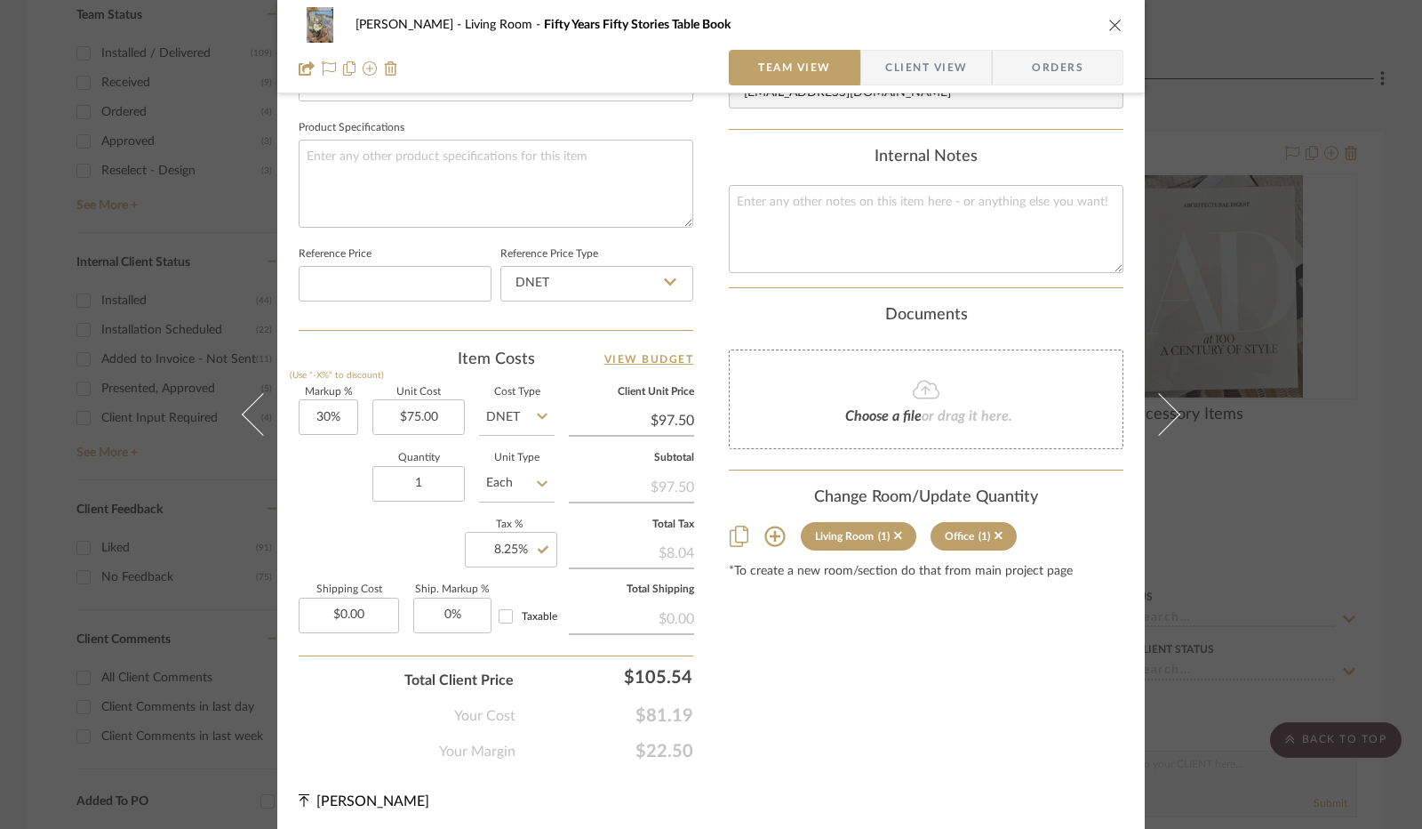
scroll to position [820, 0]
click at [995, 531] on icon at bounding box center [999, 534] width 8 height 12
click at [925, 70] on span "Client View" at bounding box center [927, 68] width 82 height 36
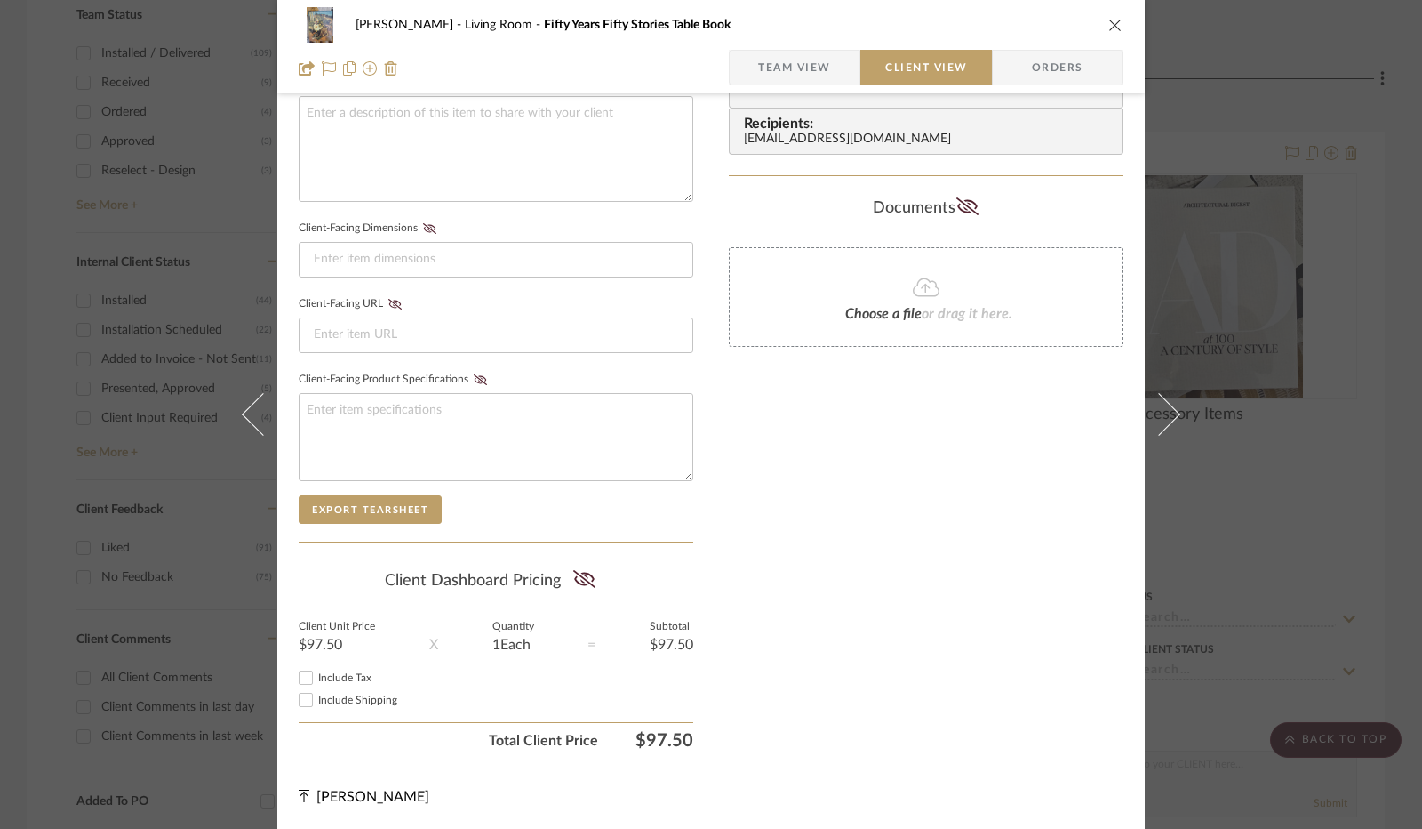
scroll to position [658, 0]
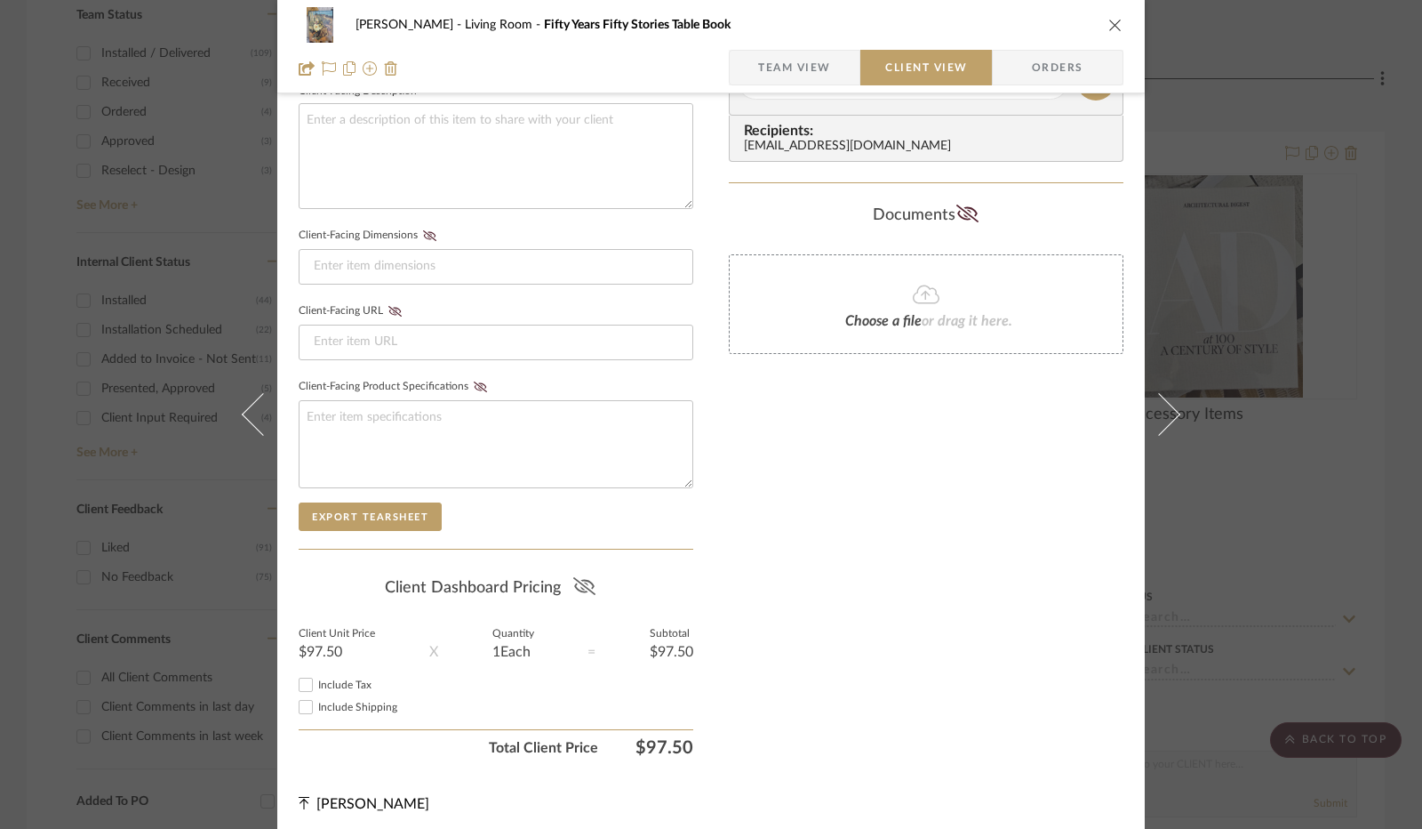
click at [577, 583] on icon at bounding box center [584, 586] width 22 height 18
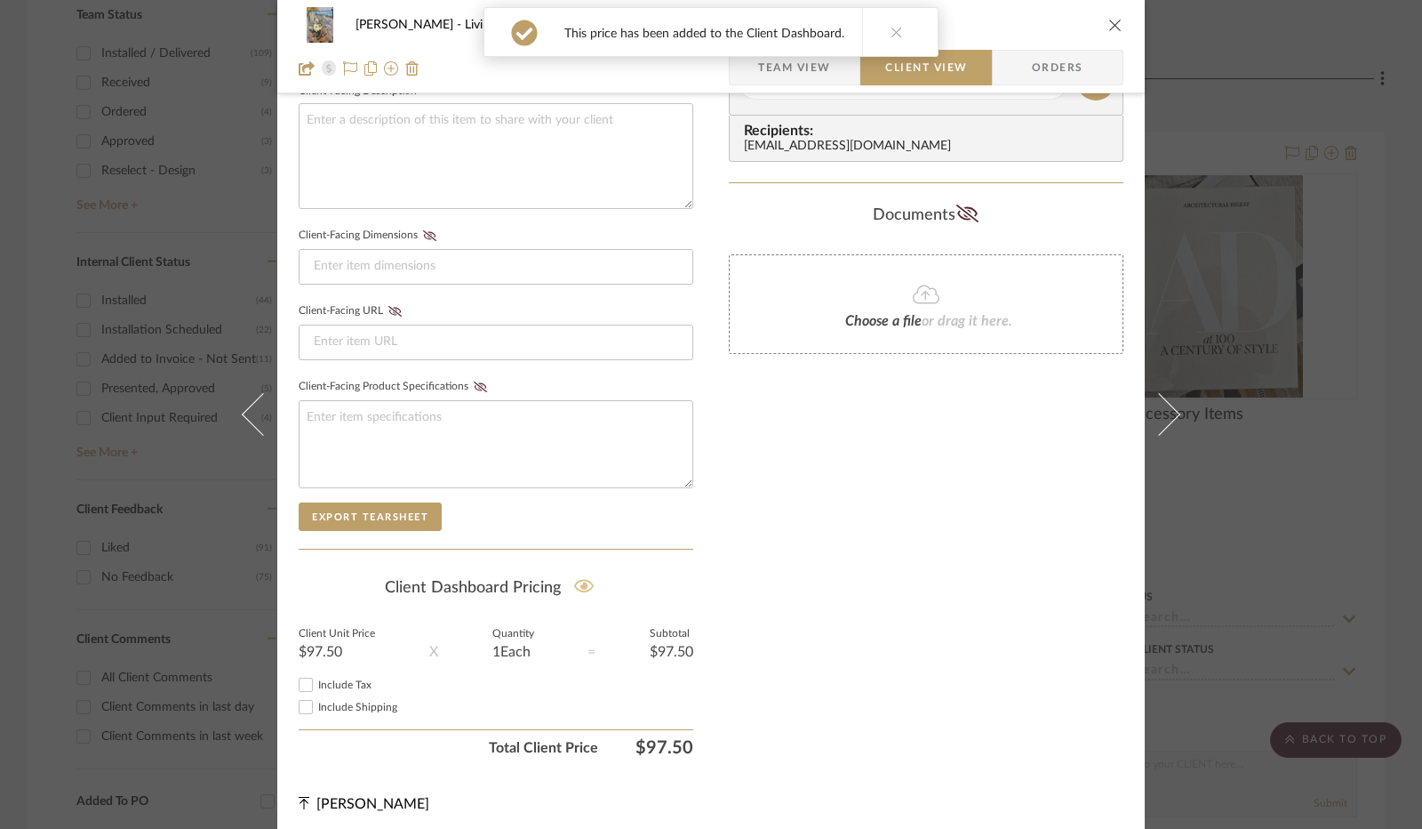
click at [301, 679] on input "Include Tax" at bounding box center [305, 684] width 21 height 21
checkbox input "true"
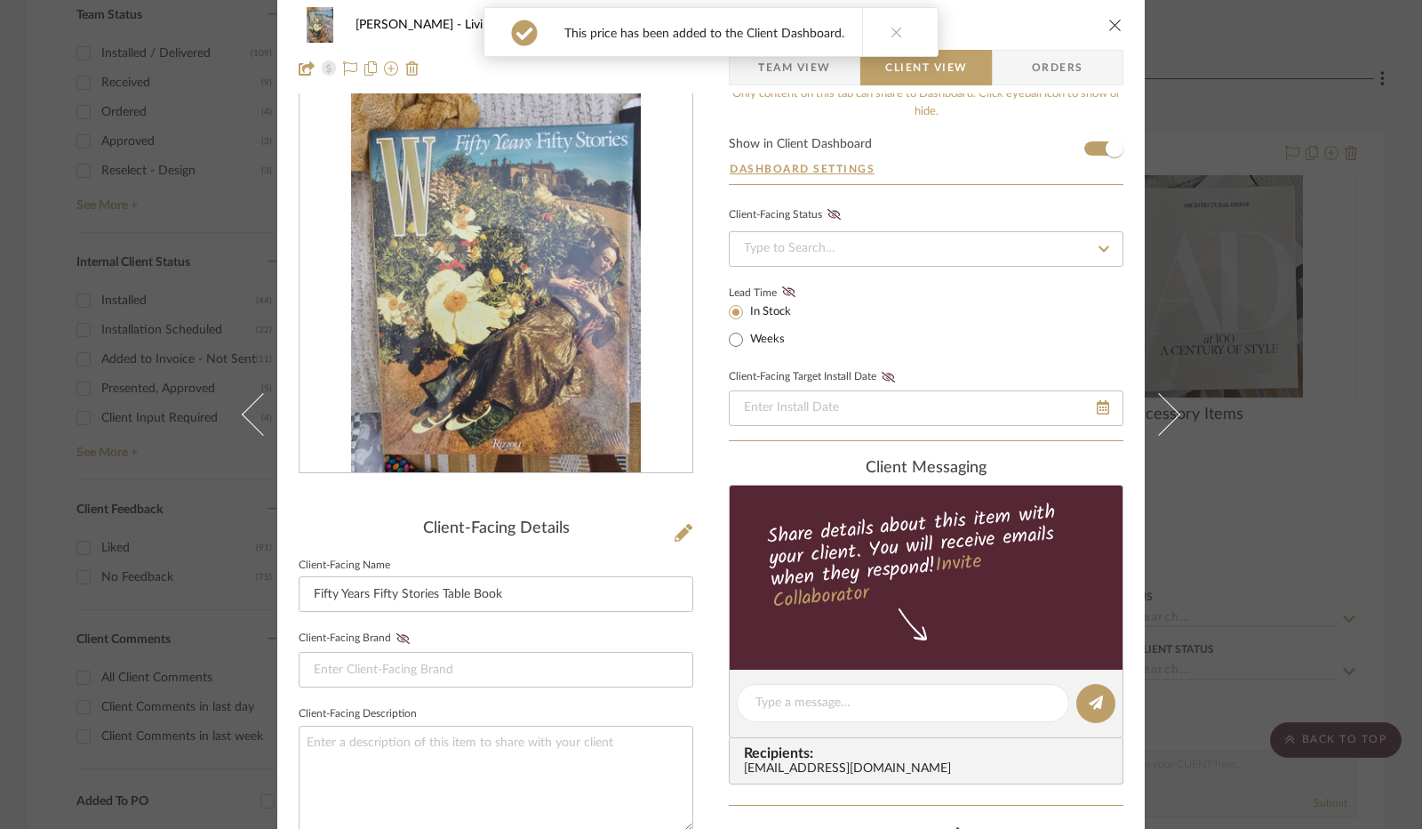
scroll to position [0, 0]
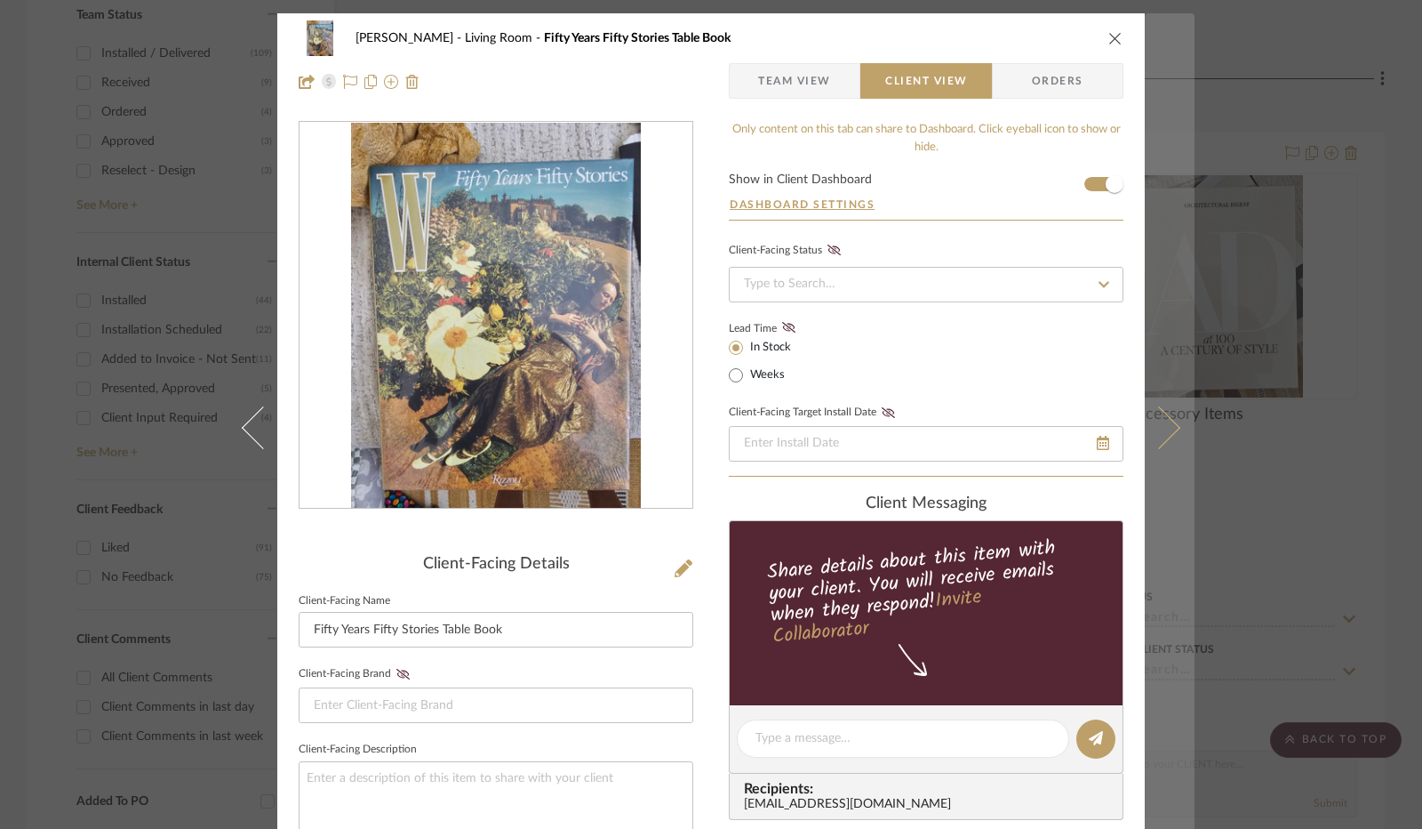
click at [1148, 417] on icon at bounding box center [1159, 427] width 43 height 43
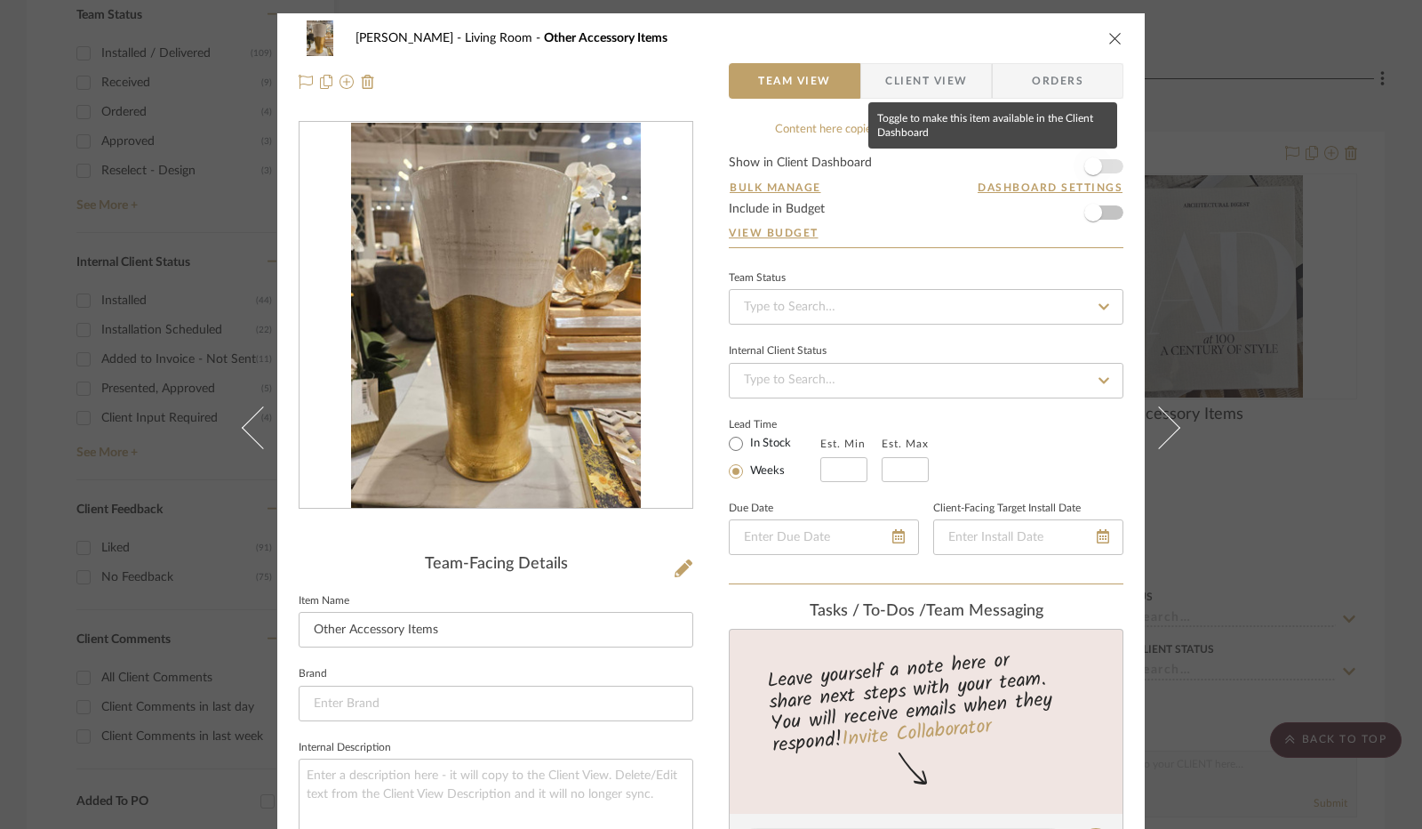
click at [1088, 166] on span "button" at bounding box center [1094, 166] width 18 height 18
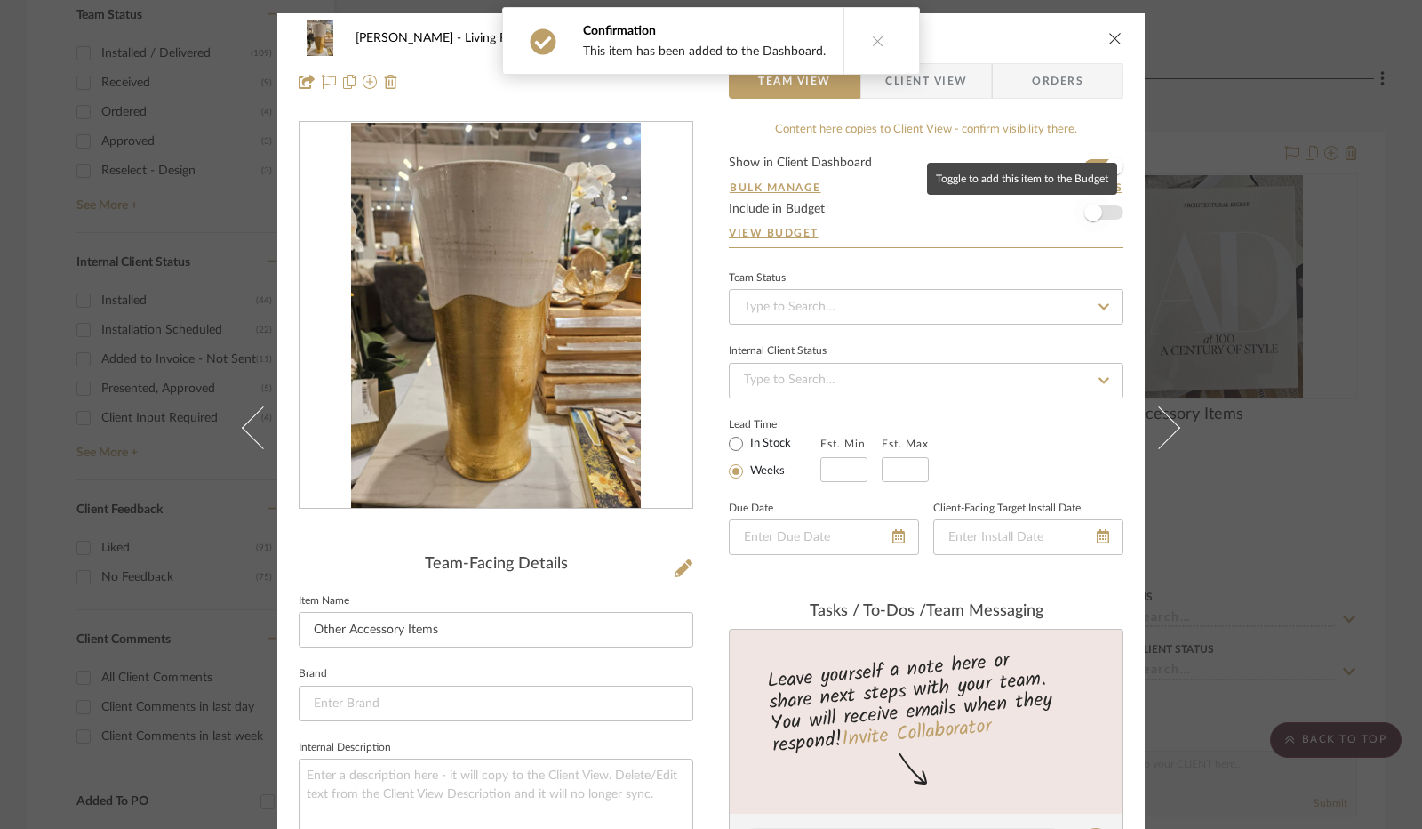
click at [1090, 219] on span "button" at bounding box center [1094, 213] width 18 height 18
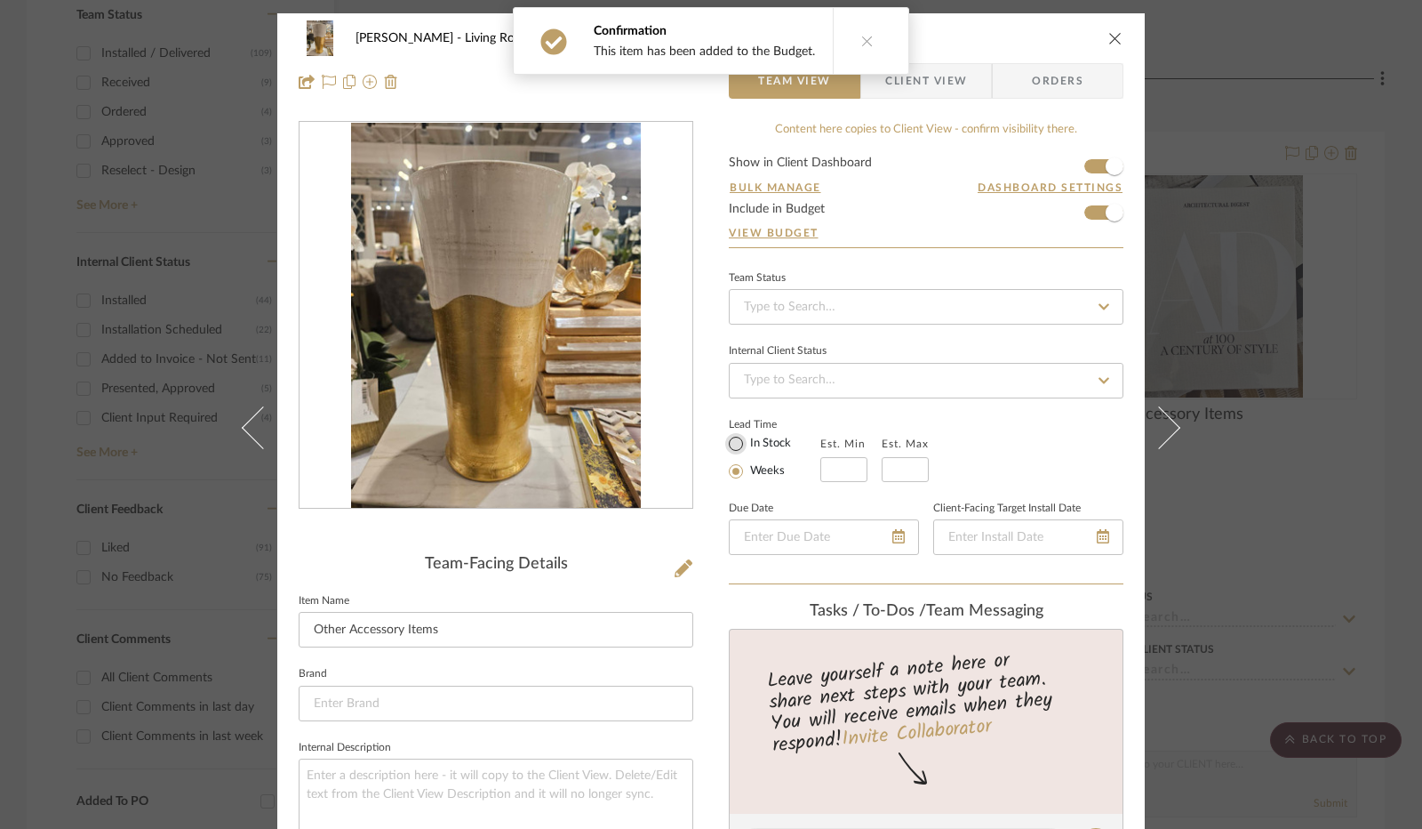
click at [730, 435] on input "In Stock" at bounding box center [735, 443] width 21 height 21
radio input "true"
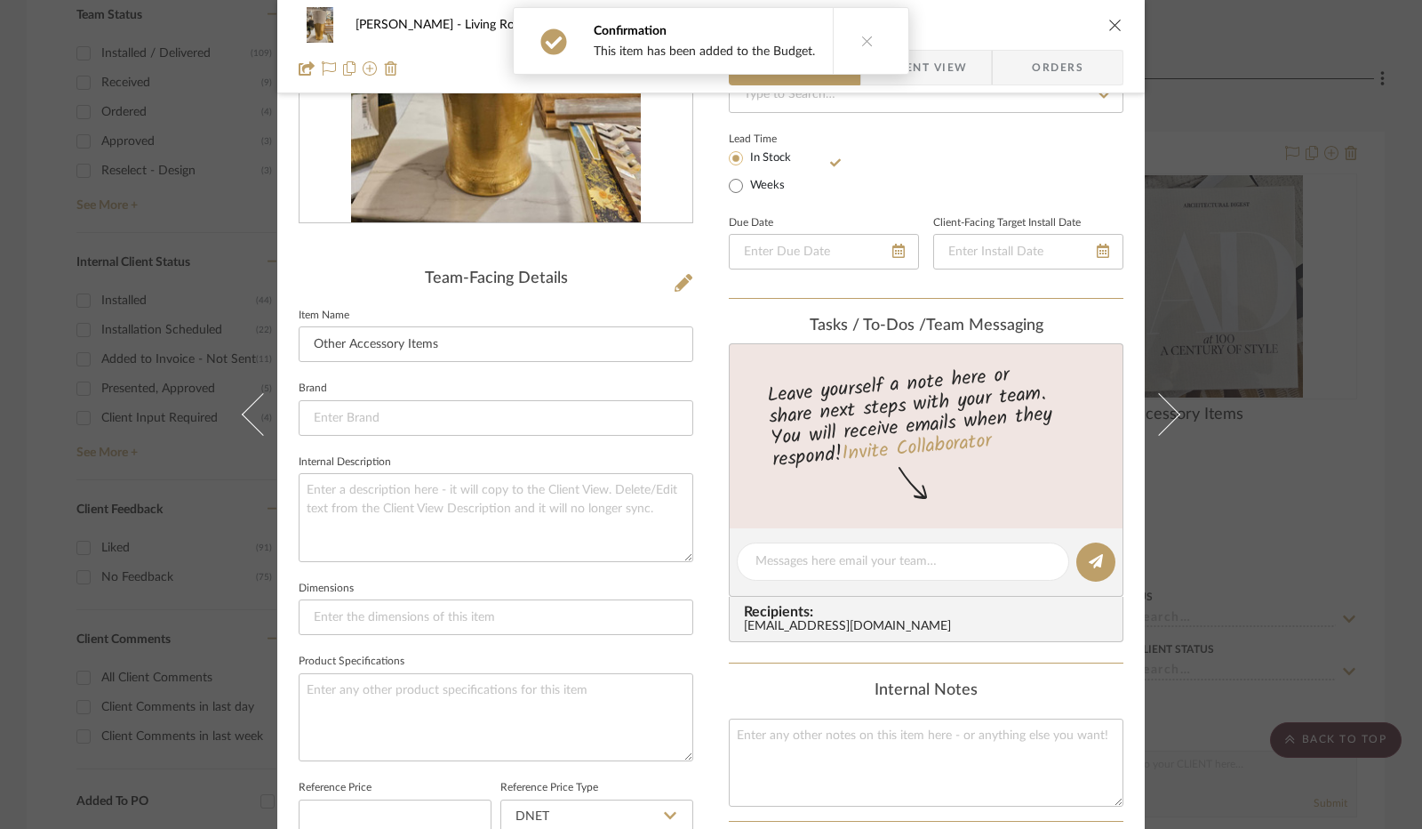
scroll to position [356, 0]
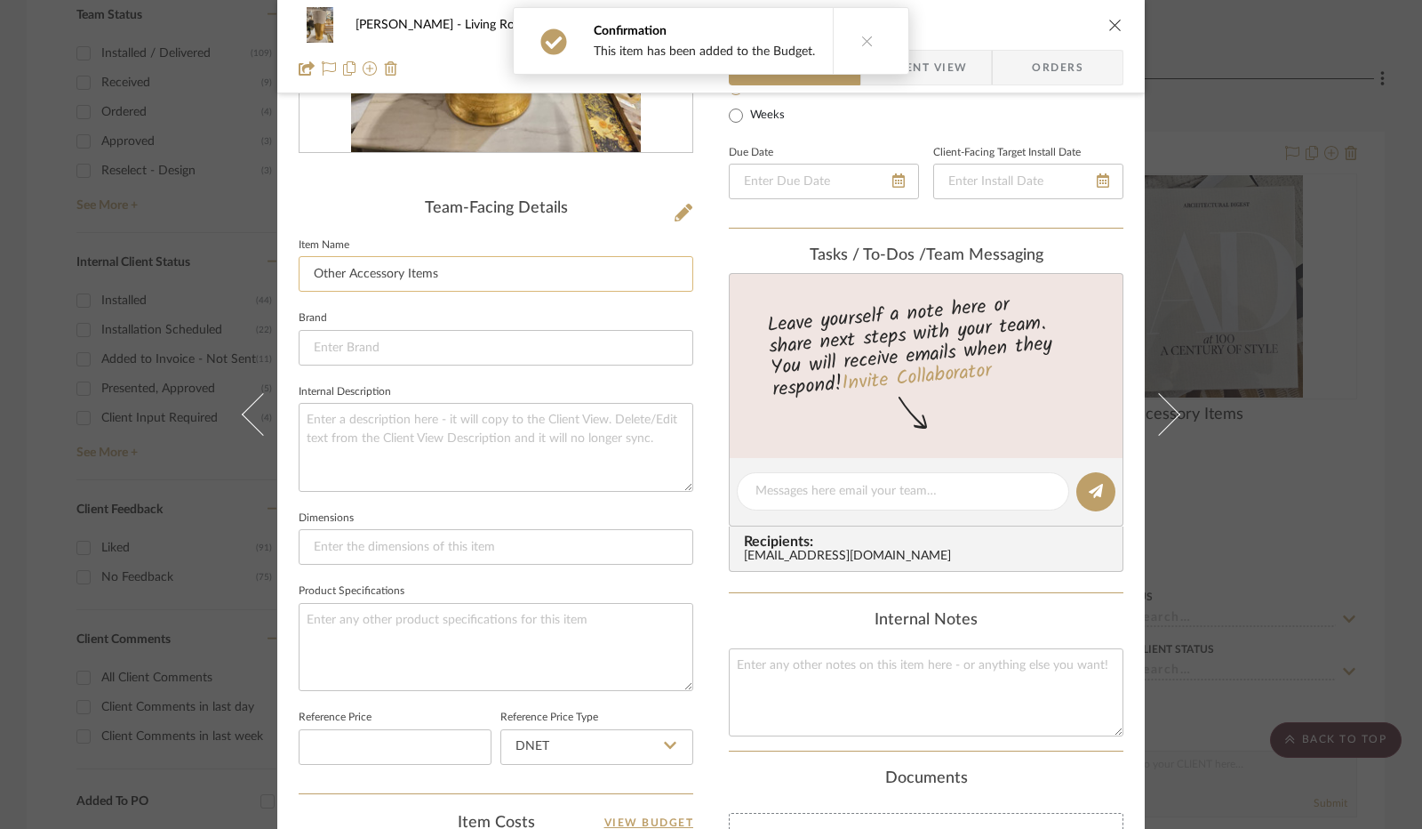
drag, startPoint x: 477, startPoint y: 275, endPoint x: 296, endPoint y: 271, distance: 180.5
click at [299, 271] on input "Other Accessory Items" at bounding box center [496, 274] width 395 height 36
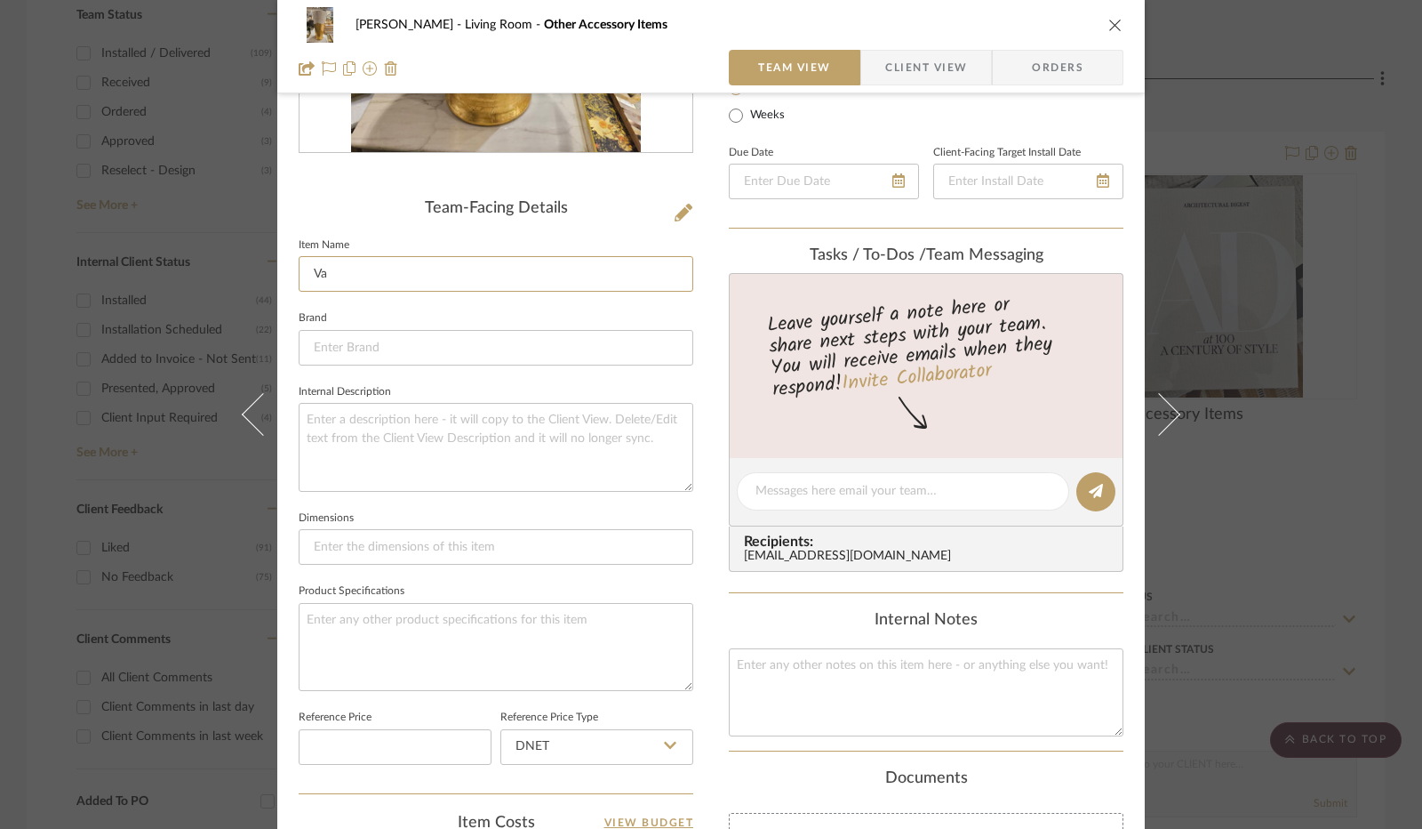
type input "V"
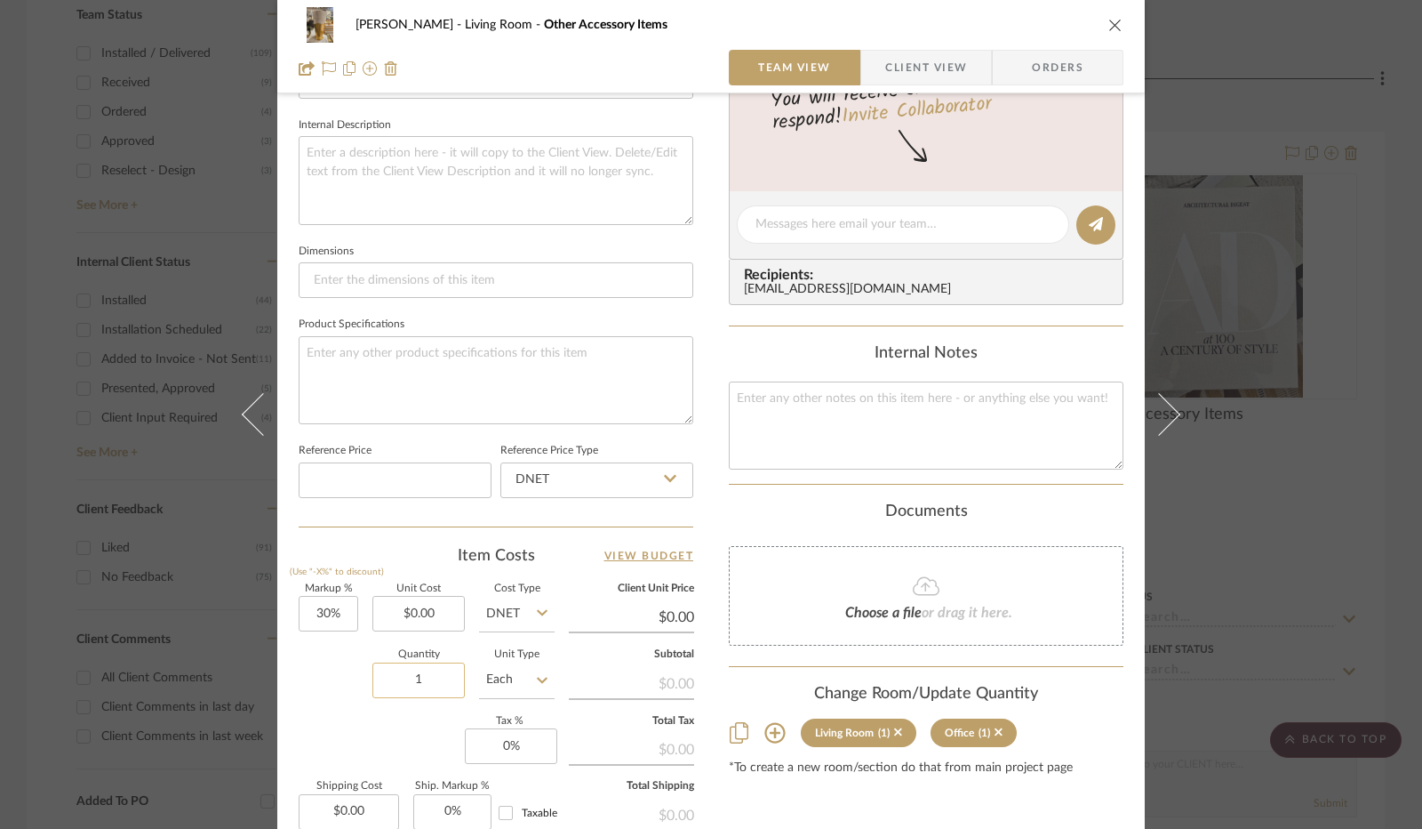
scroll to position [800, 0]
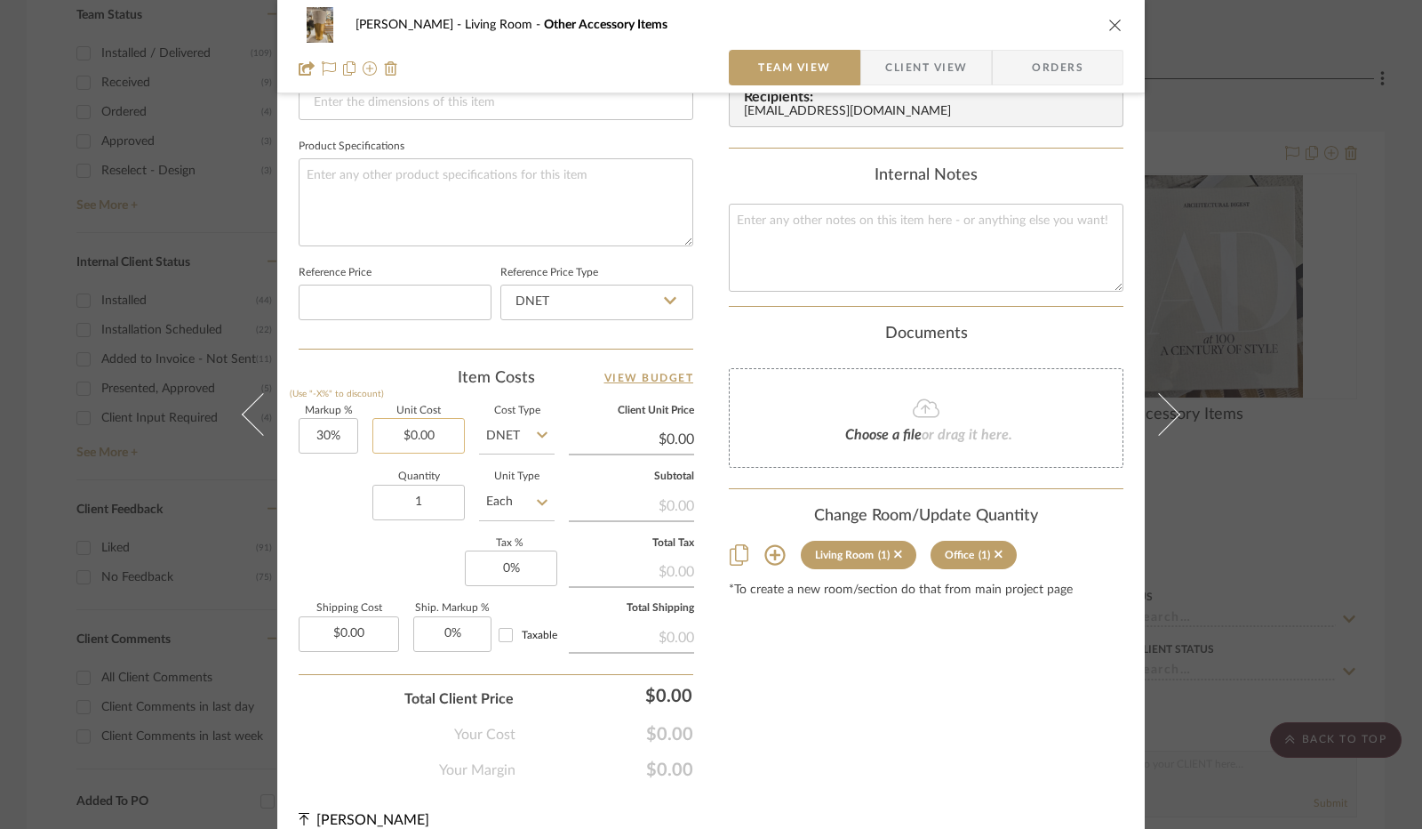
type input "White Gold Wave Vase"
type input "0.00"
click at [416, 437] on input "0.00" at bounding box center [419, 436] width 92 height 36
type input "$116.00"
click at [313, 497] on div "Quantity 1 Unit Type Each" at bounding box center [427, 503] width 256 height 63
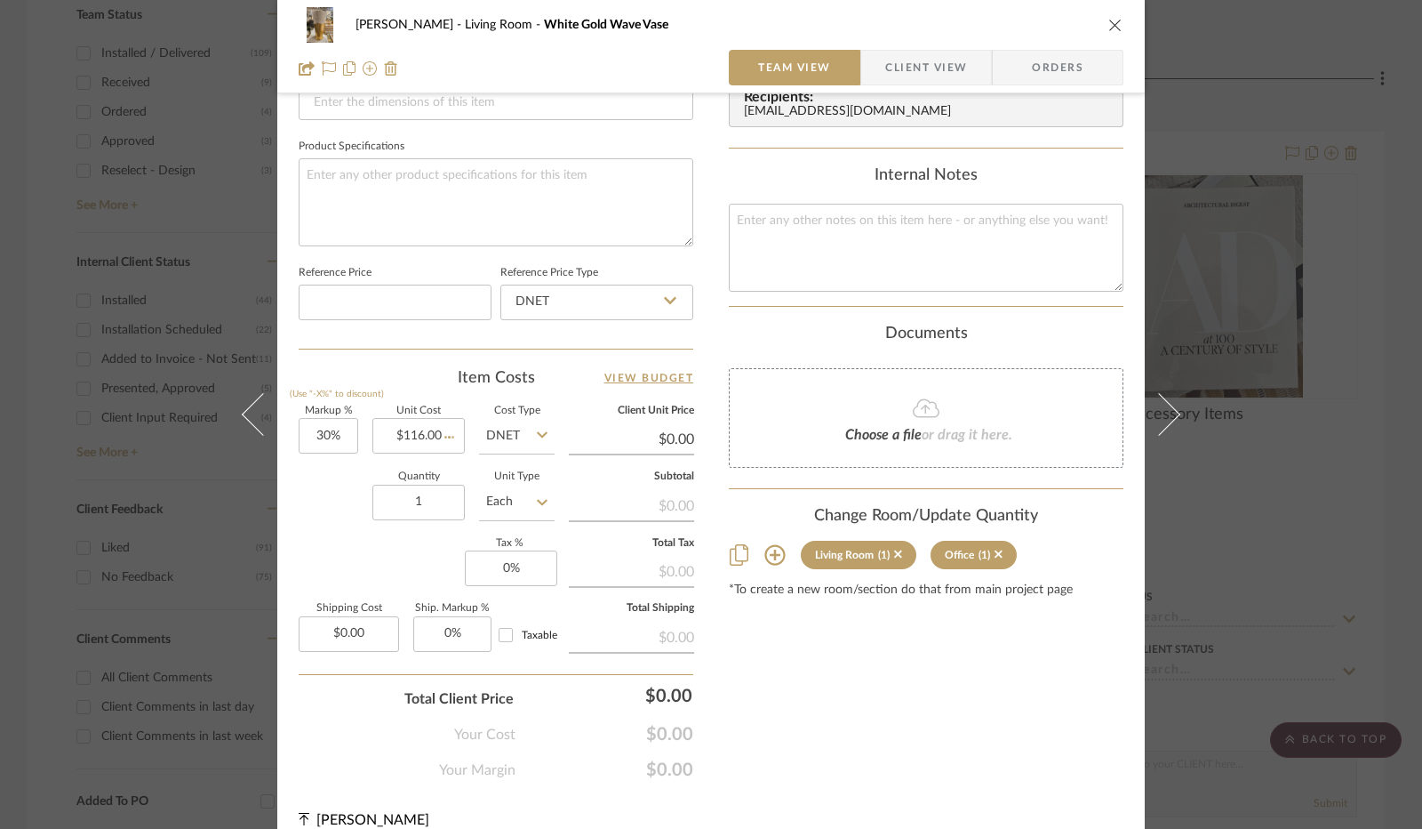
type input "$150.80"
click at [484, 557] on input "0" at bounding box center [511, 568] width 92 height 36
type input "8.25%"
click at [428, 540] on div "Markup % (Use "-X%" to discount) 30% Unit Cost $116.00 Cost Type DNET Client Un…" at bounding box center [496, 536] width 395 height 260
click at [928, 76] on span "Client View" at bounding box center [927, 68] width 82 height 36
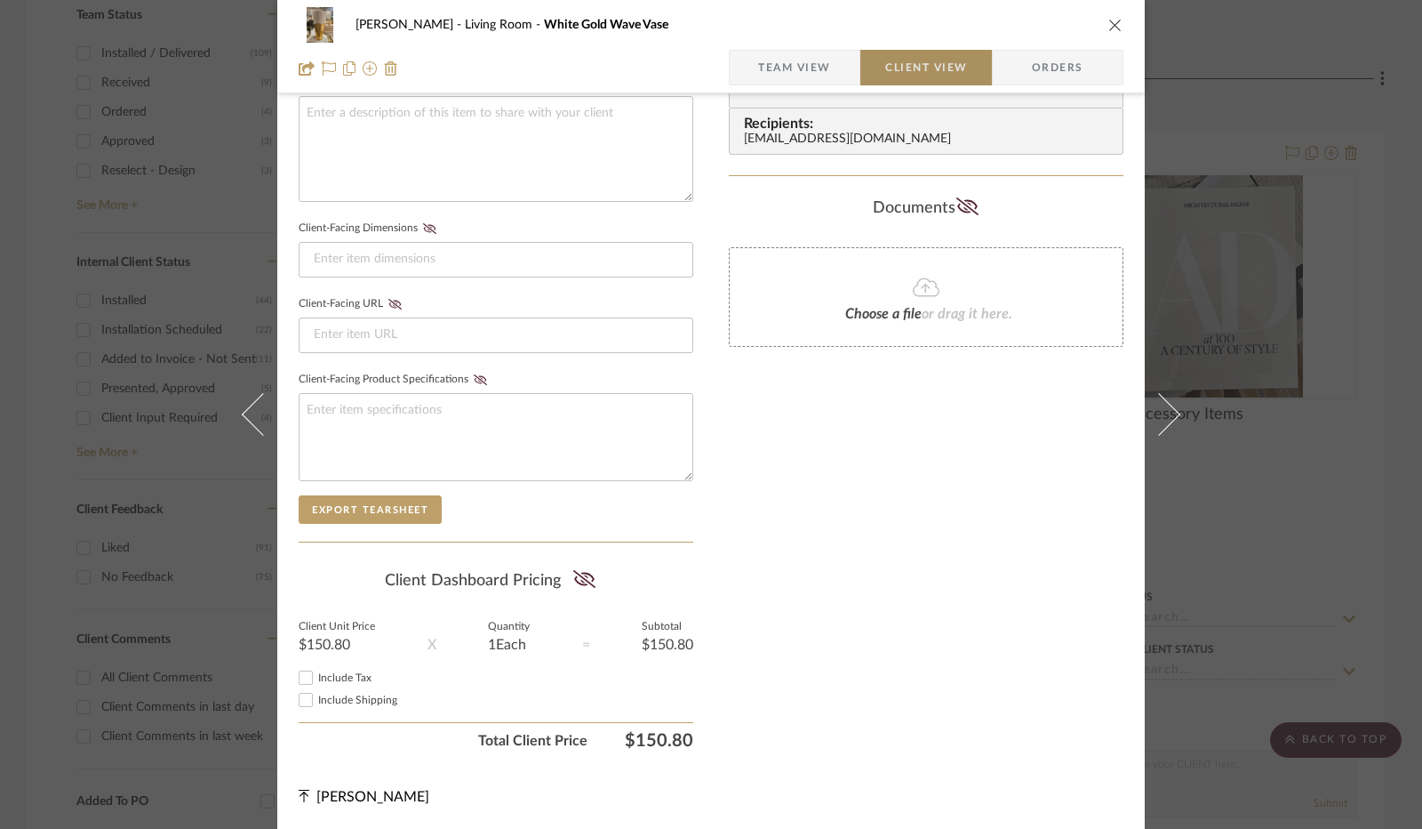
scroll to position [658, 0]
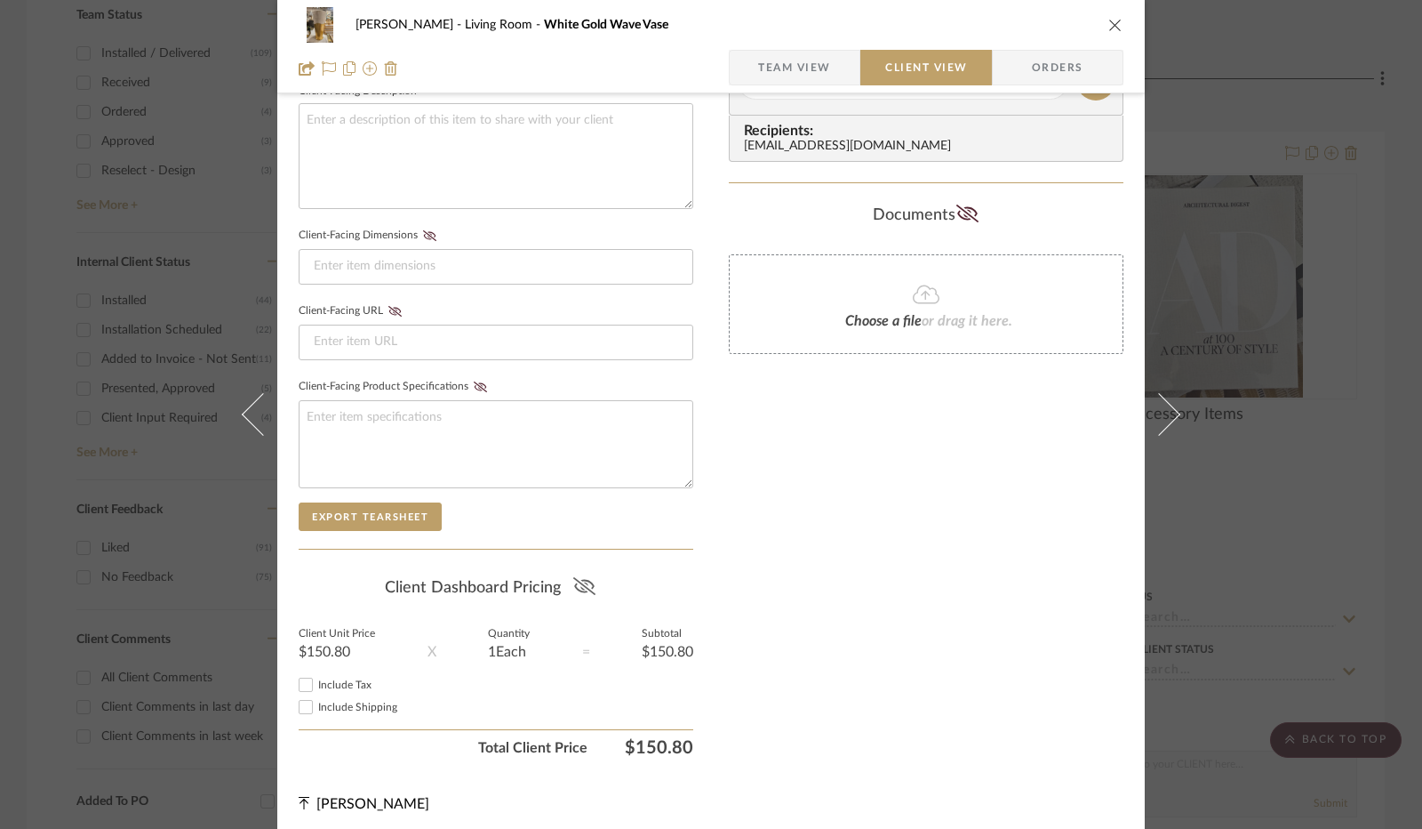
click at [587, 581] on icon at bounding box center [584, 586] width 22 height 18
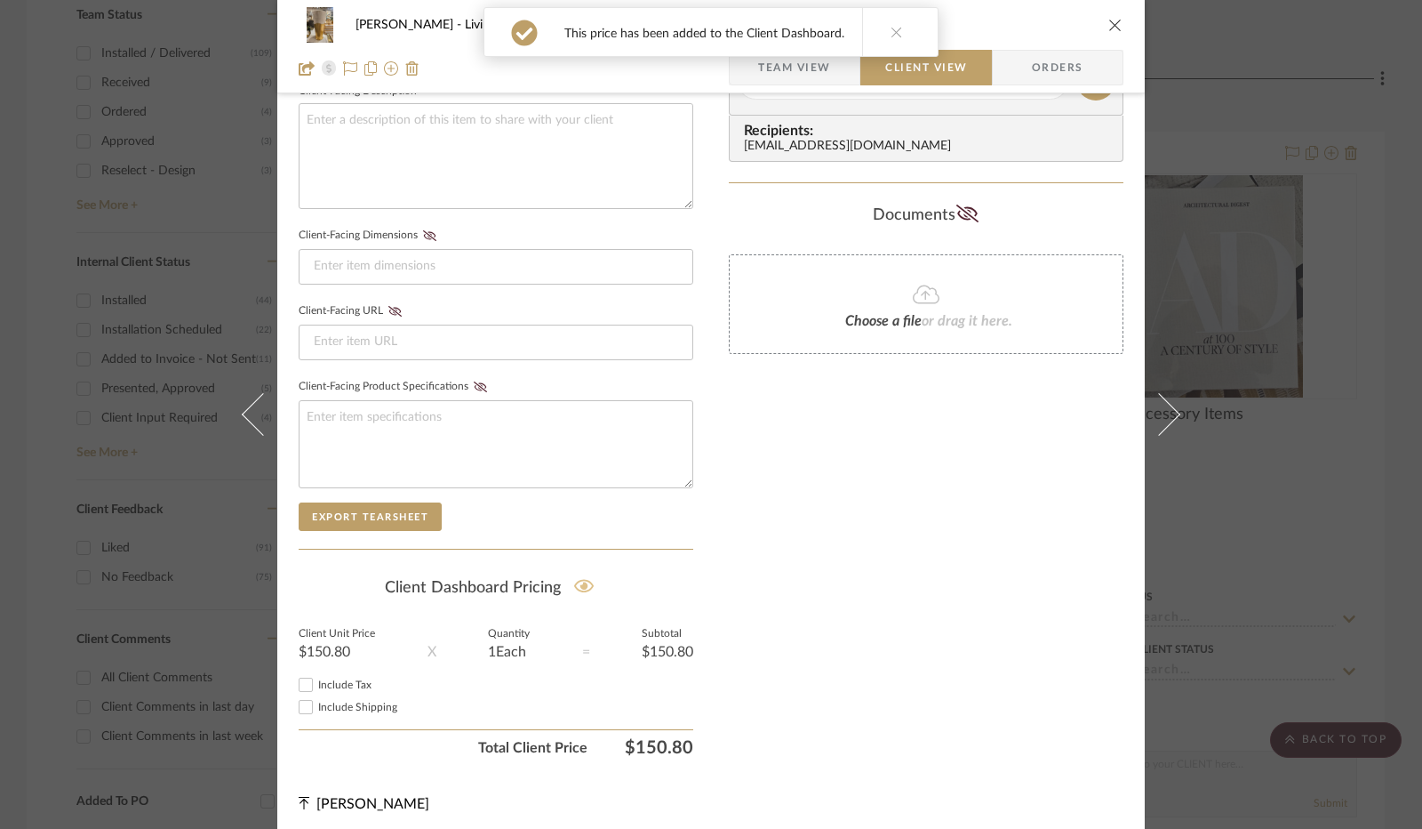
click at [303, 680] on input "Include Tax" at bounding box center [305, 684] width 21 height 21
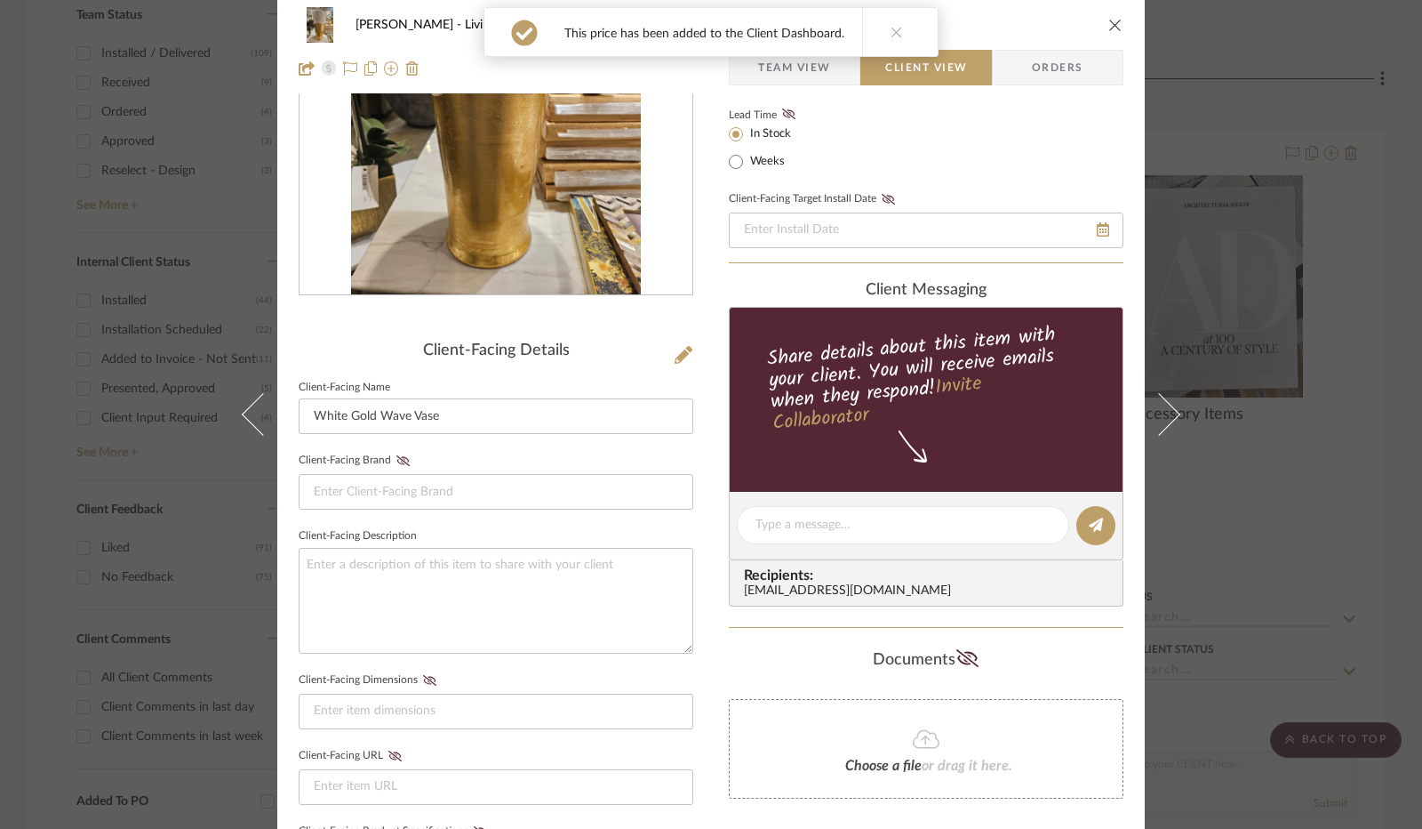
scroll to position [0, 0]
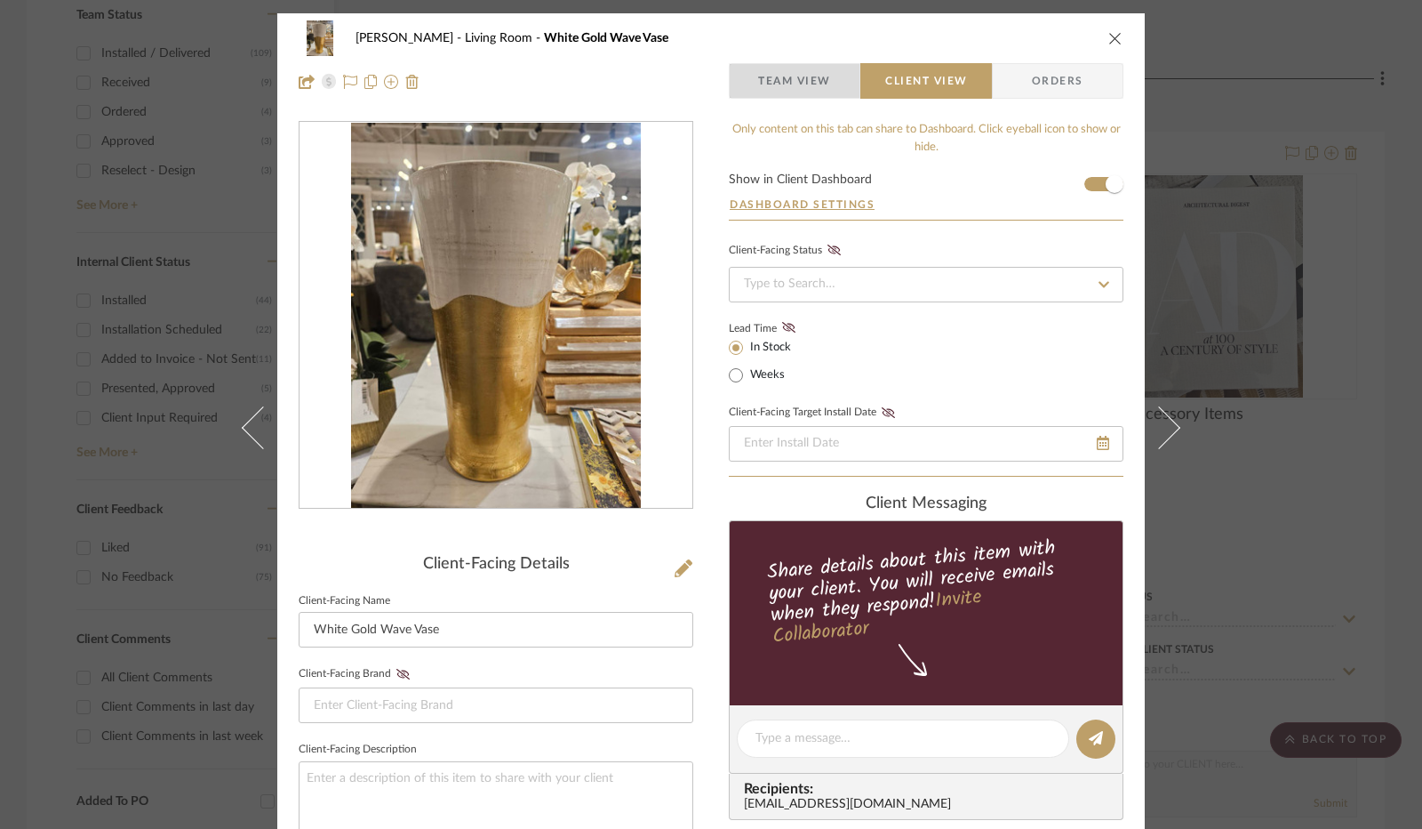
click at [779, 87] on span "Team View" at bounding box center [794, 81] width 73 height 36
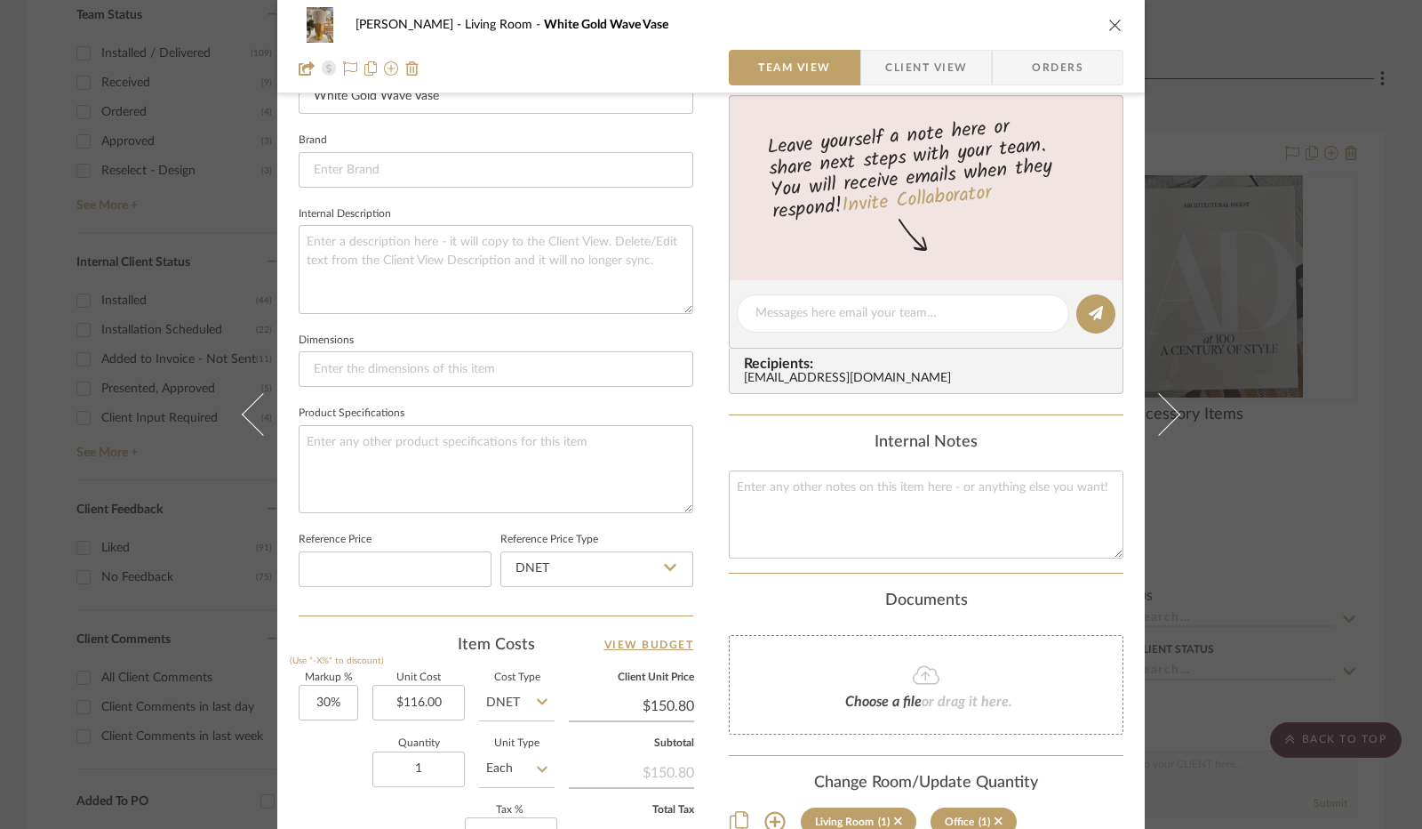
scroll to position [820, 0]
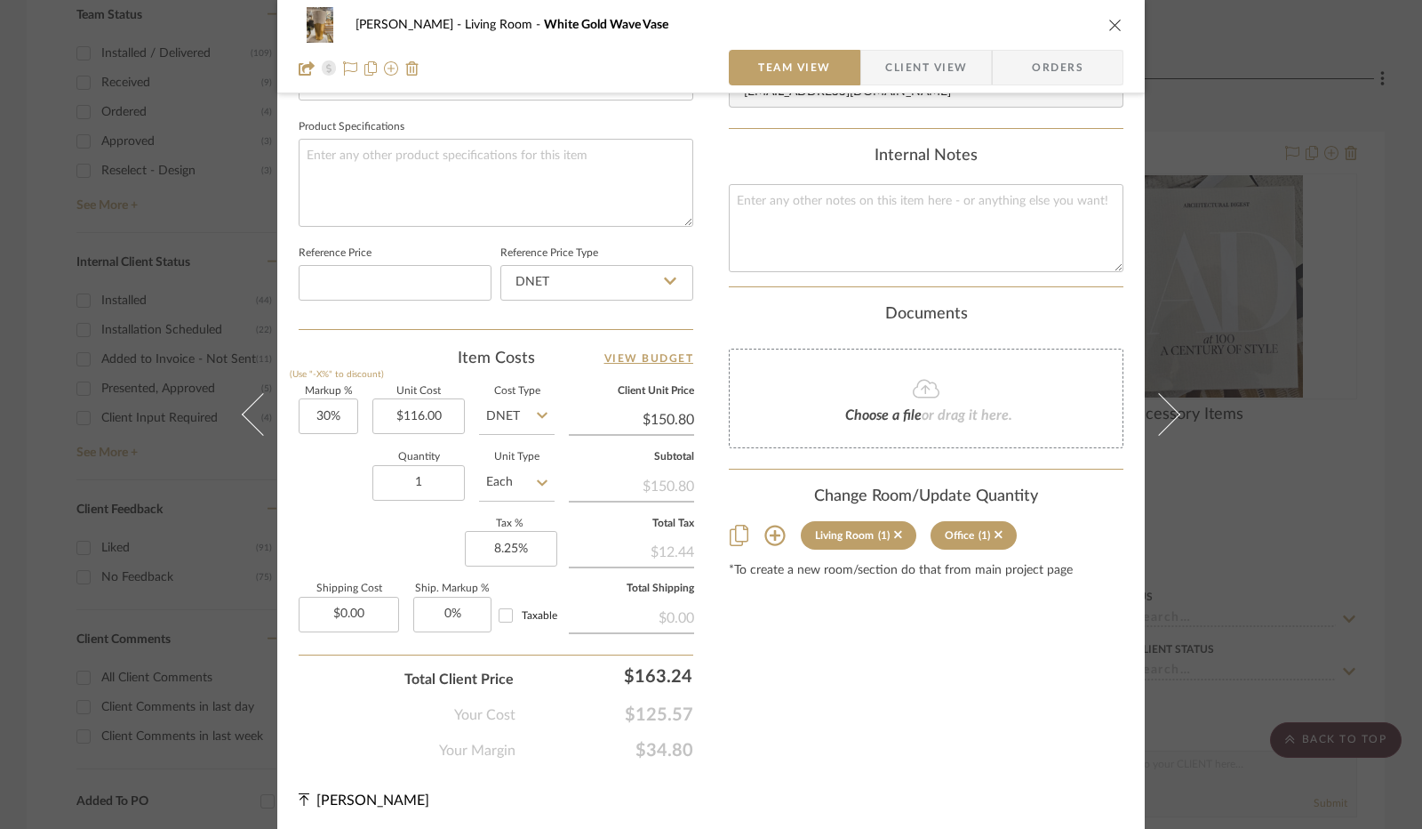
click at [998, 533] on sr-tag "Office (1)" at bounding box center [974, 535] width 86 height 28
click at [995, 531] on icon at bounding box center [999, 535] width 8 height 8
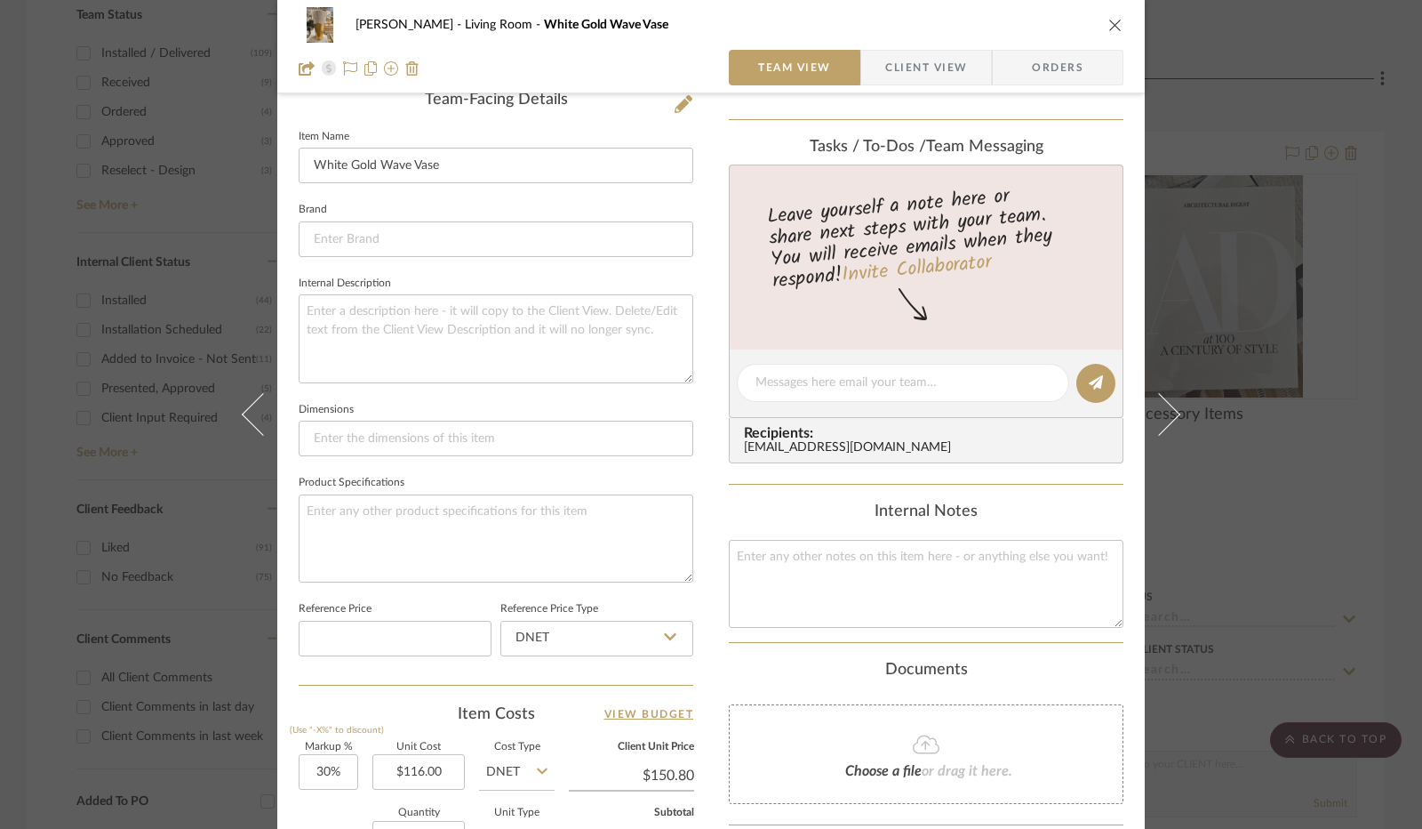
scroll to position [20, 0]
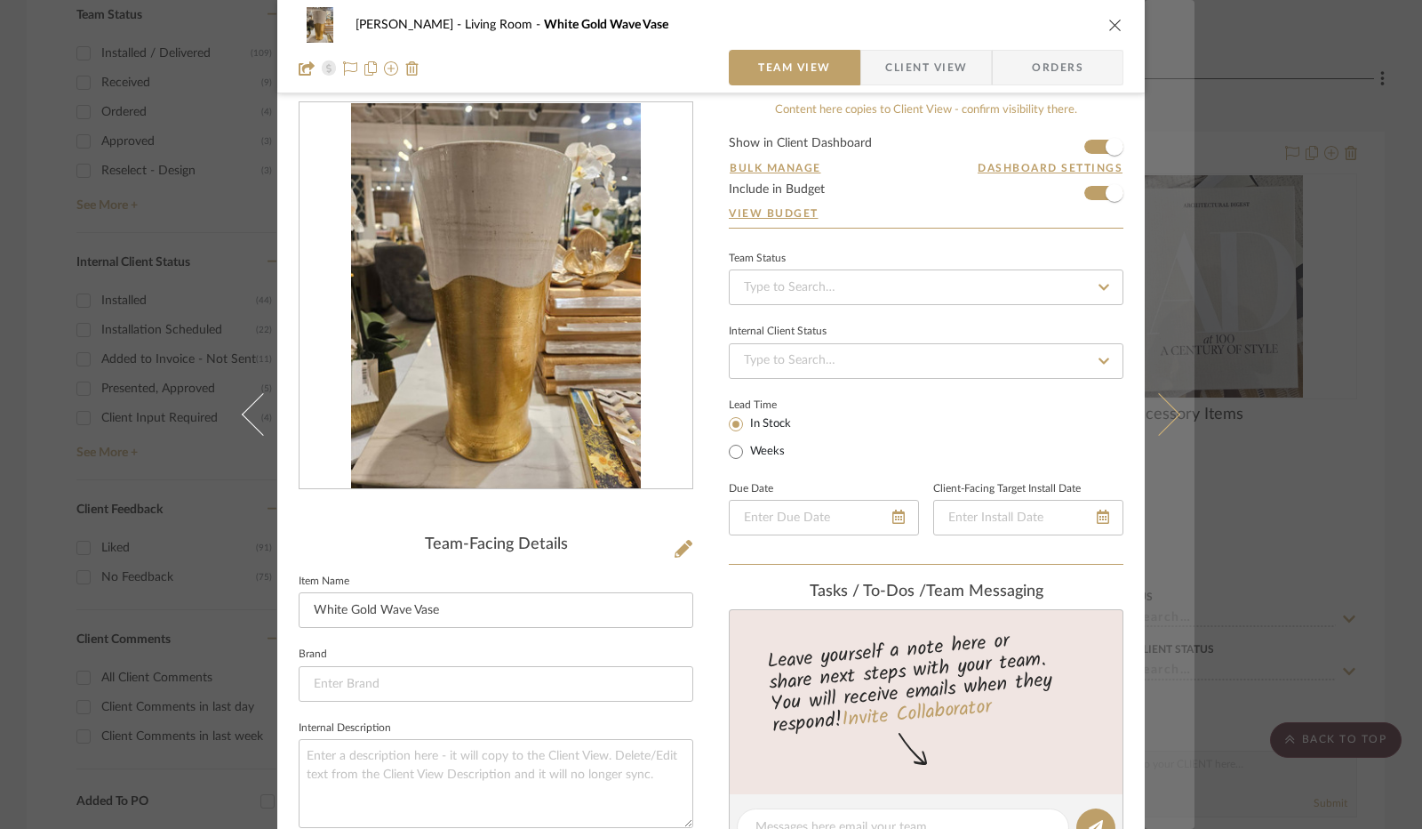
click at [1145, 429] on button at bounding box center [1170, 414] width 50 height 829
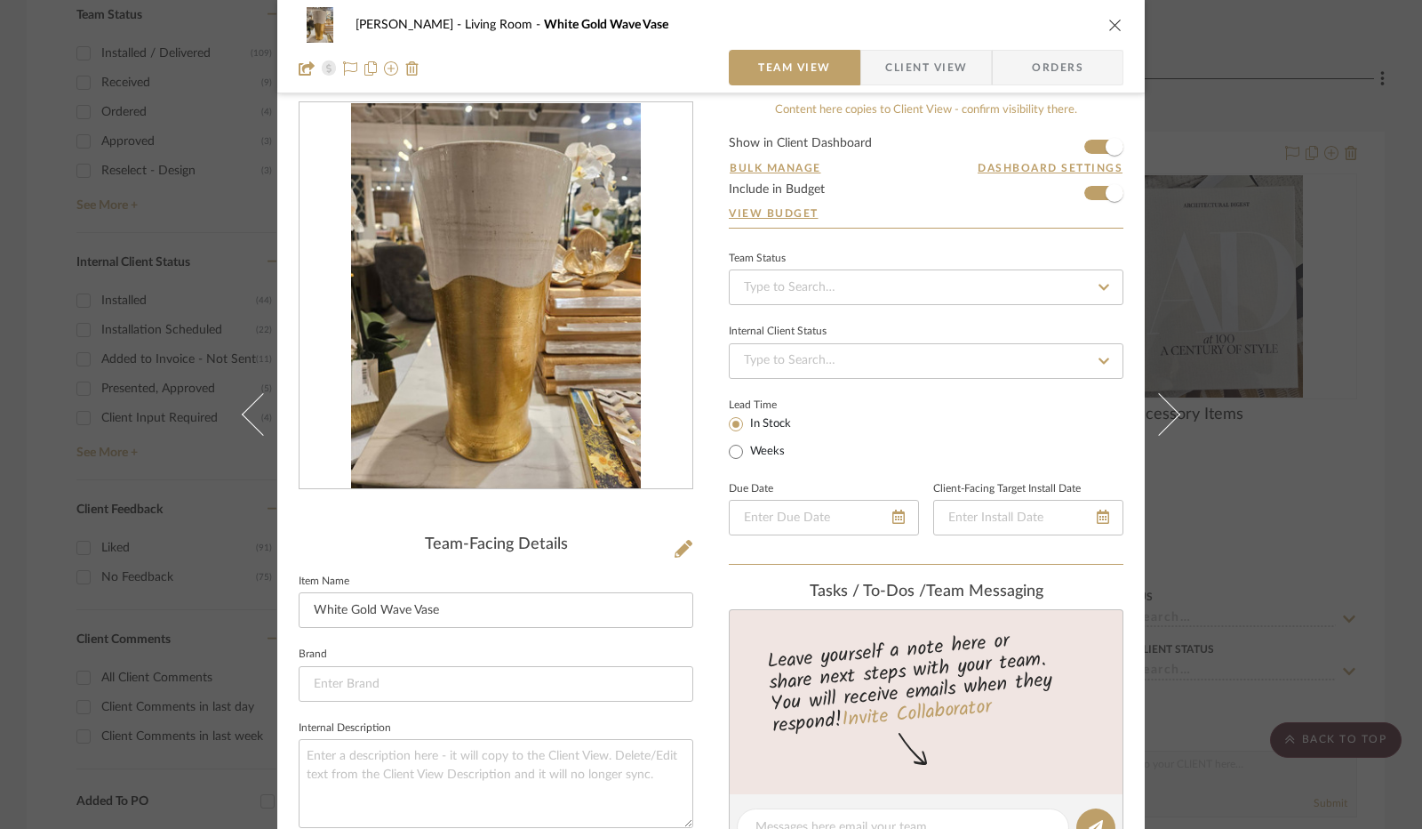
scroll to position [0, 0]
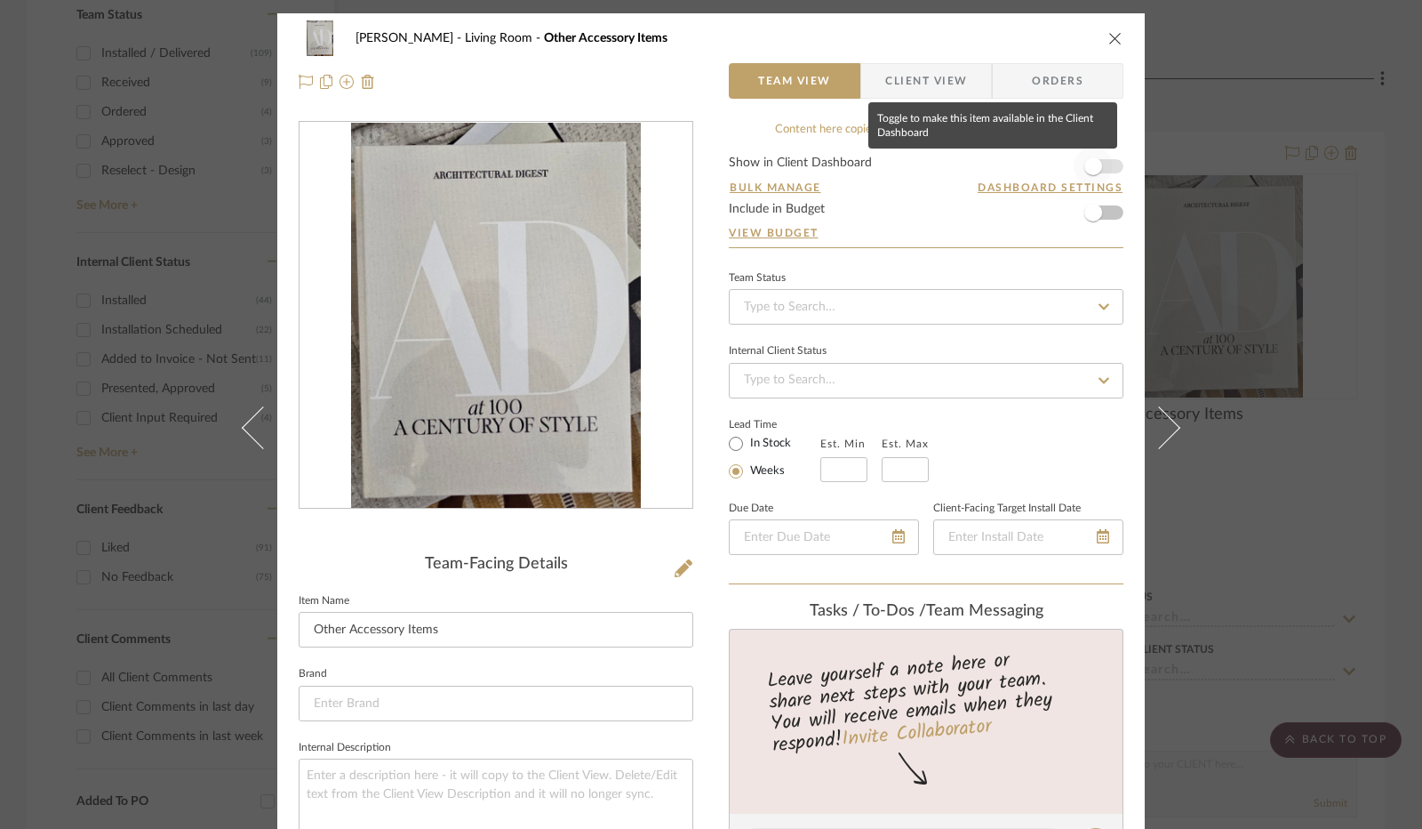
click at [1085, 171] on span "button" at bounding box center [1094, 166] width 18 height 18
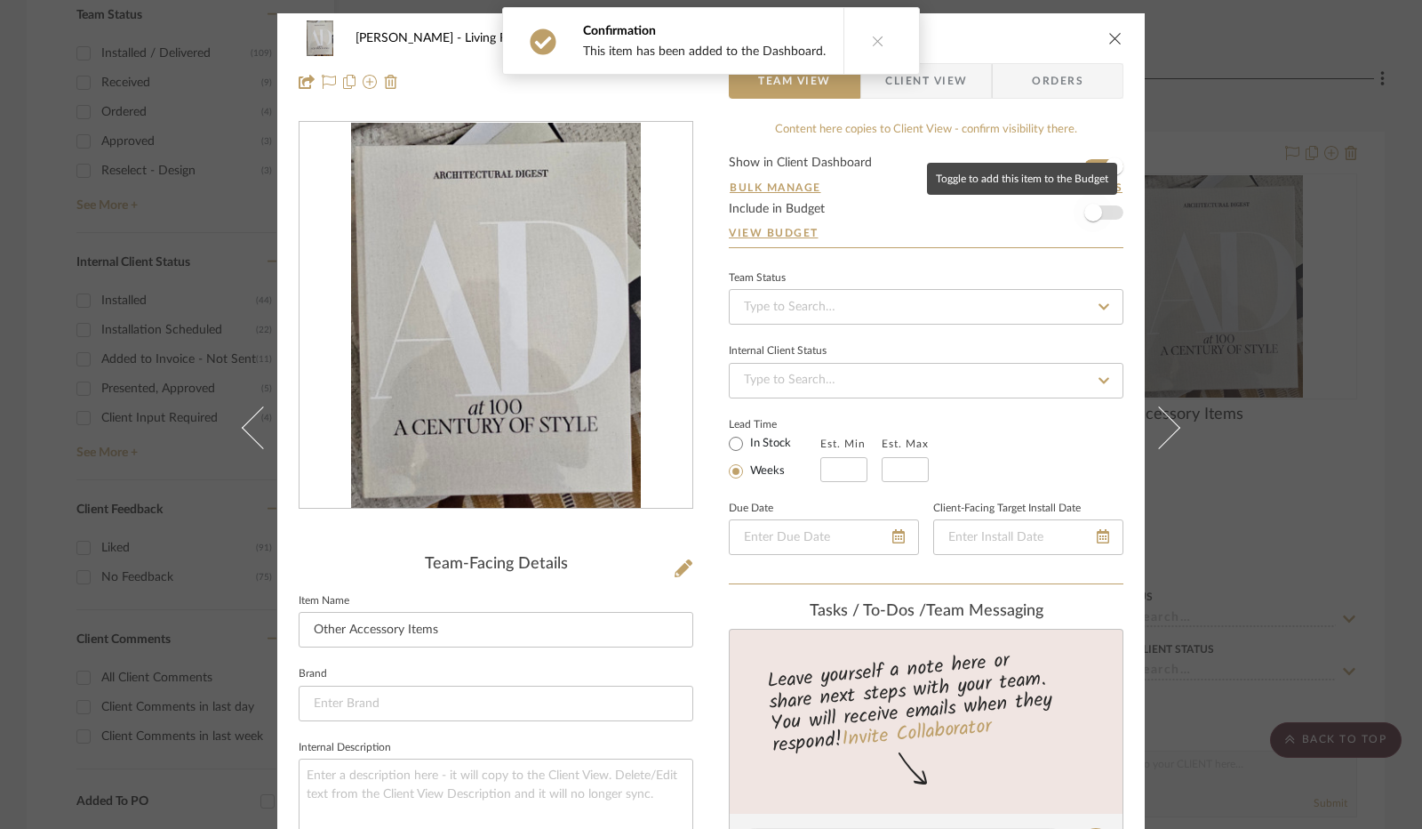
click at [1099, 204] on span "button" at bounding box center [1093, 212] width 39 height 39
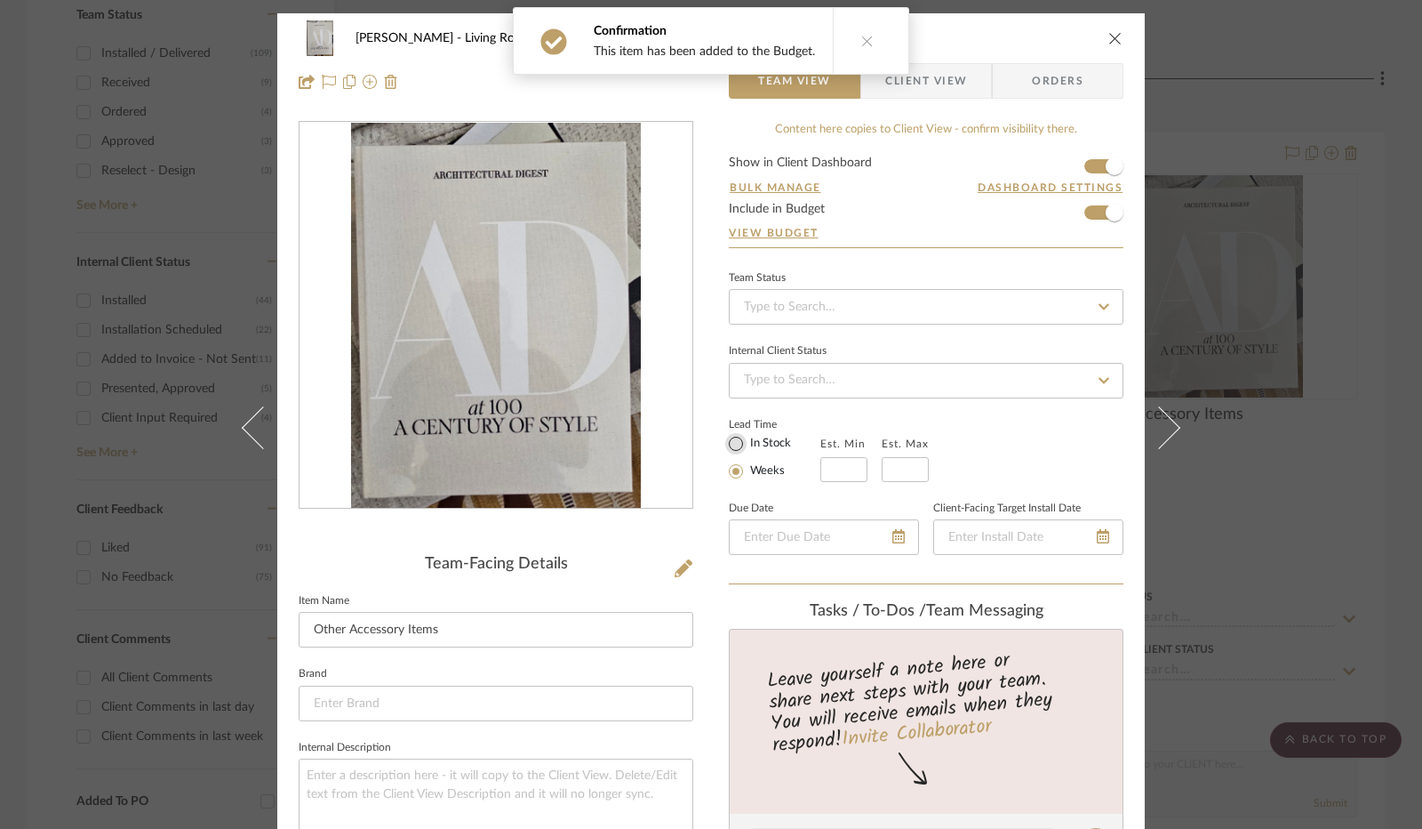
click at [737, 441] on input "In Stock" at bounding box center [735, 443] width 21 height 21
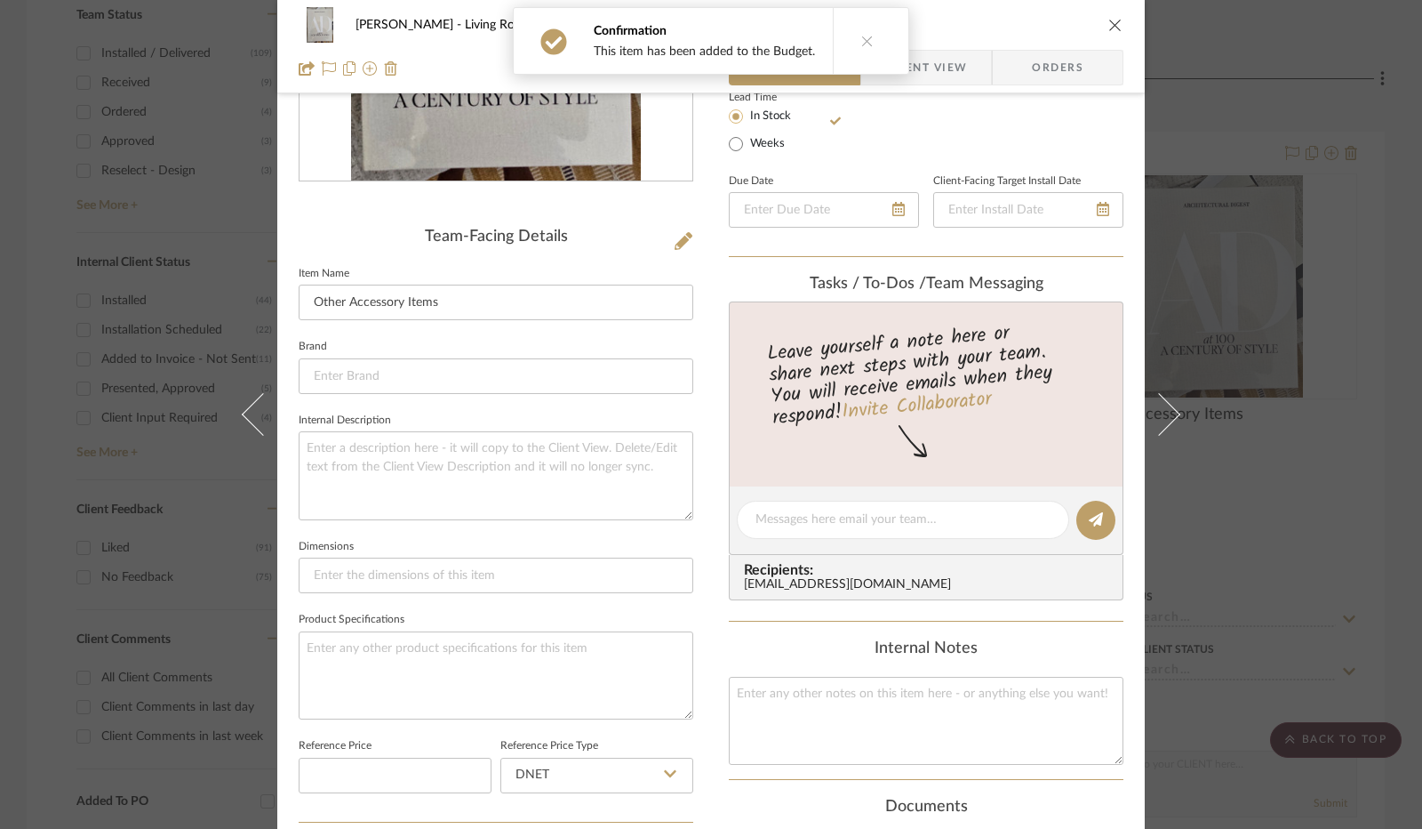
scroll to position [356, 0]
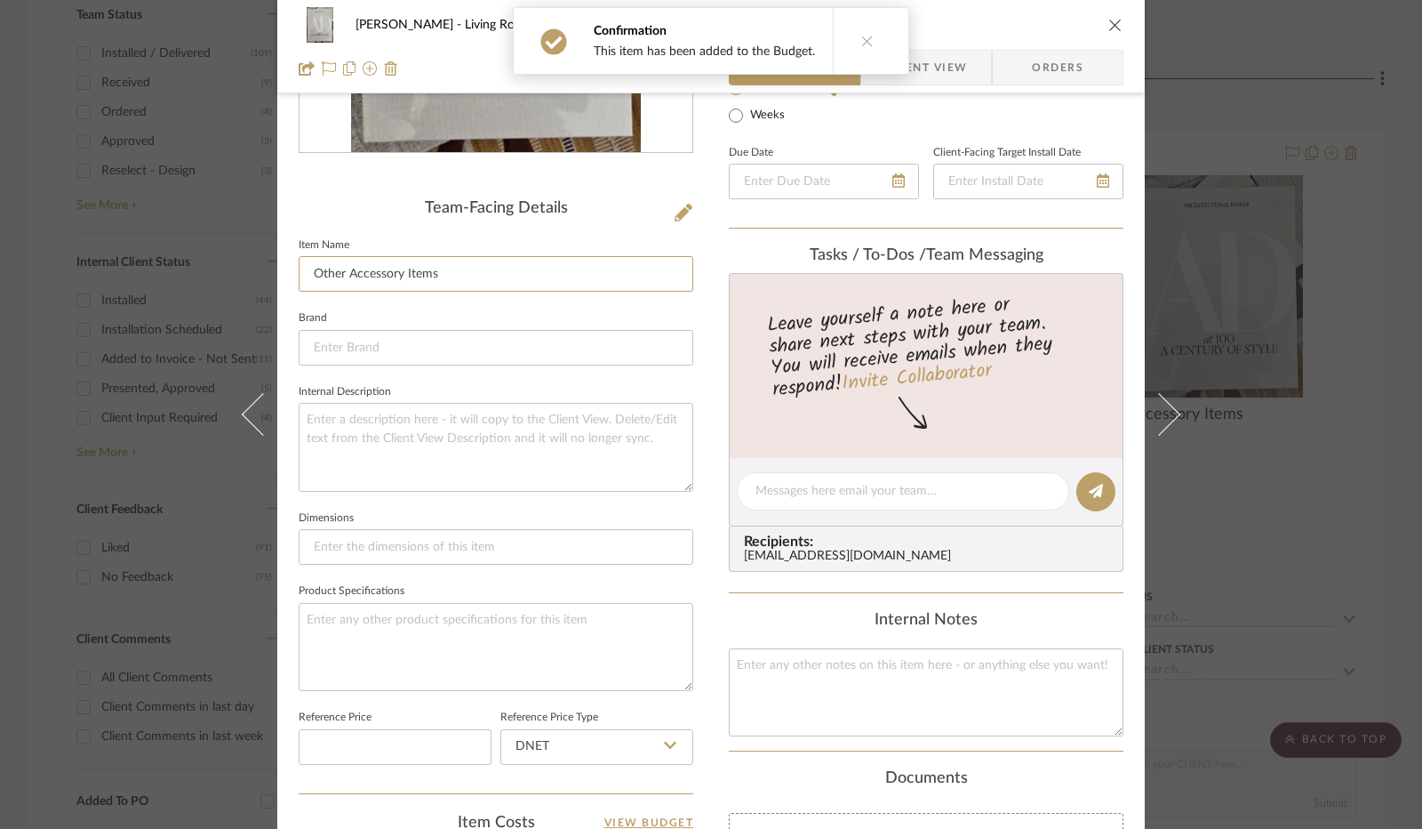
drag, startPoint x: 472, startPoint y: 269, endPoint x: 289, endPoint y: 266, distance: 183.2
click at [289, 266] on div "[PERSON_NAME] Living Room Other Accessory Items Team View Client View Orders Te…" at bounding box center [711, 477] width 868 height 1639
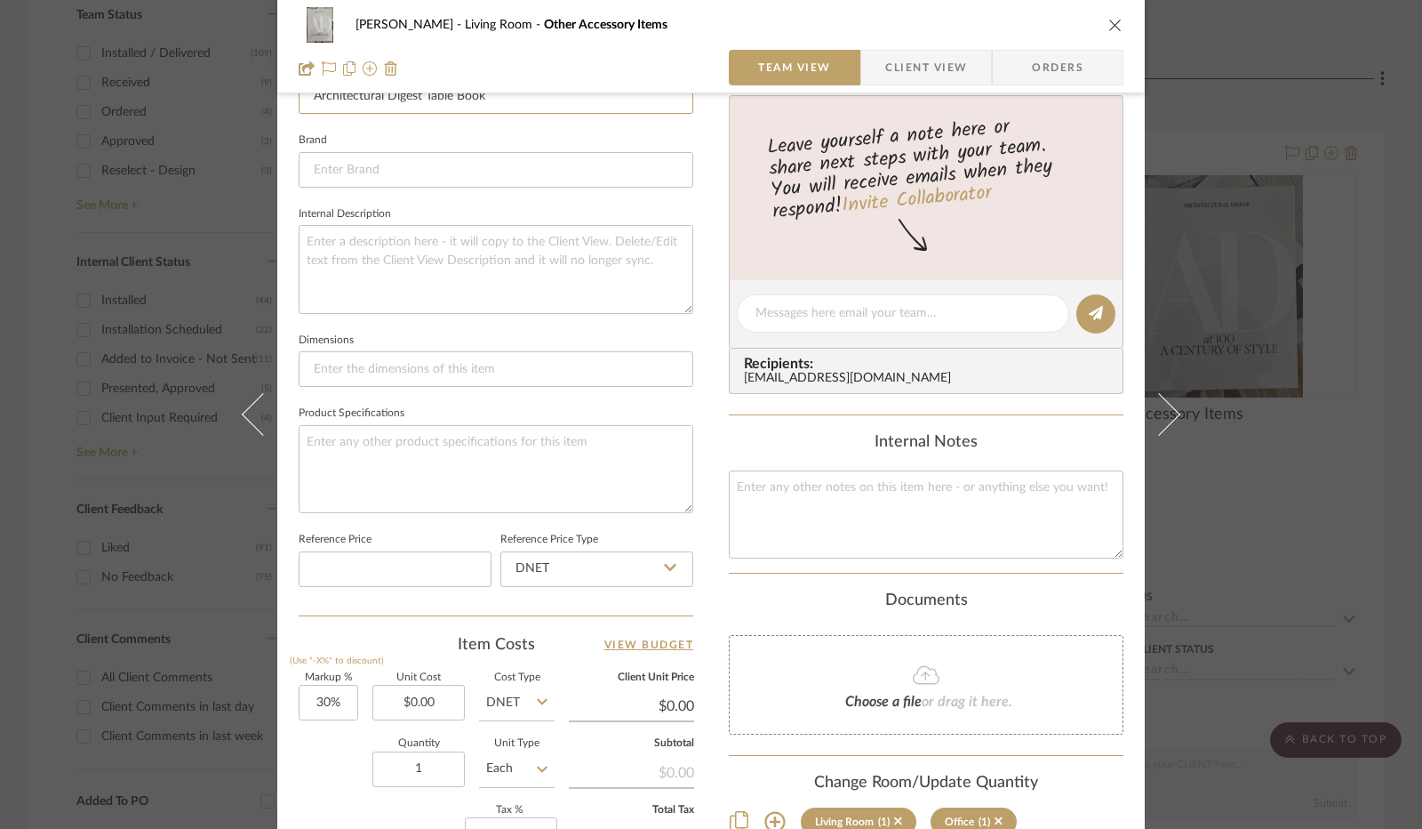
scroll to position [711, 0]
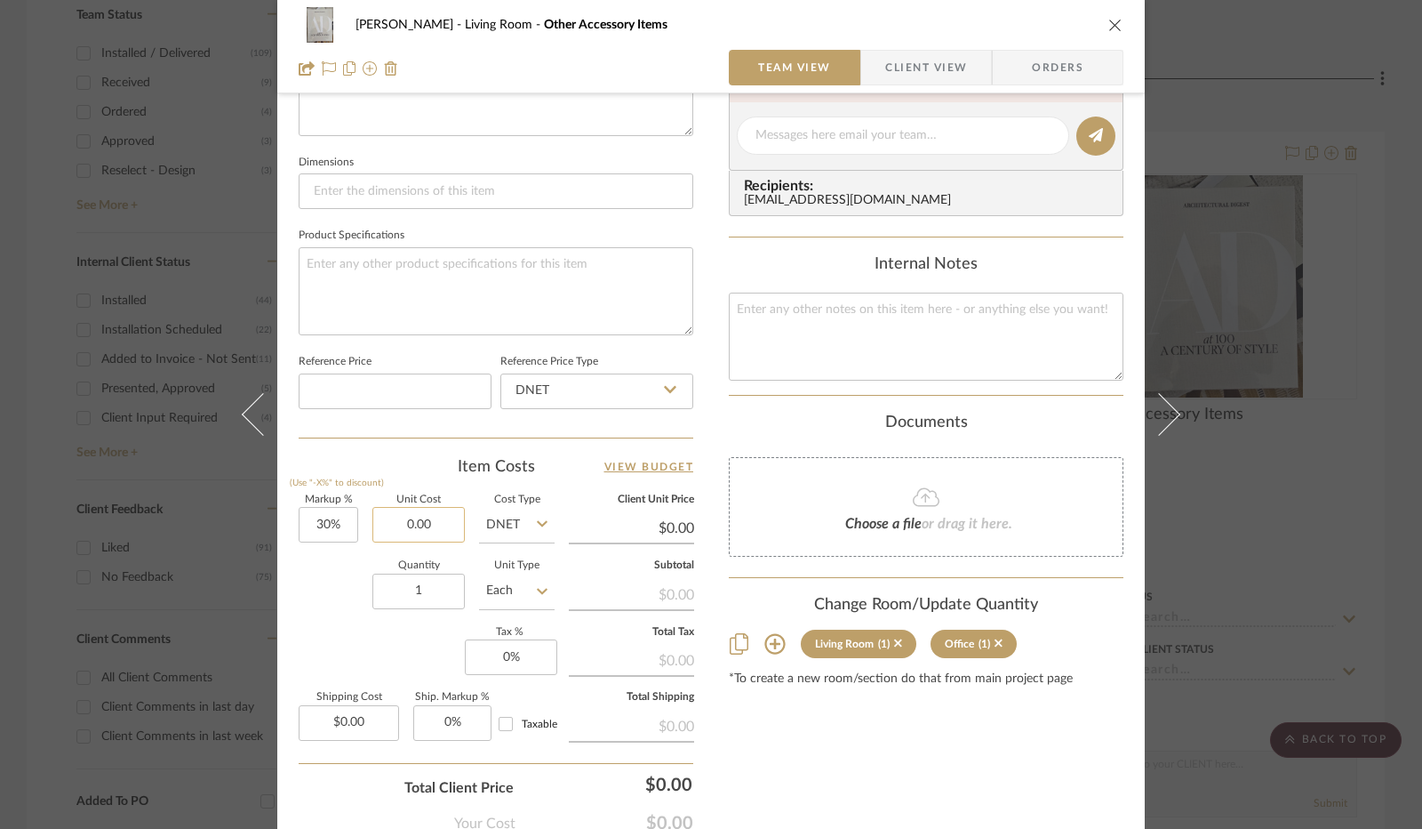
click at [418, 524] on input "0.00" at bounding box center [419, 525] width 92 height 36
click at [343, 573] on div "Quantity 1 Unit Type Each" at bounding box center [427, 592] width 256 height 63
click at [507, 653] on input "0" at bounding box center [511, 657] width 92 height 36
click at [424, 636] on div "Markup % (Use "-X%" to discount) 30% Unit Cost $125.00 Cost Type DNET Client Un…" at bounding box center [496, 625] width 395 height 260
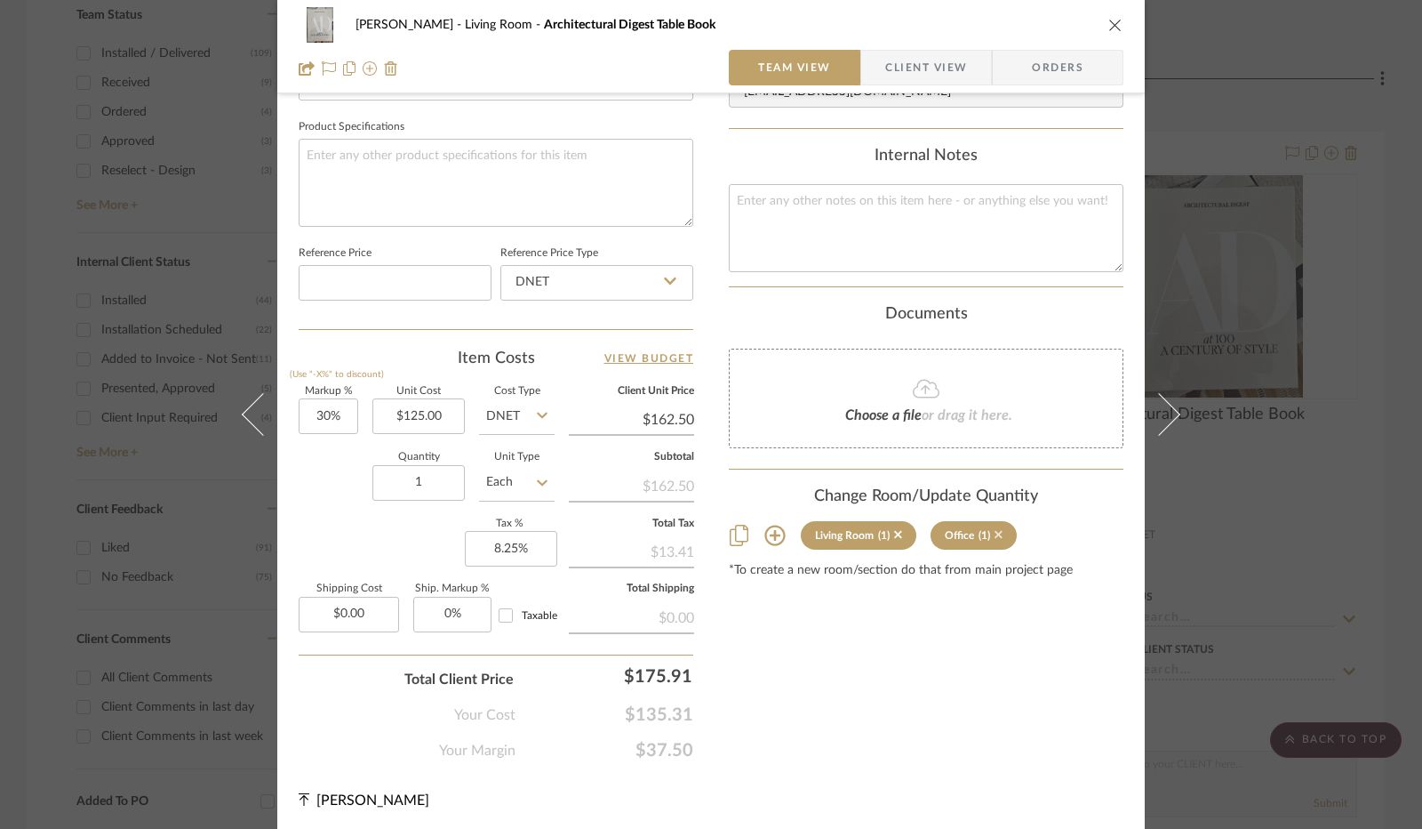
click at [995, 531] on icon at bounding box center [999, 535] width 8 height 8
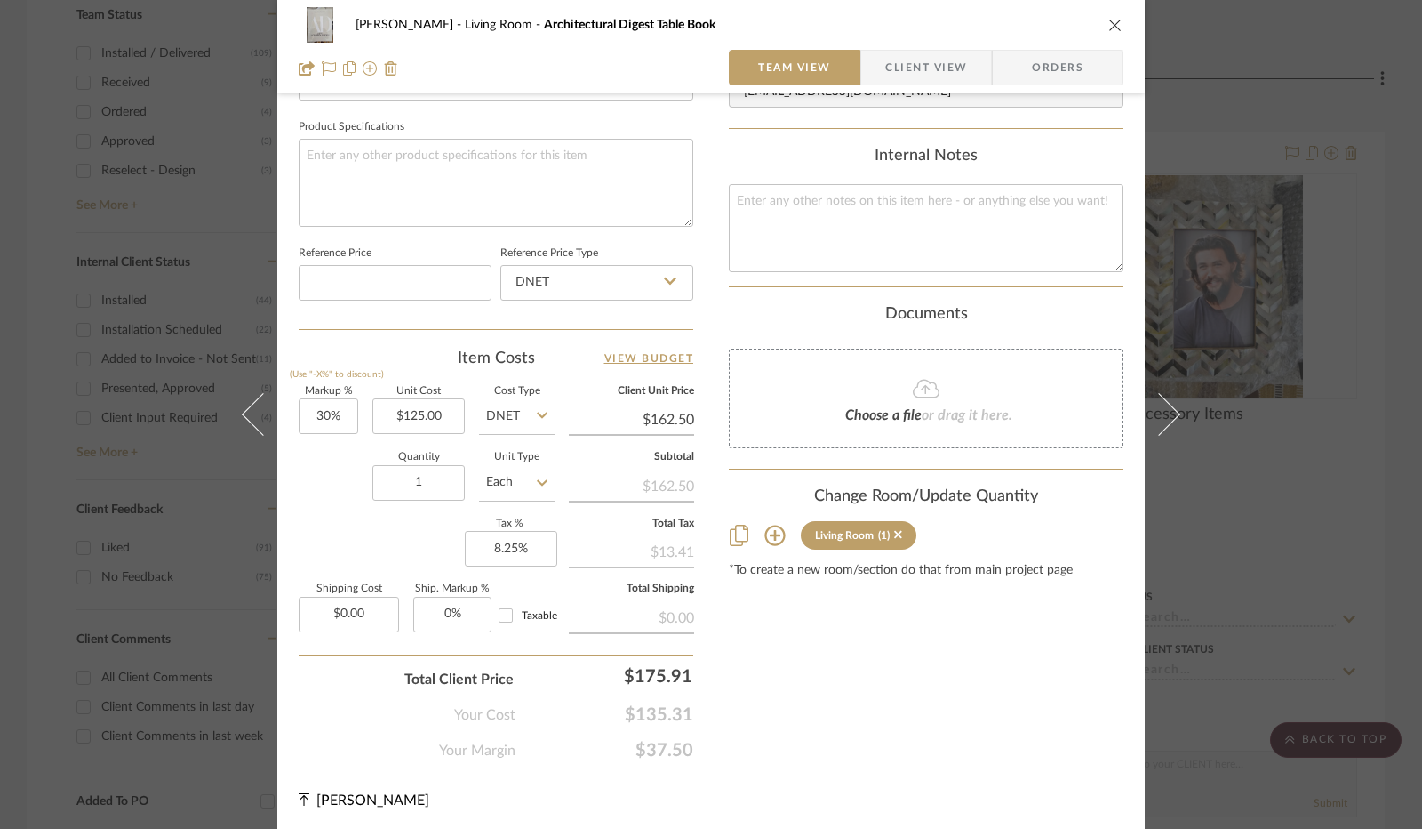
click at [898, 70] on span "Client View" at bounding box center [927, 68] width 82 height 36
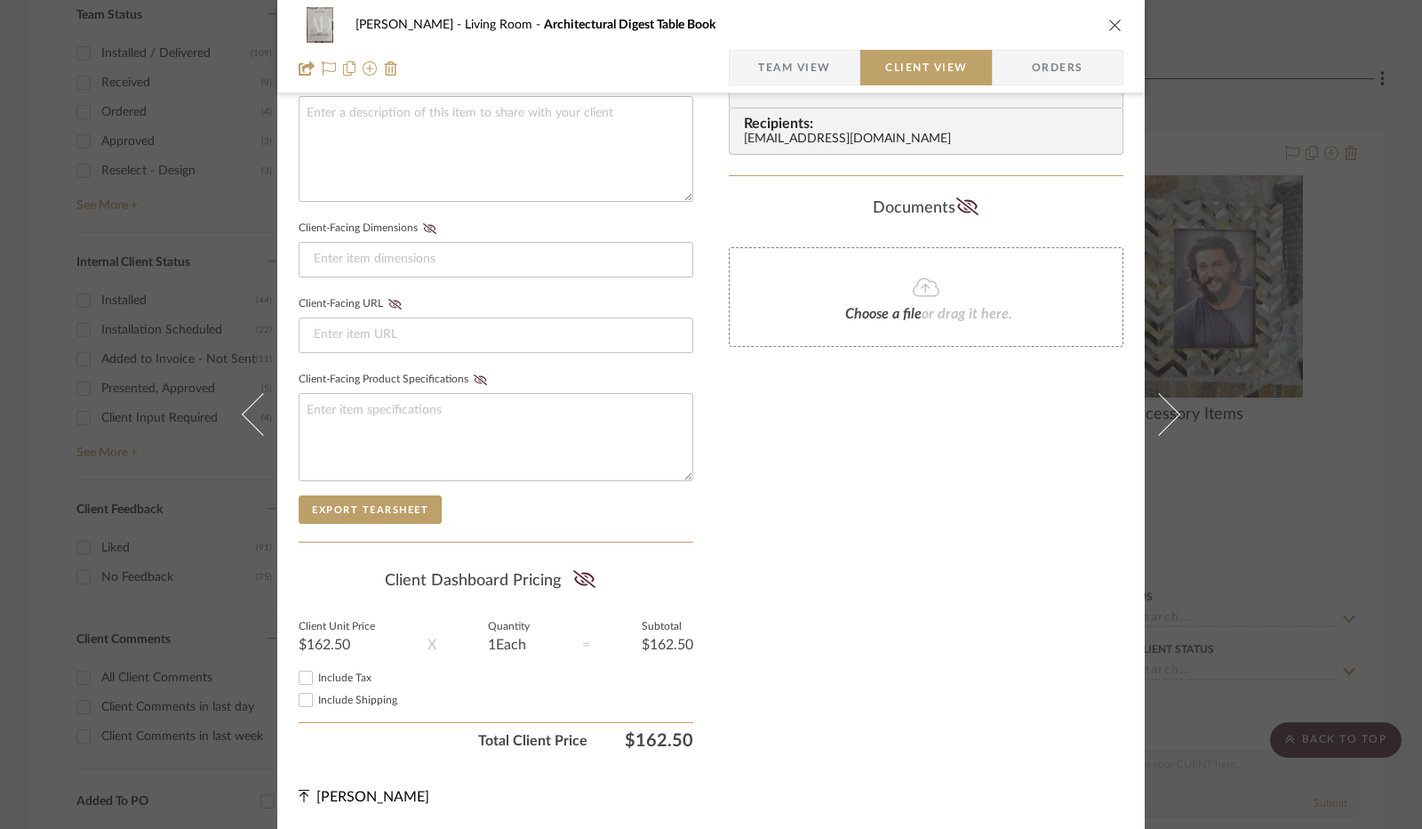
scroll to position [658, 0]
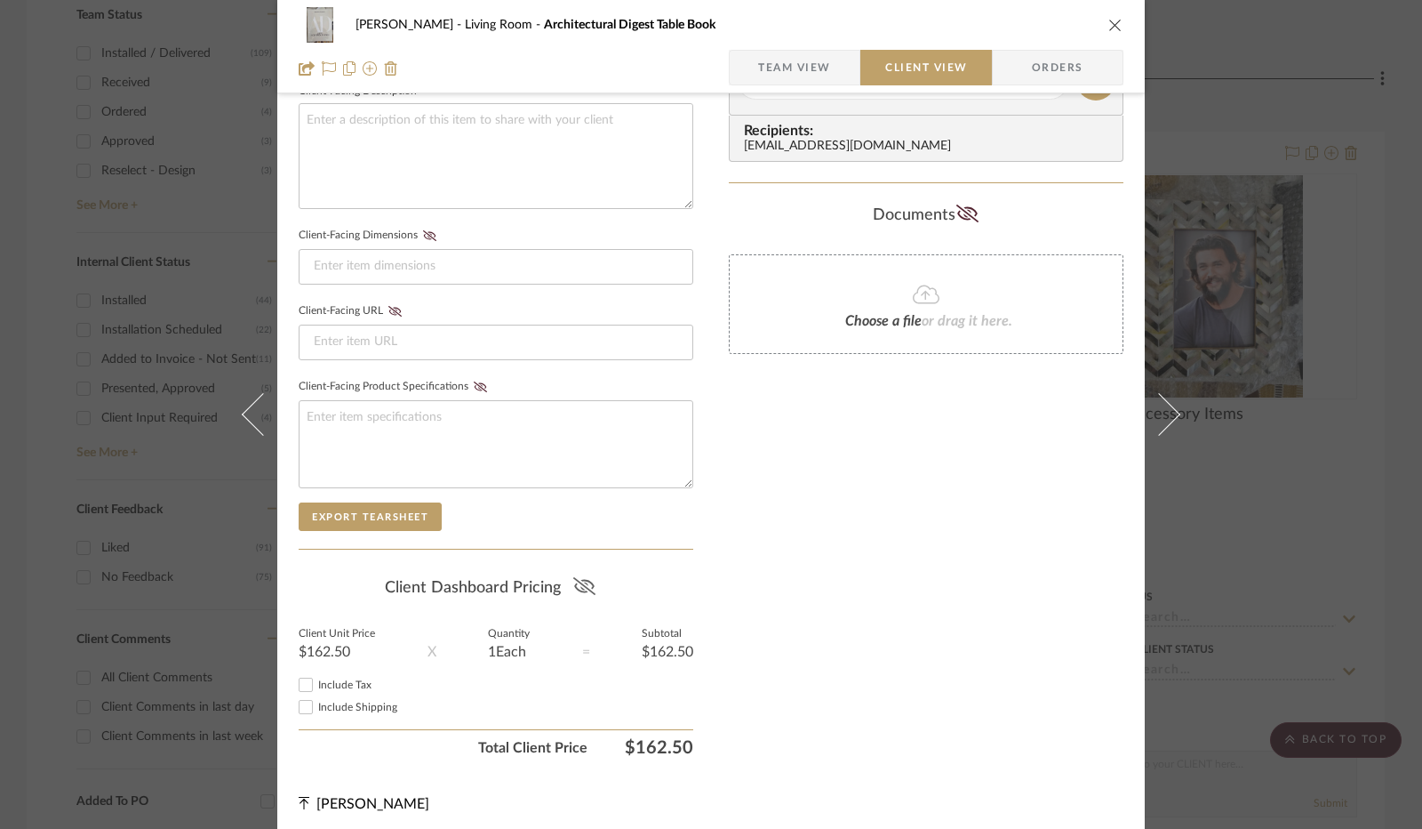
drag, startPoint x: 573, startPoint y: 578, endPoint x: 395, endPoint y: 625, distance: 183.9
click at [573, 578] on icon at bounding box center [584, 586] width 22 height 18
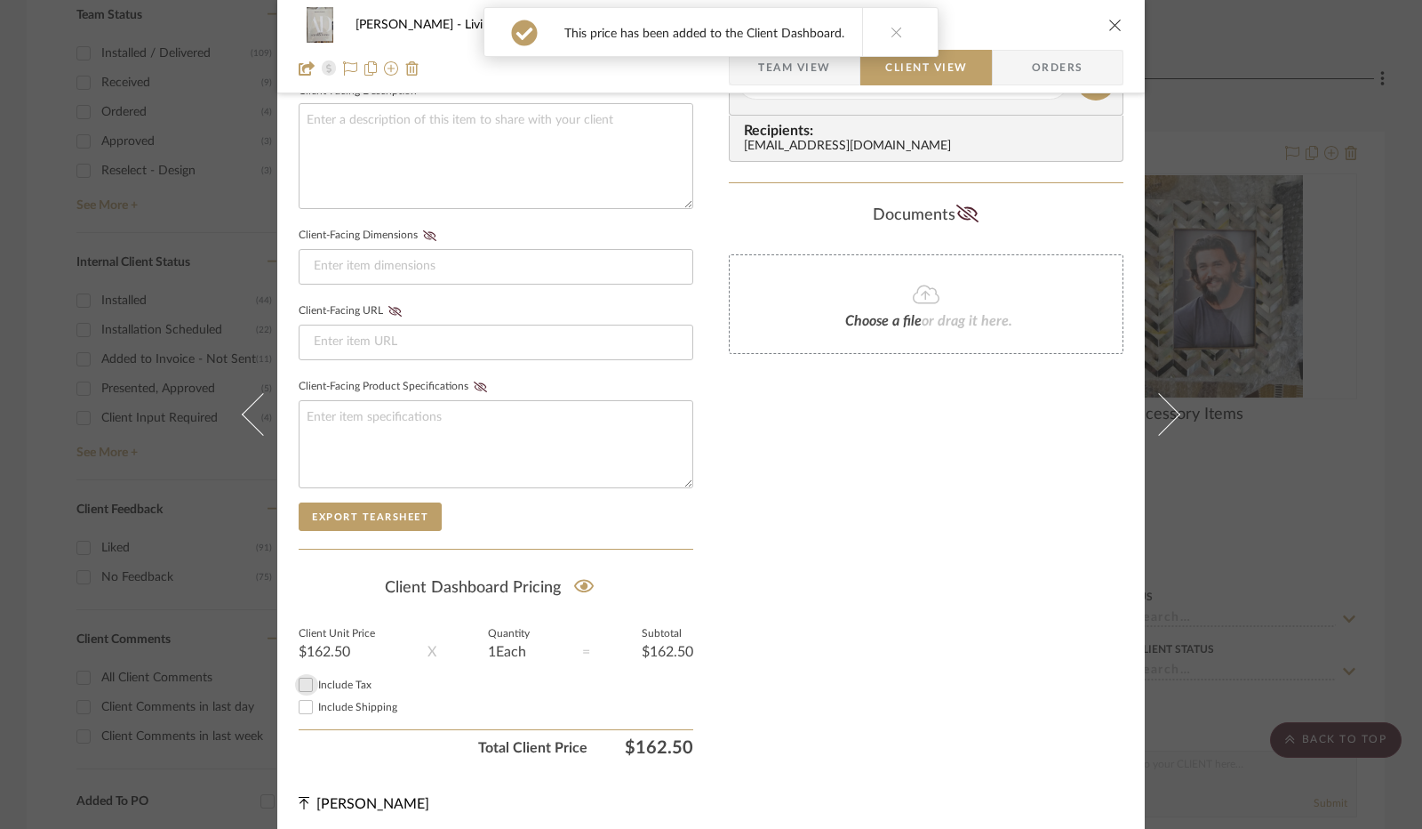
click at [297, 682] on input "Include Tax" at bounding box center [305, 684] width 21 height 21
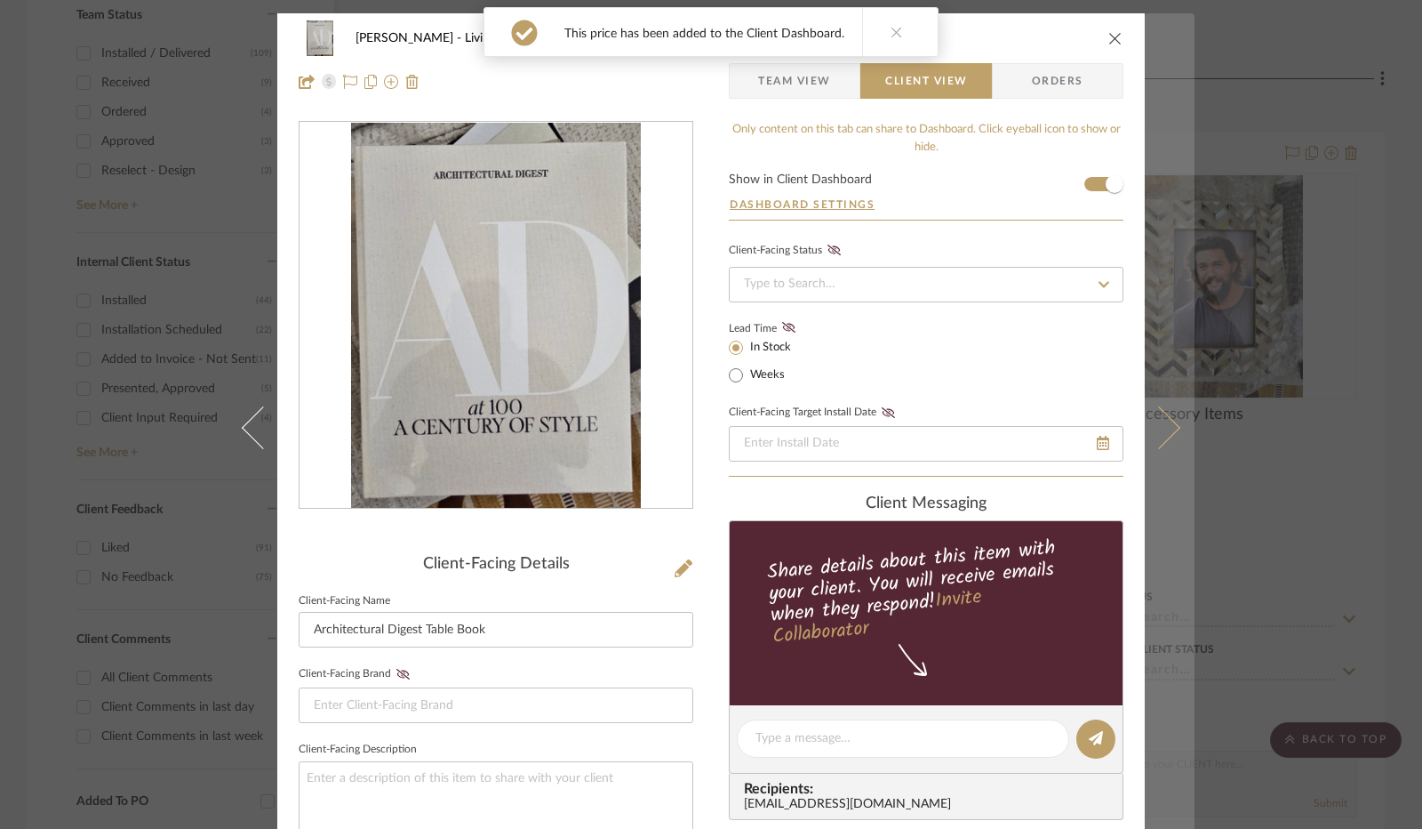
click at [1161, 434] on icon at bounding box center [1159, 427] width 43 height 43
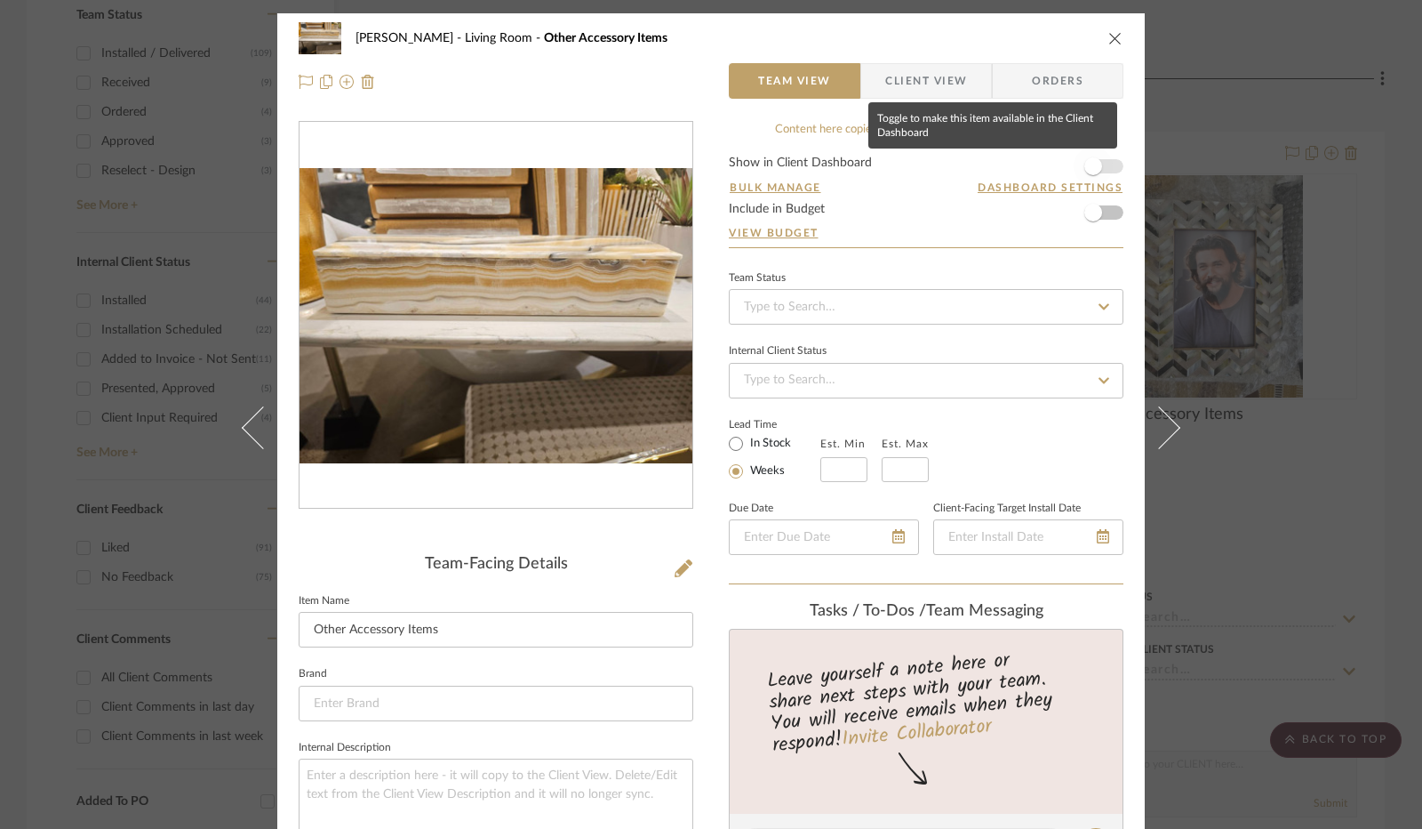
click at [1097, 159] on span "button" at bounding box center [1093, 166] width 39 height 39
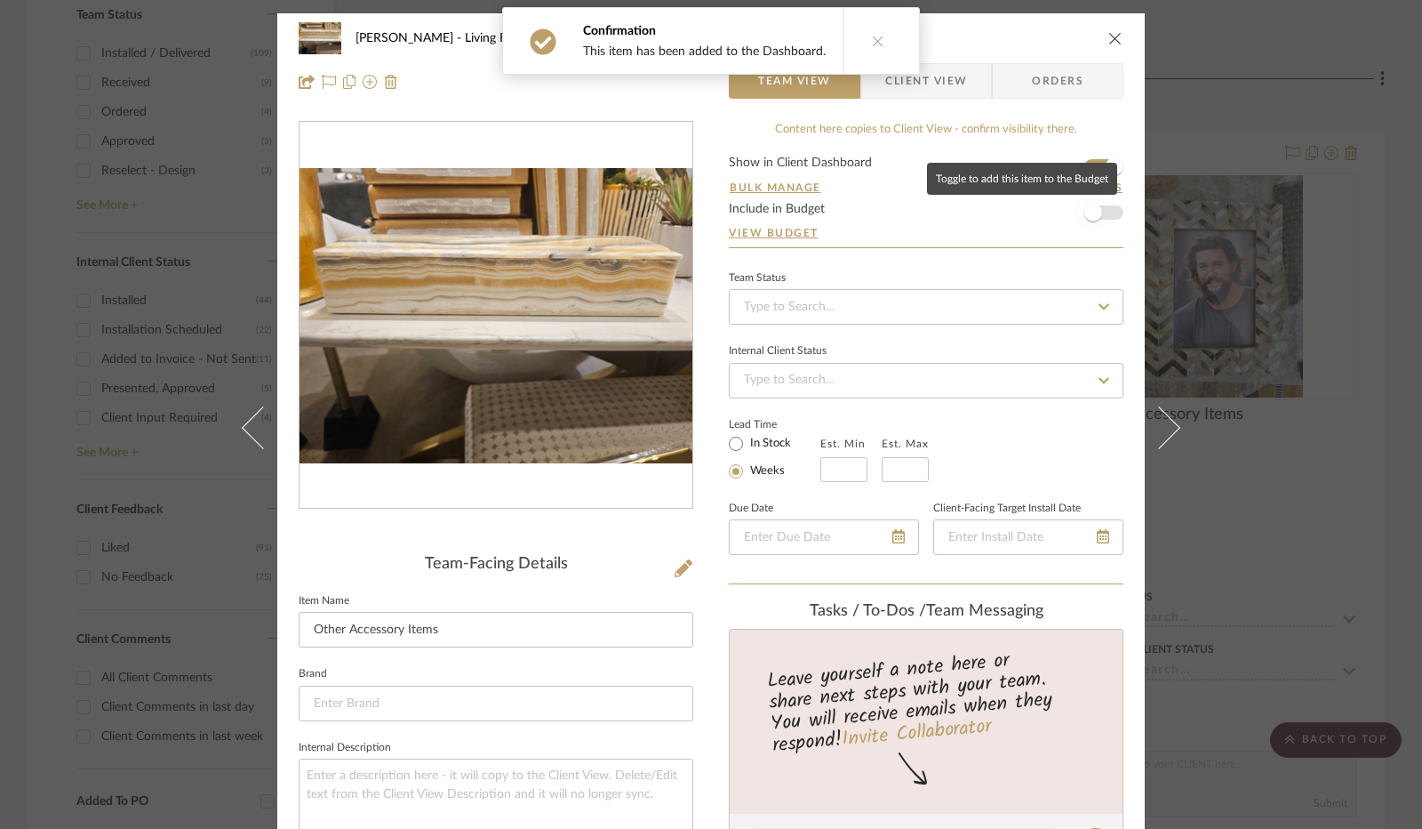
click at [1102, 211] on span "button" at bounding box center [1093, 212] width 39 height 39
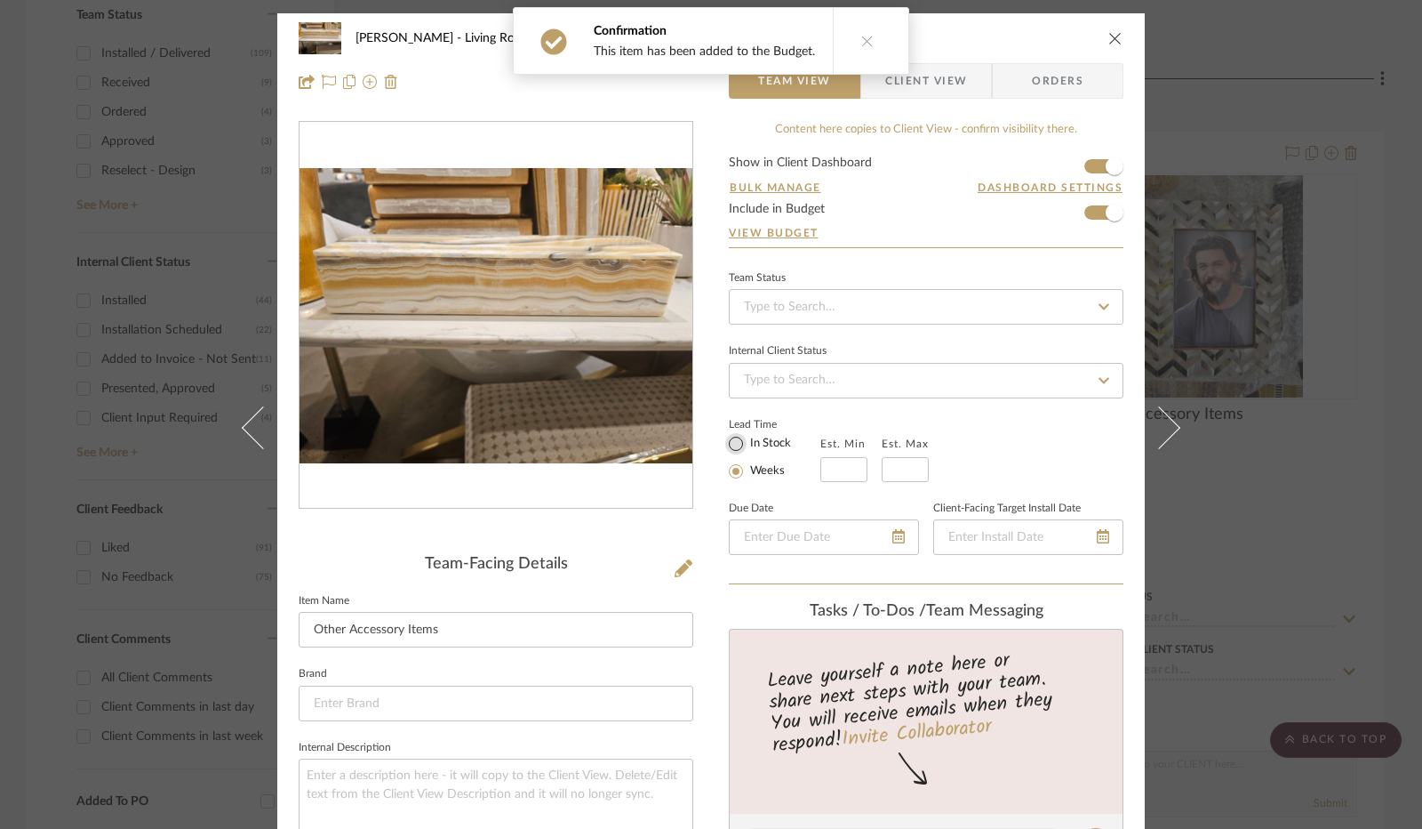
click at [733, 447] on input "In Stock" at bounding box center [735, 443] width 21 height 21
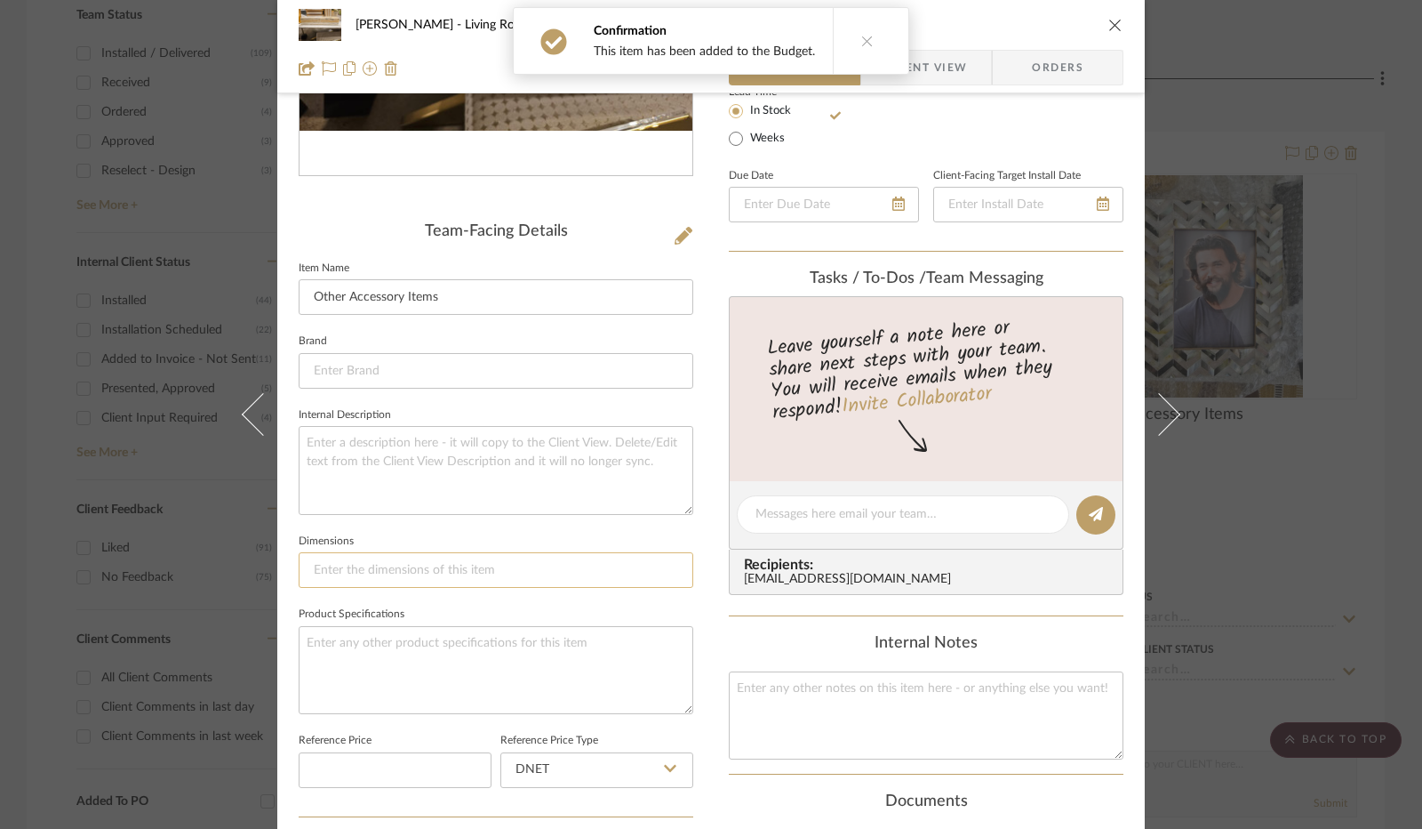
scroll to position [445, 0]
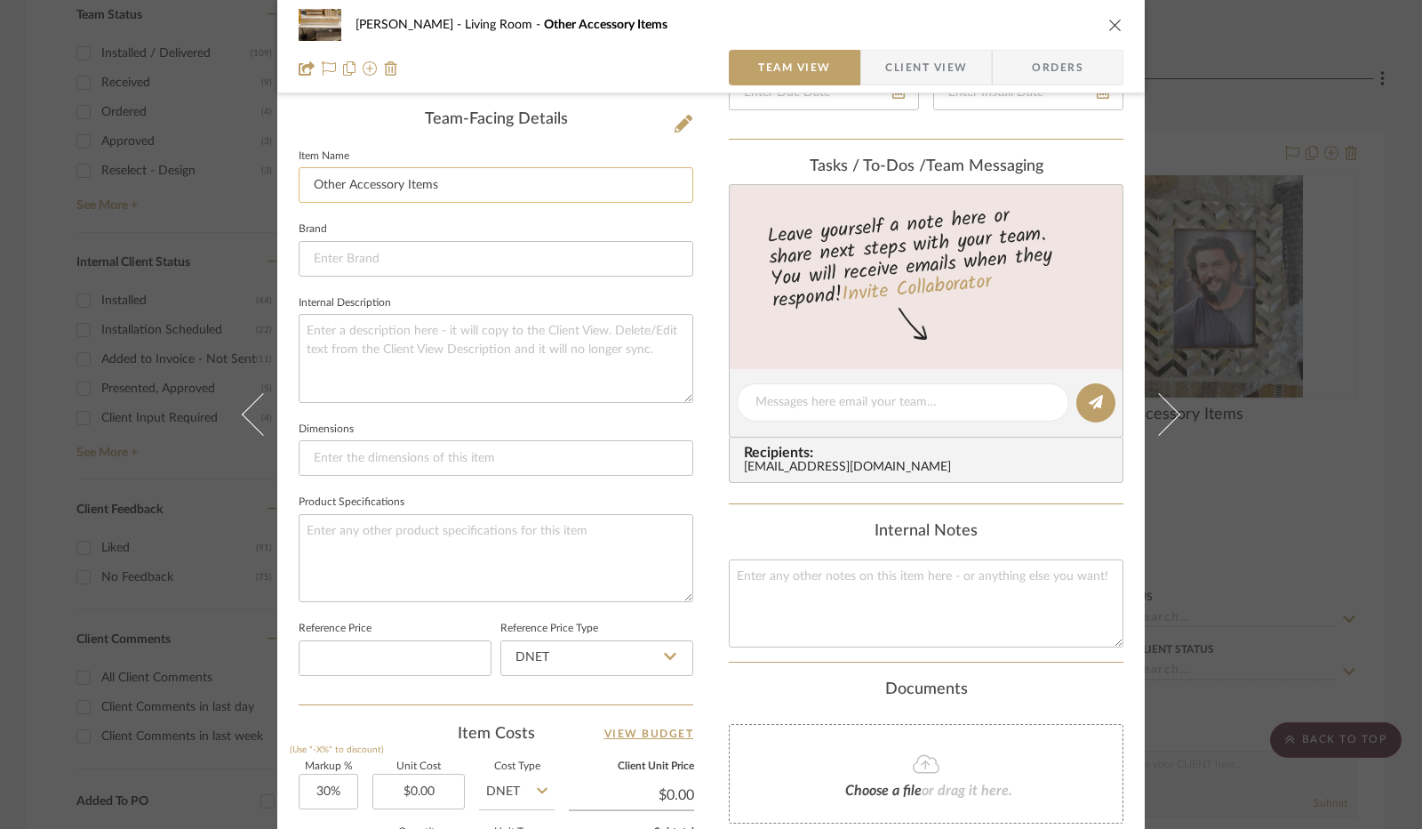
drag, startPoint x: 418, startPoint y: 182, endPoint x: 318, endPoint y: 172, distance: 100.1
click at [318, 172] on input "Other Accessory Items" at bounding box center [496, 185] width 395 height 36
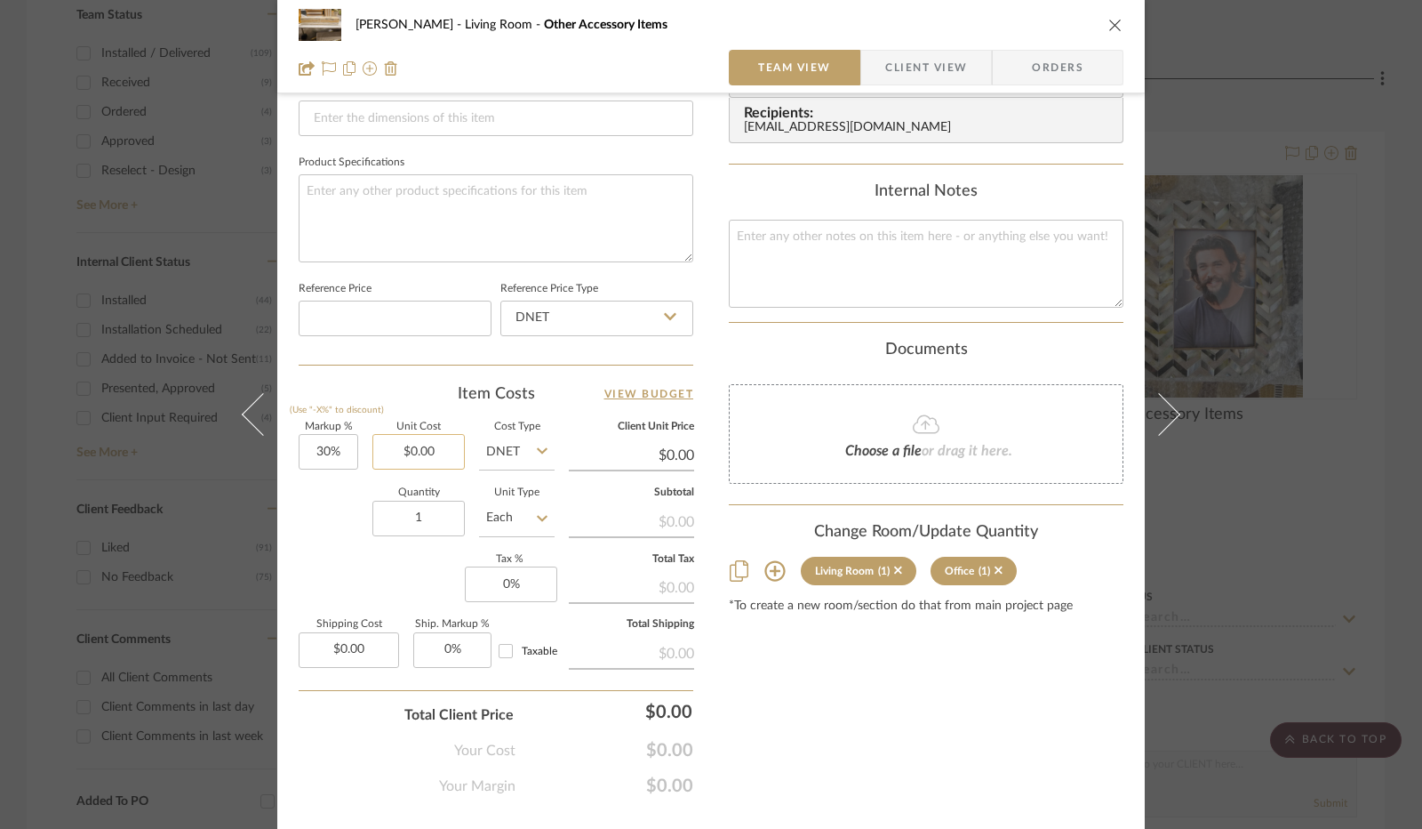
scroll to position [800, 0]
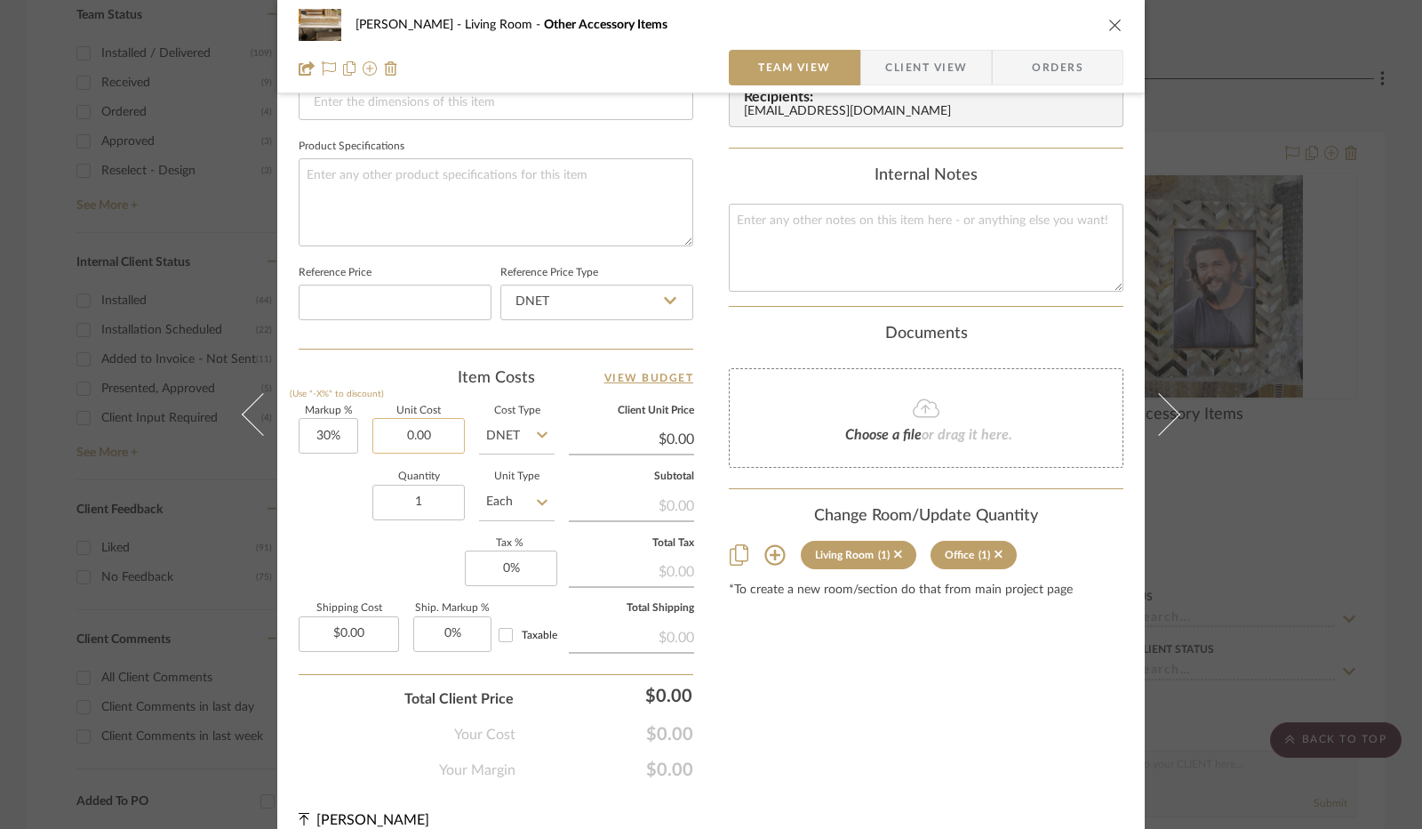
click at [423, 431] on input "0.00" at bounding box center [419, 436] width 92 height 36
